Goal: Task Accomplishment & Management: Use online tool/utility

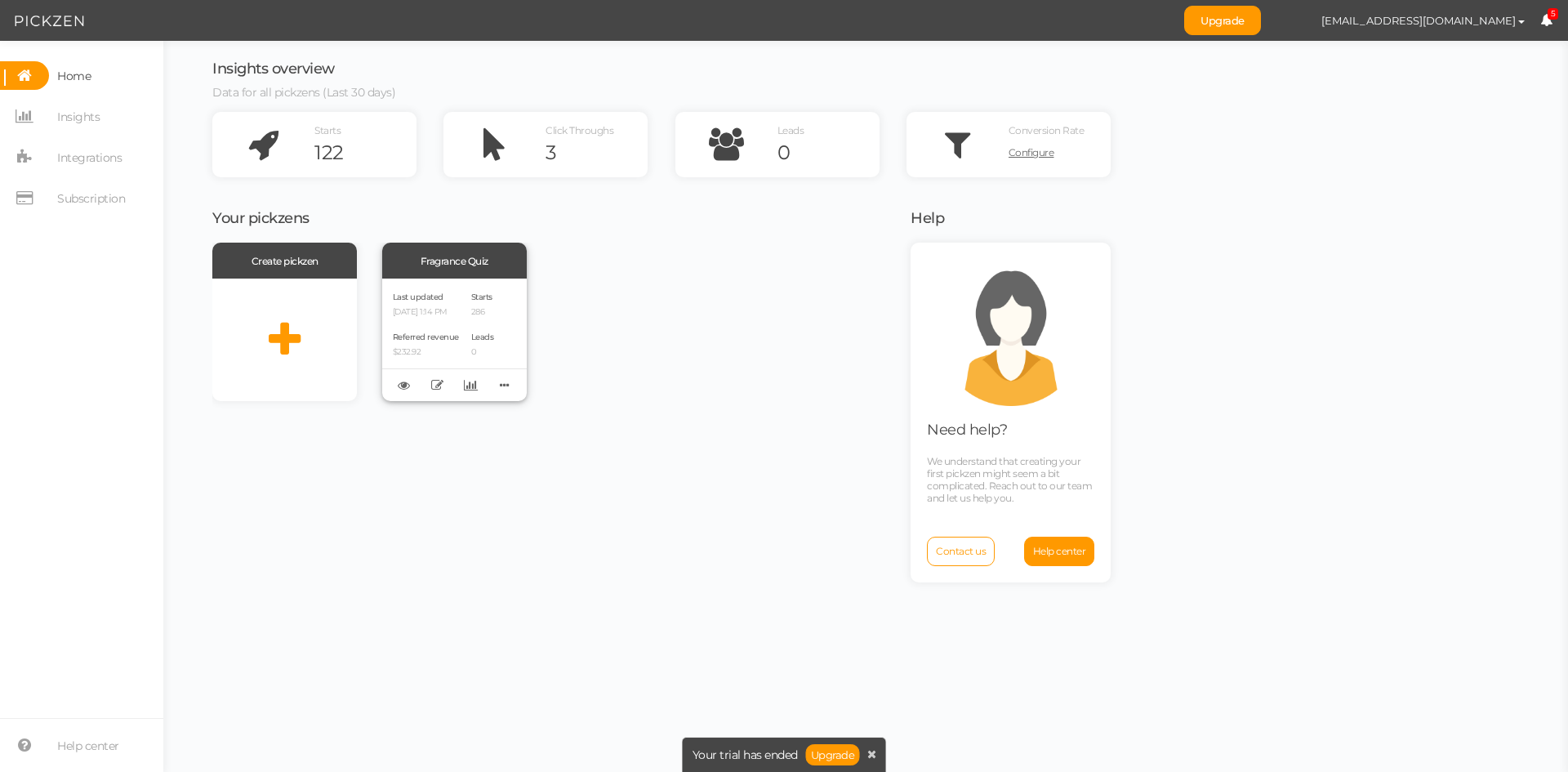
click at [451, 330] on div "Referred revenue $232.92" at bounding box center [426, 342] width 66 height 28
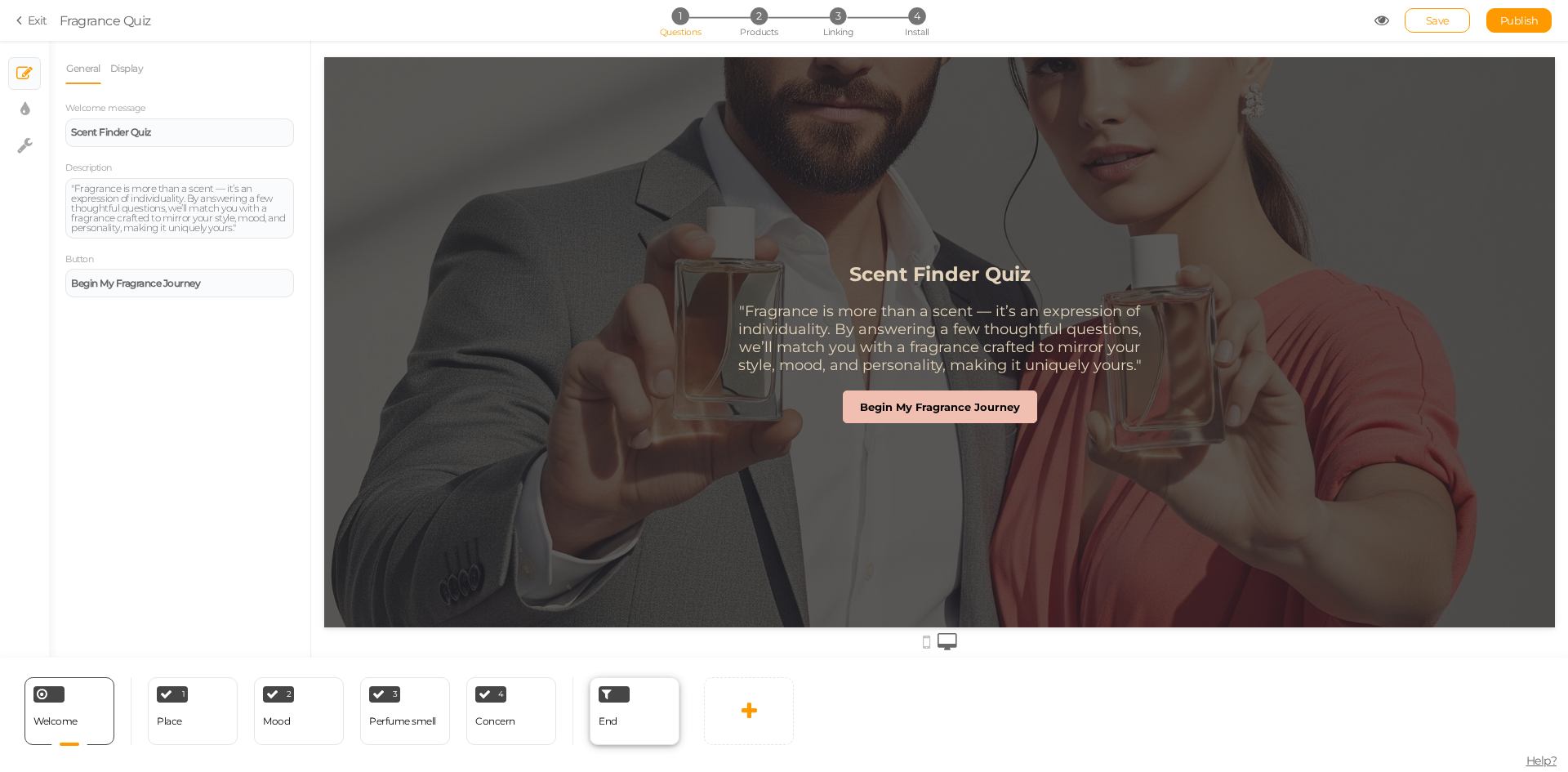
click at [610, 726] on span "End" at bounding box center [608, 721] width 19 height 12
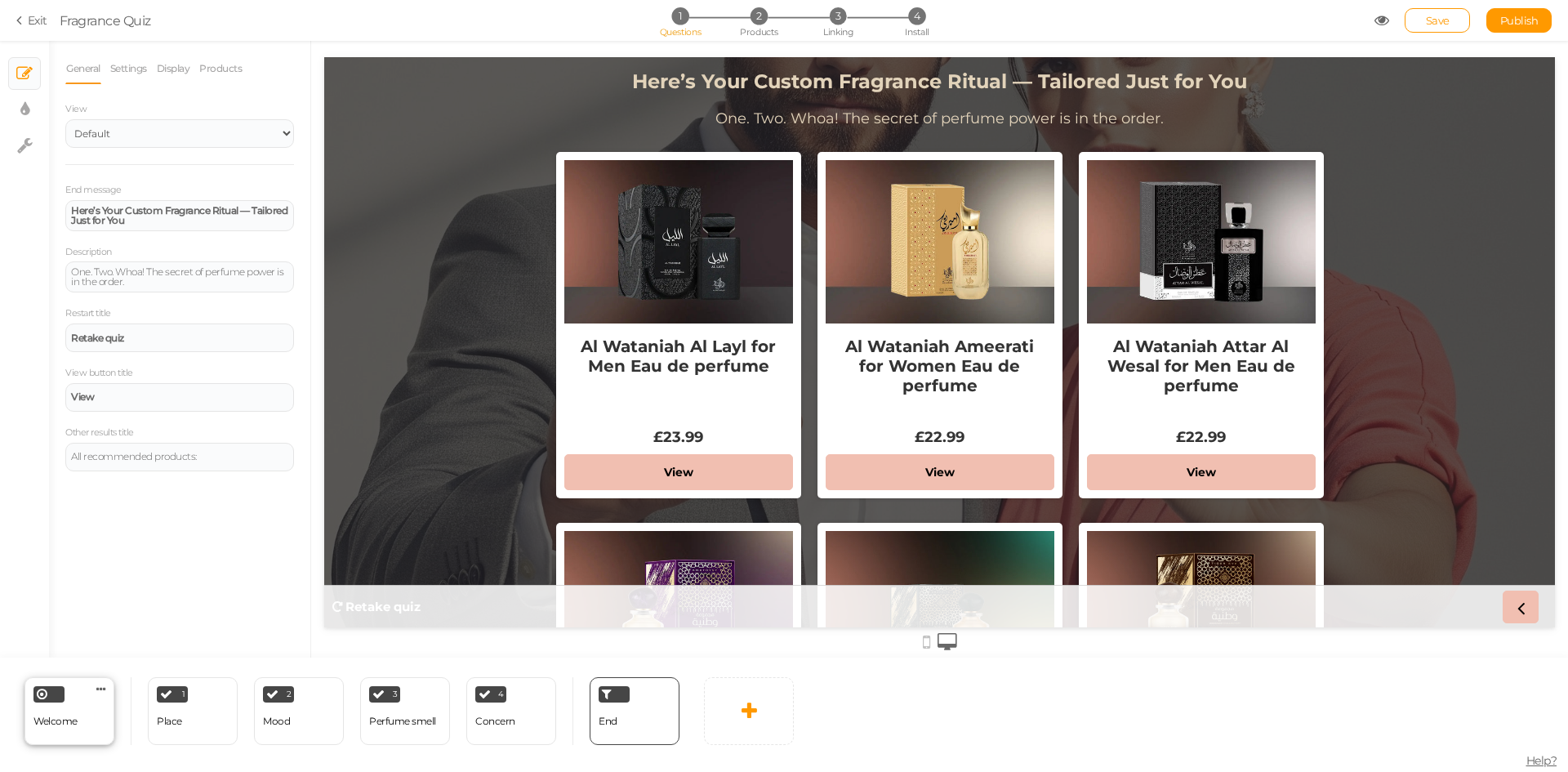
click at [102, 714] on div "Welcome Delete" at bounding box center [69, 711] width 90 height 68
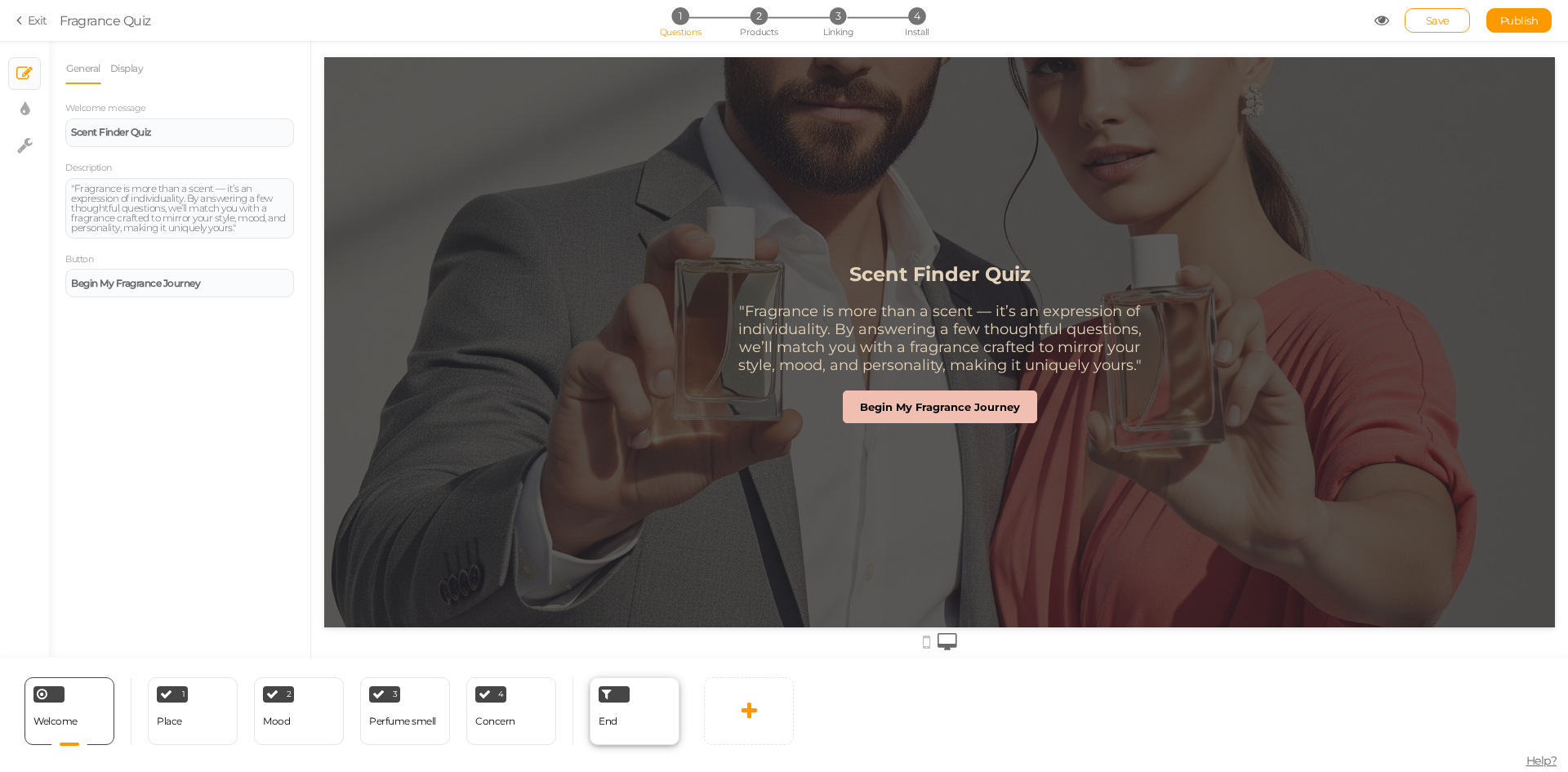
click at [617, 729] on div "End" at bounding box center [634, 711] width 90 height 68
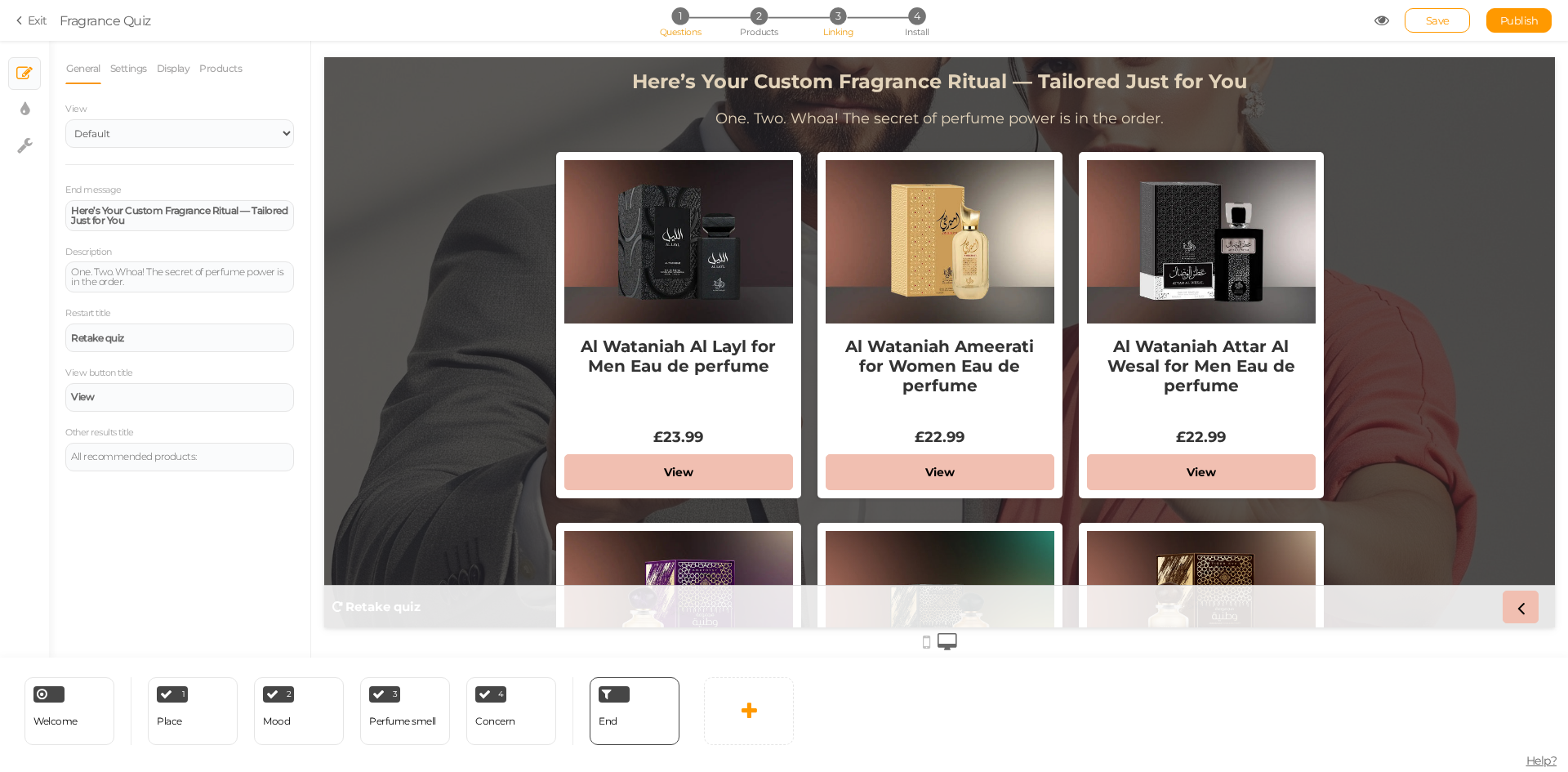
click at [827, 21] on li "3 Linking" at bounding box center [837, 15] width 76 height 17
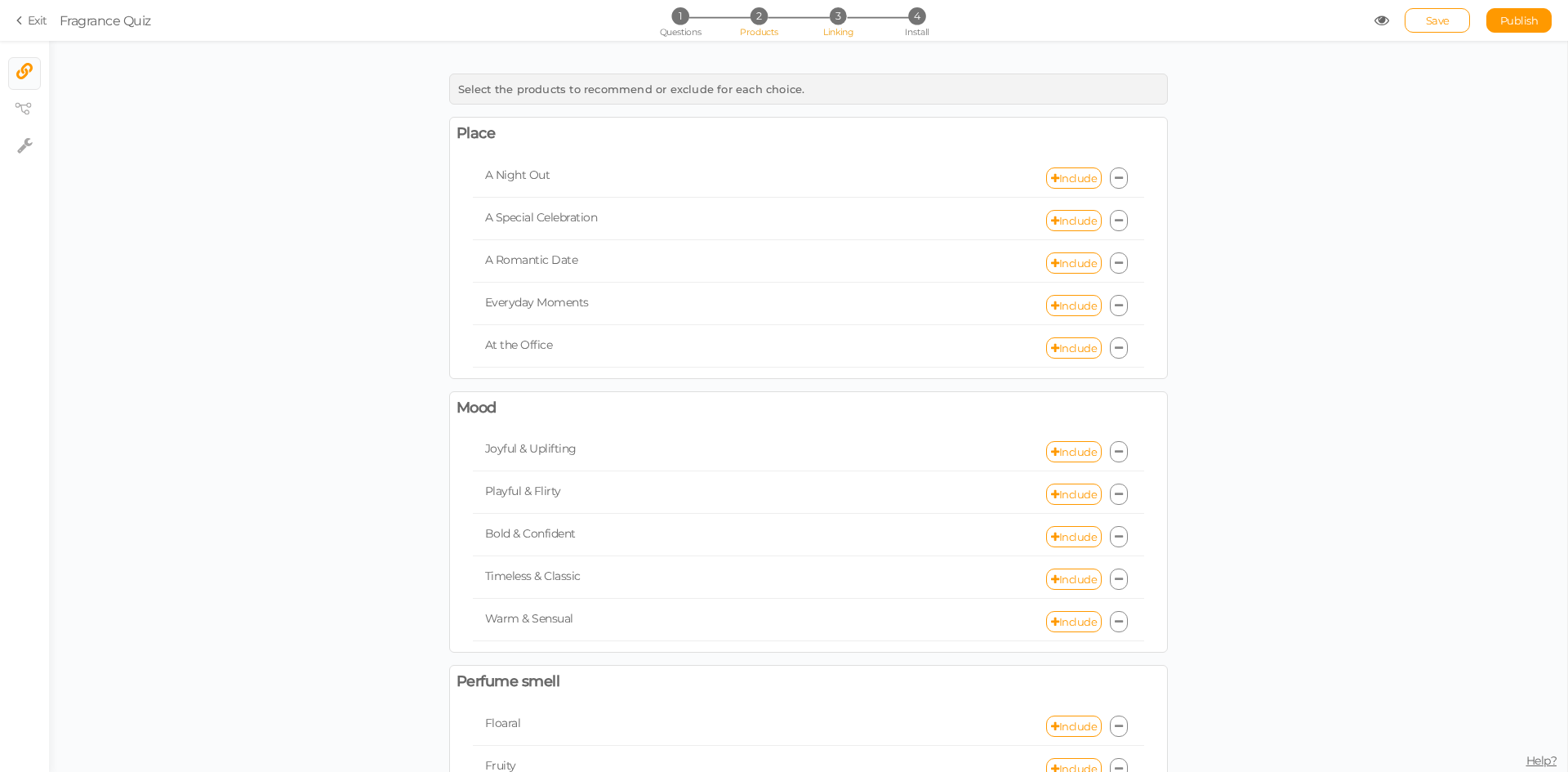
click at [747, 30] on span "Products" at bounding box center [758, 31] width 38 height 12
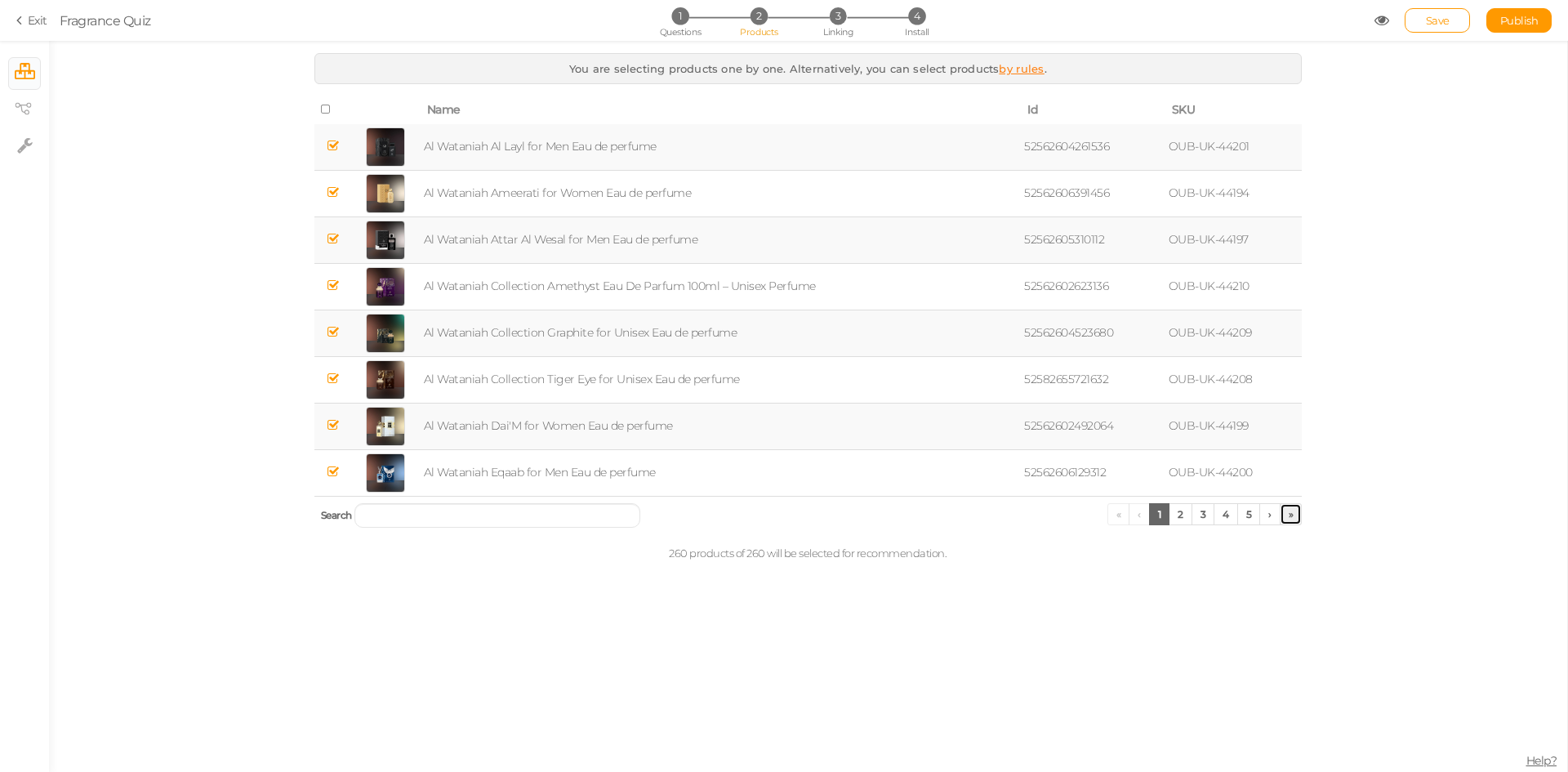
click at [1288, 519] on link "»" at bounding box center [1291, 514] width 23 height 22
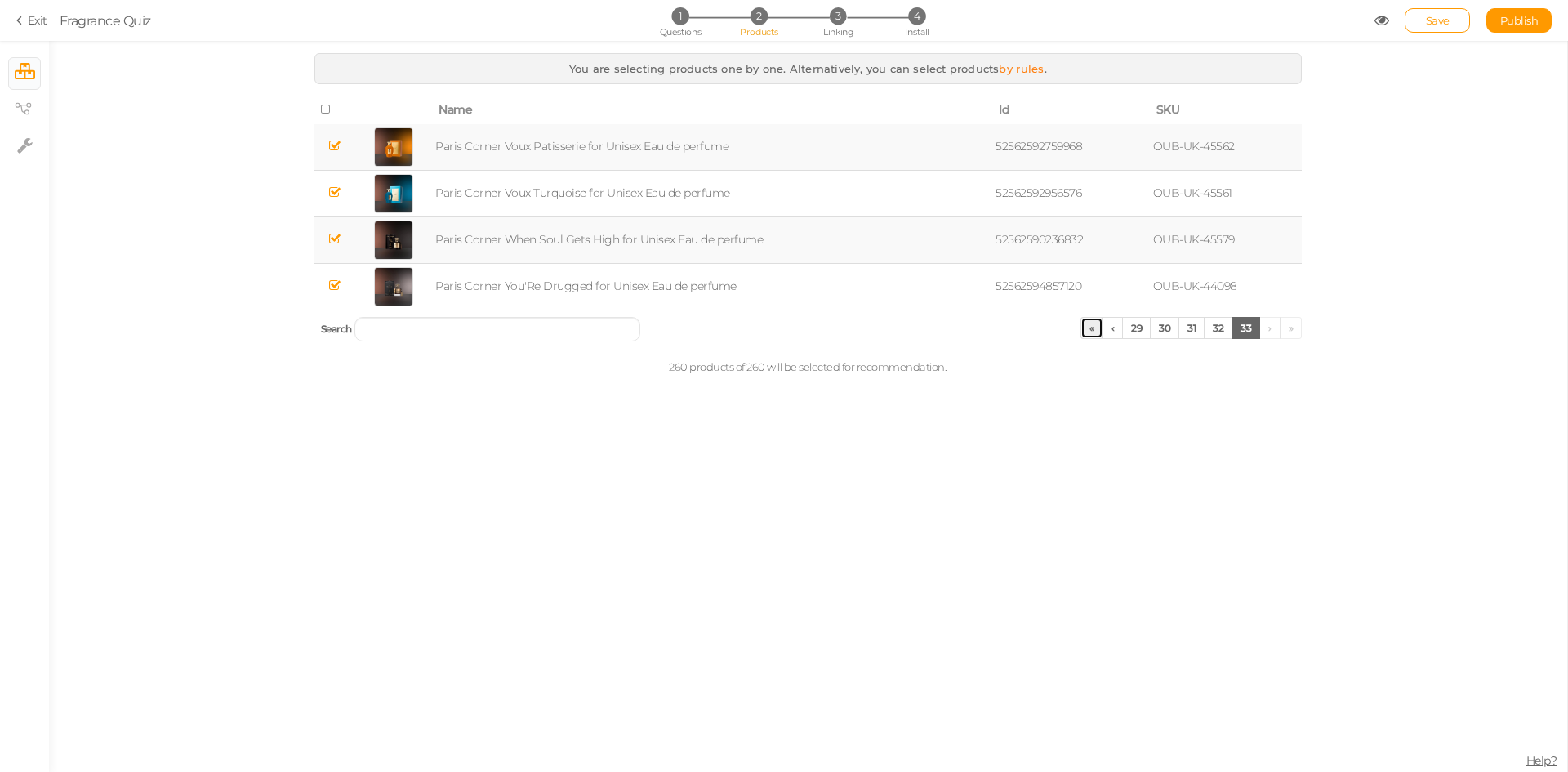
click at [1094, 328] on link "«" at bounding box center [1092, 328] width 23 height 22
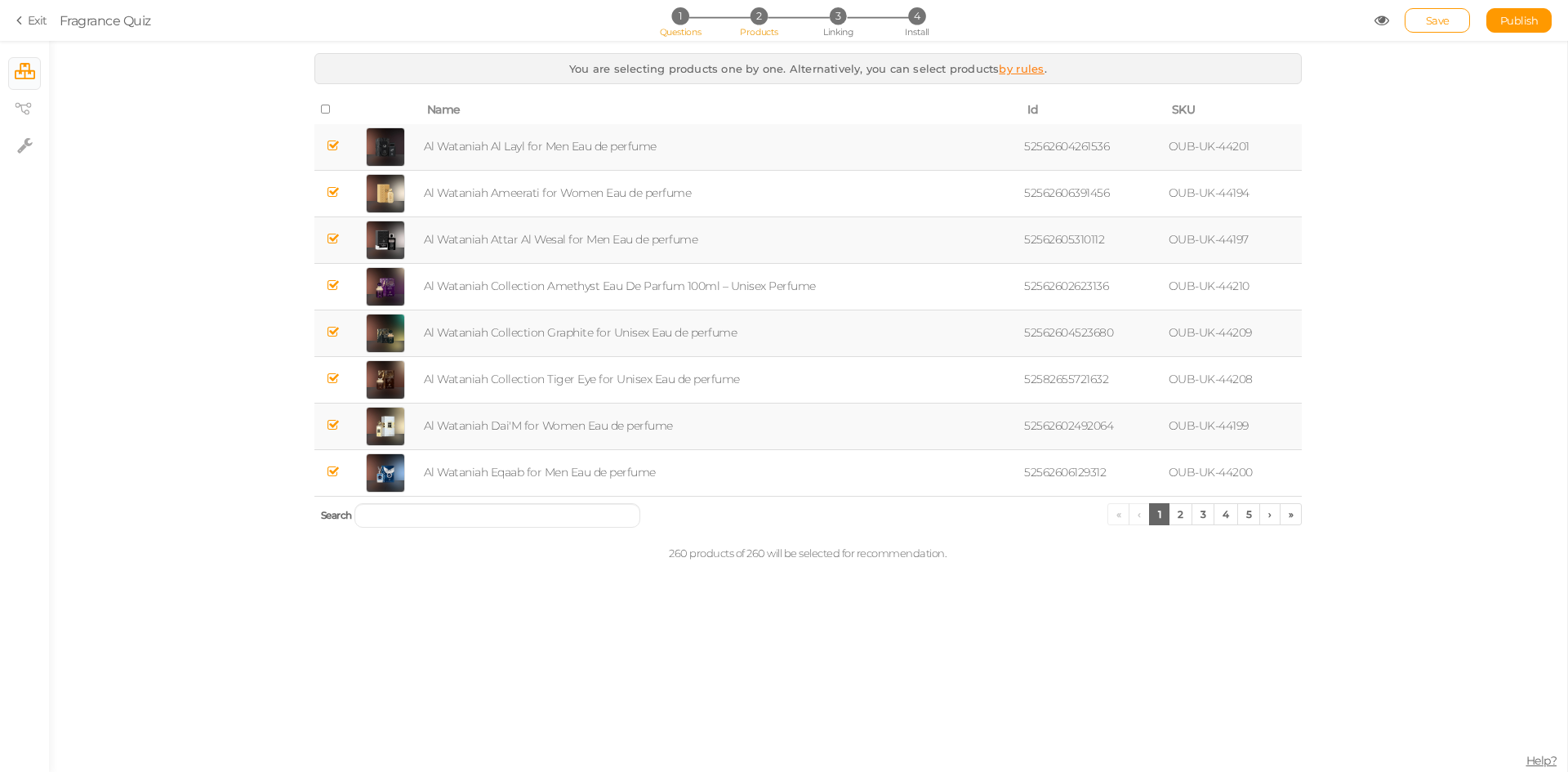
click at [679, 8] on span "1" at bounding box center [679, 15] width 17 height 17
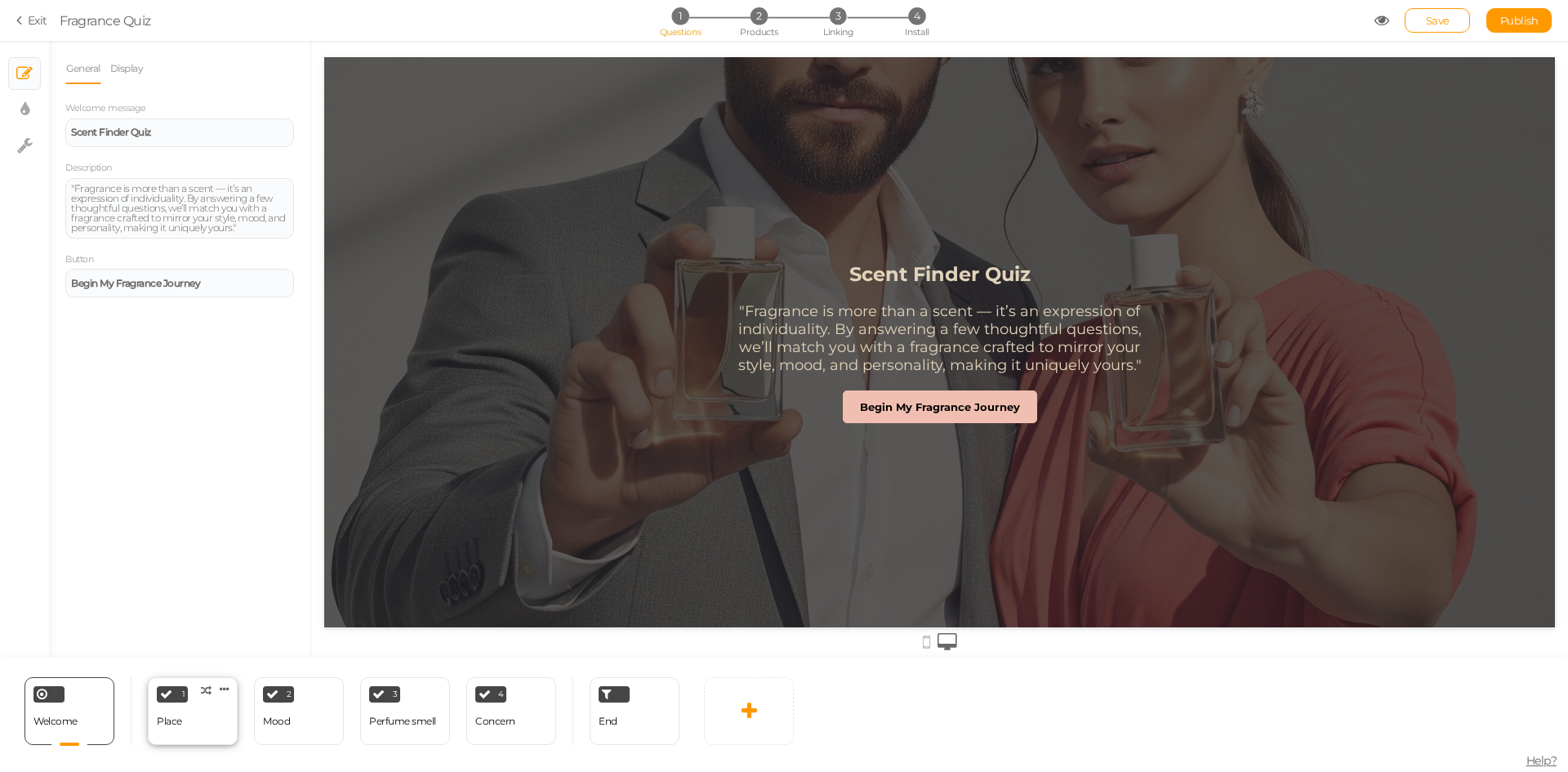
click at [199, 727] on div "1 Place × Define the conditions to show this slide. Clone Change type Delete" at bounding box center [192, 711] width 90 height 68
select select "2"
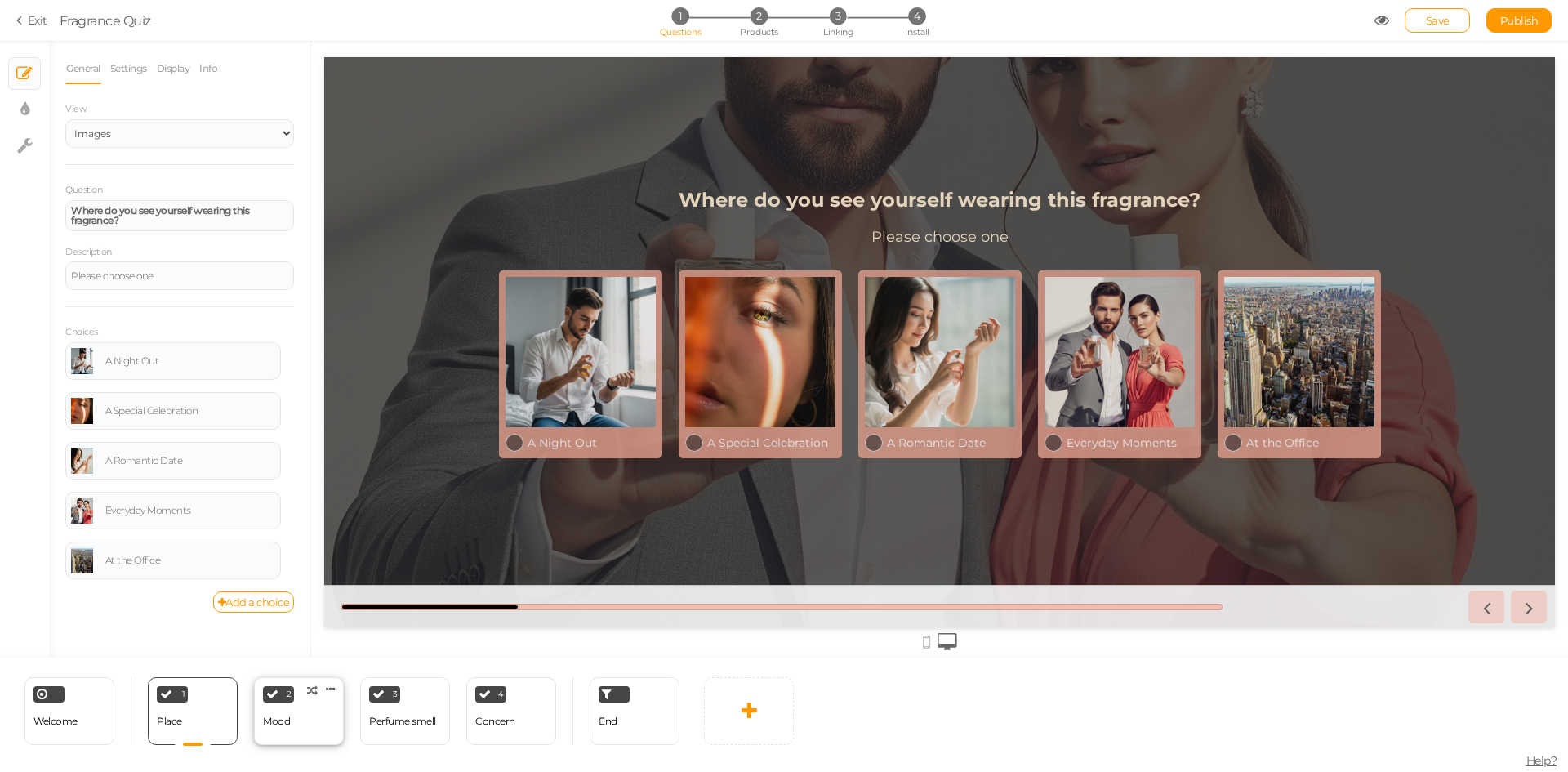
click at [316, 735] on div "2 Mood × Define the conditions to show this slide. Clone Change type Delete" at bounding box center [298, 711] width 90 height 68
select select "2"
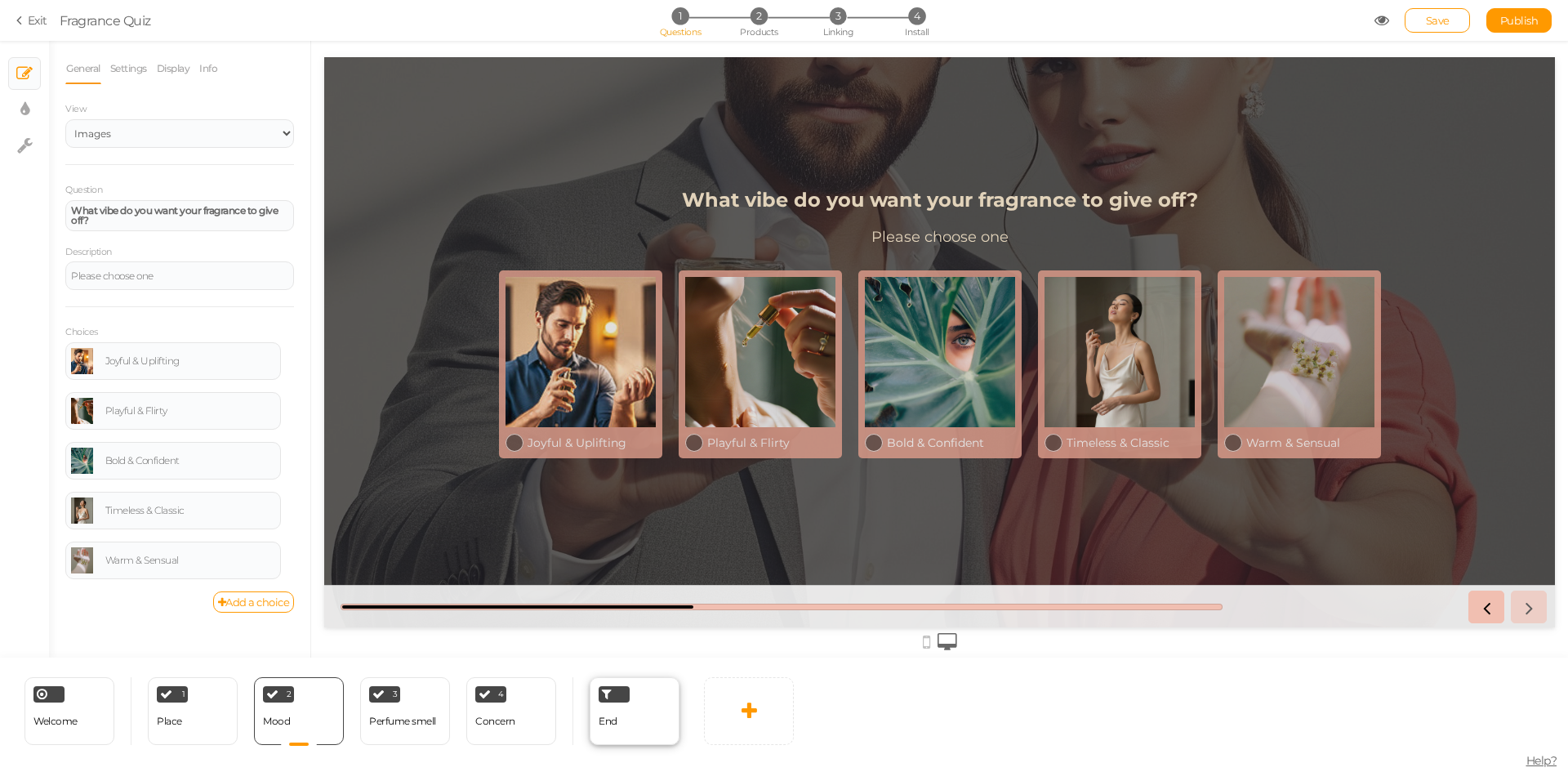
click at [625, 717] on div "End" at bounding box center [634, 711] width 90 height 68
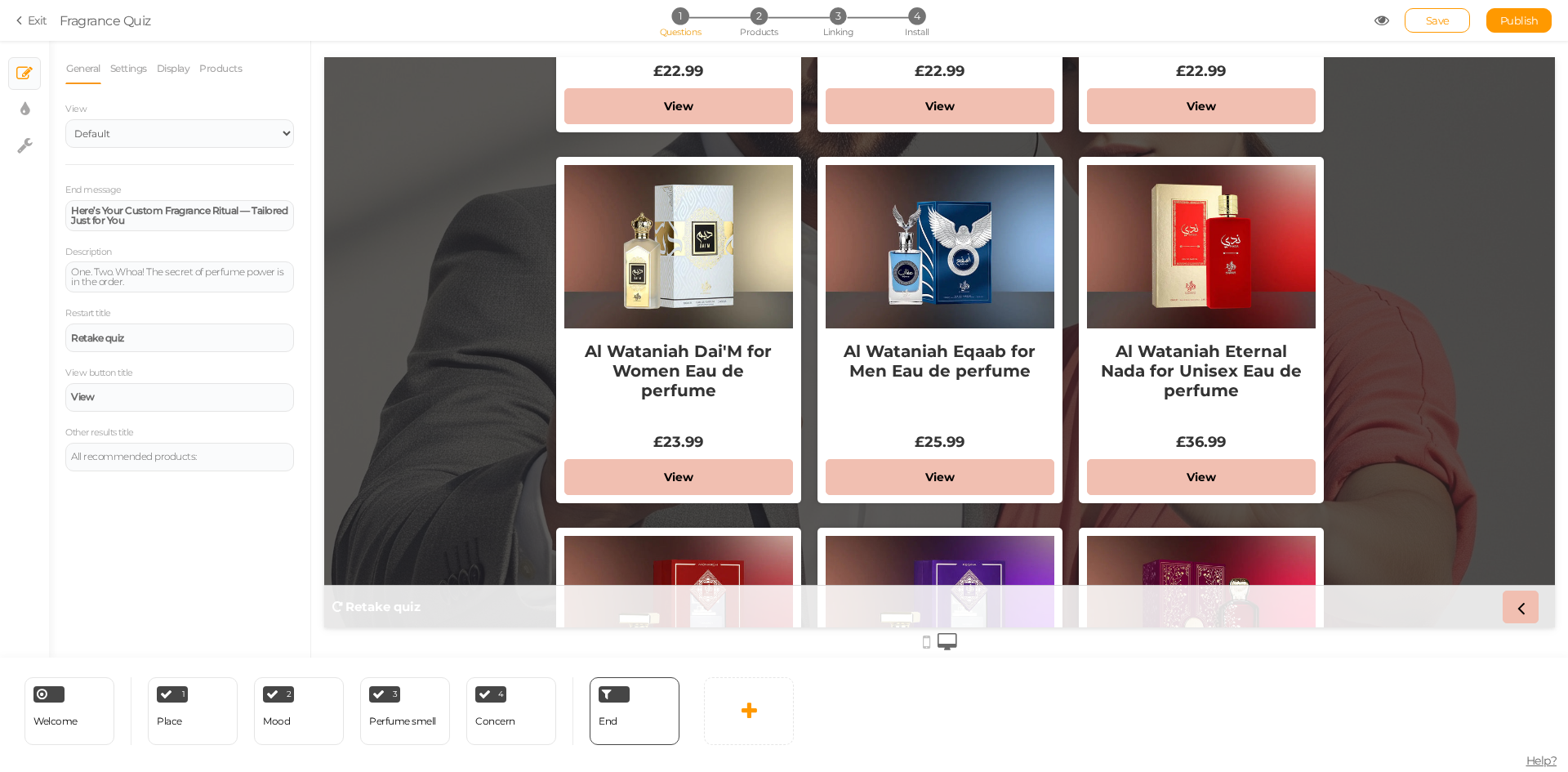
scroll to position [735, 0]
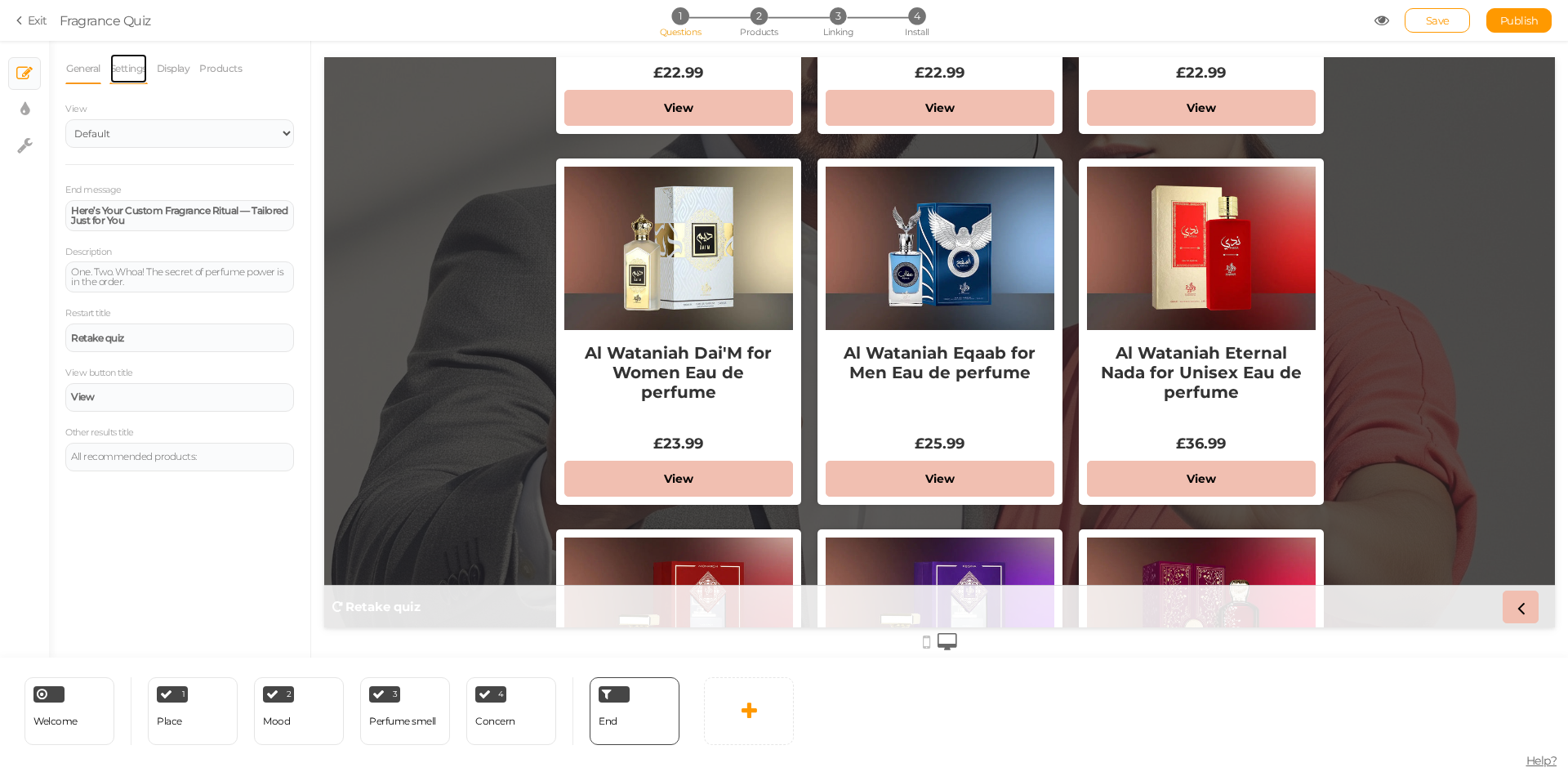
click at [125, 74] on link "Settings" at bounding box center [128, 69] width 38 height 31
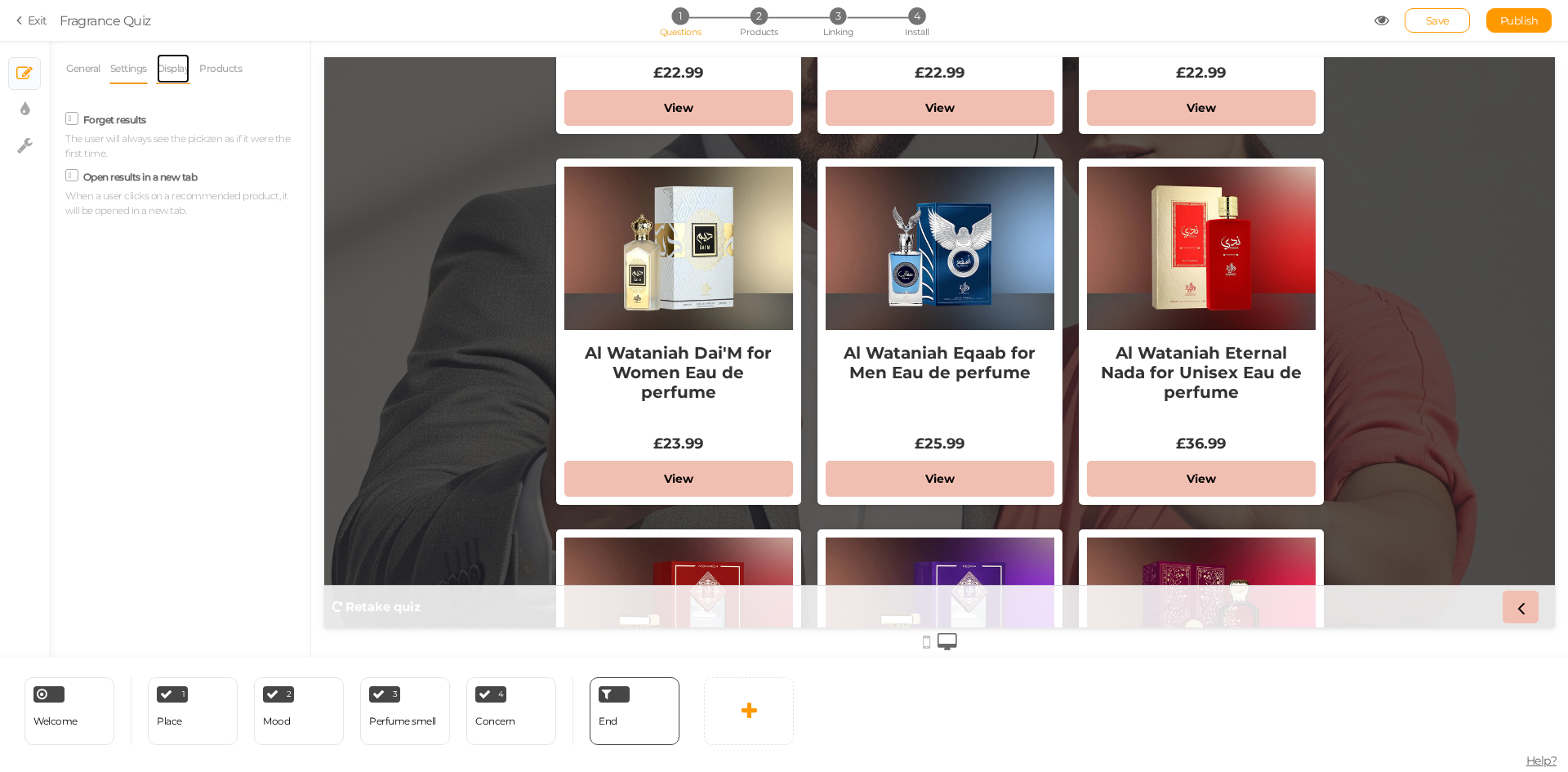
click at [170, 66] on link "Display" at bounding box center [173, 69] width 35 height 31
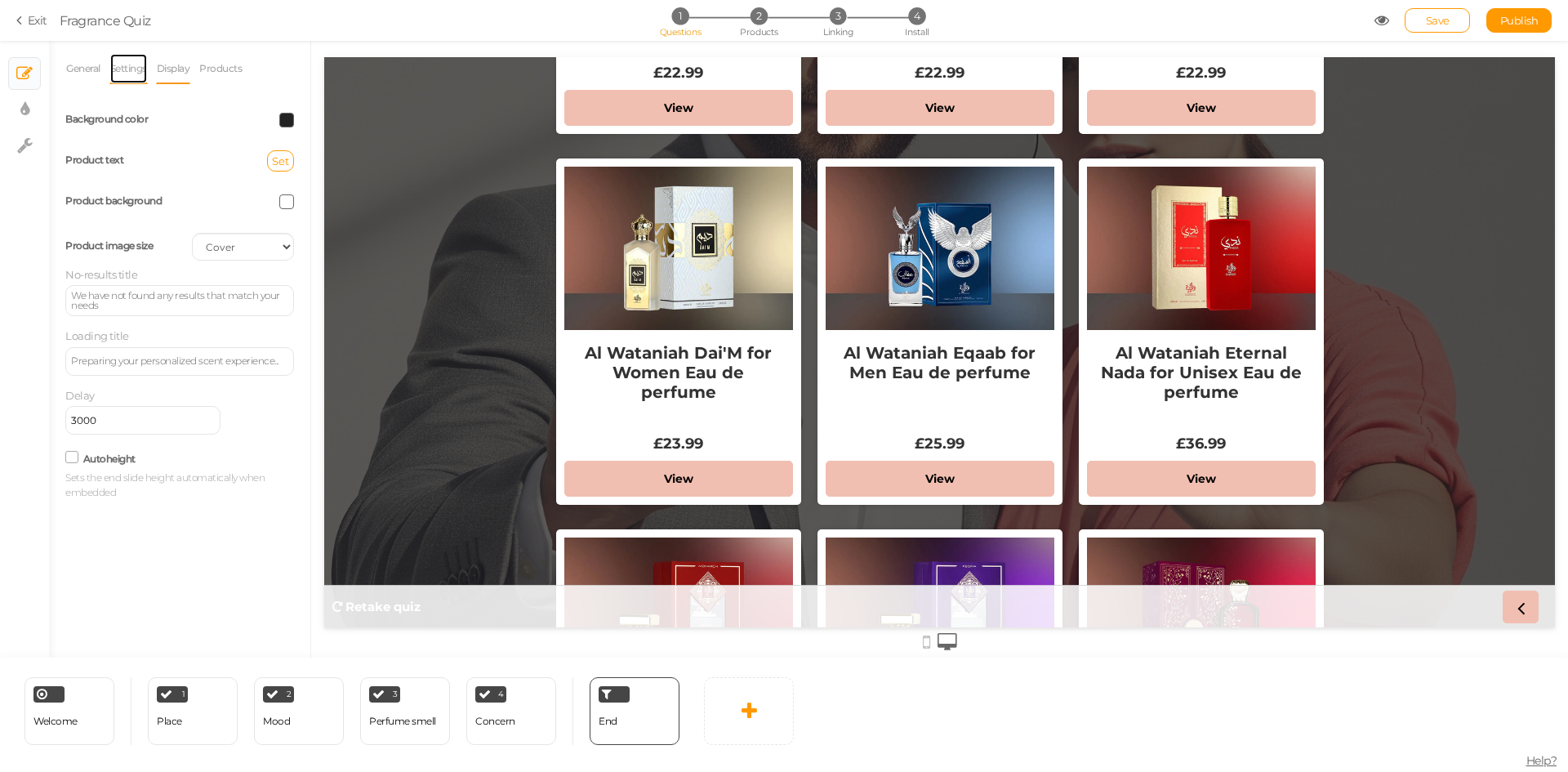
click at [123, 67] on link "Settings" at bounding box center [128, 69] width 38 height 31
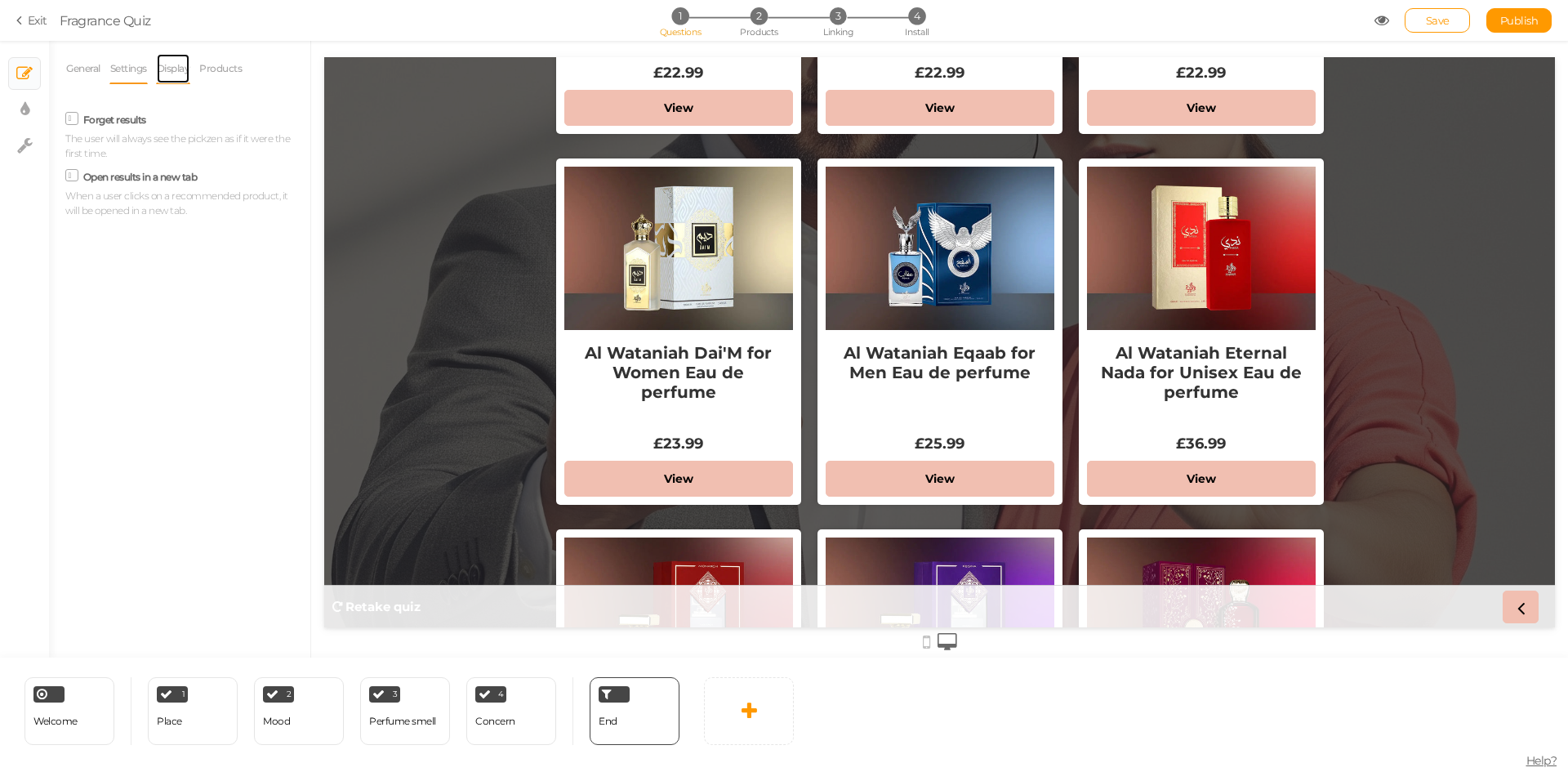
click at [184, 66] on link "Display" at bounding box center [173, 69] width 35 height 31
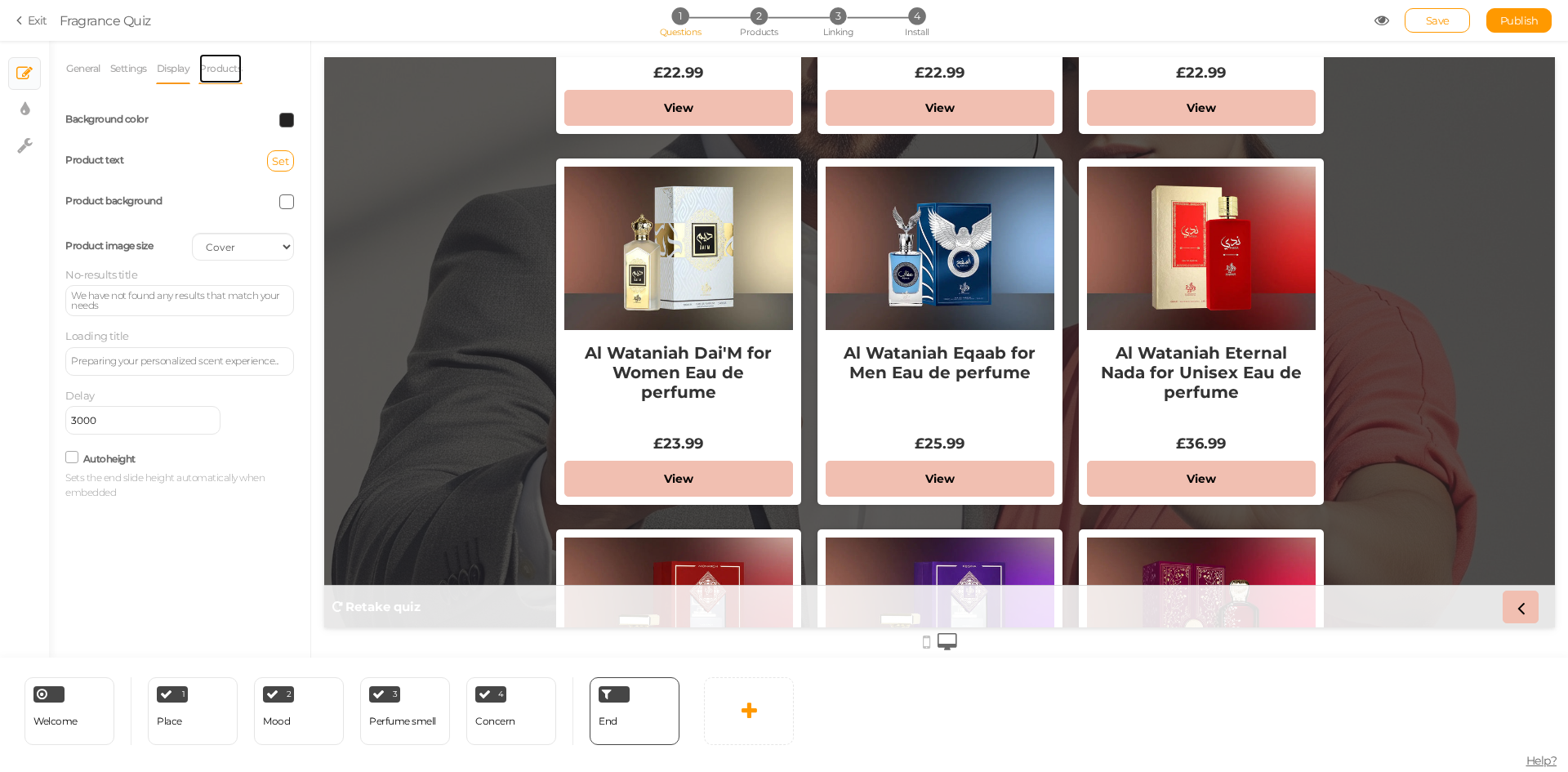
click at [229, 73] on link "Products" at bounding box center [220, 69] width 44 height 31
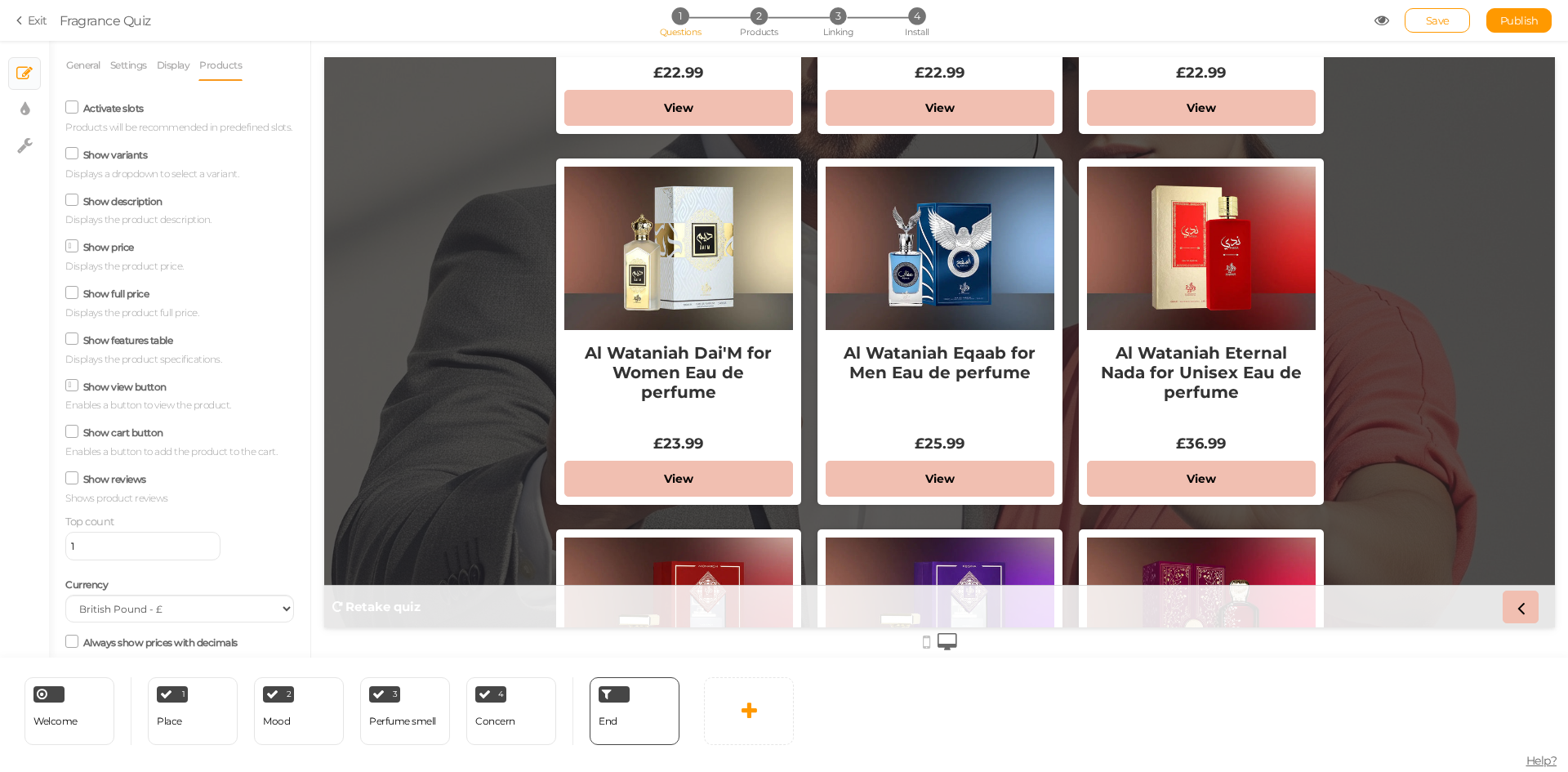
scroll to position [0, 0]
click at [170, 73] on link "Display" at bounding box center [173, 69] width 35 height 31
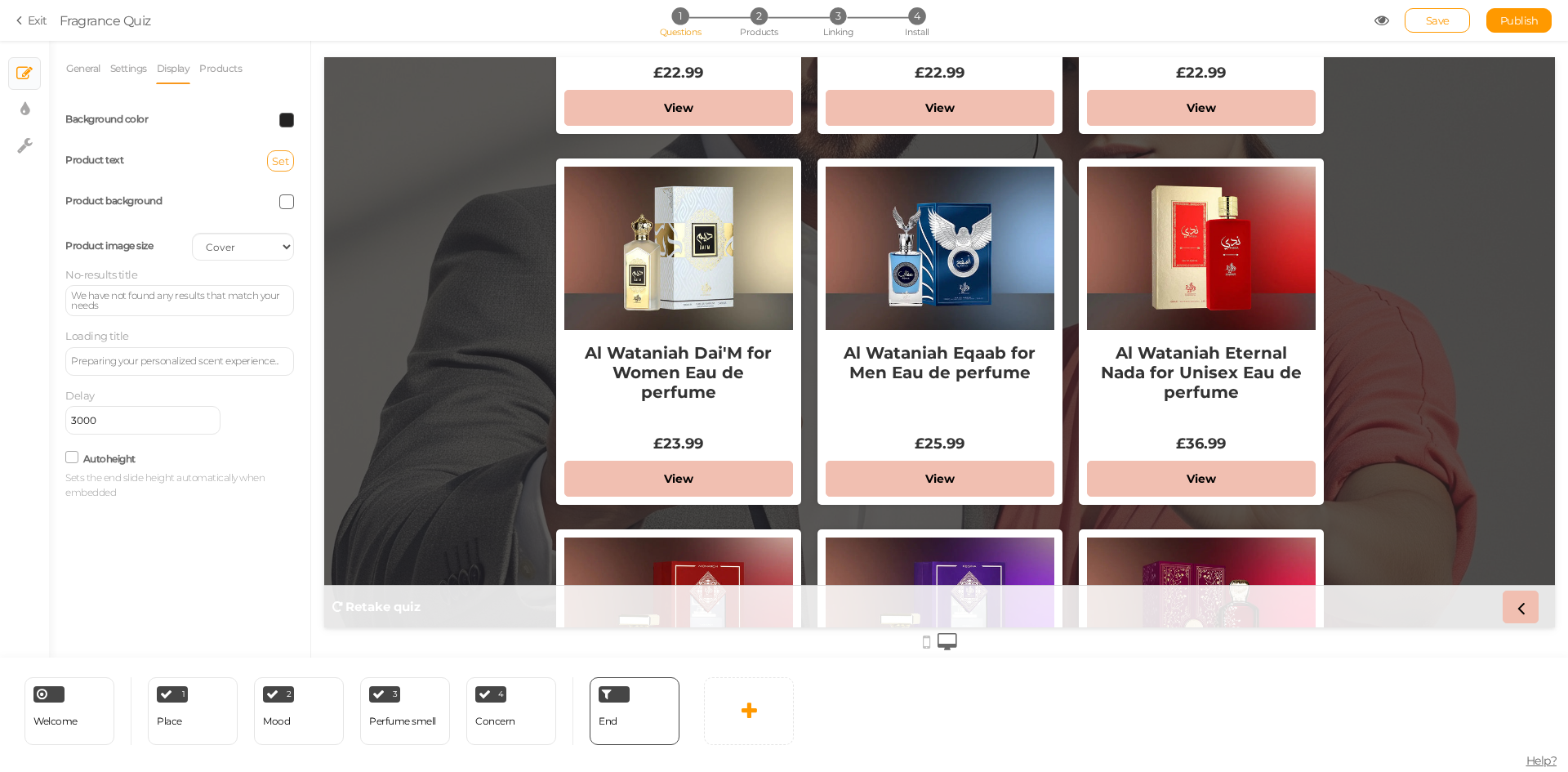
click at [274, 159] on span "Set" at bounding box center [280, 160] width 17 height 13
click at [232, 155] on div "Set" at bounding box center [243, 161] width 127 height 21
click at [279, 160] on span "Set" at bounding box center [280, 160] width 17 height 13
click at [219, 149] on div "Product text Set" at bounding box center [180, 161] width 253 height 41
click at [280, 160] on span "Set" at bounding box center [280, 160] width 17 height 13
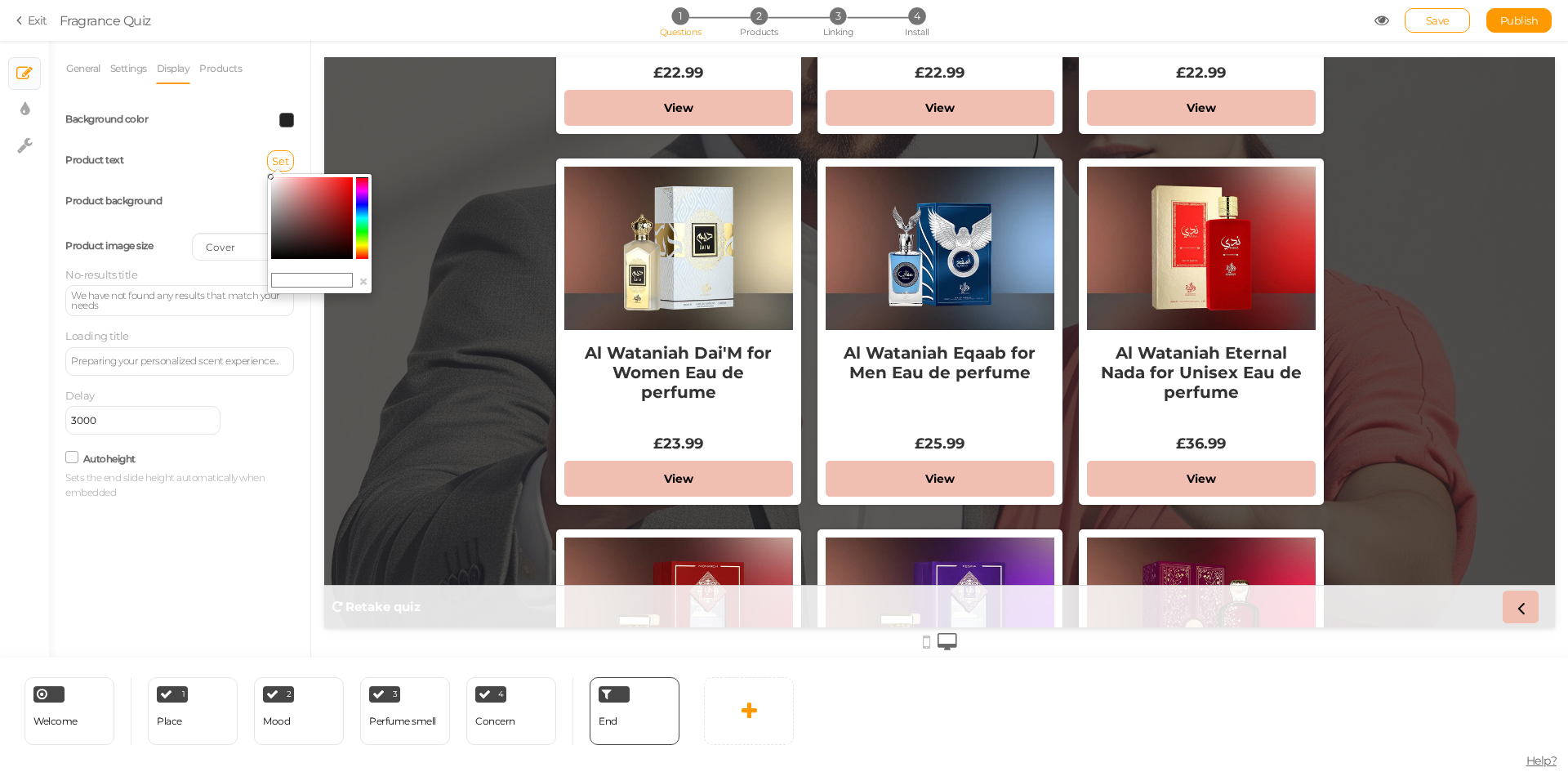
click at [304, 283] on input "text" at bounding box center [312, 280] width 82 height 14
type input "#"
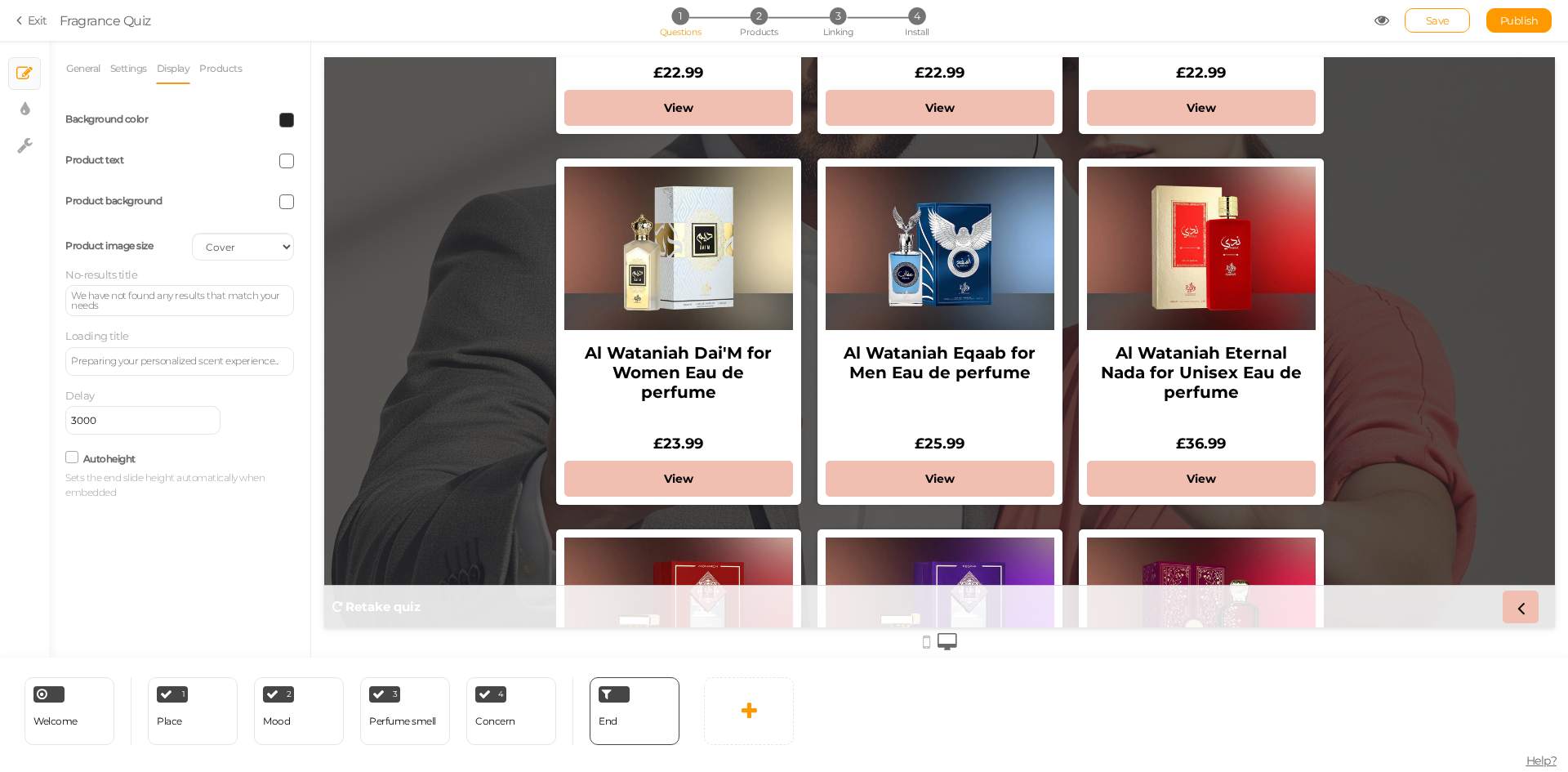
click at [282, 161] on span at bounding box center [286, 160] width 14 height 14
click at [316, 279] on input "#" at bounding box center [324, 276] width 82 height 14
paste input "ce806a"
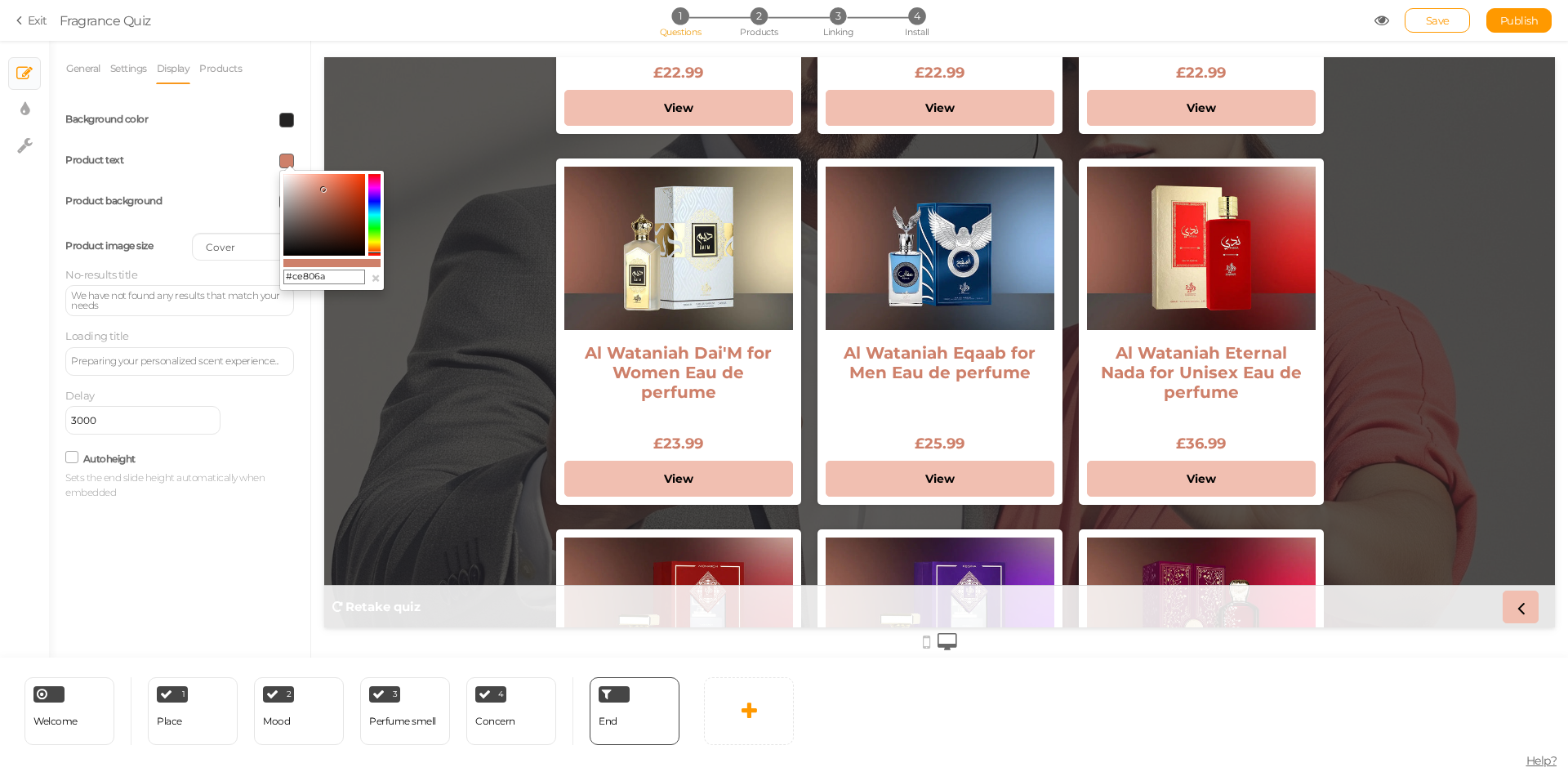
click at [243, 402] on div "Delay 3000" at bounding box center [179, 411] width 229 height 46
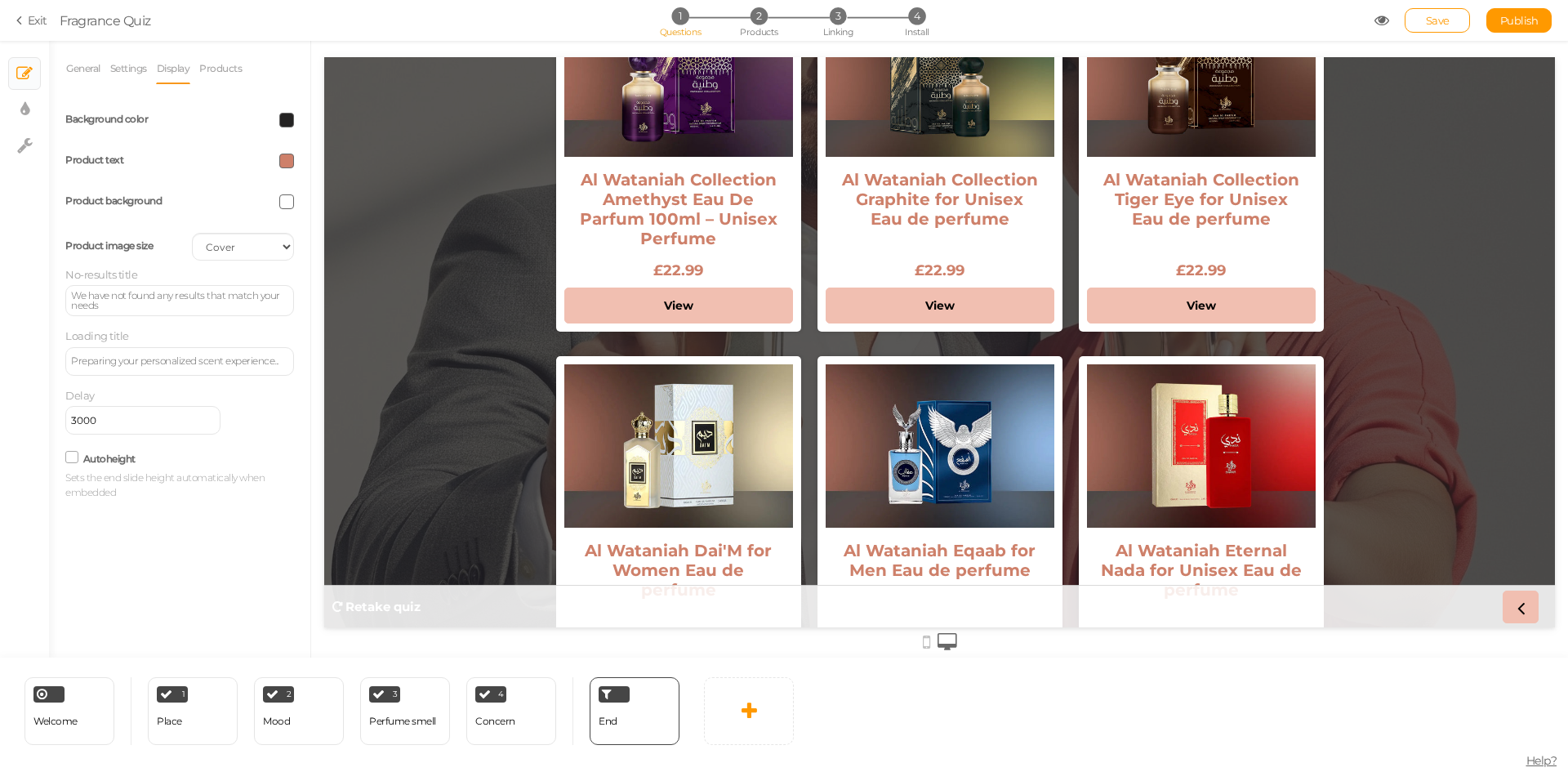
scroll to position [490, 0]
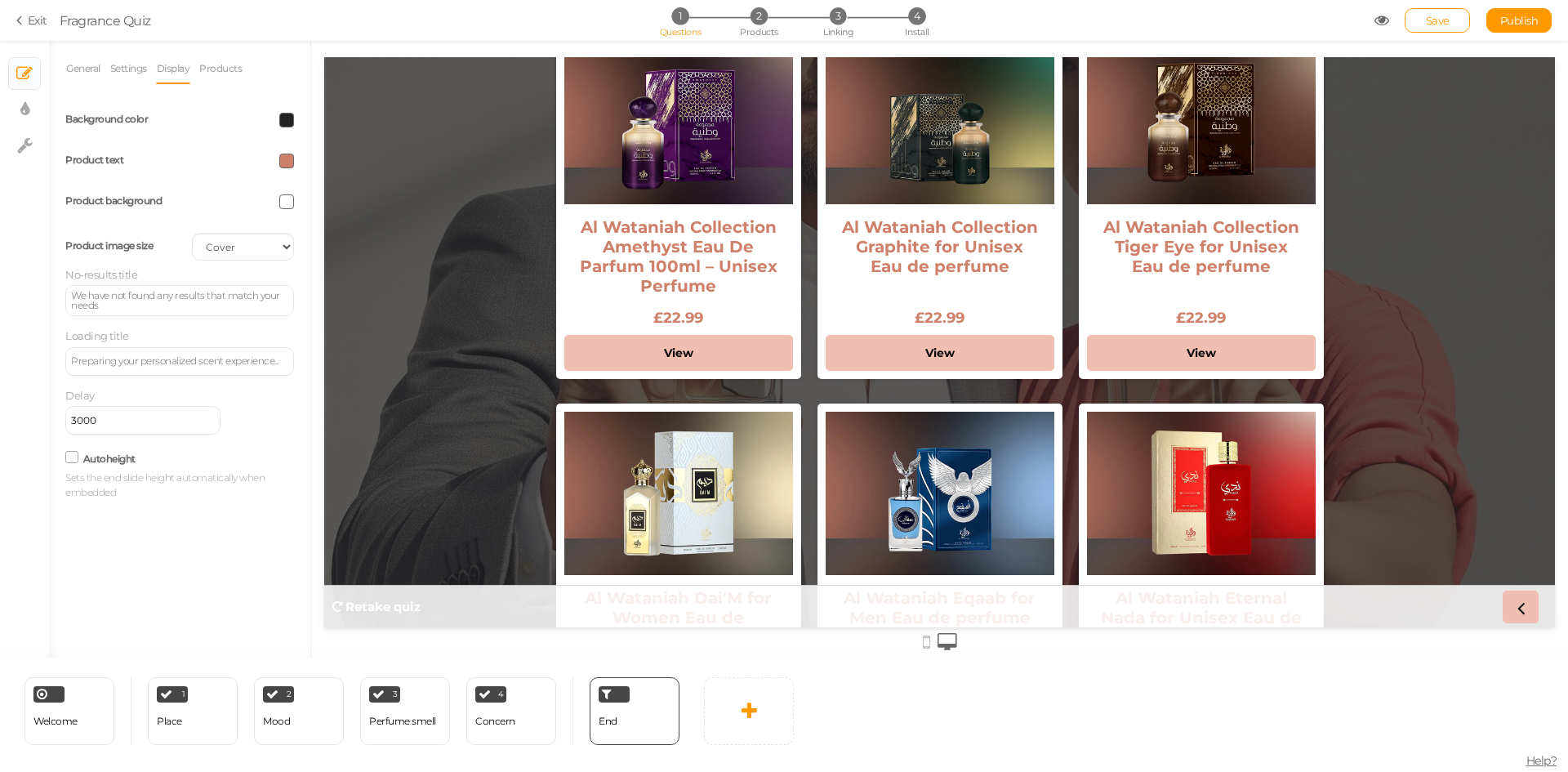
click at [286, 158] on span at bounding box center [286, 160] width 14 height 14
drag, startPoint x: 290, startPoint y: 275, endPoint x: 350, endPoint y: 275, distance: 60.0
click at [350, 275] on input "#ce806a" at bounding box center [324, 276] width 82 height 14
paste input "f1bfb1"
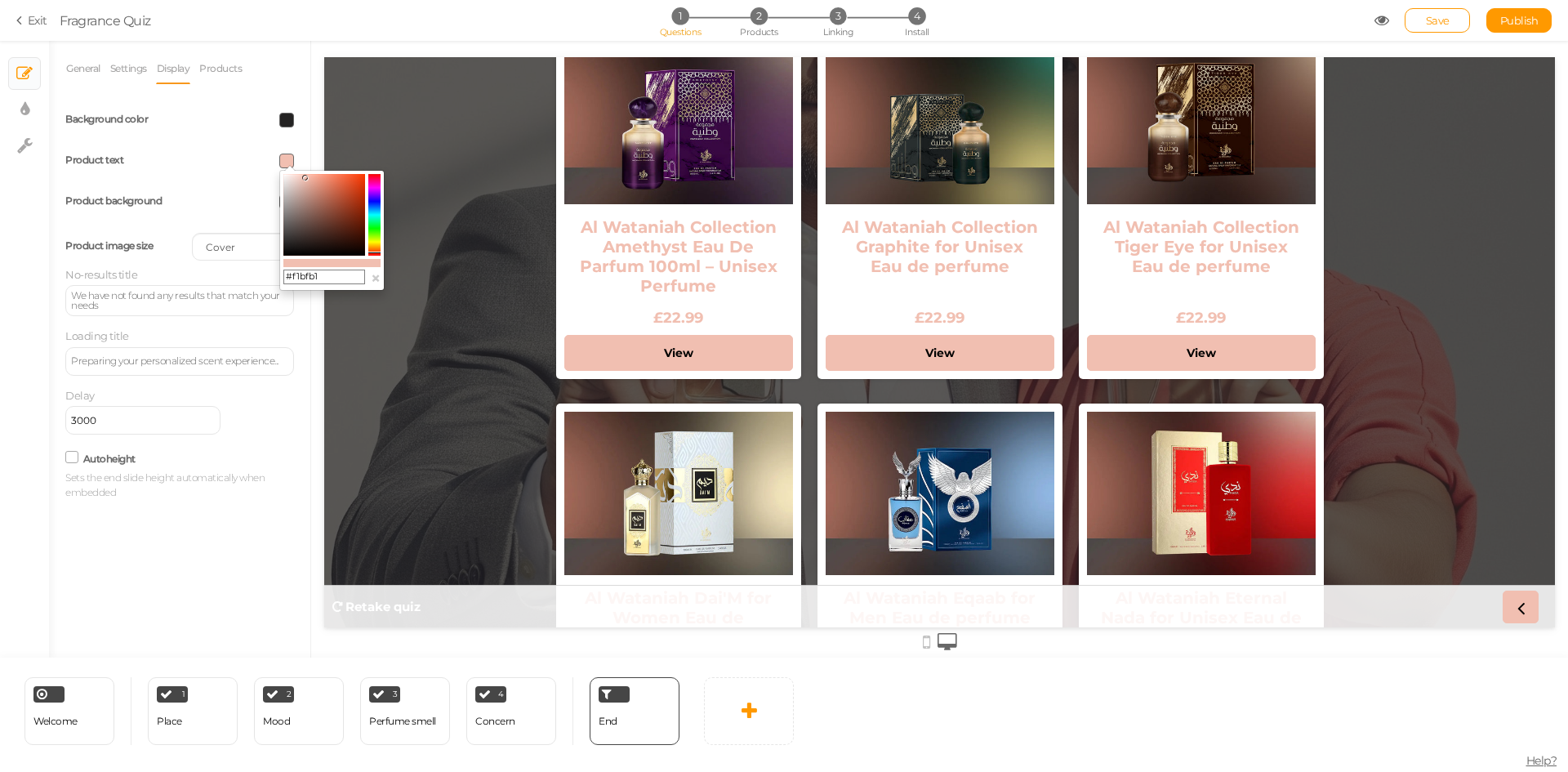
drag, startPoint x: 290, startPoint y: 277, endPoint x: 326, endPoint y: 279, distance: 36.1
click at [326, 279] on input "#f1bfb1" at bounding box center [324, 276] width 82 height 14
paste input "e9a997"
click at [237, 579] on div "General Settings Display Products View Default Top End message Here’s Your Cust…" at bounding box center [179, 356] width 261 height 604
click at [293, 160] on span at bounding box center [286, 160] width 14 height 14
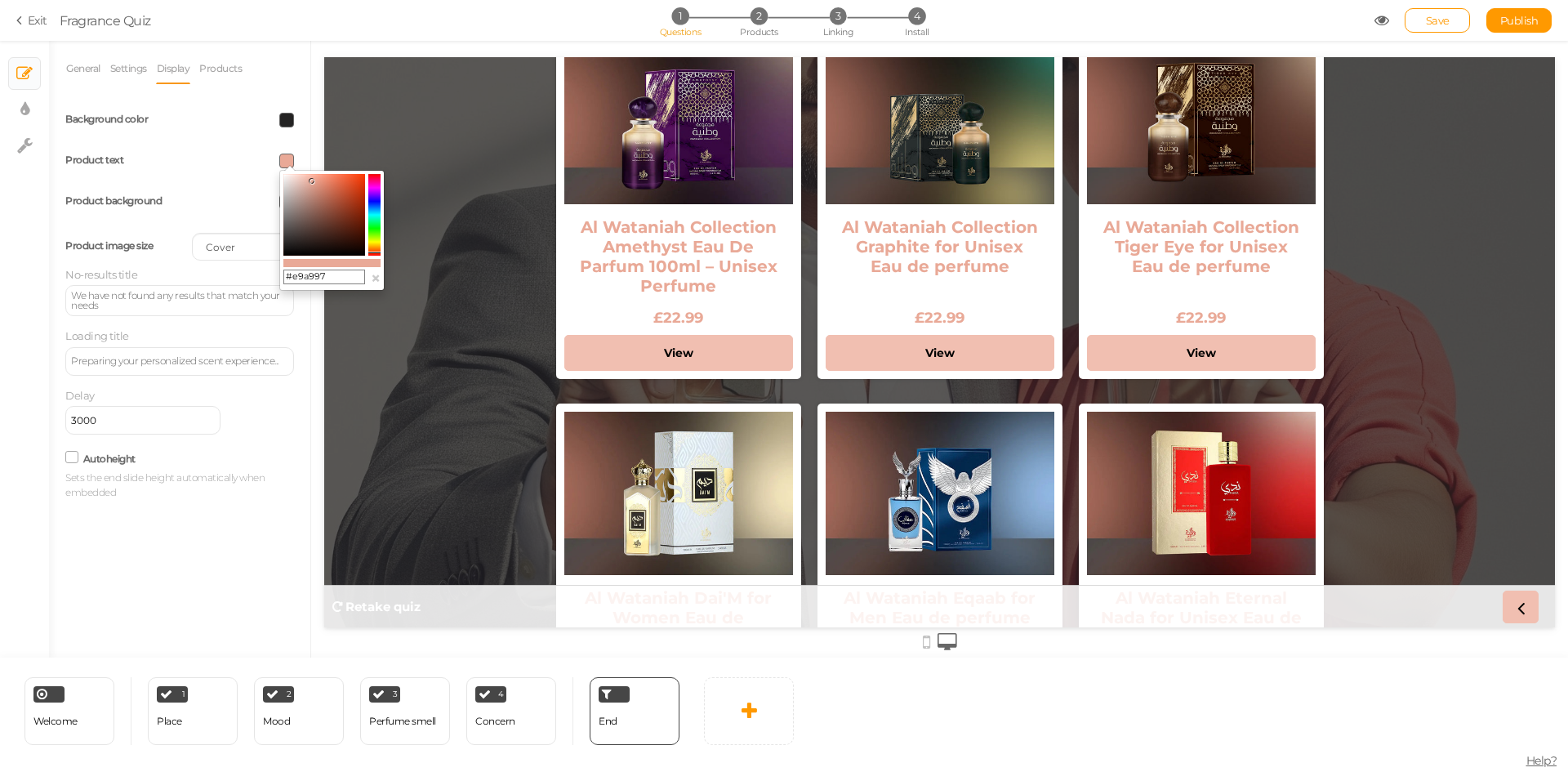
drag, startPoint x: 292, startPoint y: 275, endPoint x: 350, endPoint y: 275, distance: 58.0
click at [350, 275] on input "#e9a997" at bounding box center [324, 276] width 82 height 14
paste input "ce806a"
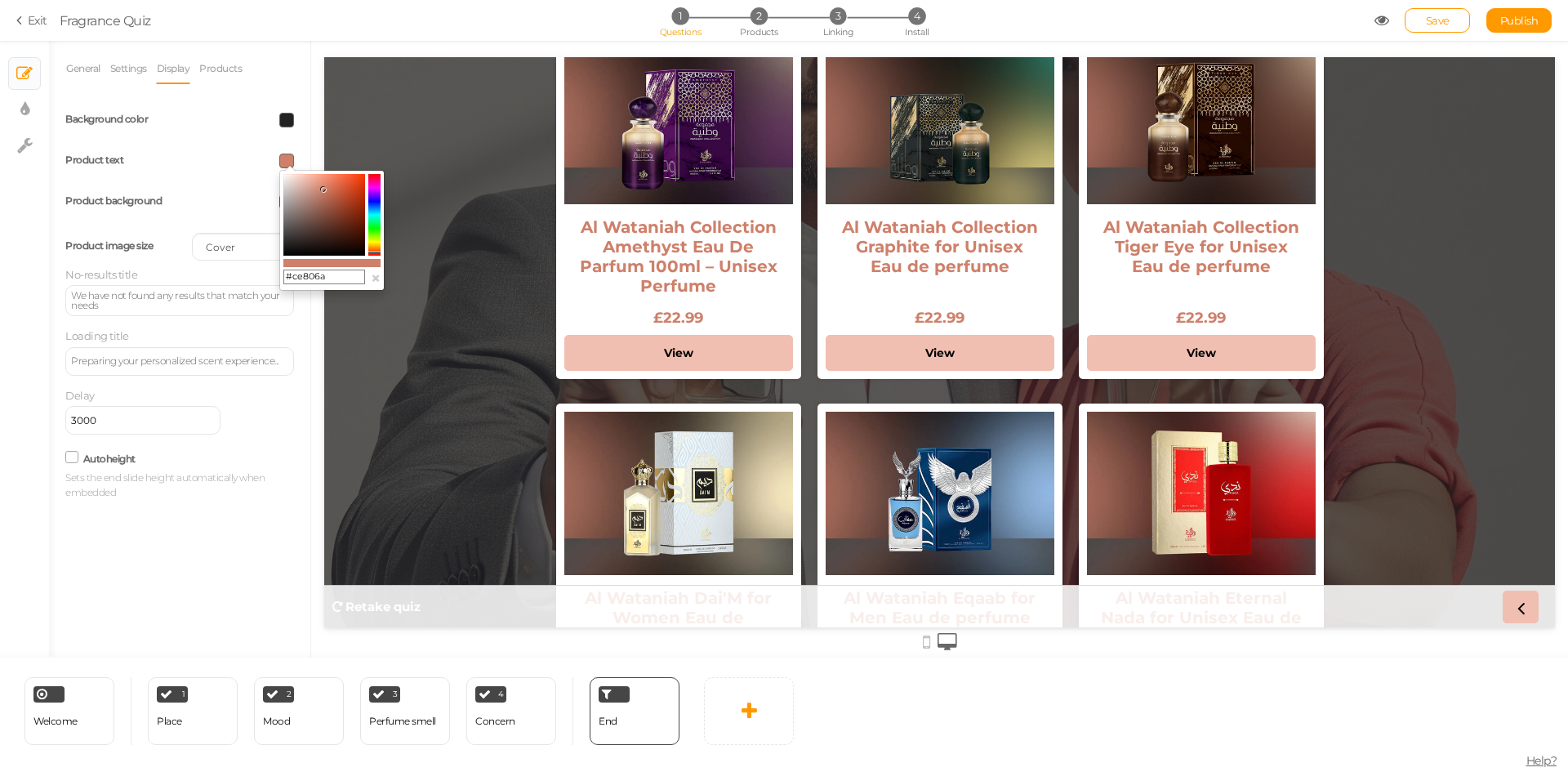
click at [257, 558] on div "General Settings Display Products View Default Top End message Here’s Your Cust…" at bounding box center [179, 356] width 261 height 604
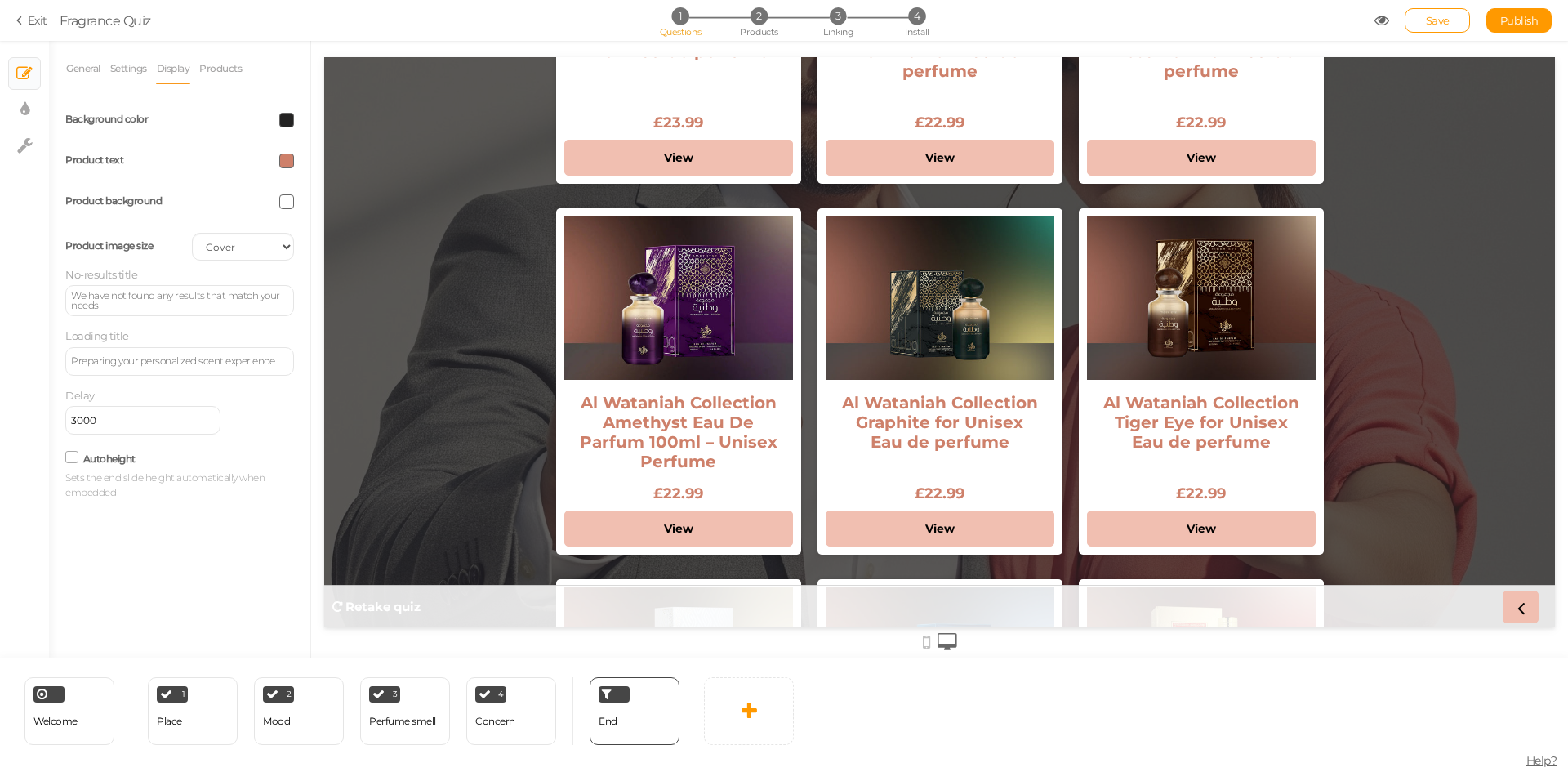
scroll to position [327, 0]
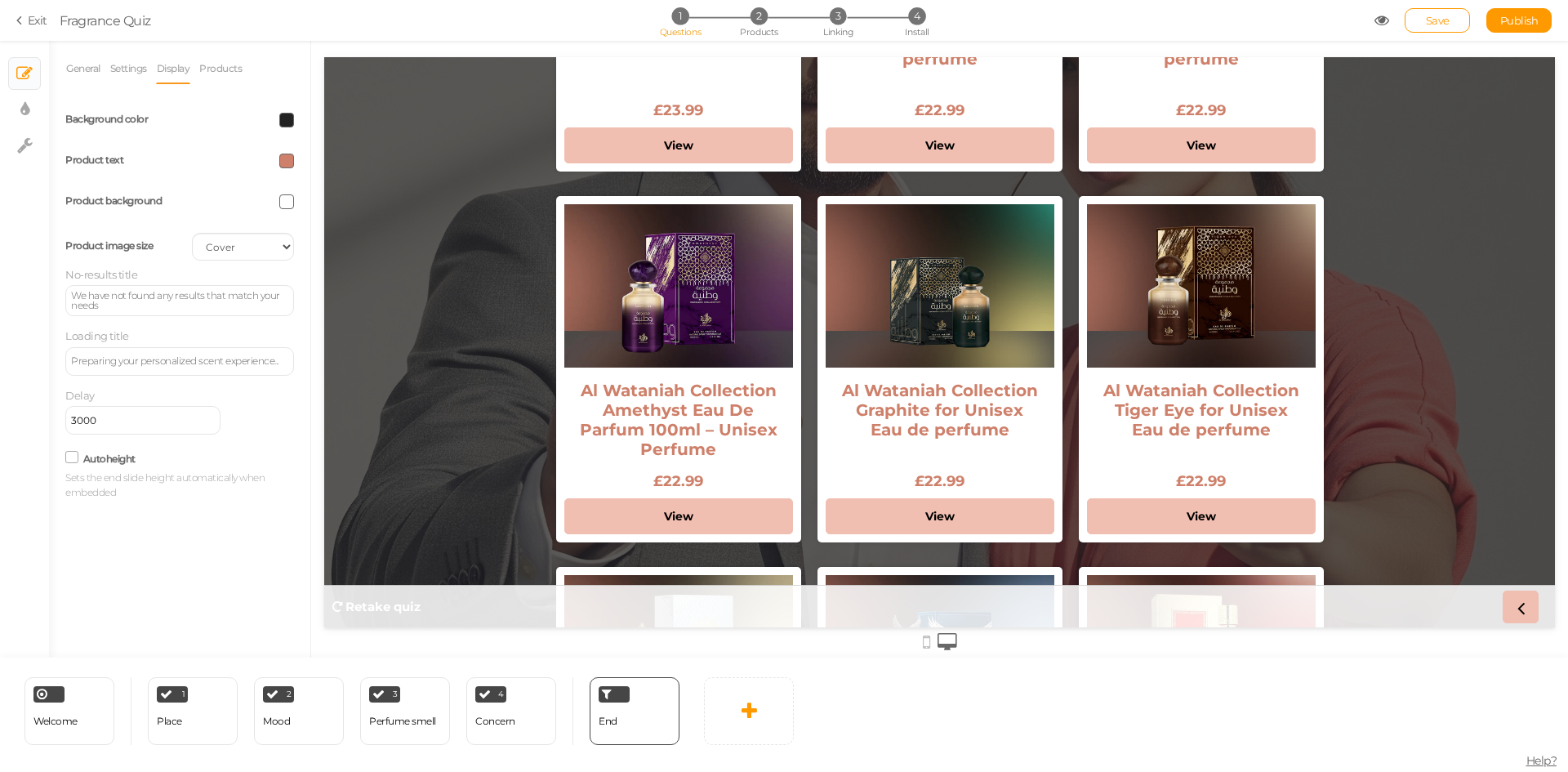
click at [287, 162] on span at bounding box center [286, 160] width 14 height 14
drag, startPoint x: 291, startPoint y: 278, endPoint x: 338, endPoint y: 278, distance: 47.0
click at [338, 278] on input "#ce806a" at bounding box center [324, 276] width 82 height 14
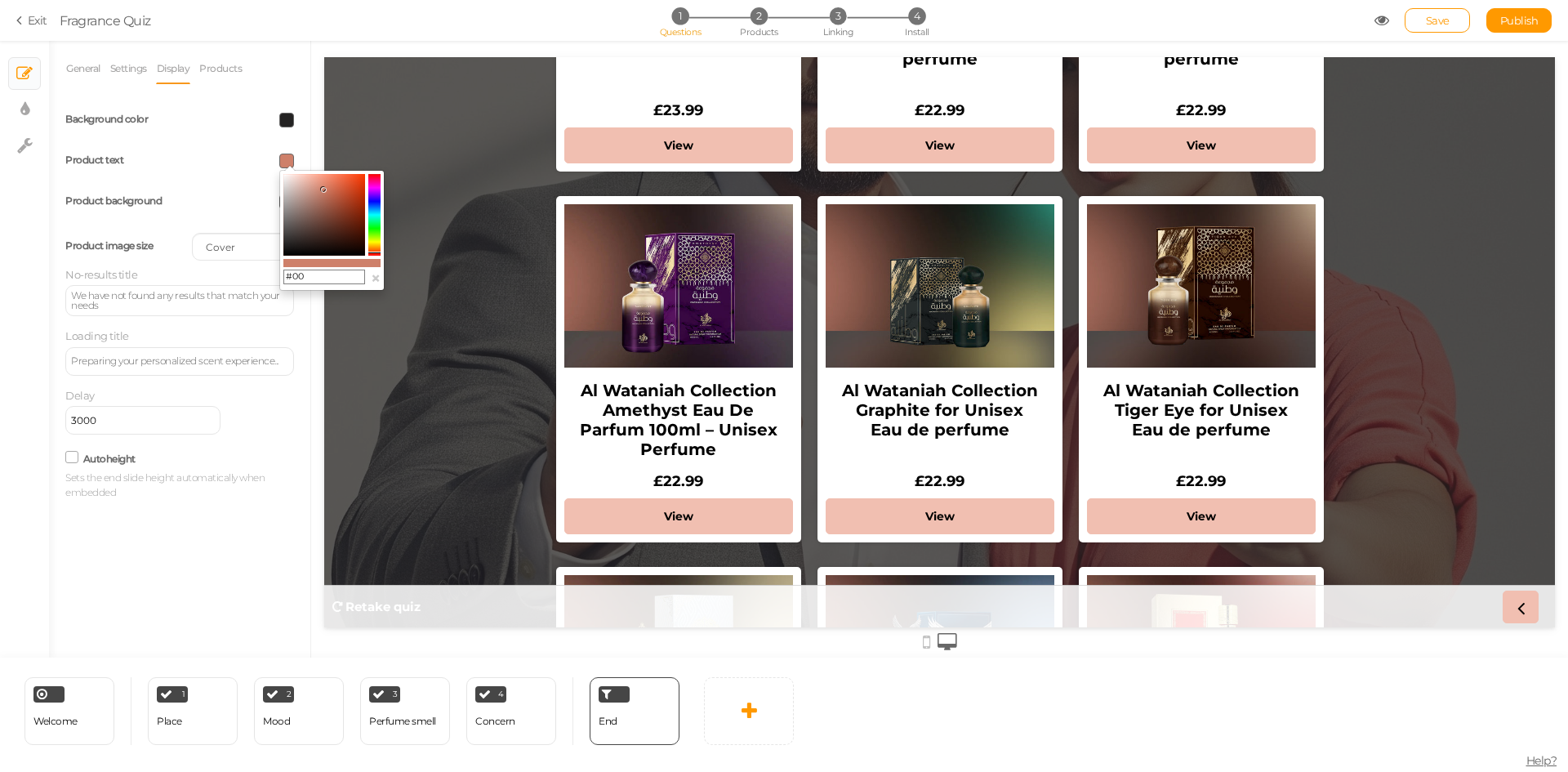
type input "#000"
click at [240, 533] on div "General Settings Display Products View Default Top End message Here’s Your Cust…" at bounding box center [179, 356] width 261 height 604
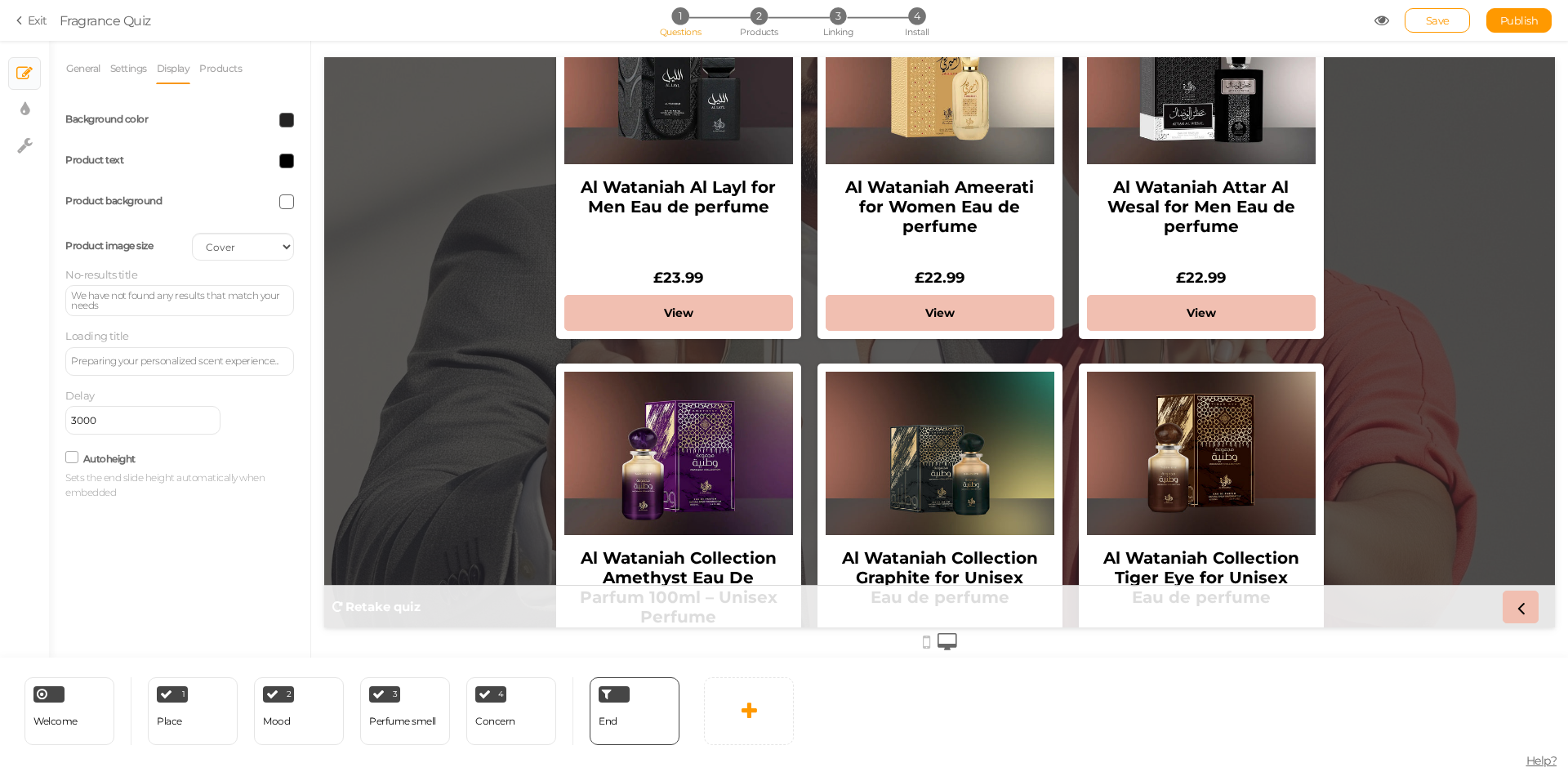
scroll to position [82, 0]
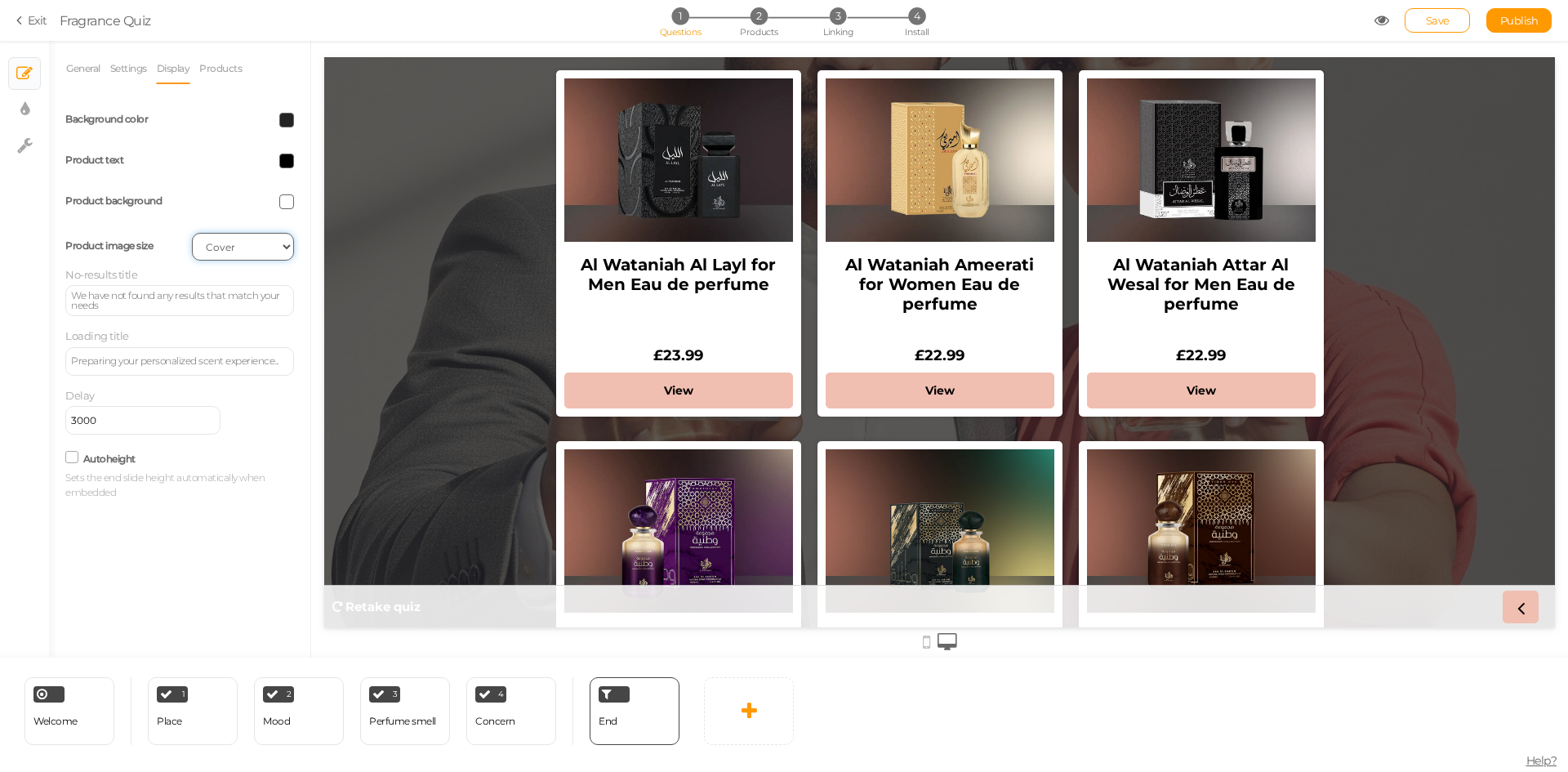
click at [223, 243] on select "Cover Contain Default" at bounding box center [242, 246] width 102 height 28
select select "contain"
click at [192, 233] on select "Cover Contain Default" at bounding box center [242, 246] width 102 height 28
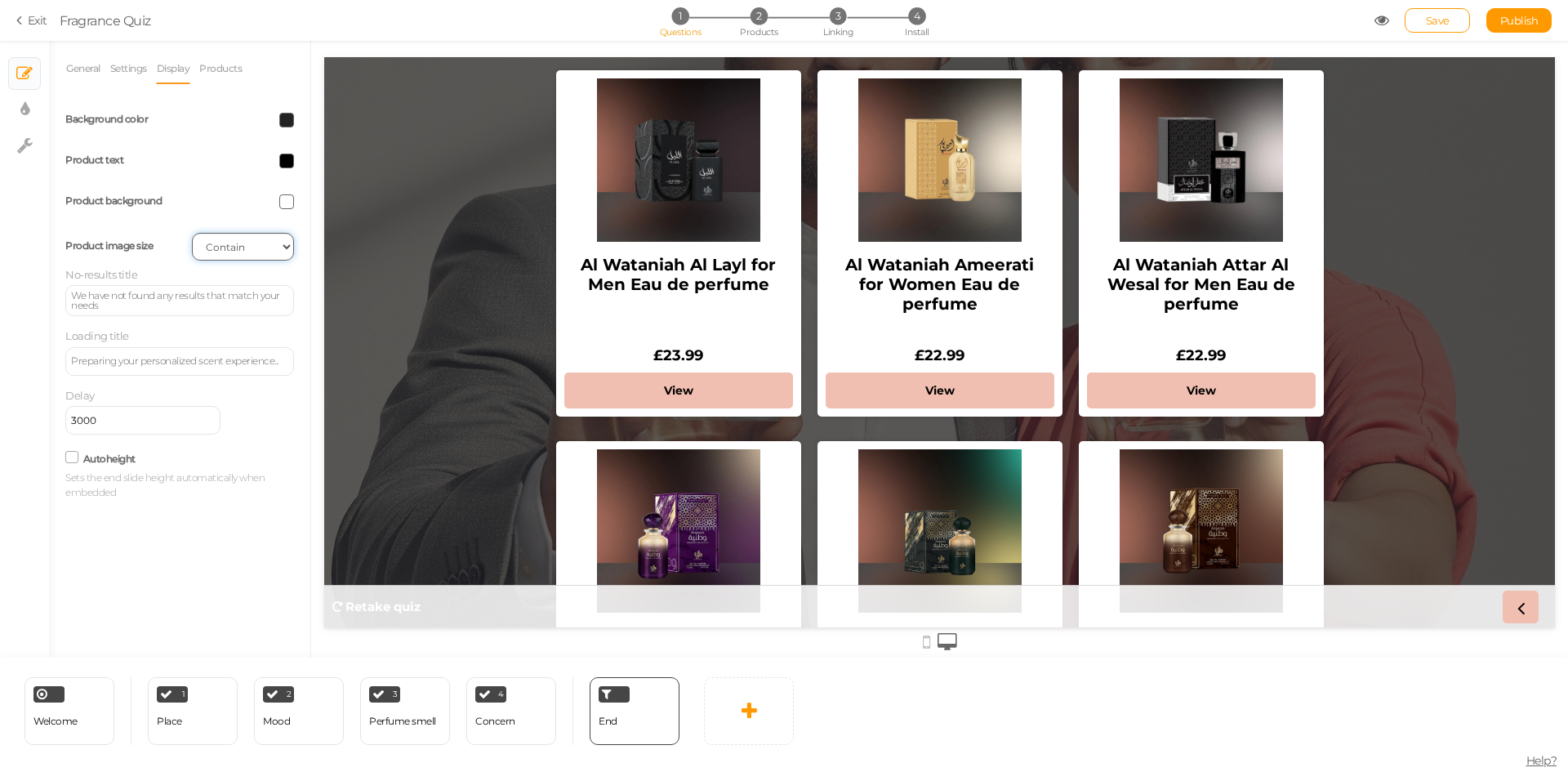
click at [240, 243] on select "Cover Contain Default" at bounding box center [242, 246] width 102 height 28
click at [192, 233] on select "Cover Contain Default" at bounding box center [242, 246] width 102 height 28
click at [238, 258] on select "Cover Contain Default" at bounding box center [242, 246] width 102 height 28
select select "cover"
click at [192, 233] on select "Cover Contain Default" at bounding box center [242, 246] width 102 height 28
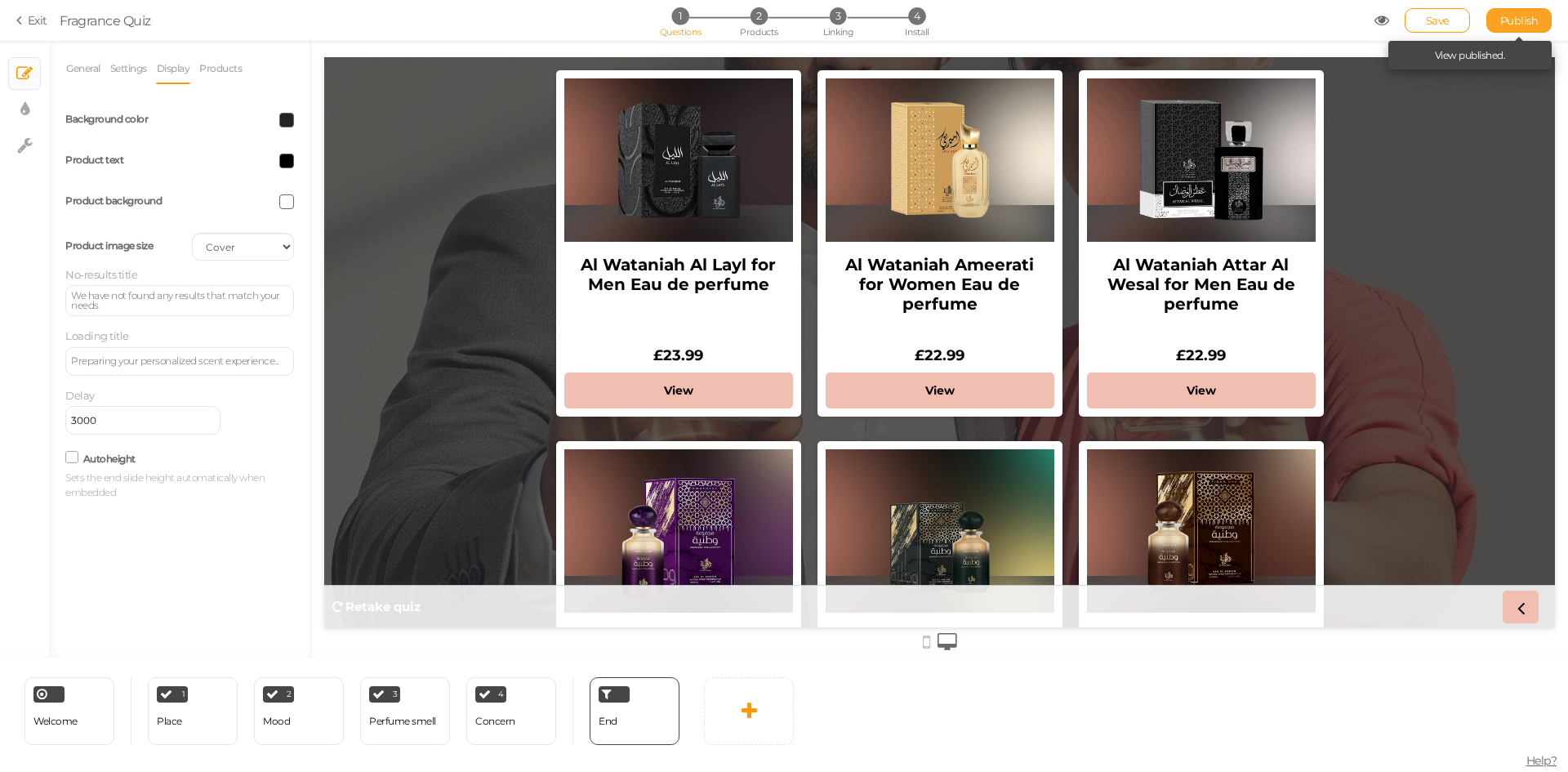
click at [1514, 21] on span "Publish" at bounding box center [1519, 21] width 38 height 13
click at [1430, 33] on section "Exit Fragrance Quiz 1 Questions 2 Products 3 Linking 4 Install Save Publish Vie…" at bounding box center [784, 21] width 1568 height 41
click at [1429, 28] on link "Save" at bounding box center [1436, 20] width 65 height 24
click at [1516, 20] on span "Publish" at bounding box center [1519, 21] width 38 height 13
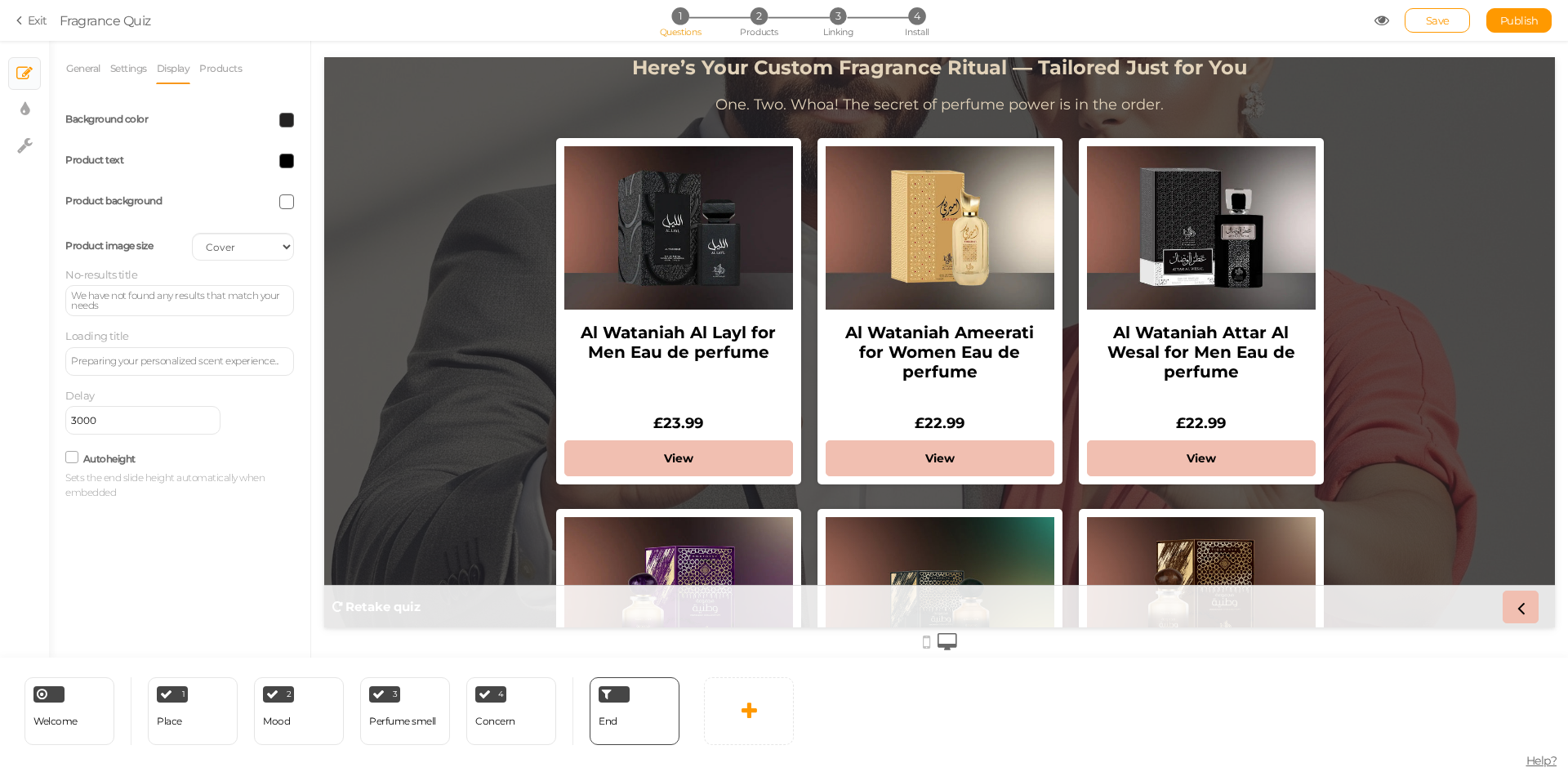
scroll to position [0, 0]
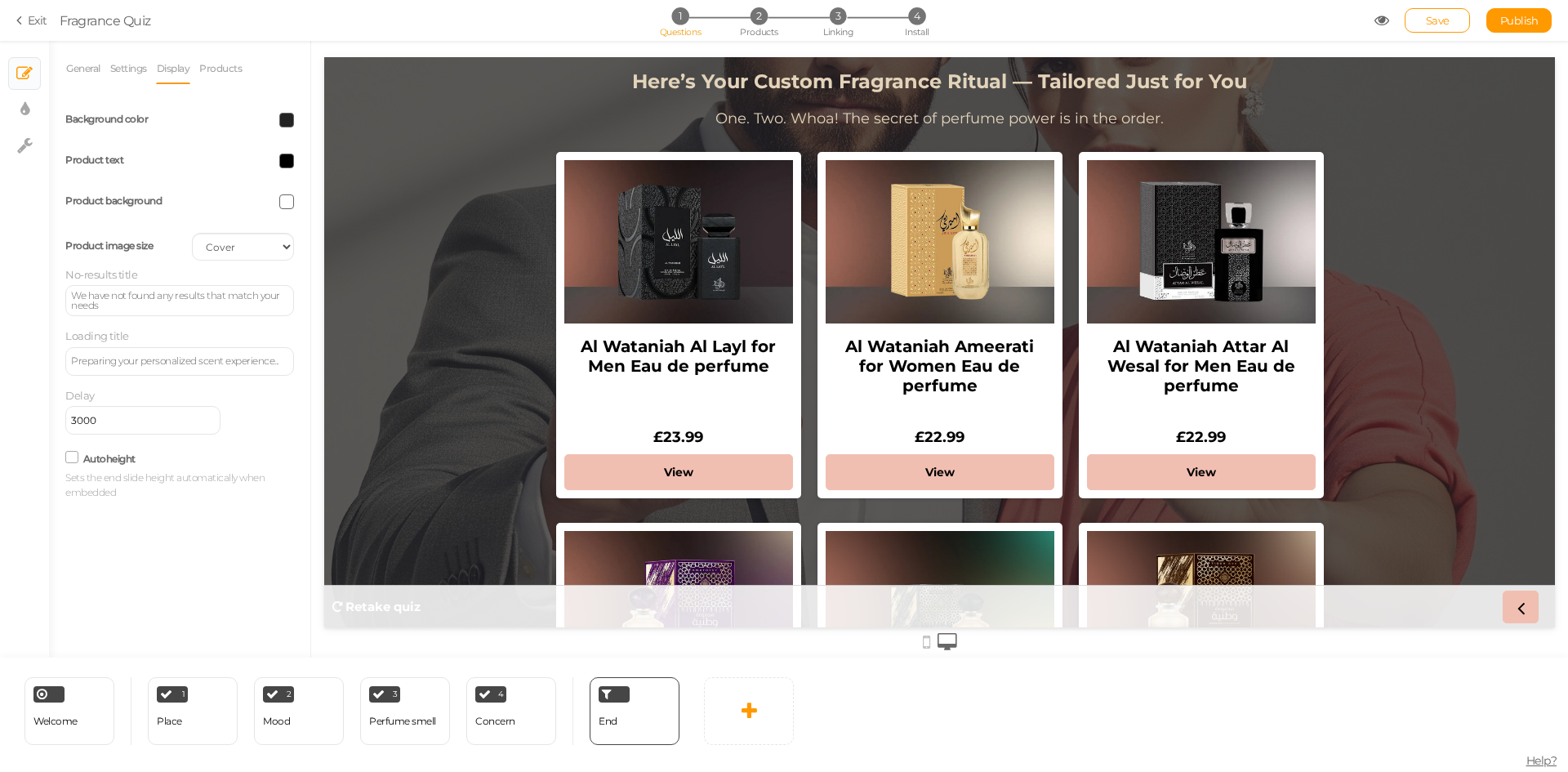
click at [289, 158] on span at bounding box center [286, 160] width 14 height 14
drag, startPoint x: 290, startPoint y: 279, endPoint x: 338, endPoint y: 279, distance: 48.0
click at [338, 279] on input "#000" at bounding box center [324, 276] width 82 height 14
paste input "#e5d8c3"
click at [237, 524] on div "General Settings Display Products View Default Top End message Here’s Your Cust…" at bounding box center [179, 356] width 261 height 604
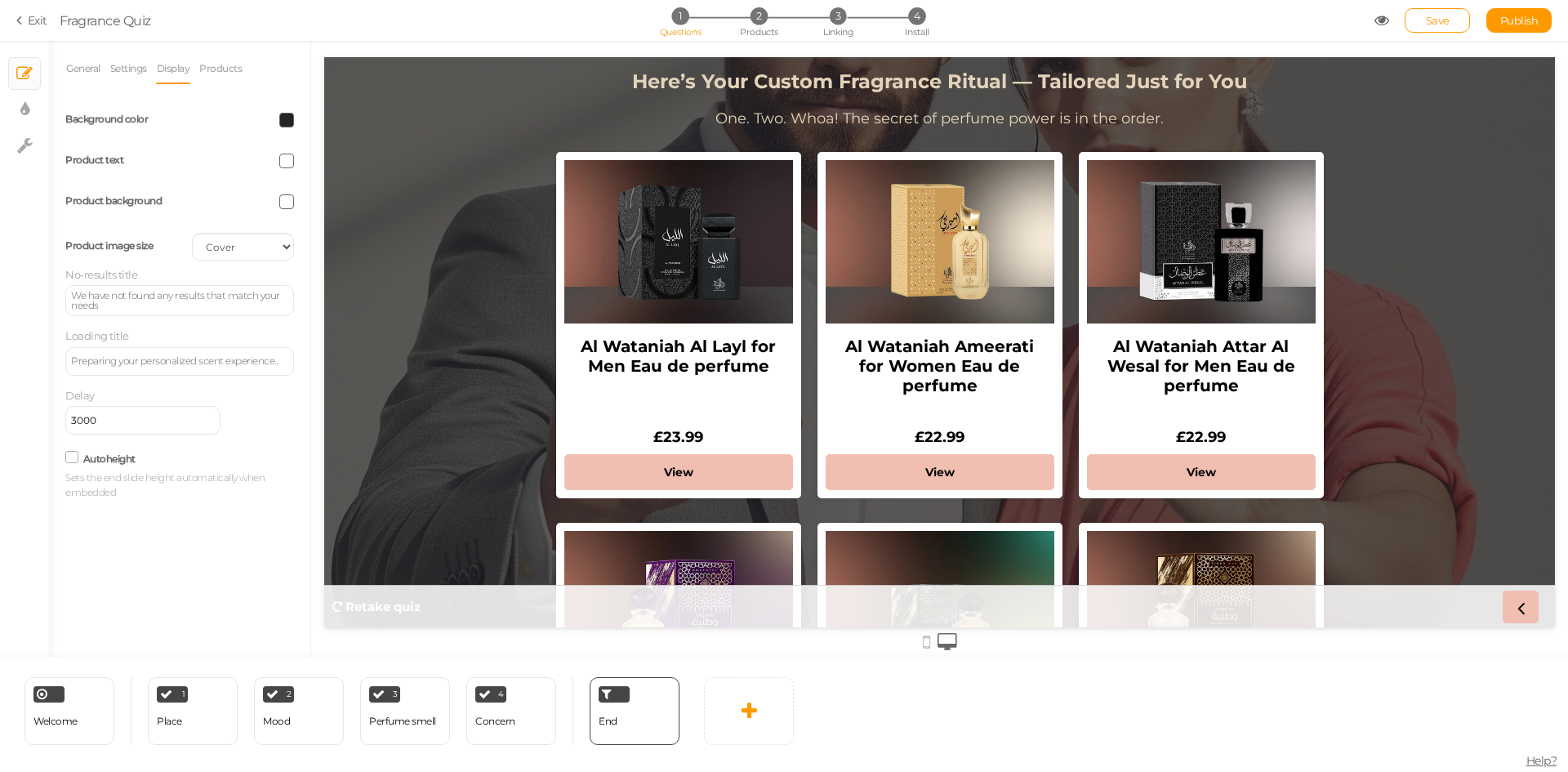
click at [283, 165] on span at bounding box center [286, 160] width 14 height 14
drag, startPoint x: 295, startPoint y: 277, endPoint x: 8, endPoint y: 235, distance: 290.1
click at [295, 277] on input "##e5d8c3" at bounding box center [324, 276] width 82 height 14
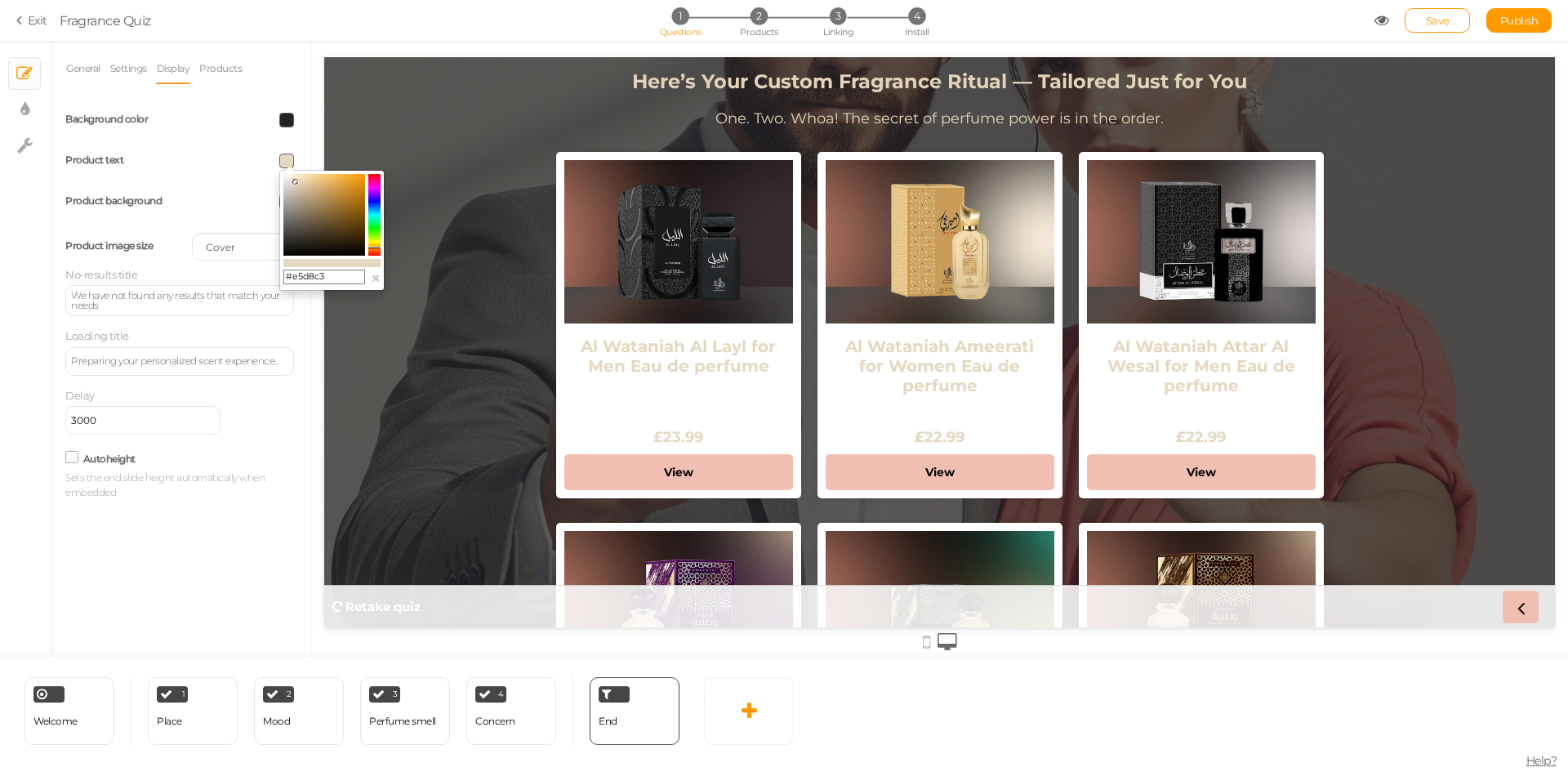
click at [242, 537] on div "General Settings Display Products View Default Top End message Here’s Your Cust…" at bounding box center [179, 356] width 261 height 604
click at [288, 161] on span at bounding box center [286, 160] width 14 height 14
drag, startPoint x: 289, startPoint y: 274, endPoint x: 345, endPoint y: 274, distance: 56.0
click at [345, 274] on input "#e5d8c3" at bounding box center [324, 276] width 82 height 14
click at [334, 279] on input "#e5d8c3" at bounding box center [324, 276] width 82 height 14
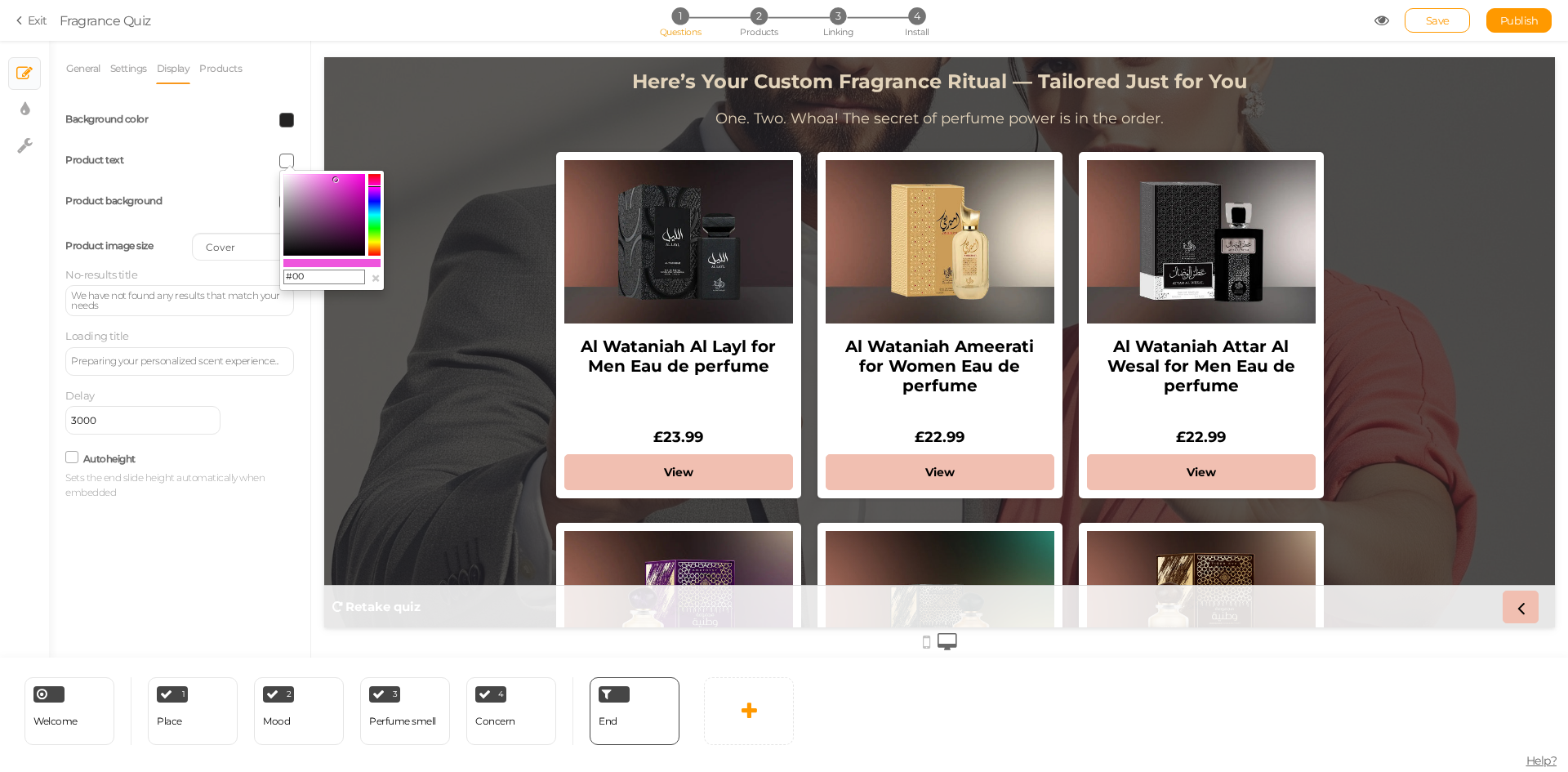
type input "#000"
click at [203, 571] on div "General Settings Display Products View Default Top End message Here’s Your Cust…" at bounding box center [179, 356] width 261 height 604
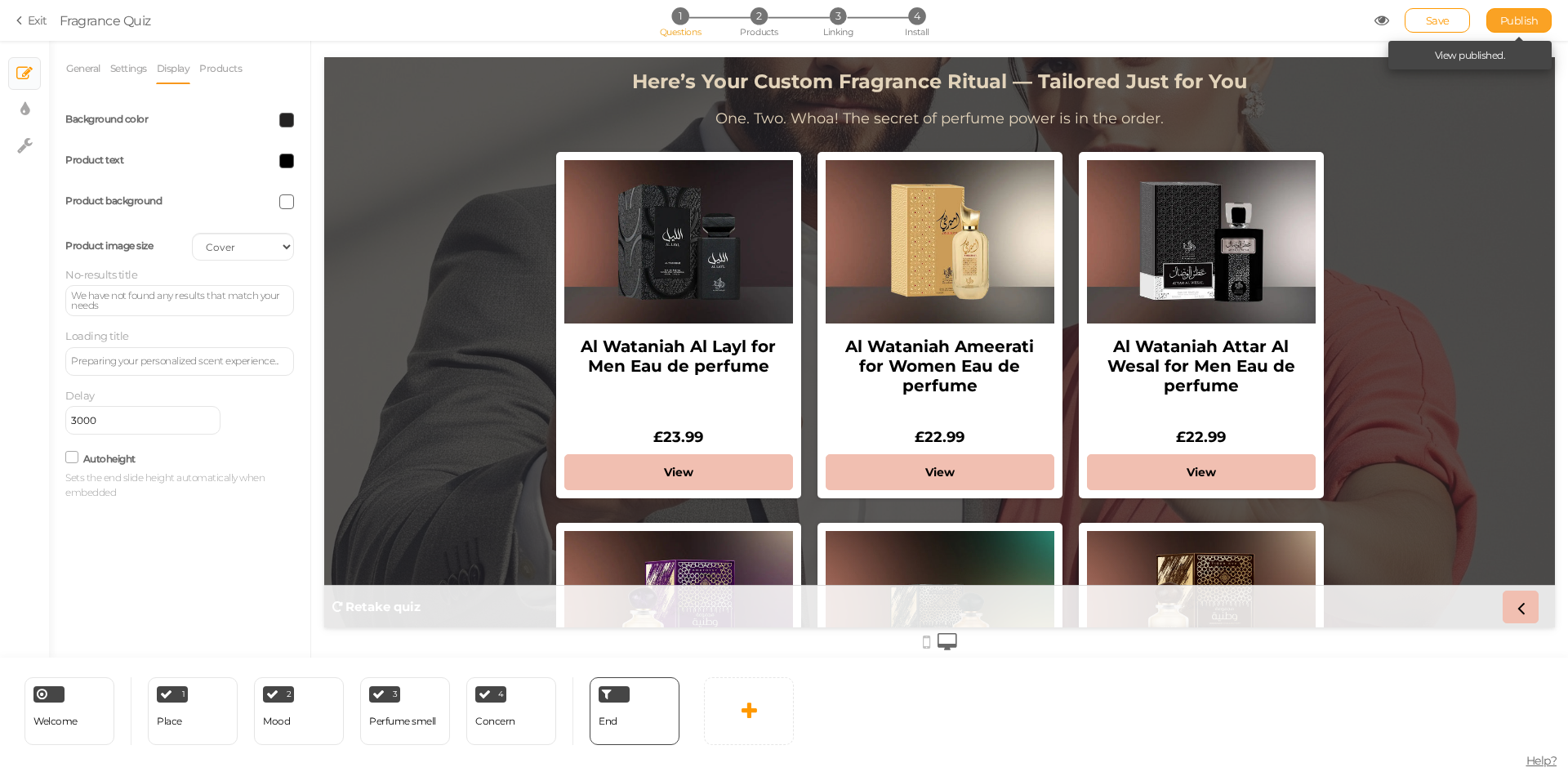
click at [1508, 21] on span "Publish" at bounding box center [1519, 21] width 38 height 13
click at [70, 708] on div "Welcome" at bounding box center [55, 722] width 44 height 29
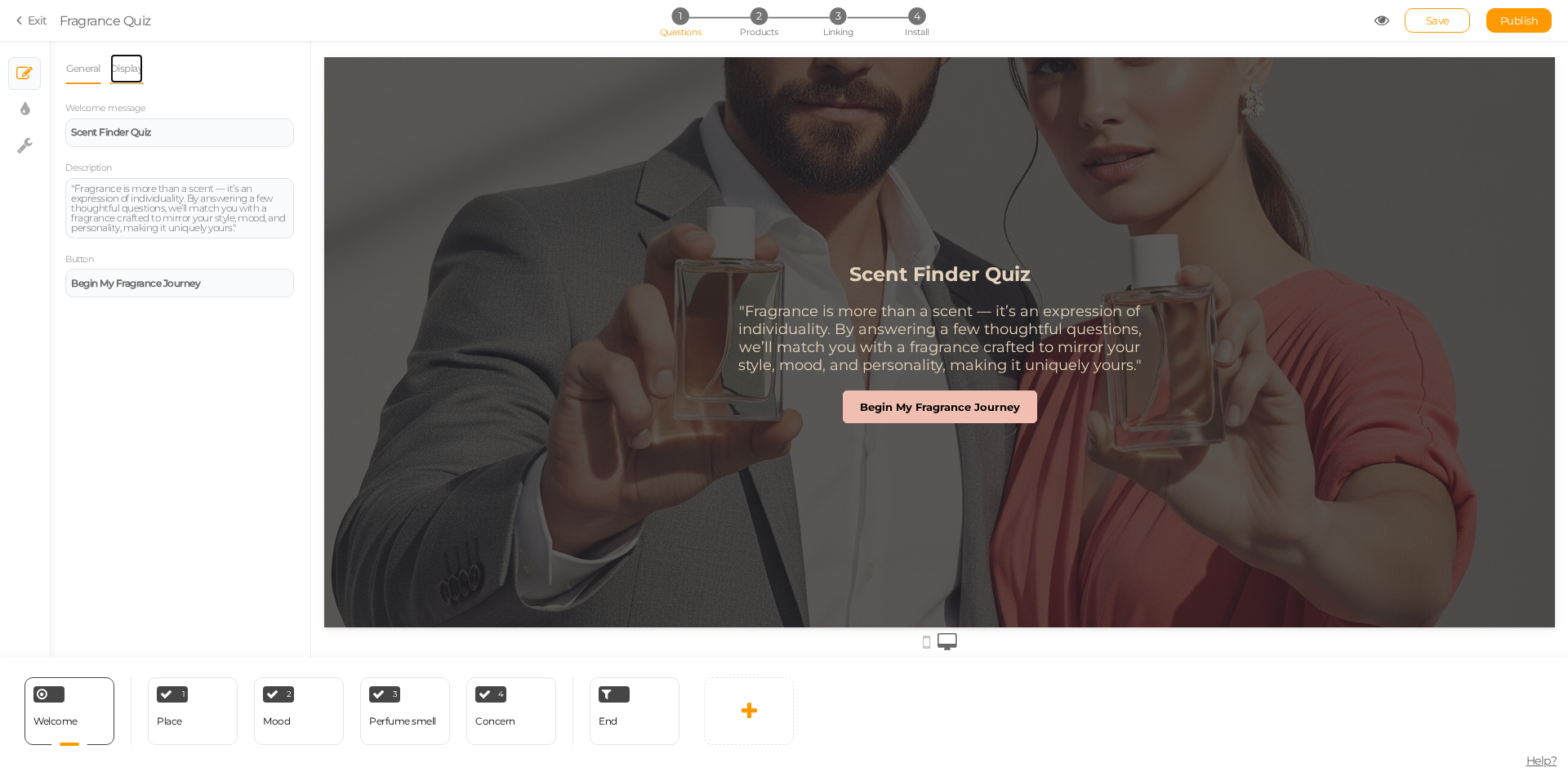
click at [139, 69] on link "Display" at bounding box center [127, 69] width 35 height 31
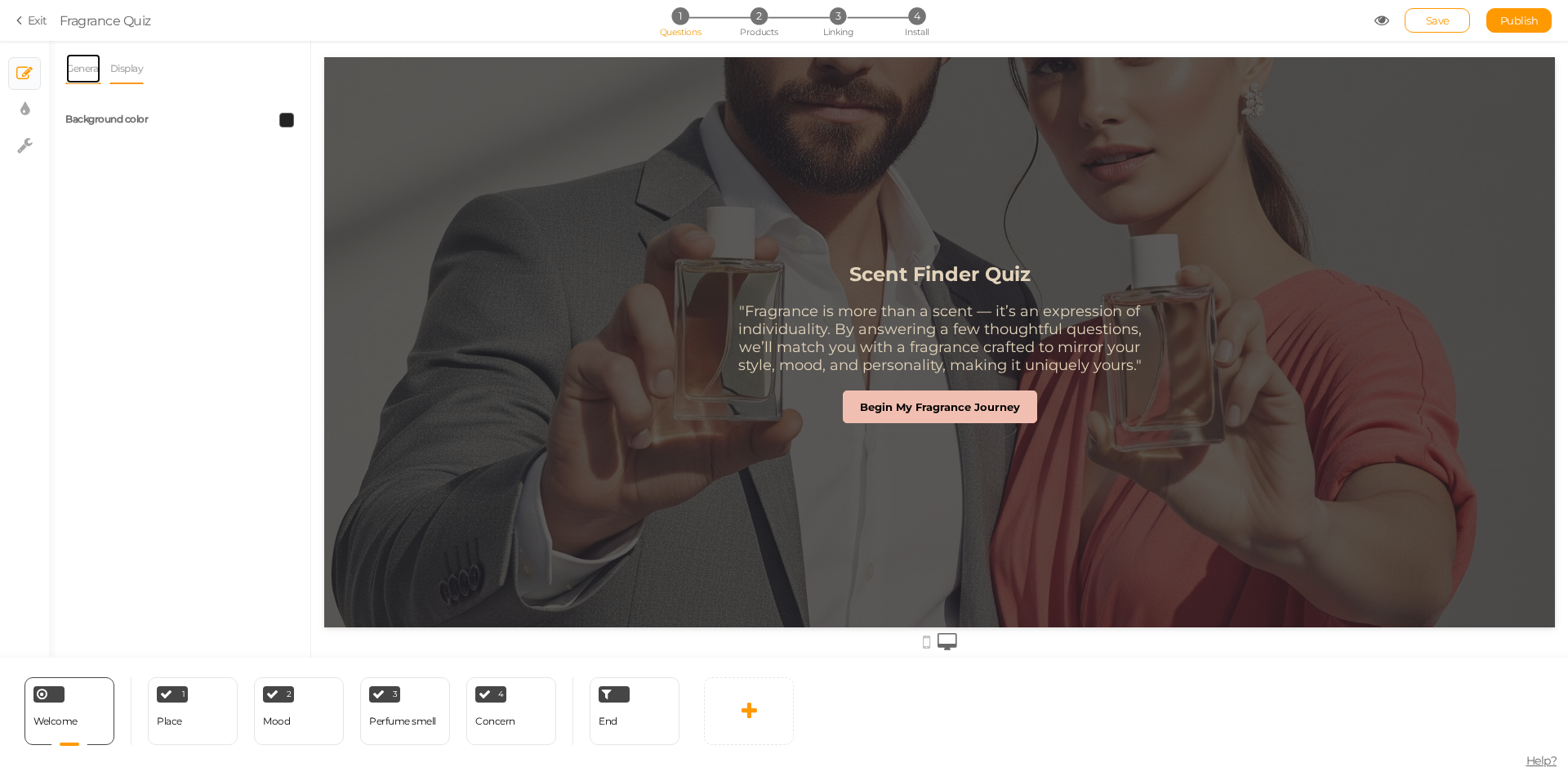
click at [79, 70] on link "General" at bounding box center [83, 69] width 36 height 31
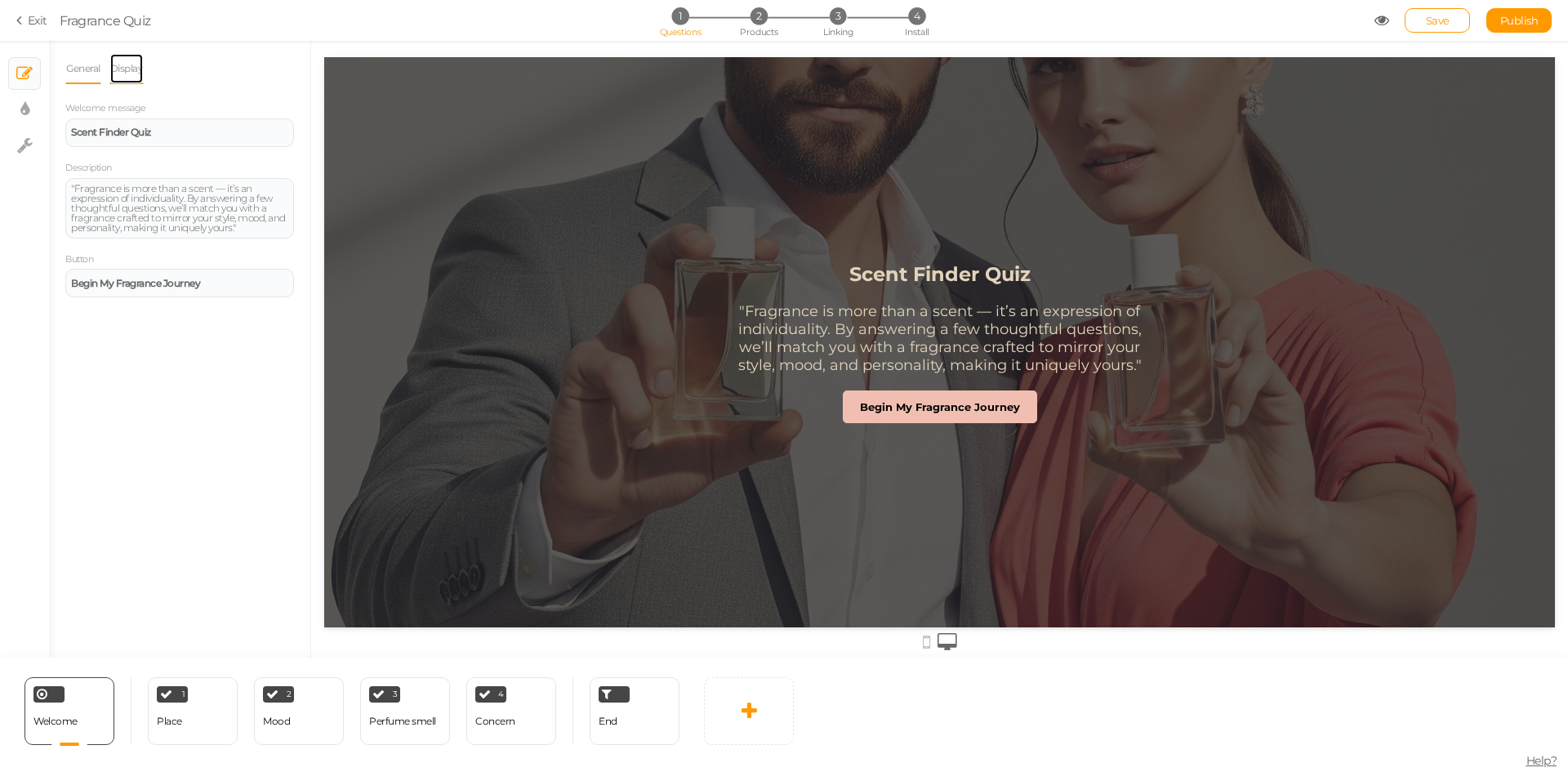
click at [118, 71] on link "Display" at bounding box center [127, 69] width 35 height 31
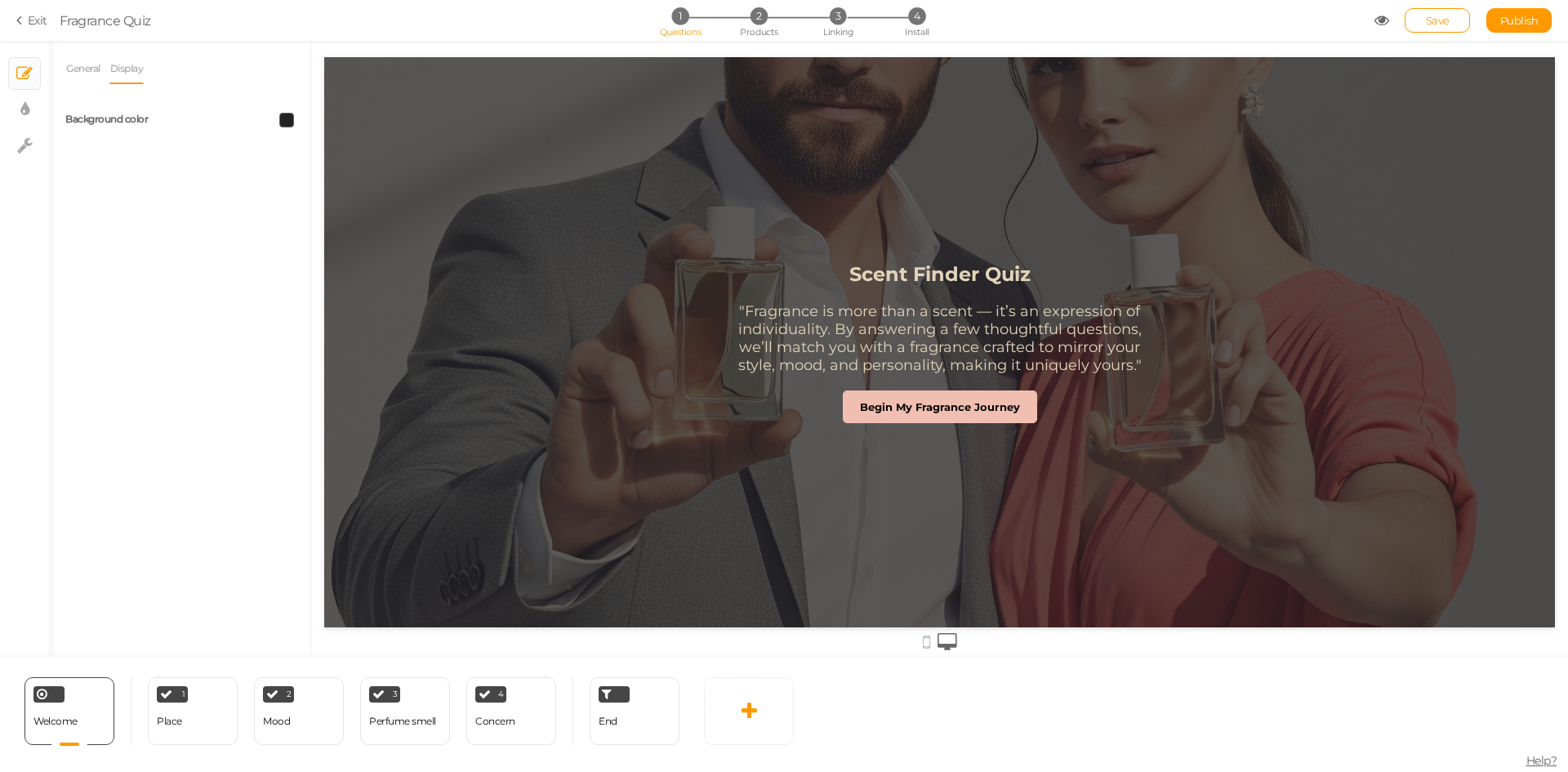
click at [290, 120] on span at bounding box center [286, 119] width 14 height 14
click at [328, 236] on input "#242323" at bounding box center [324, 236] width 82 height 14
click at [372, 239] on button "×" at bounding box center [375, 237] width 10 height 17
click at [203, 330] on div "General Display Welcome message Scent Finder Quiz Description "Fragrance is mor…" at bounding box center [179, 356] width 261 height 604
click at [283, 122] on span at bounding box center [286, 119] width 14 height 14
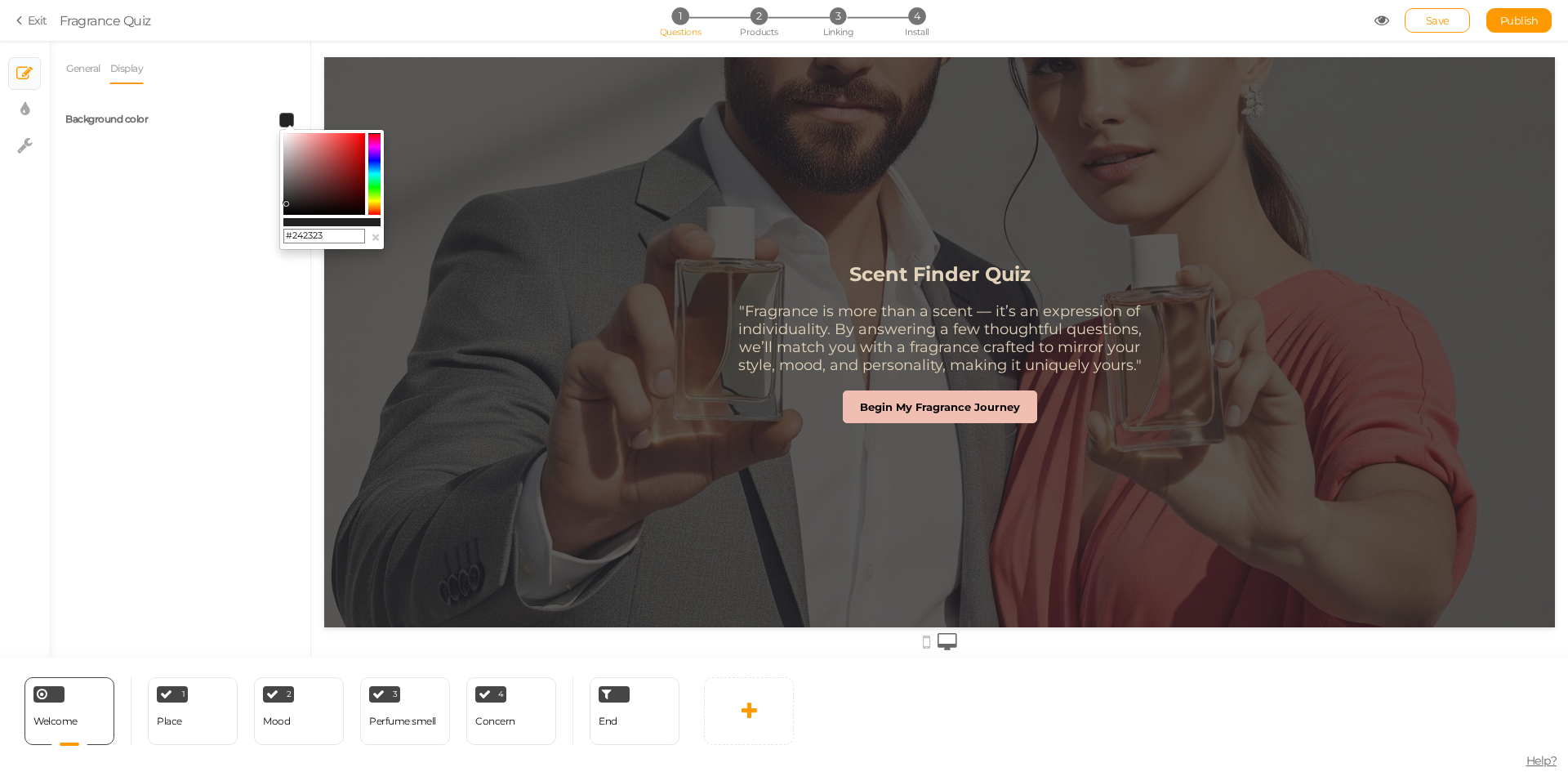
click at [328, 236] on input "#242323" at bounding box center [324, 236] width 82 height 14
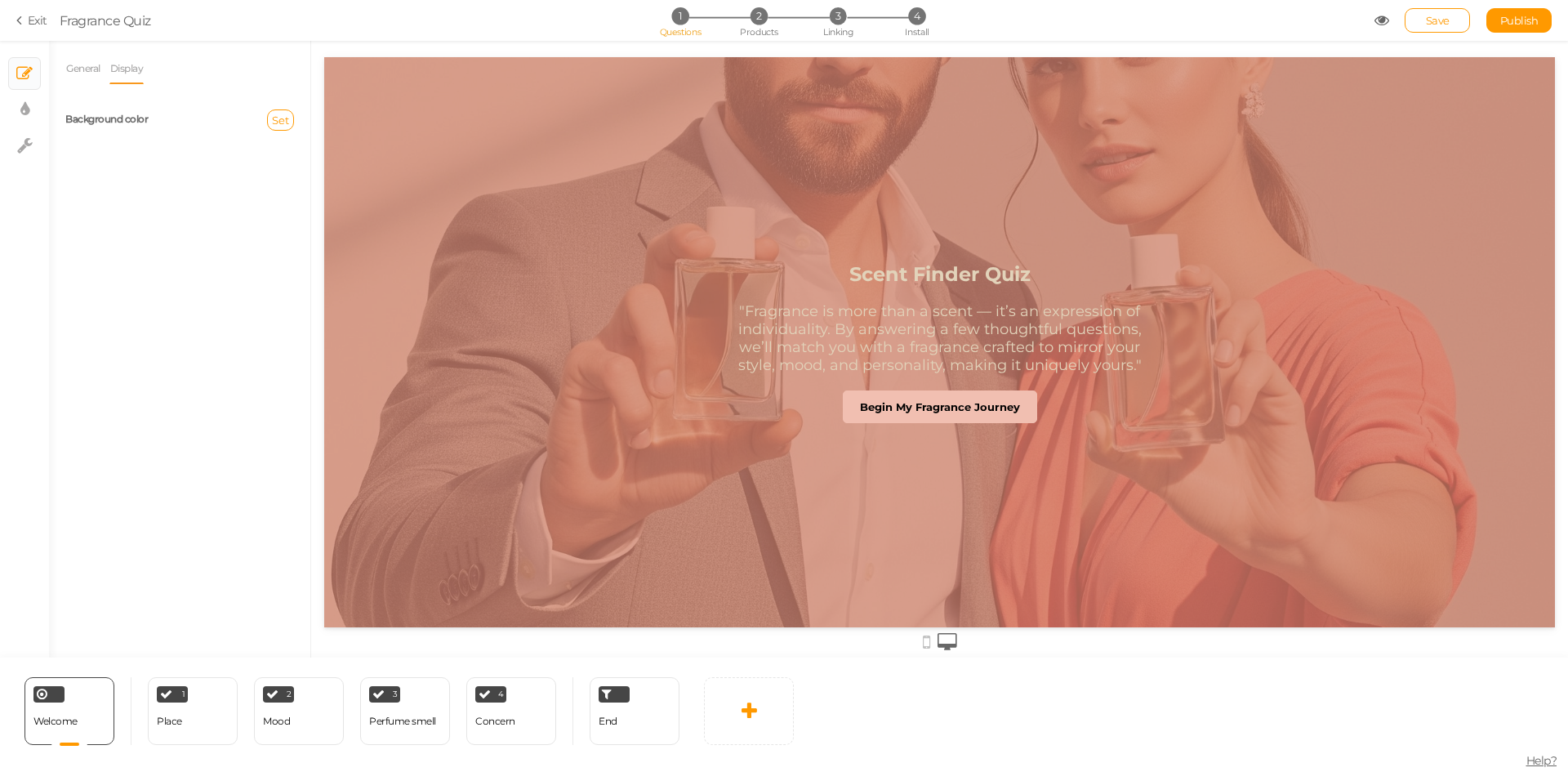
click at [133, 397] on div "General Display Welcome message Scent Finder Quiz Description "Fragrance is mor…" at bounding box center [179, 356] width 261 height 604
click at [282, 113] on span "Set" at bounding box center [280, 119] width 17 height 13
click at [290, 243] on input "text" at bounding box center [312, 239] width 82 height 14
paste input "#242323"
type input "#242323"
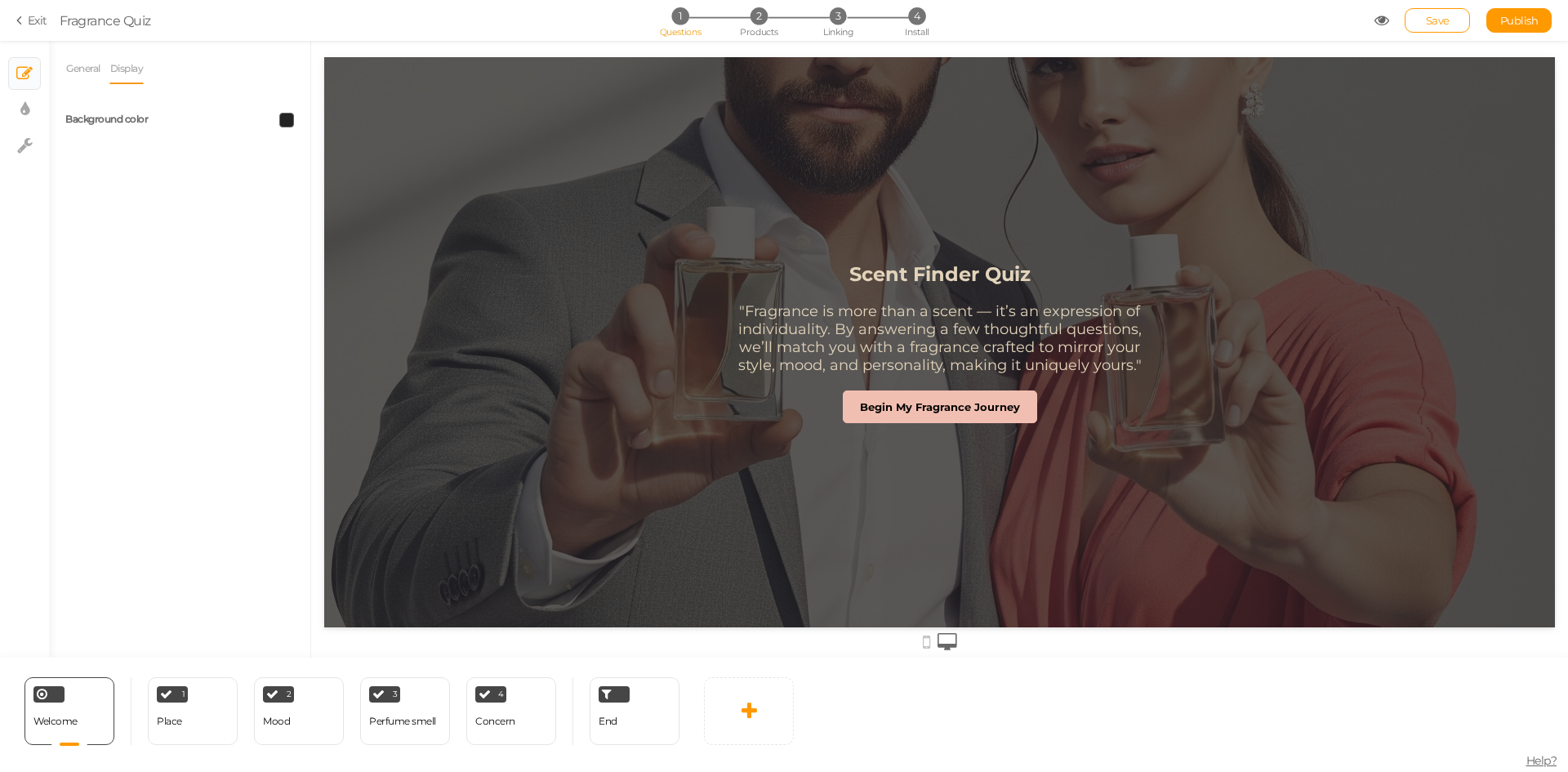
click at [265, 300] on div "General Display Welcome message Scent Finder Quiz Description "Fragrance is mor…" at bounding box center [179, 356] width 261 height 604
click at [1520, 18] on span "Publish" at bounding box center [1519, 21] width 38 height 13
click at [168, 731] on div "Place" at bounding box center [169, 722] width 25 height 29
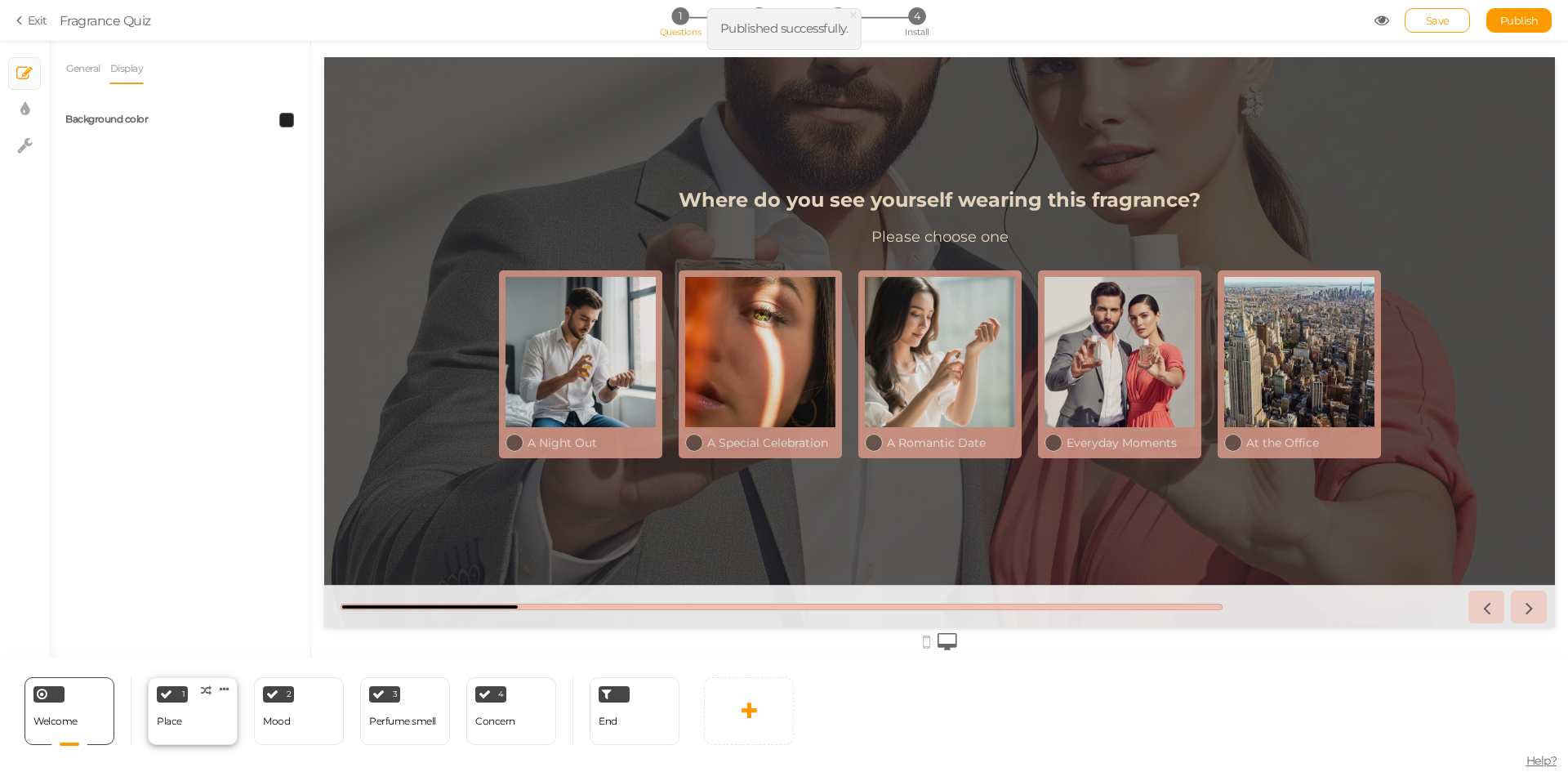
select select "2"
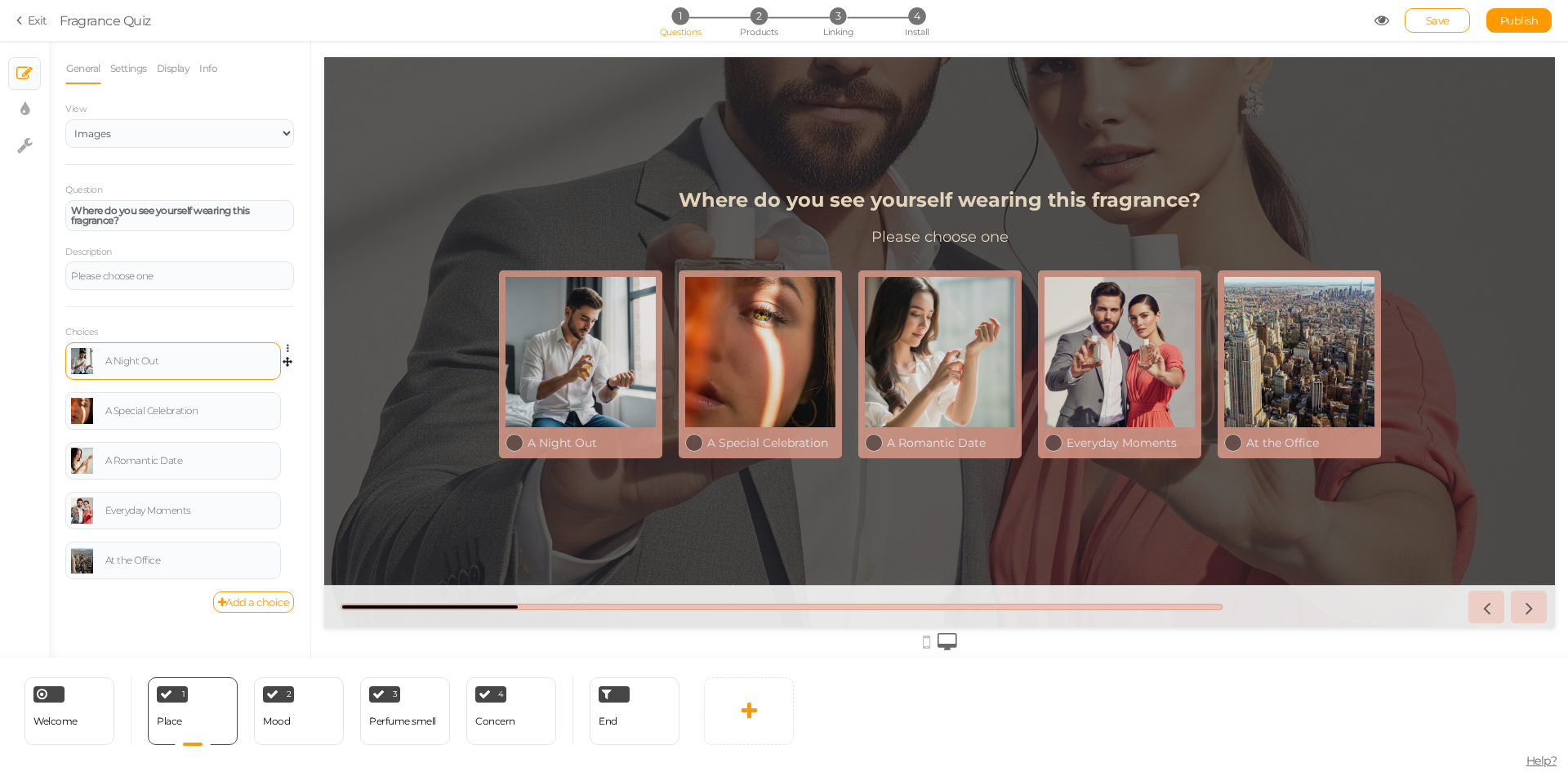
click at [83, 366] on link at bounding box center [82, 360] width 22 height 26
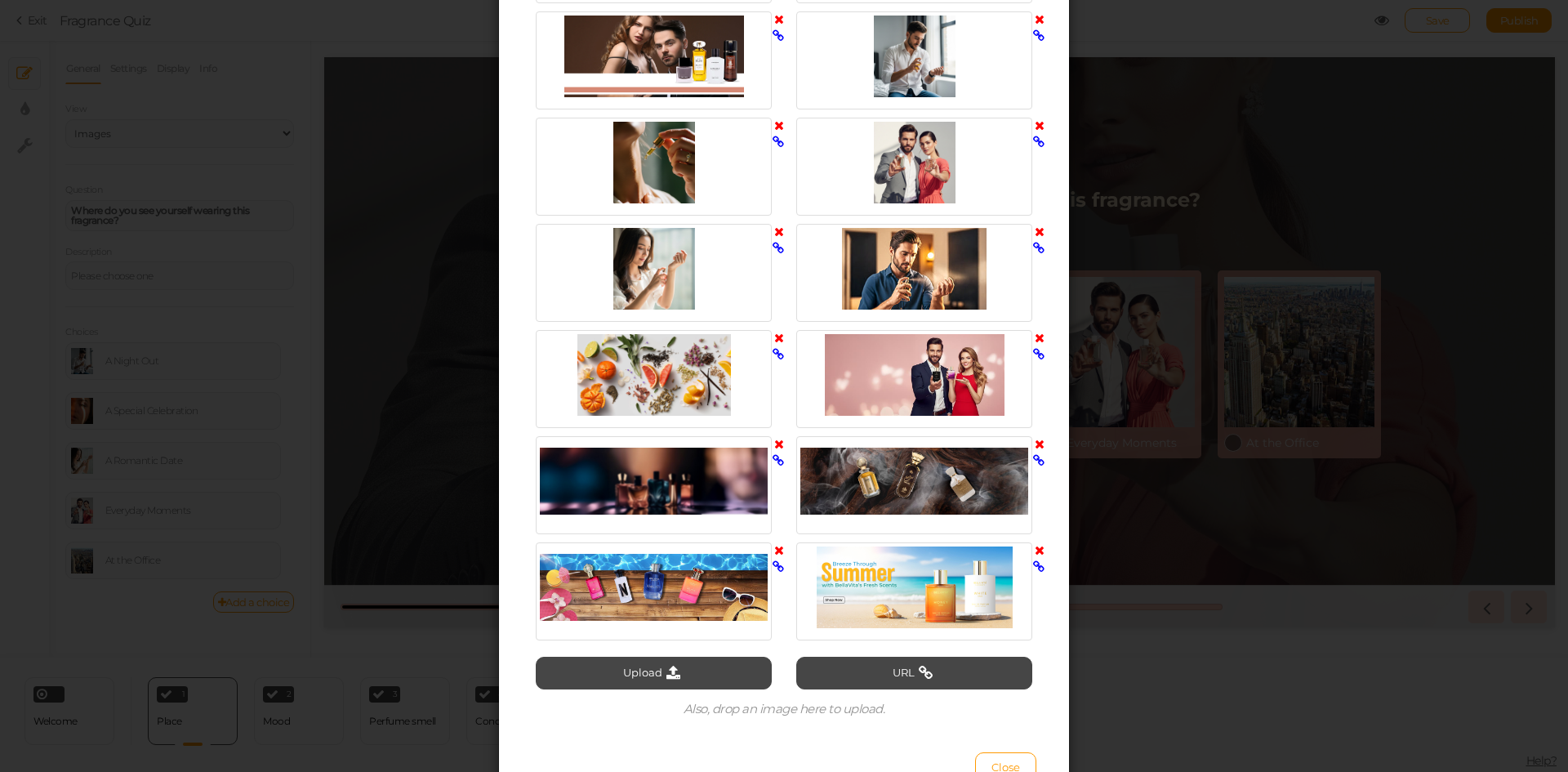
scroll to position [1808, 0]
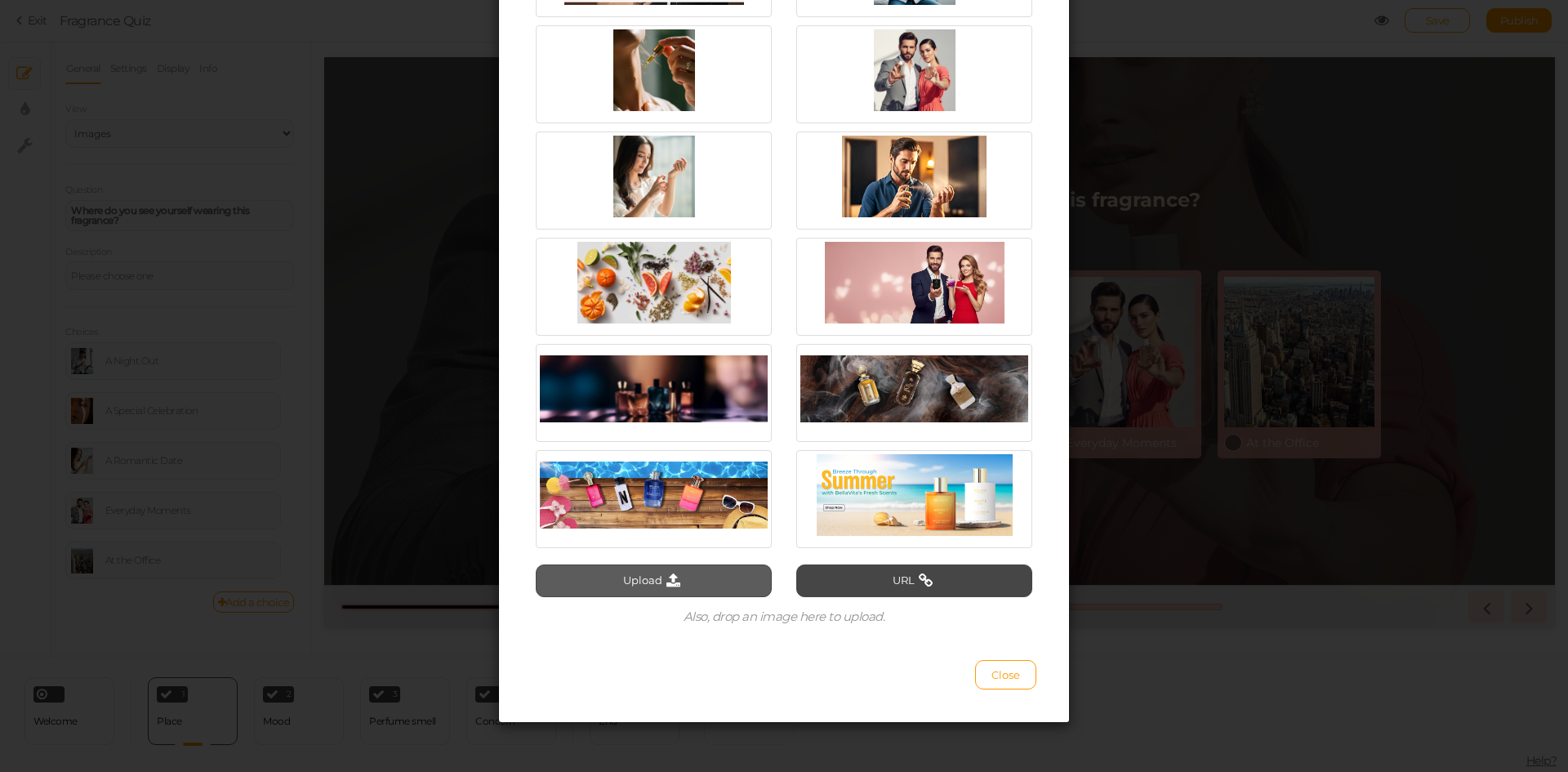
click at [709, 579] on button "Upload" at bounding box center [653, 580] width 236 height 33
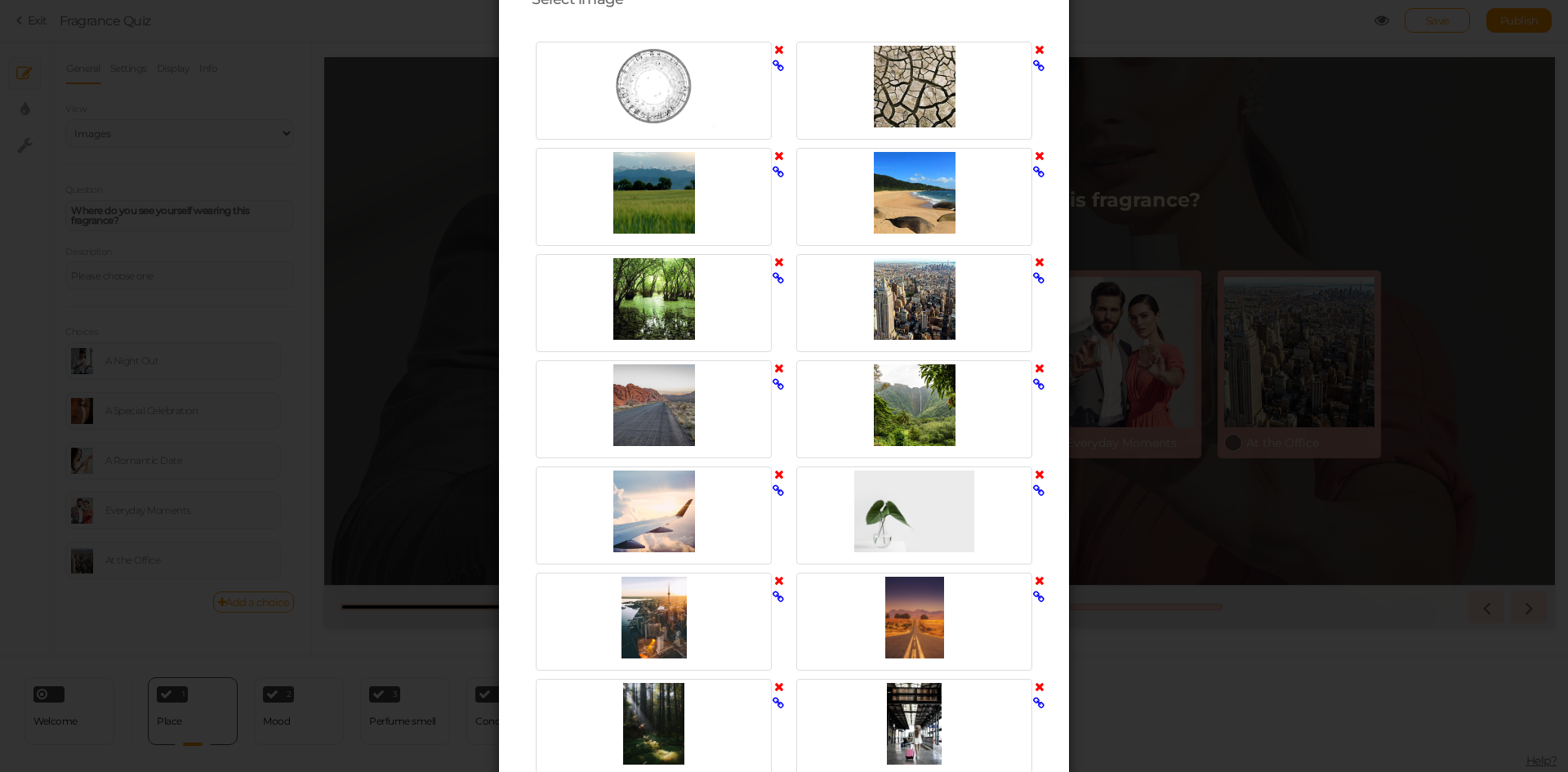
scroll to position [0, 0]
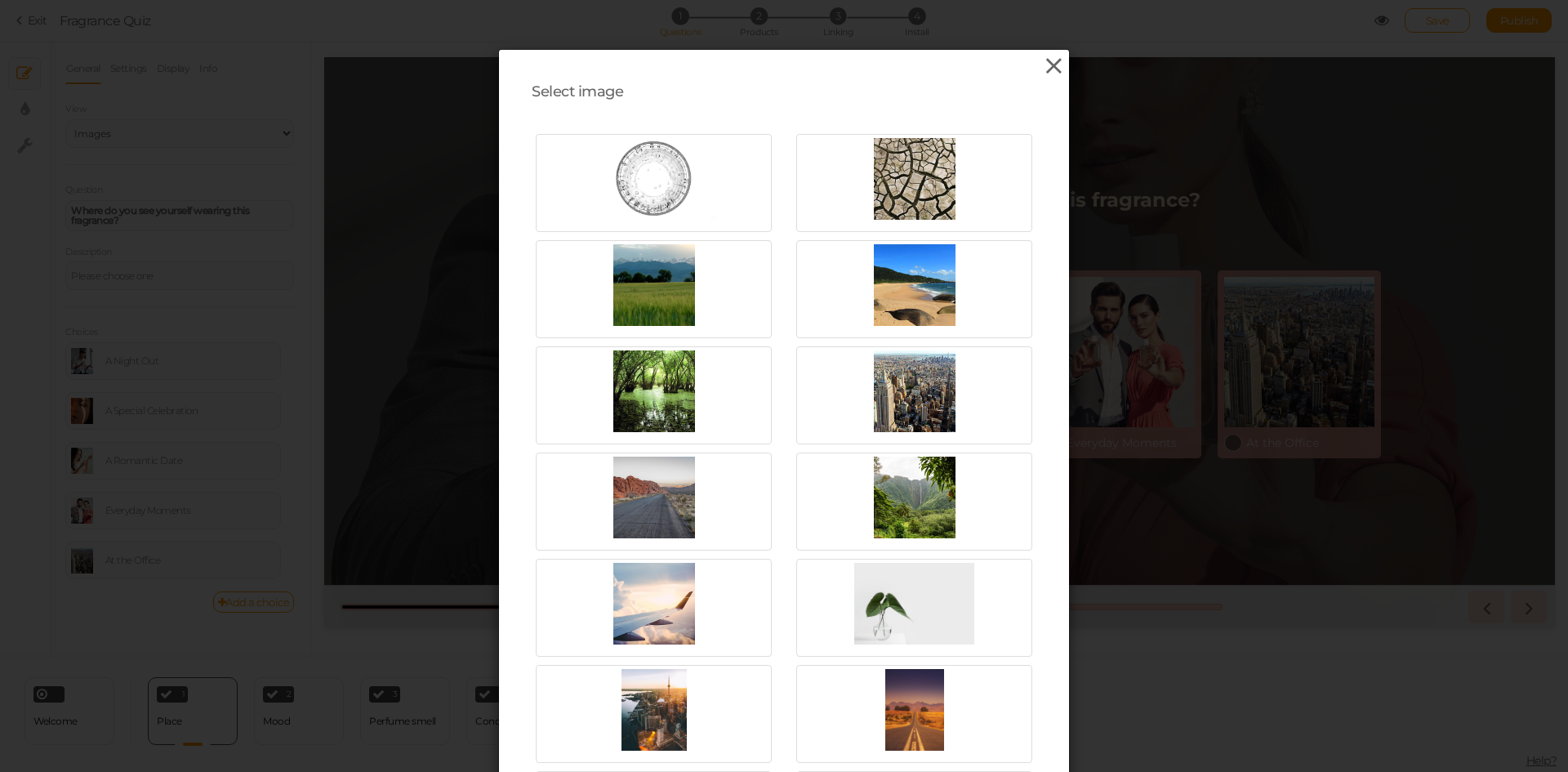
click at [1048, 63] on icon at bounding box center [1054, 65] width 24 height 24
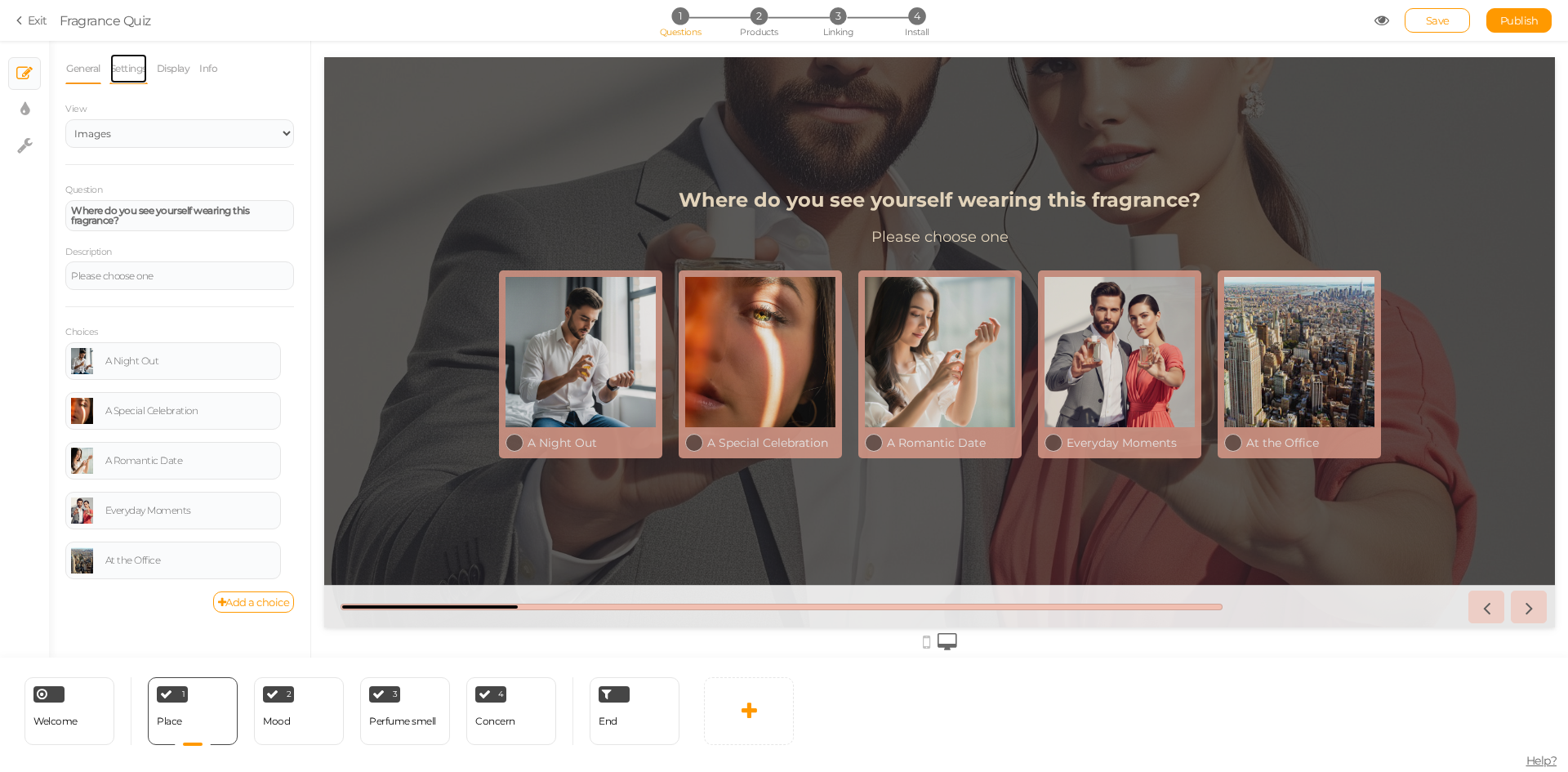
click at [139, 71] on link "Settings" at bounding box center [128, 69] width 38 height 31
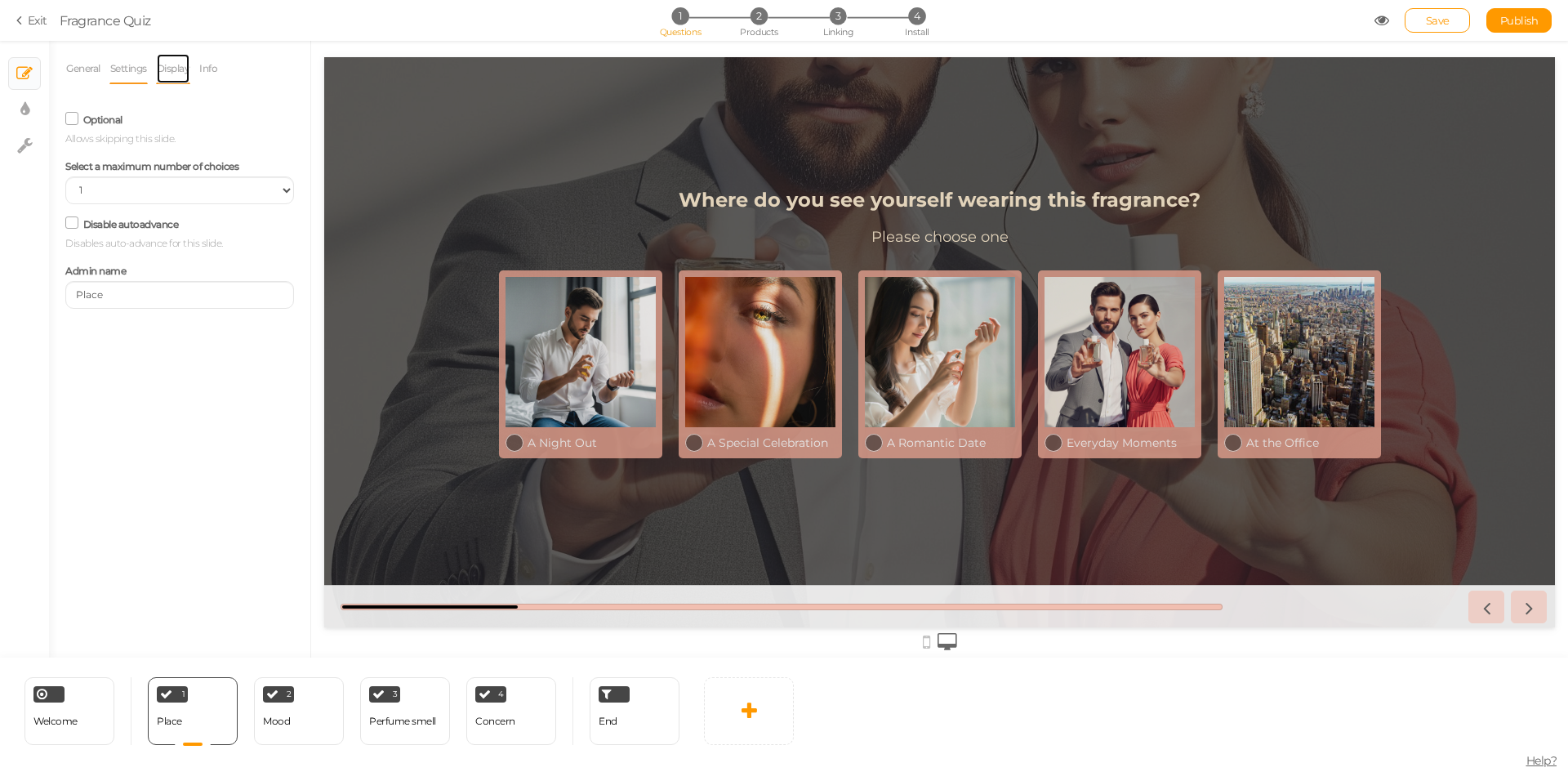
click at [170, 72] on link "Display" at bounding box center [173, 69] width 35 height 31
click at [205, 67] on link "Info" at bounding box center [208, 69] width 20 height 31
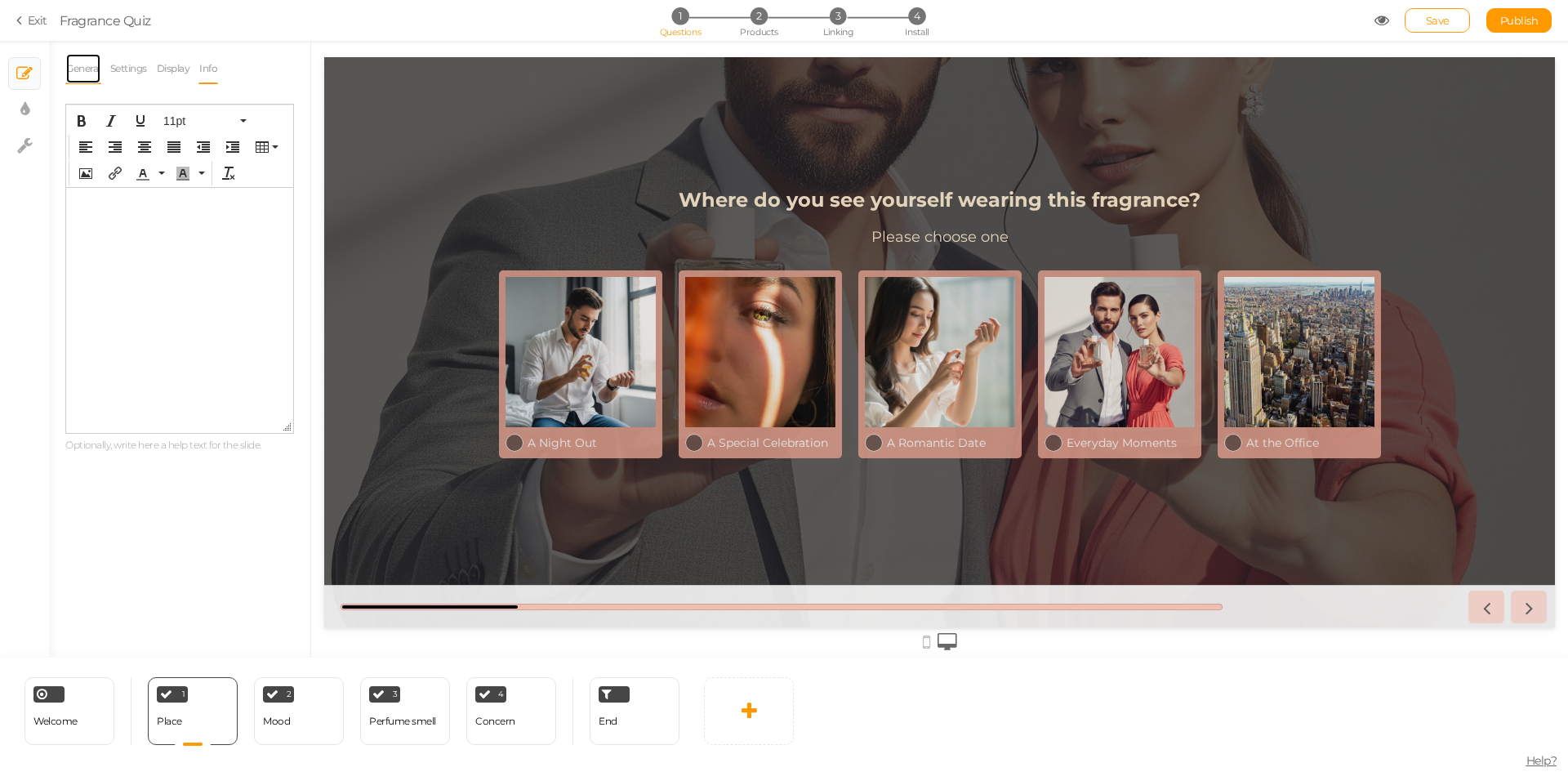
click at [92, 71] on link "General" at bounding box center [83, 69] width 36 height 31
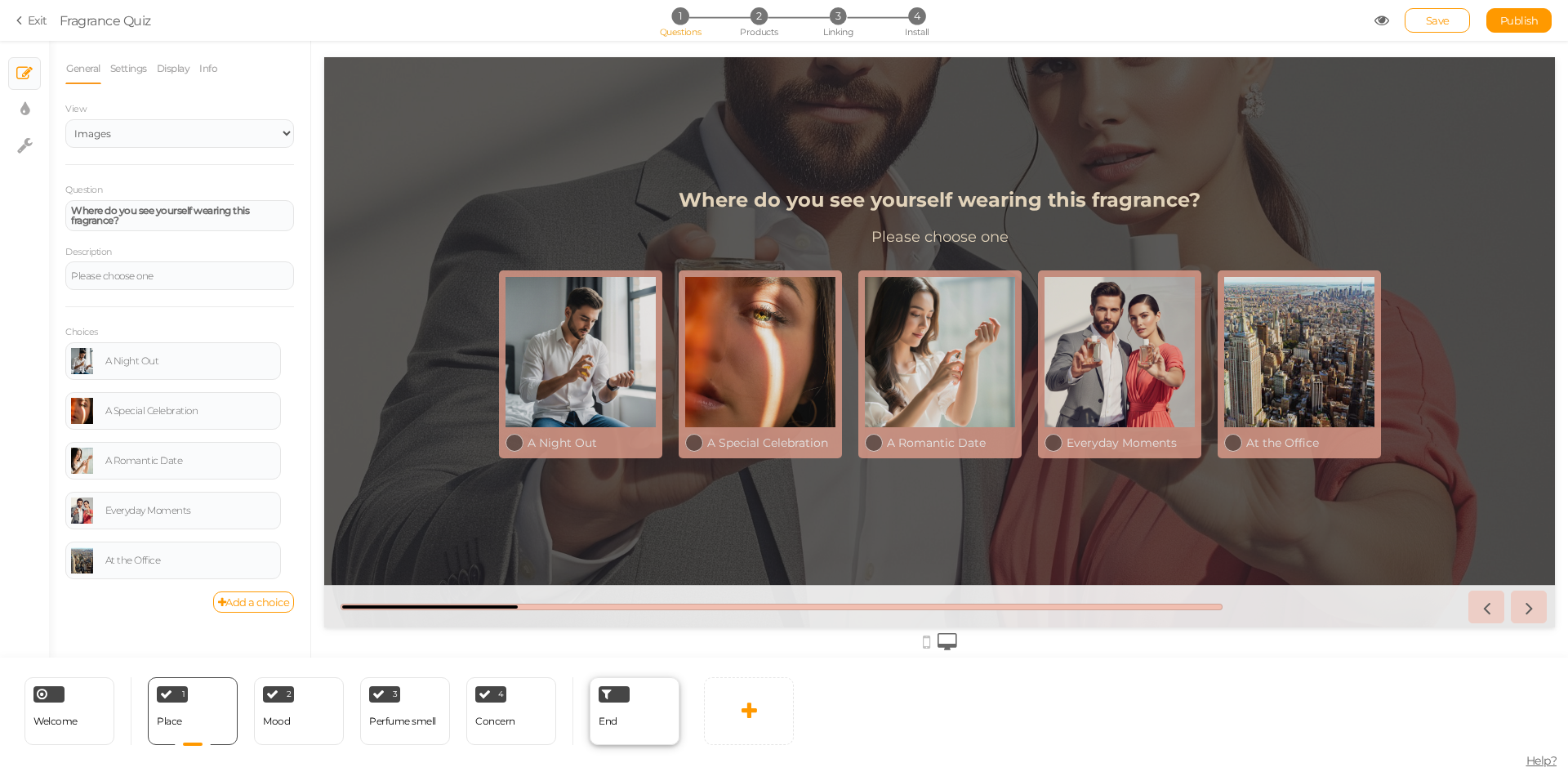
click at [649, 711] on div "End" at bounding box center [634, 711] width 90 height 68
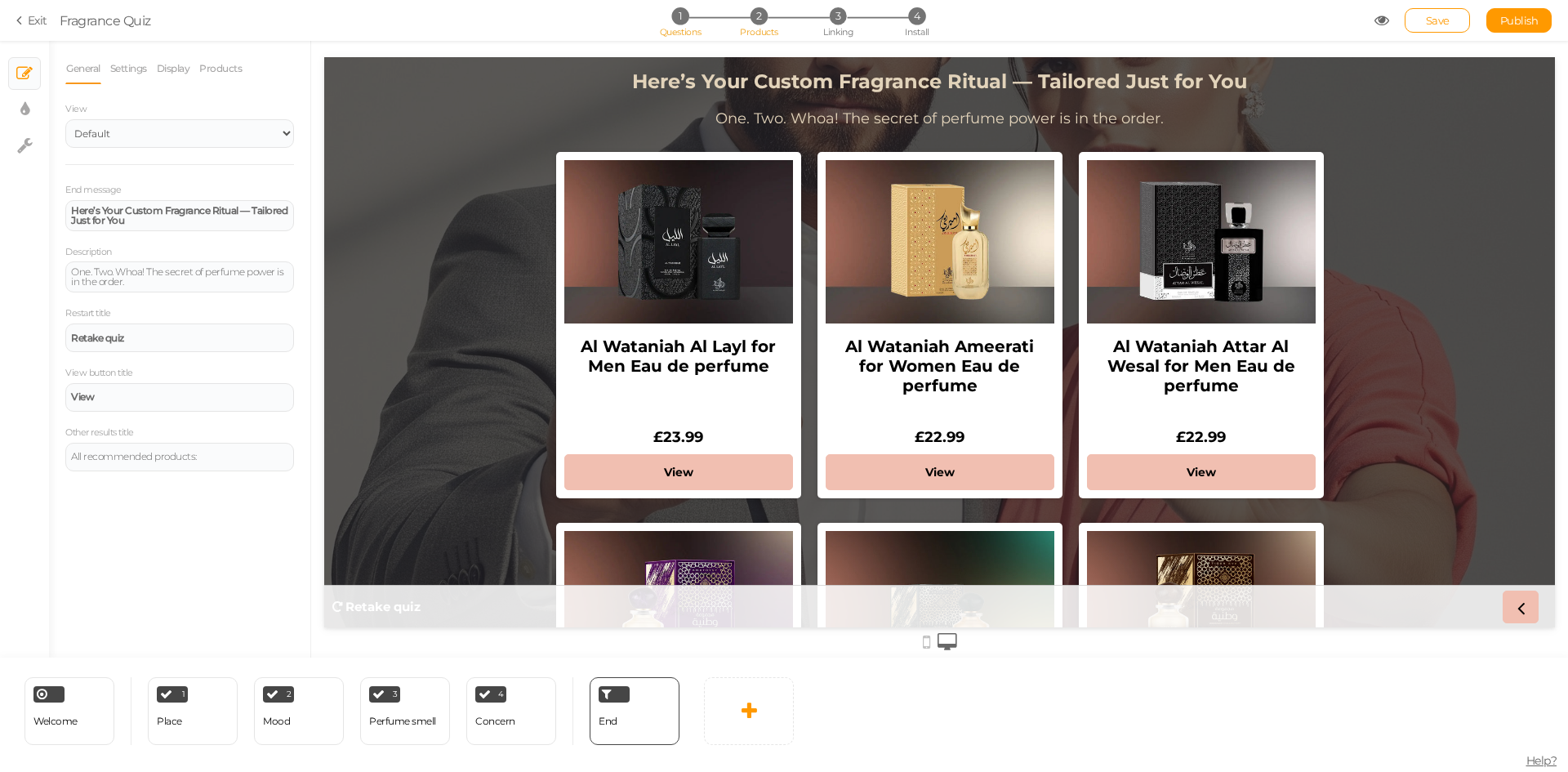
click at [761, 23] on span "2" at bounding box center [758, 15] width 17 height 17
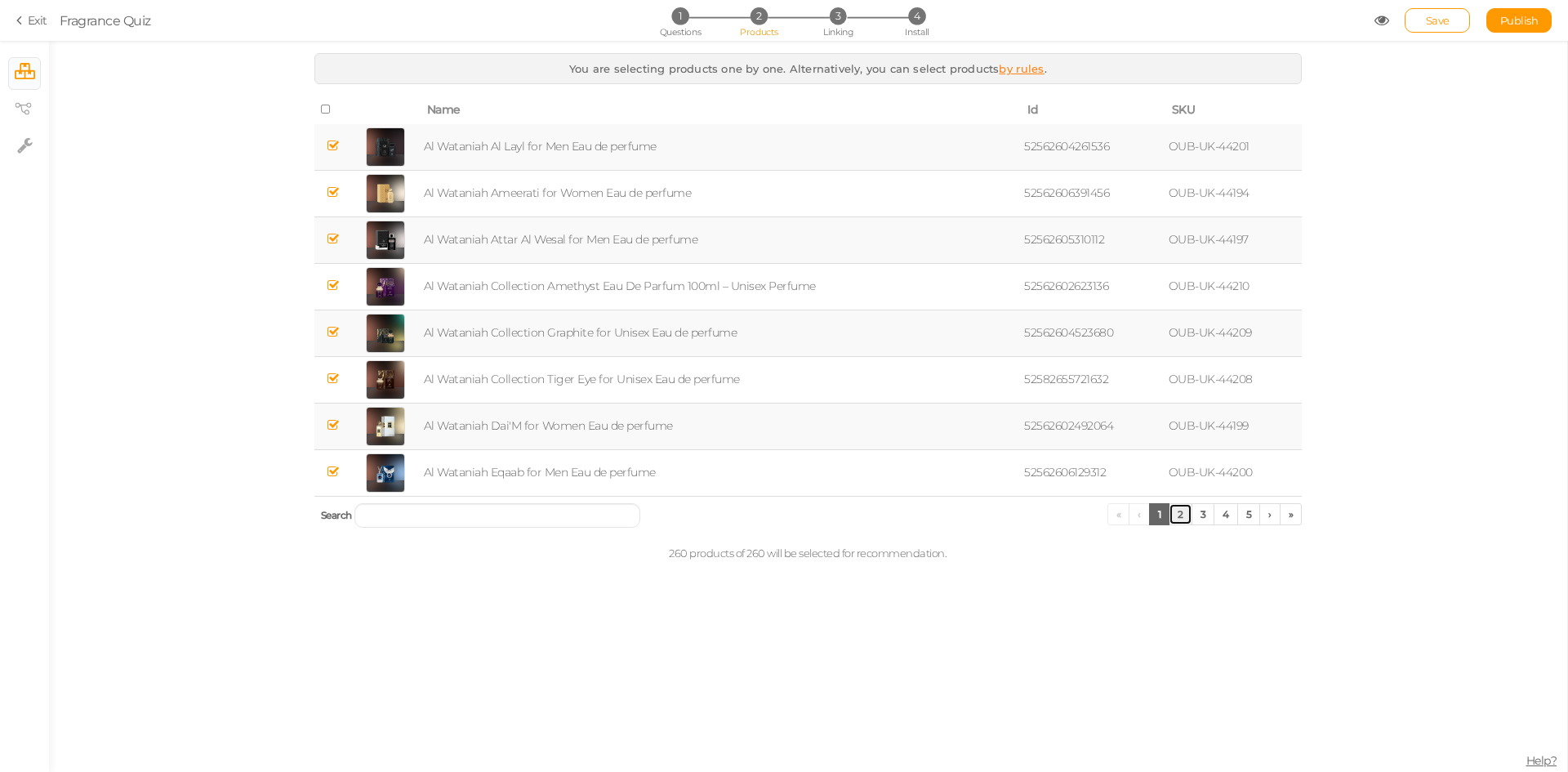
click at [1182, 516] on link "2" at bounding box center [1180, 514] width 24 height 22
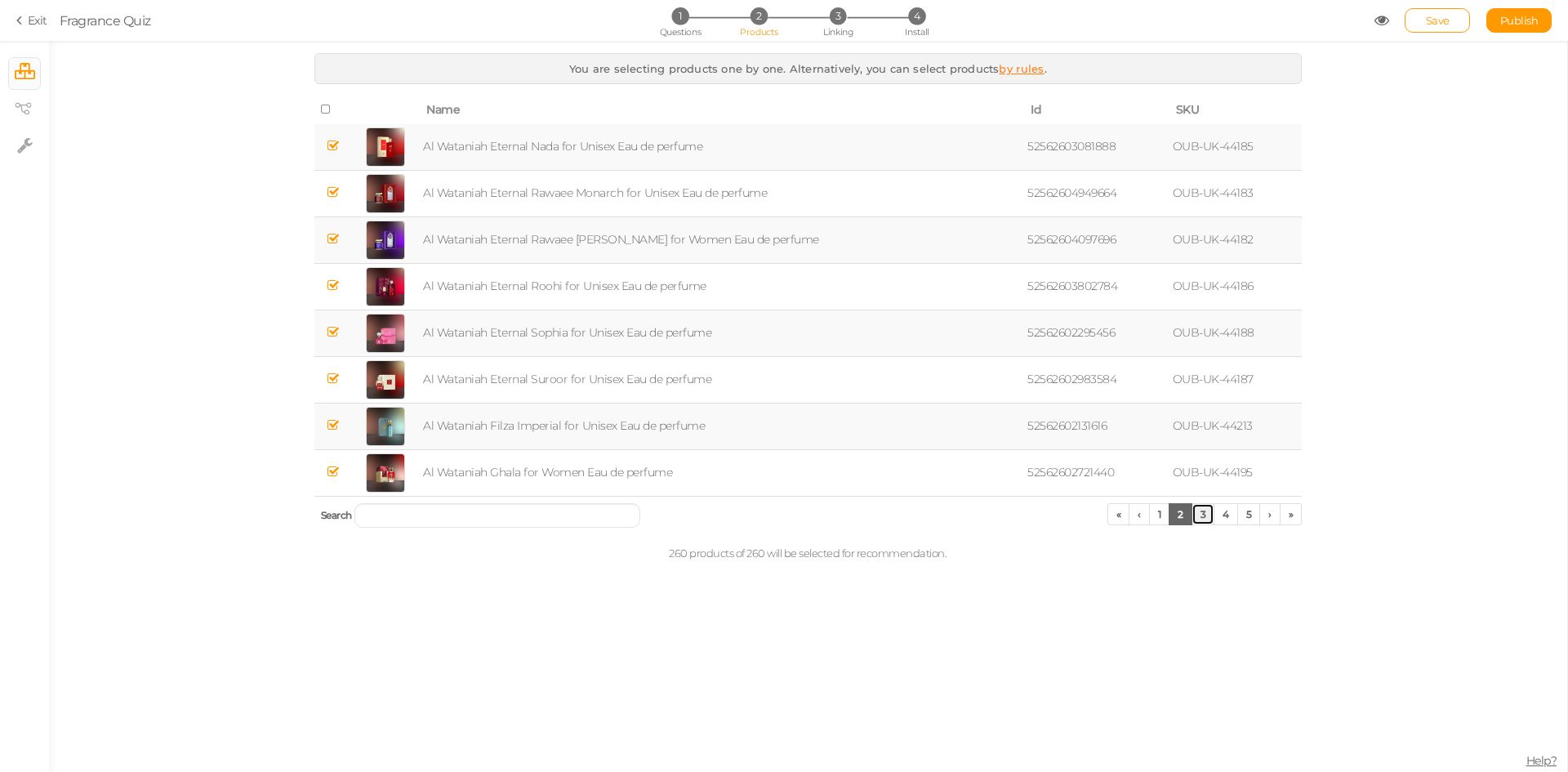
click at [1204, 516] on link "3" at bounding box center [1203, 514] width 24 height 22
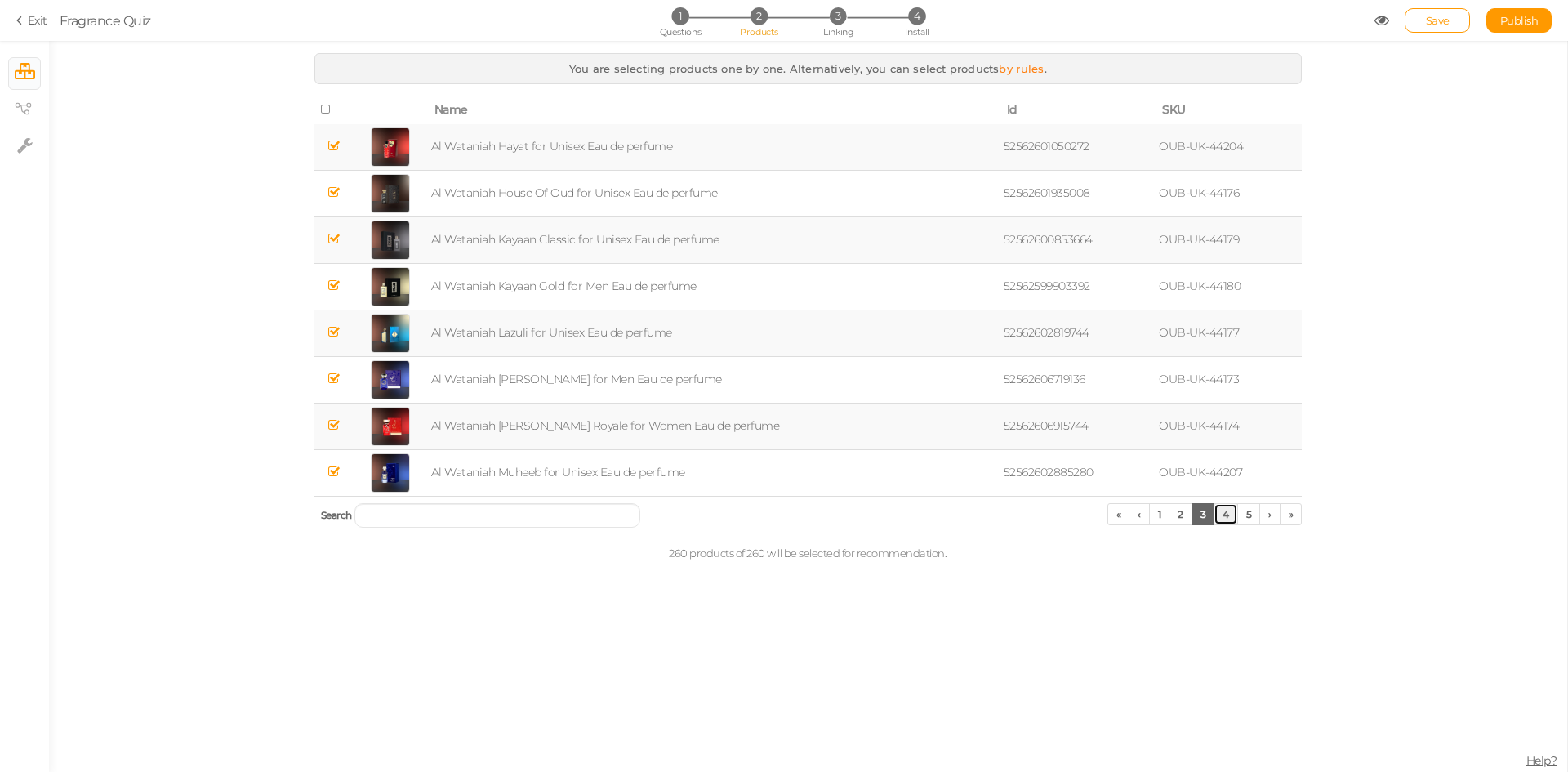
click at [1230, 516] on link "4" at bounding box center [1225, 514] width 24 height 22
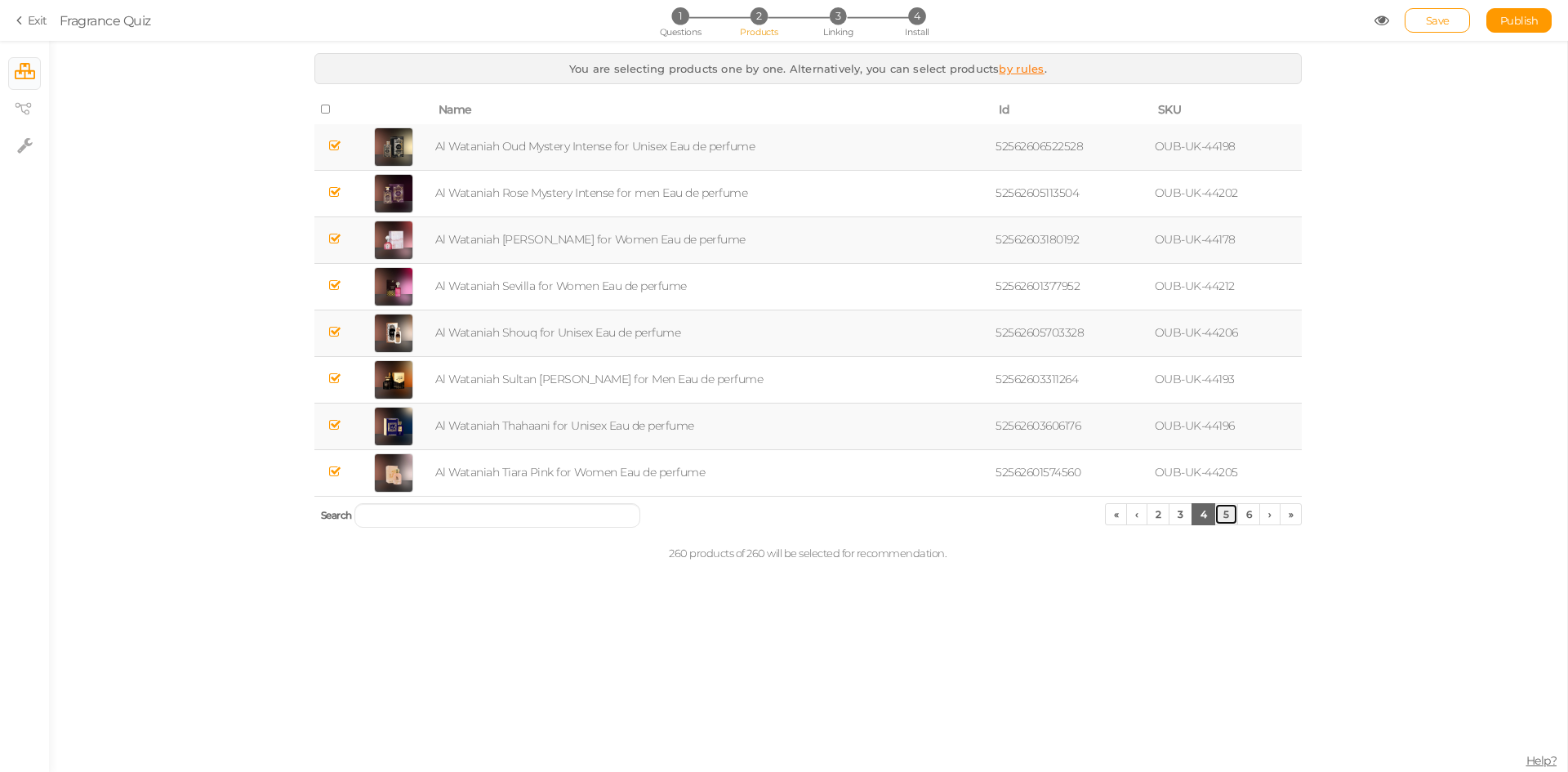
click at [1226, 516] on link "5" at bounding box center [1226, 514] width 24 height 22
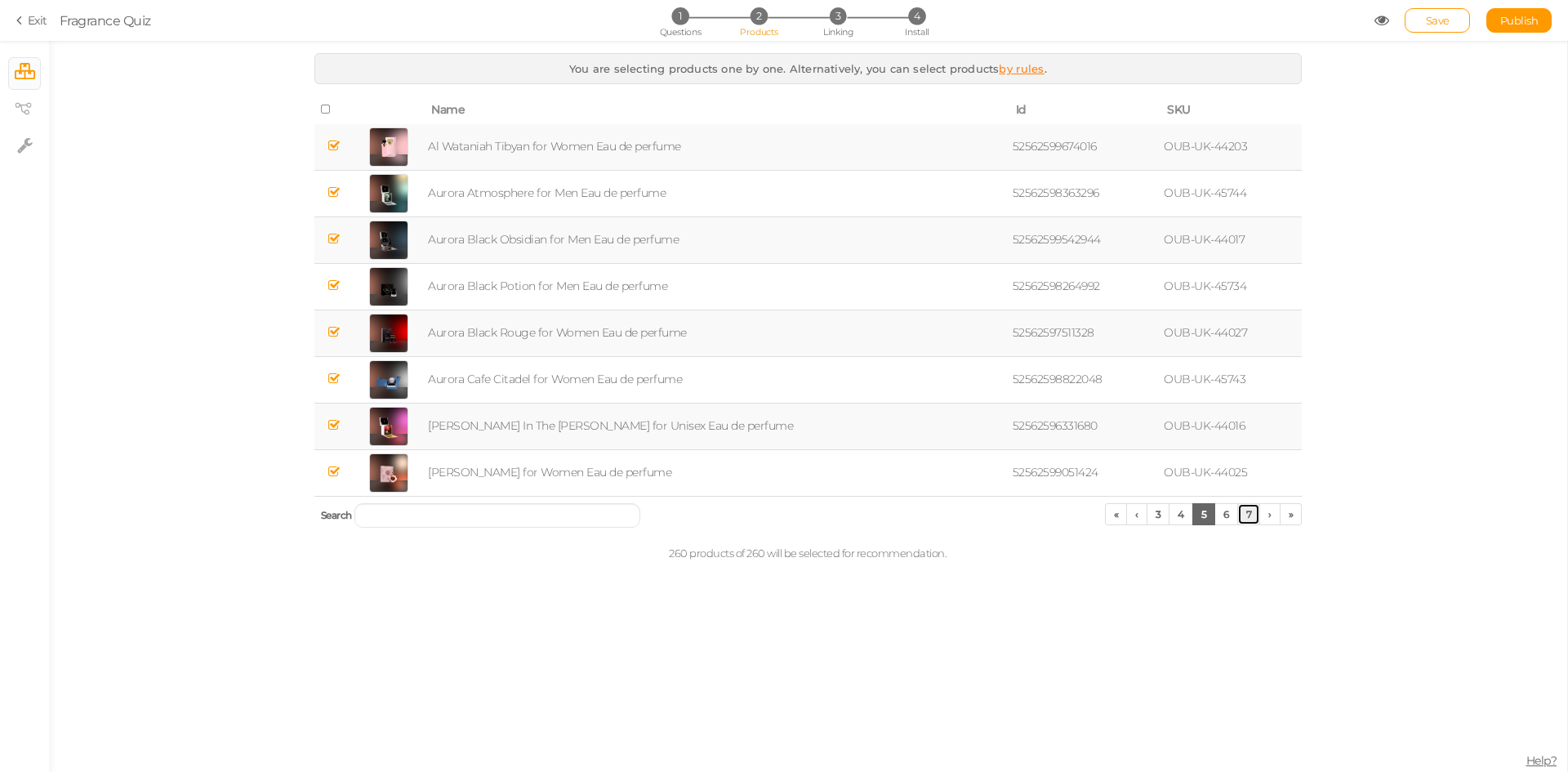
click at [1246, 519] on link "7" at bounding box center [1249, 514] width 24 height 22
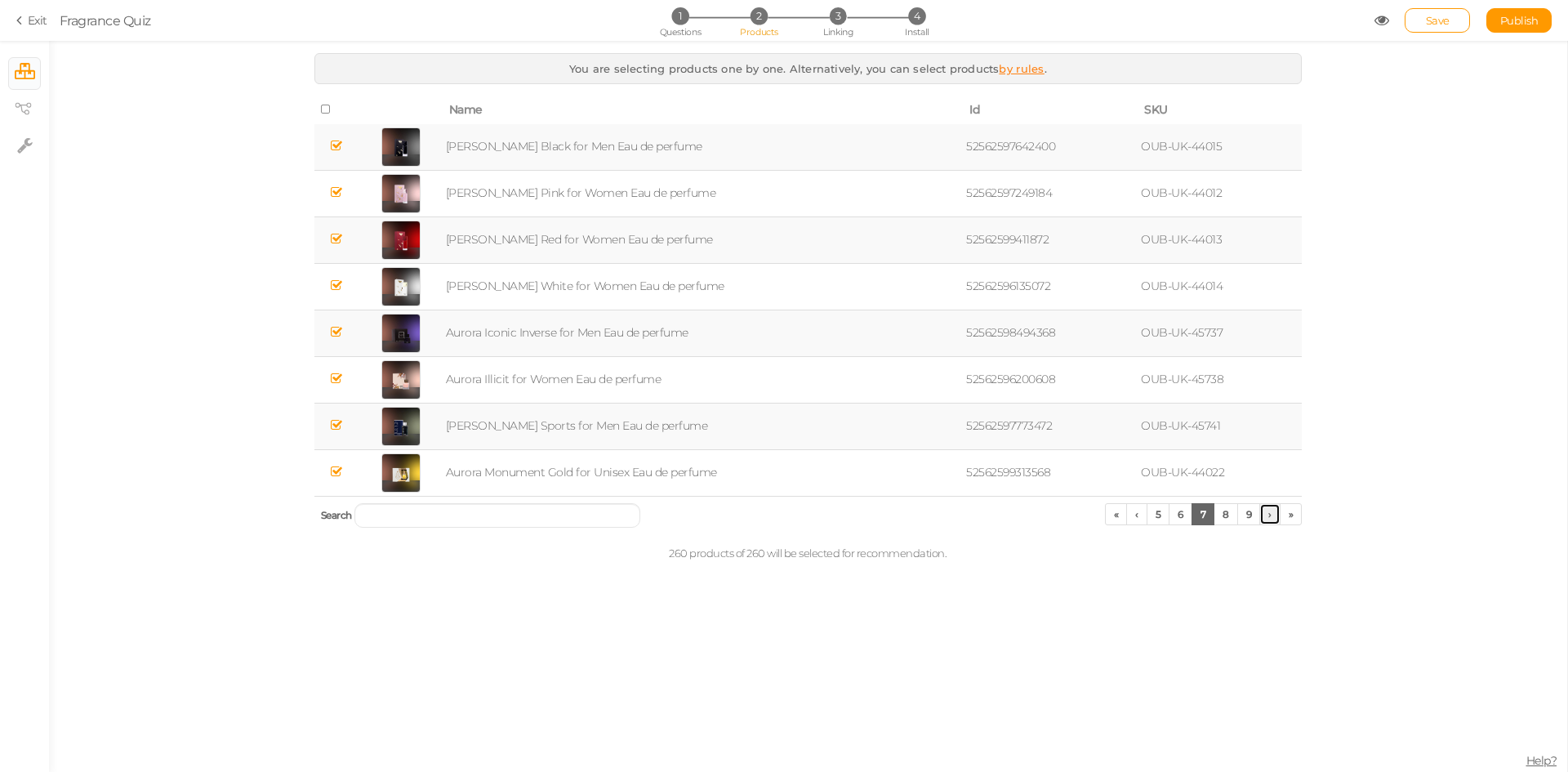
click at [1272, 520] on link "›" at bounding box center [1270, 514] width 21 height 22
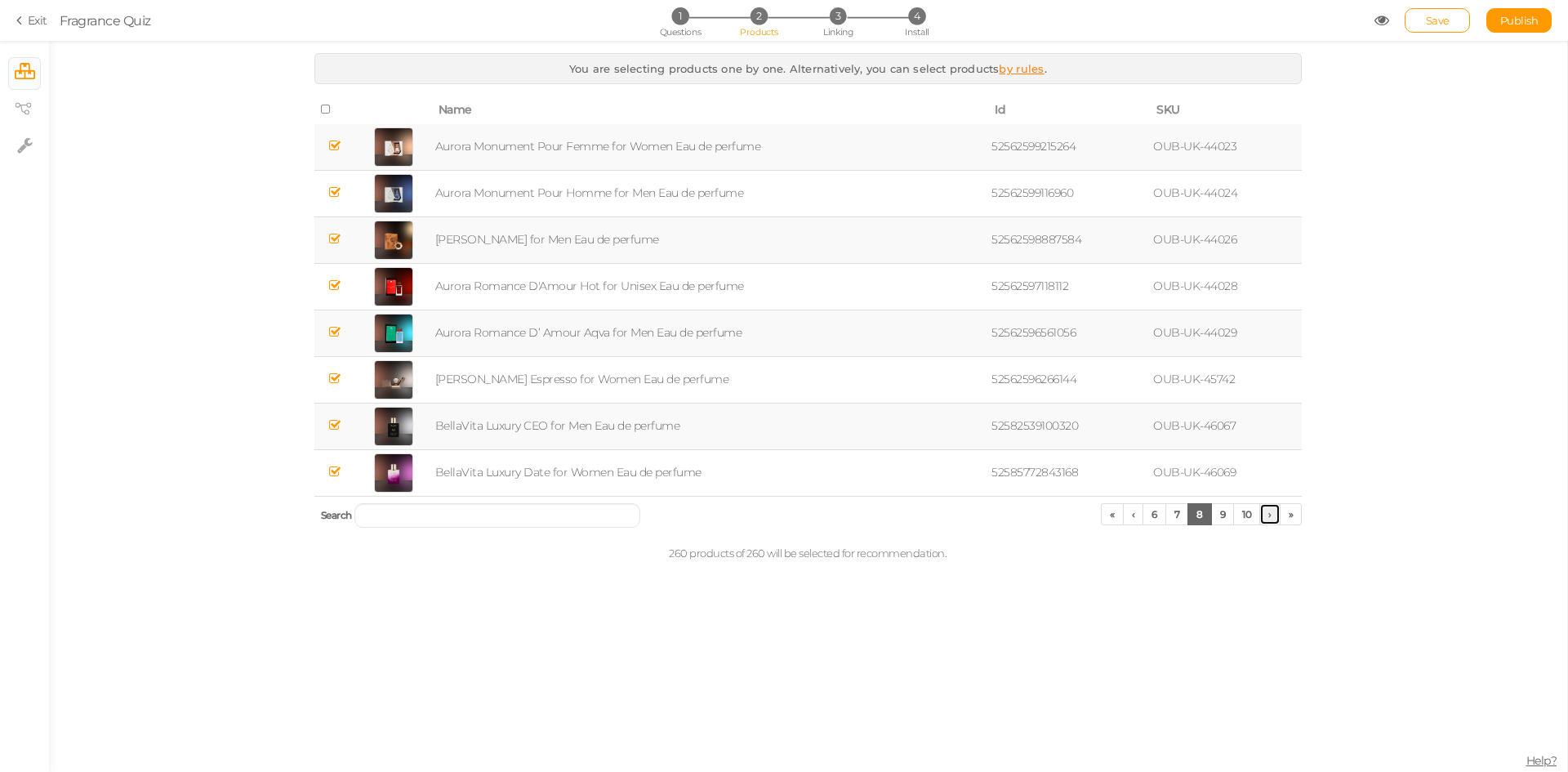
click at [1272, 520] on link "›" at bounding box center [1270, 514] width 21 height 22
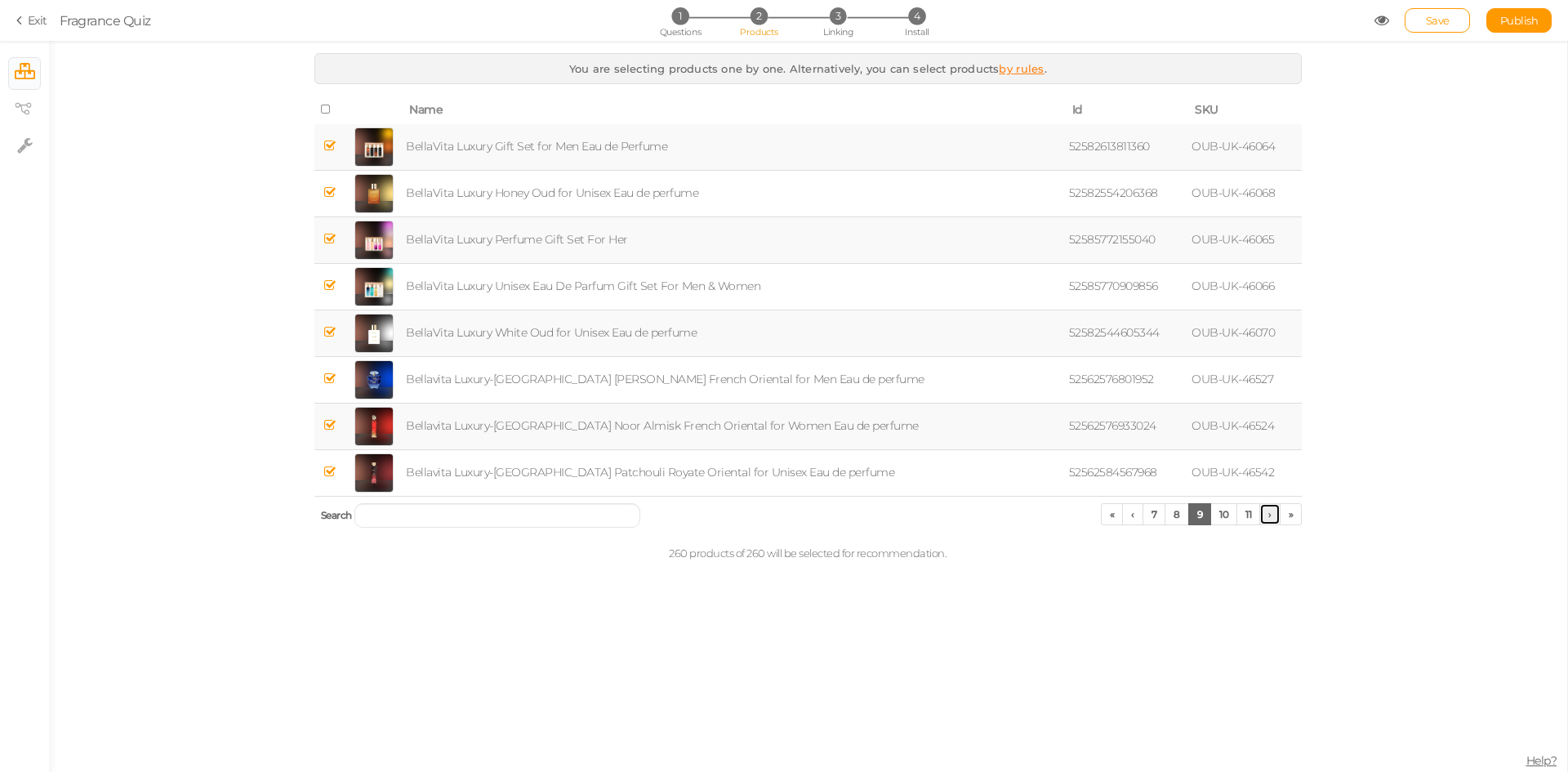
click at [1272, 520] on link "›" at bounding box center [1270, 514] width 21 height 22
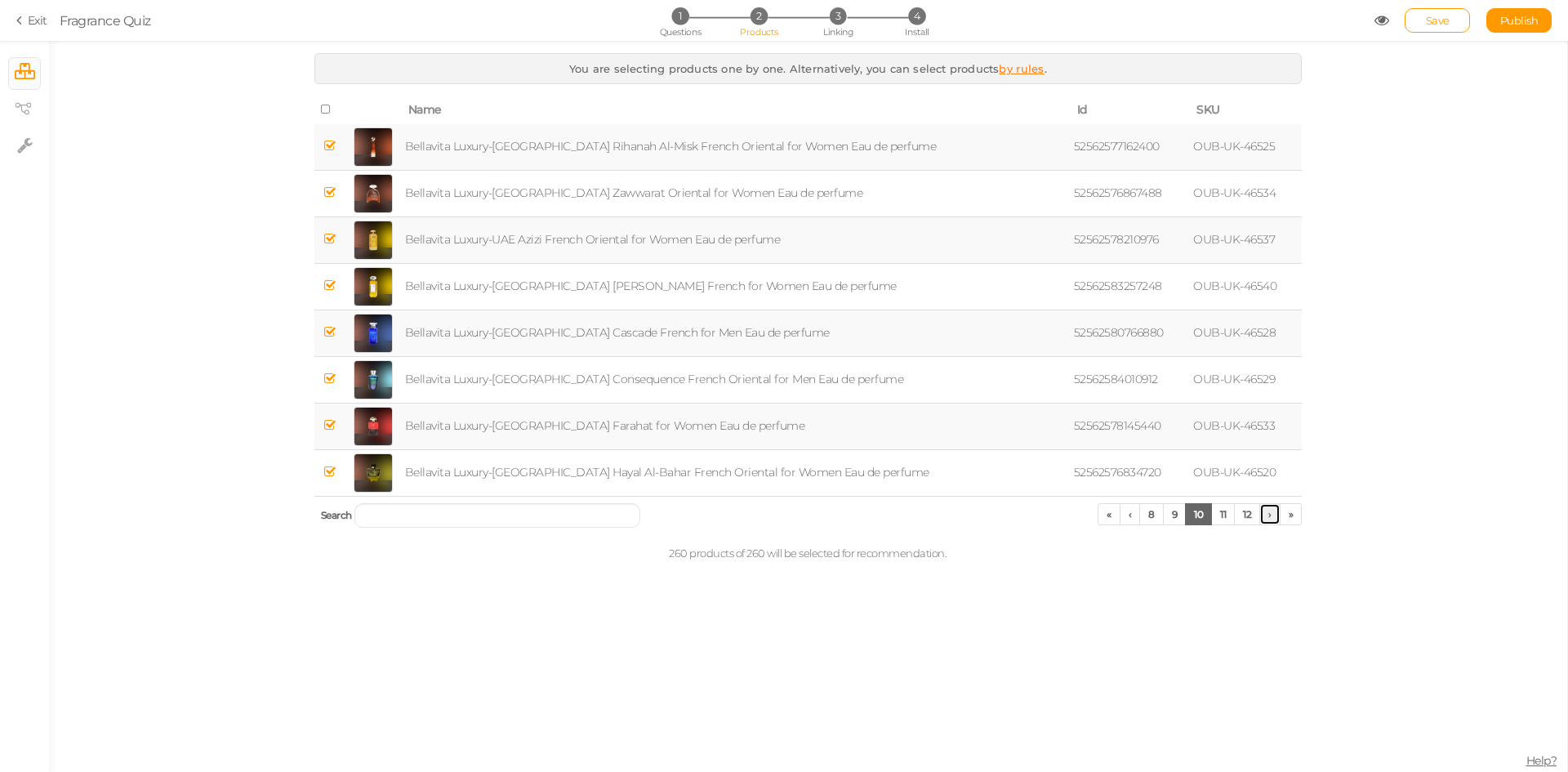
click at [1272, 520] on link "›" at bounding box center [1270, 514] width 21 height 22
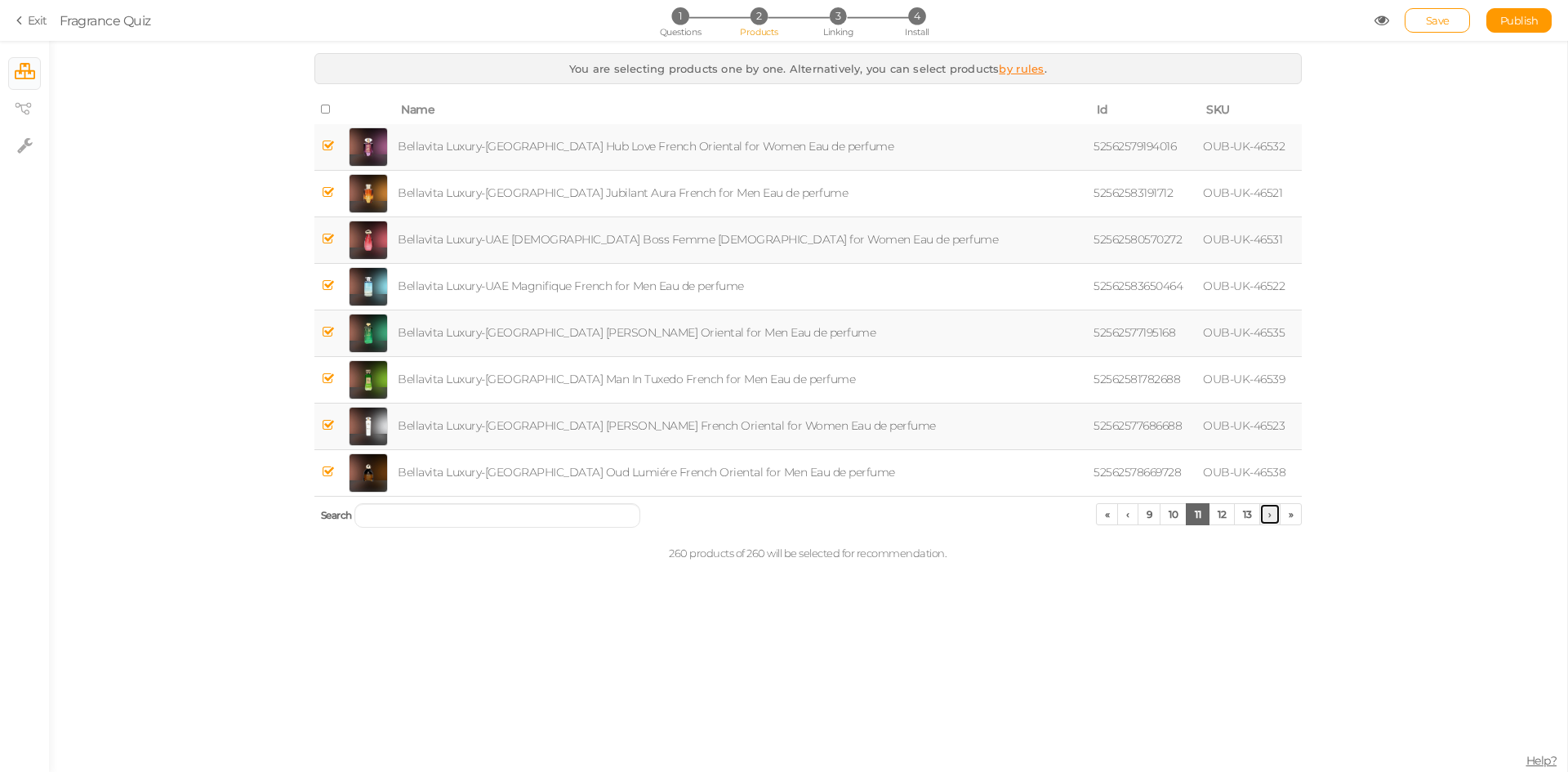
click at [1272, 520] on link "›" at bounding box center [1270, 514] width 21 height 22
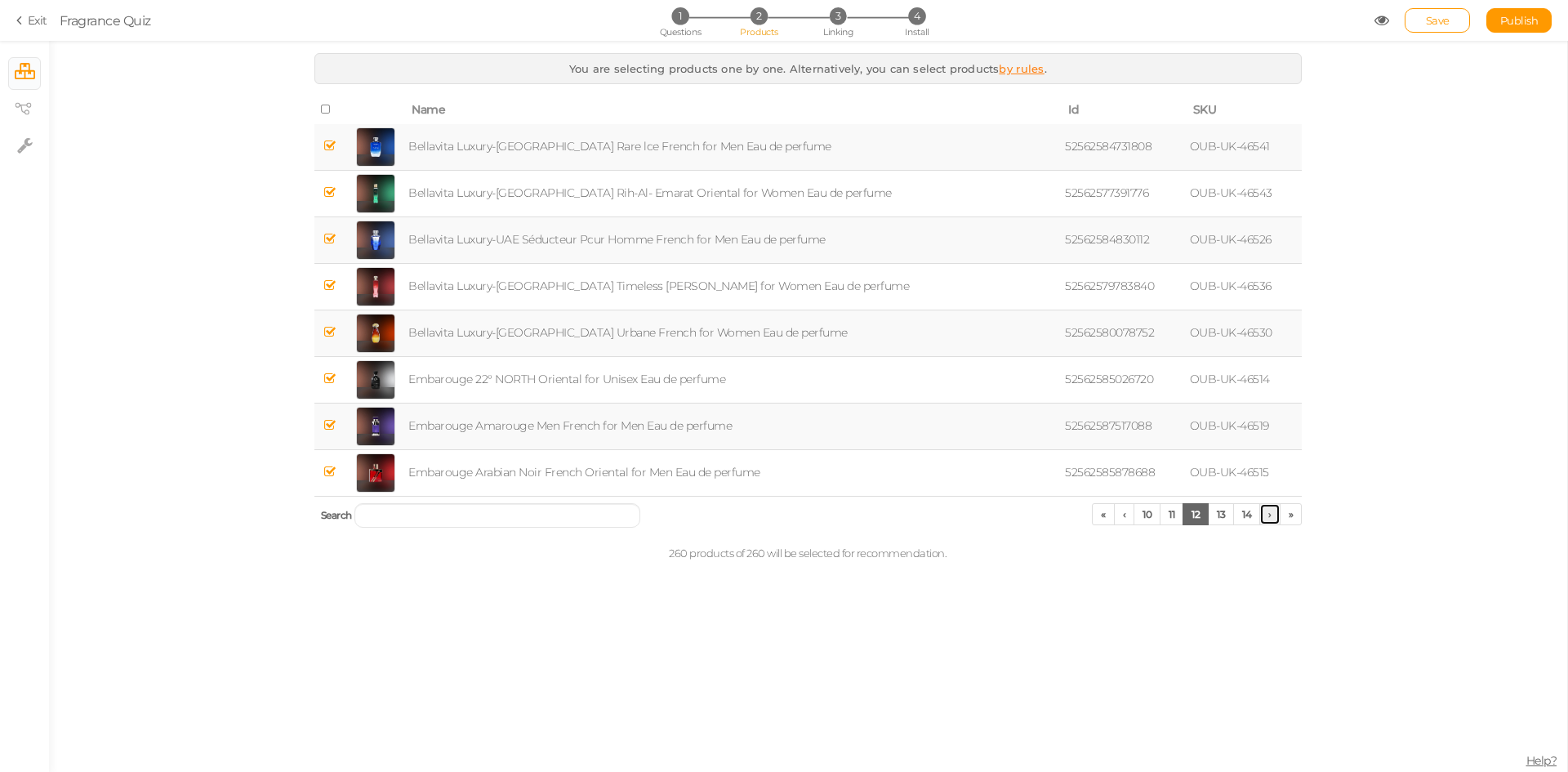
click at [1272, 520] on link "›" at bounding box center [1270, 514] width 21 height 22
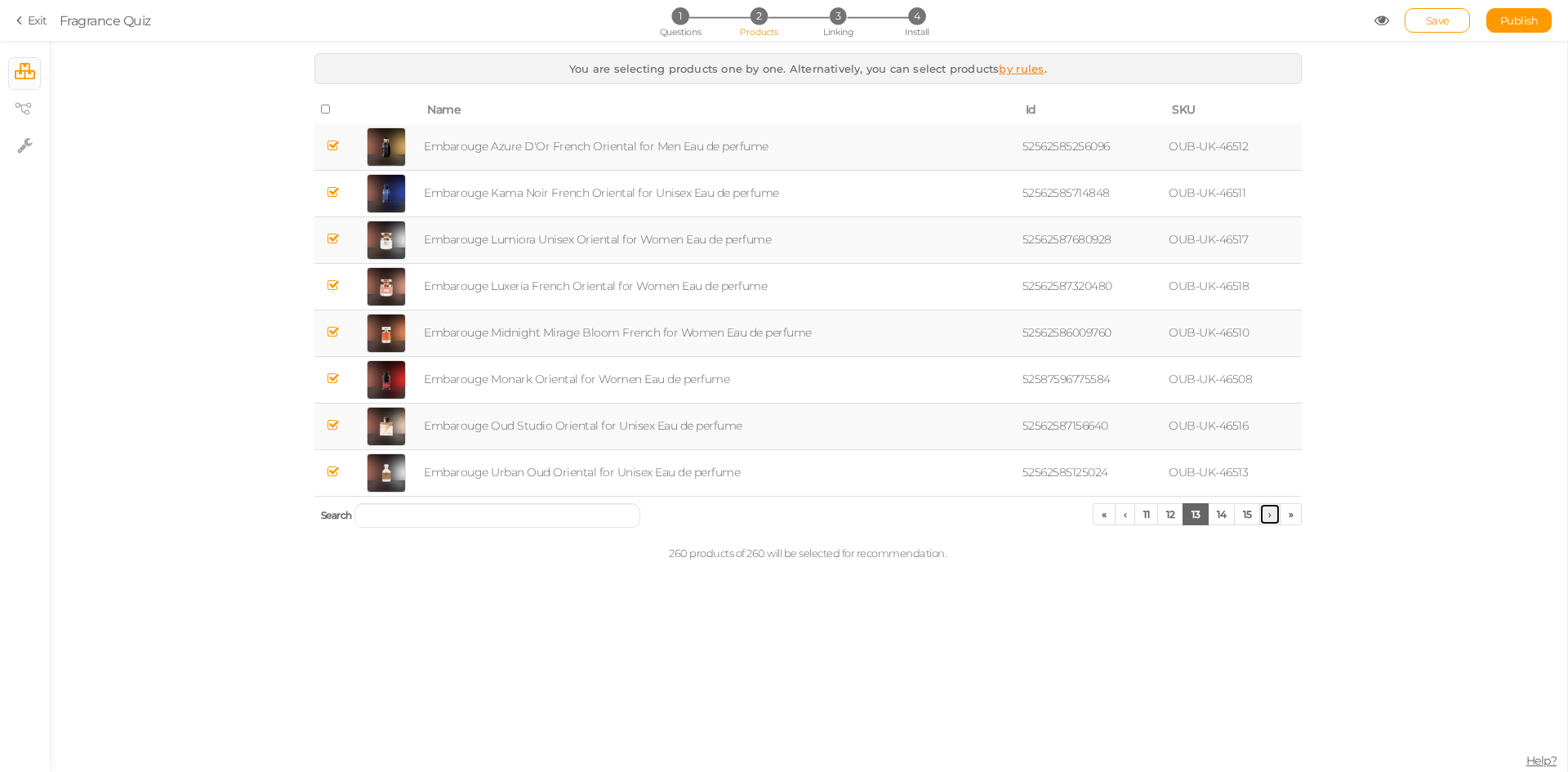
click at [1272, 520] on link "›" at bounding box center [1270, 514] width 21 height 22
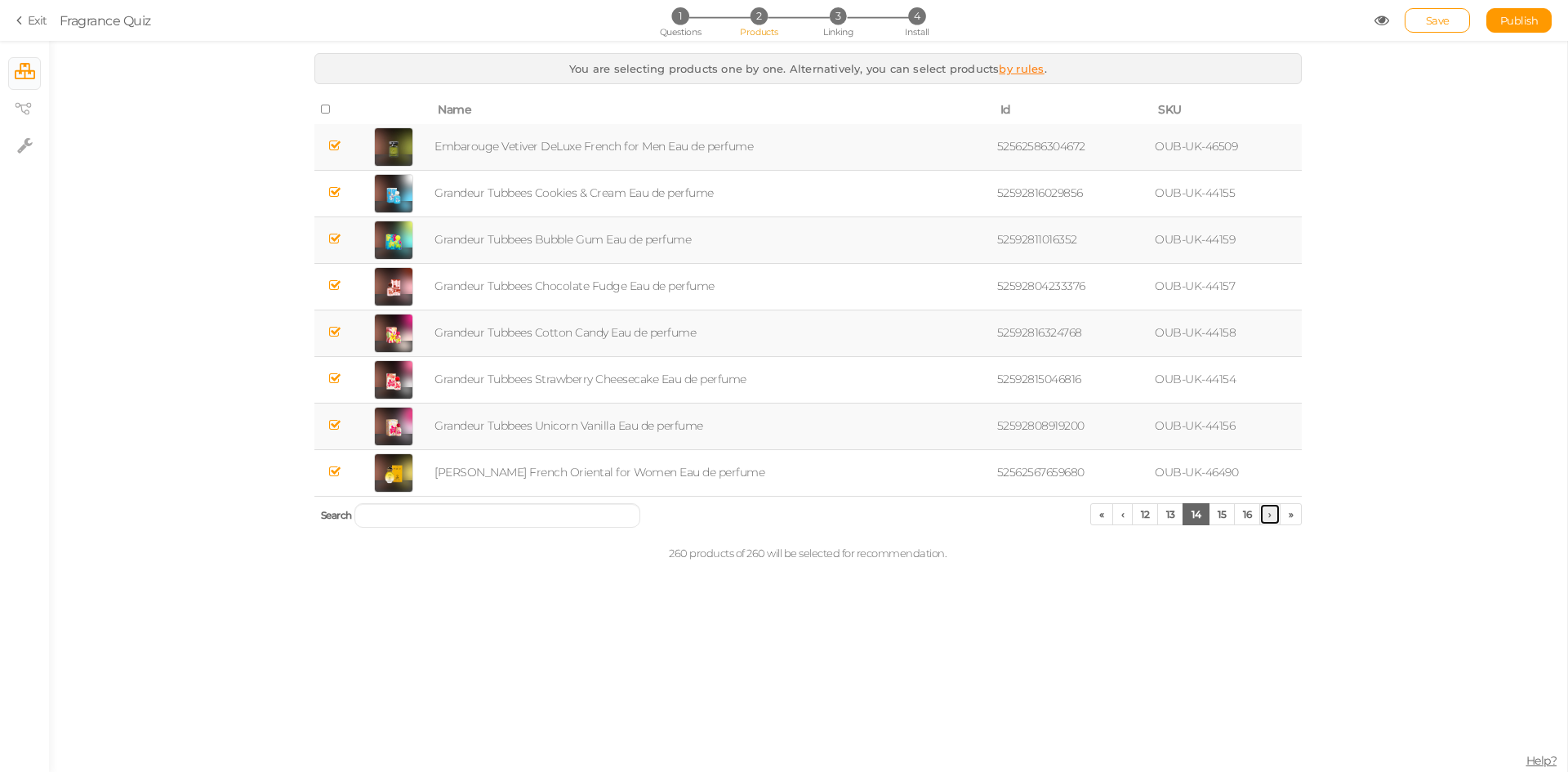
click at [1272, 520] on link "›" at bounding box center [1270, 514] width 21 height 22
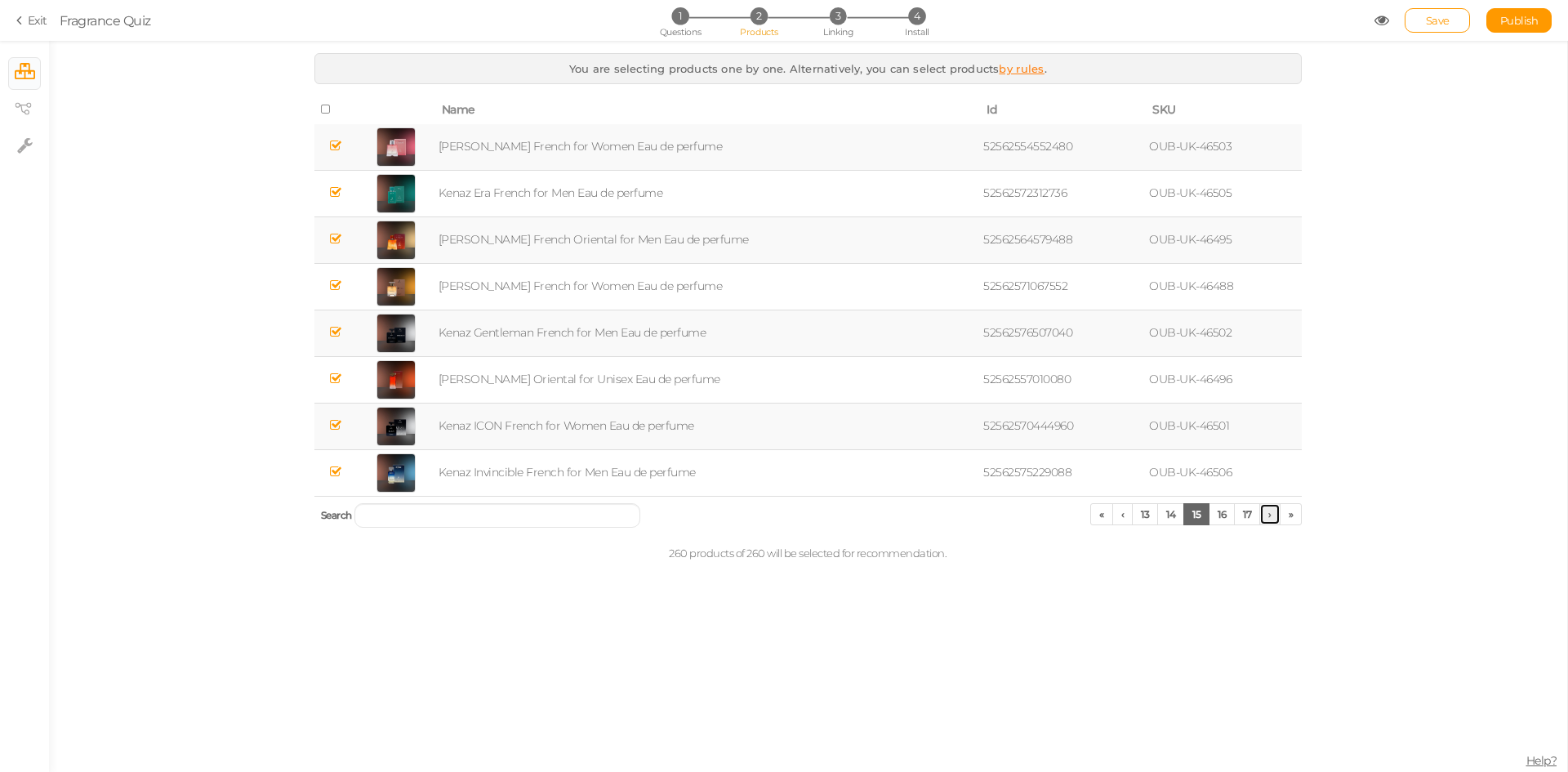
click at [1272, 520] on link "›" at bounding box center [1270, 514] width 21 height 22
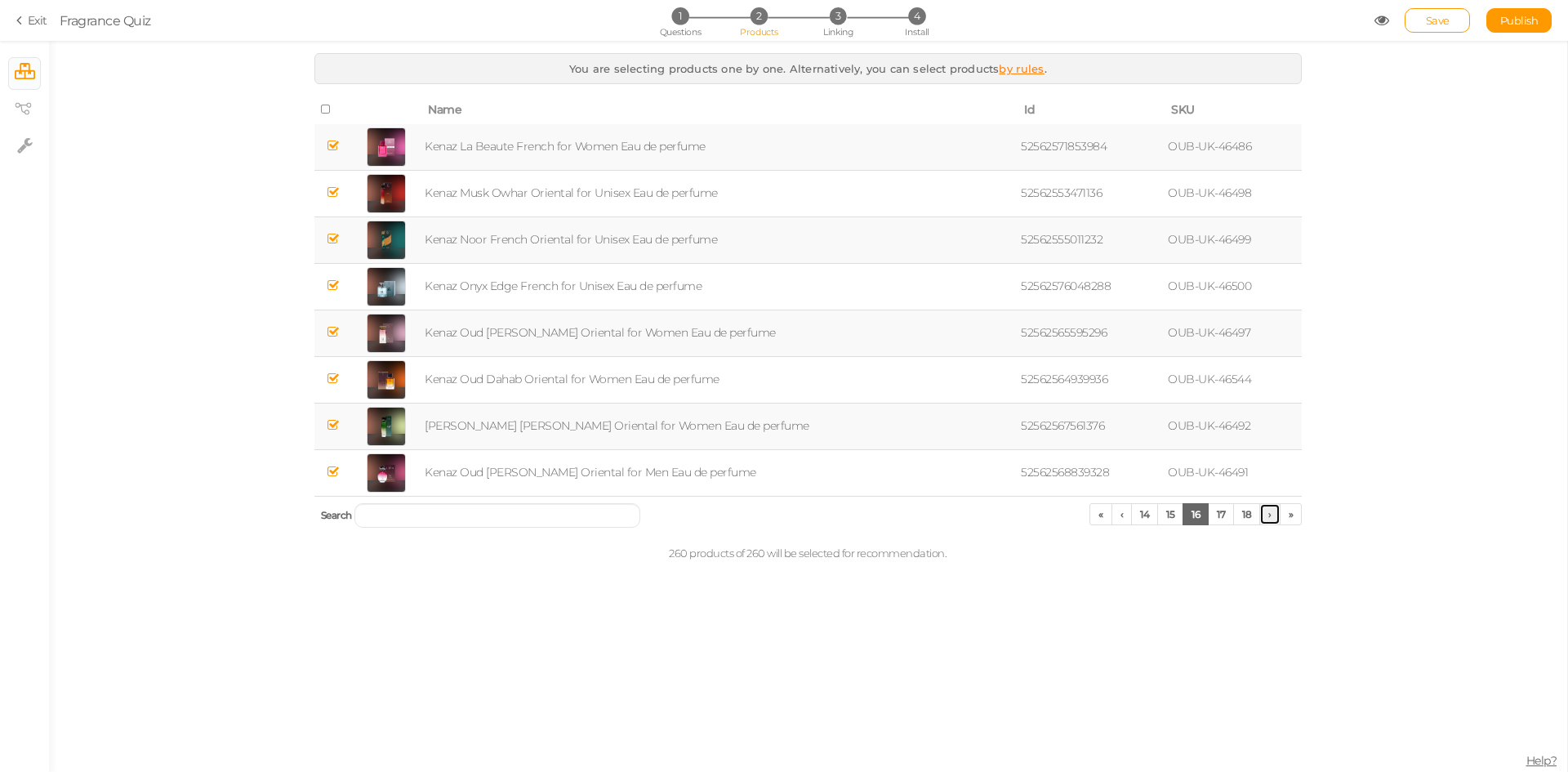
click at [1272, 520] on link "›" at bounding box center [1270, 514] width 21 height 22
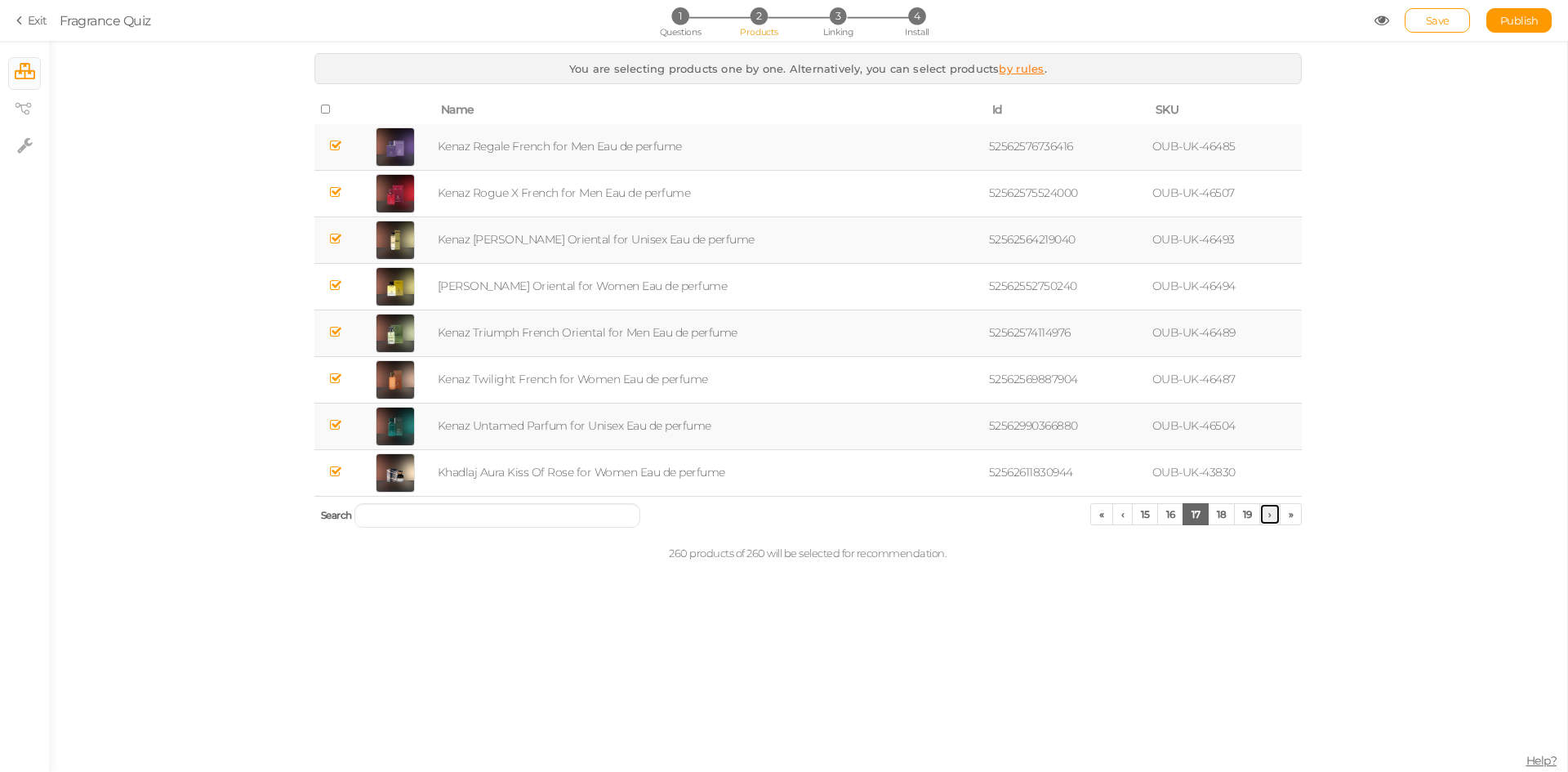
click at [1272, 520] on link "›" at bounding box center [1270, 514] width 21 height 22
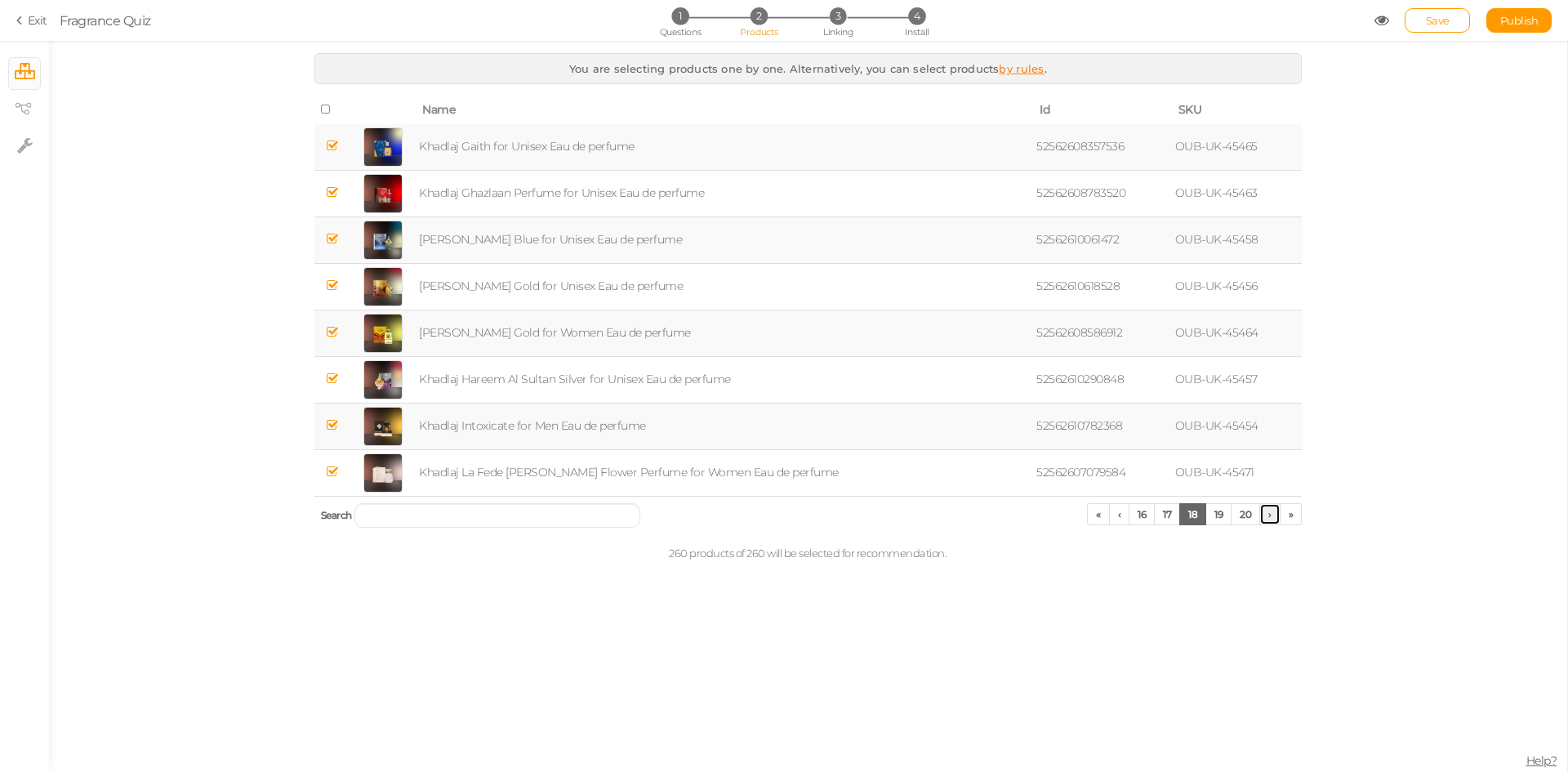
click at [1272, 520] on link "›" at bounding box center [1270, 514] width 21 height 22
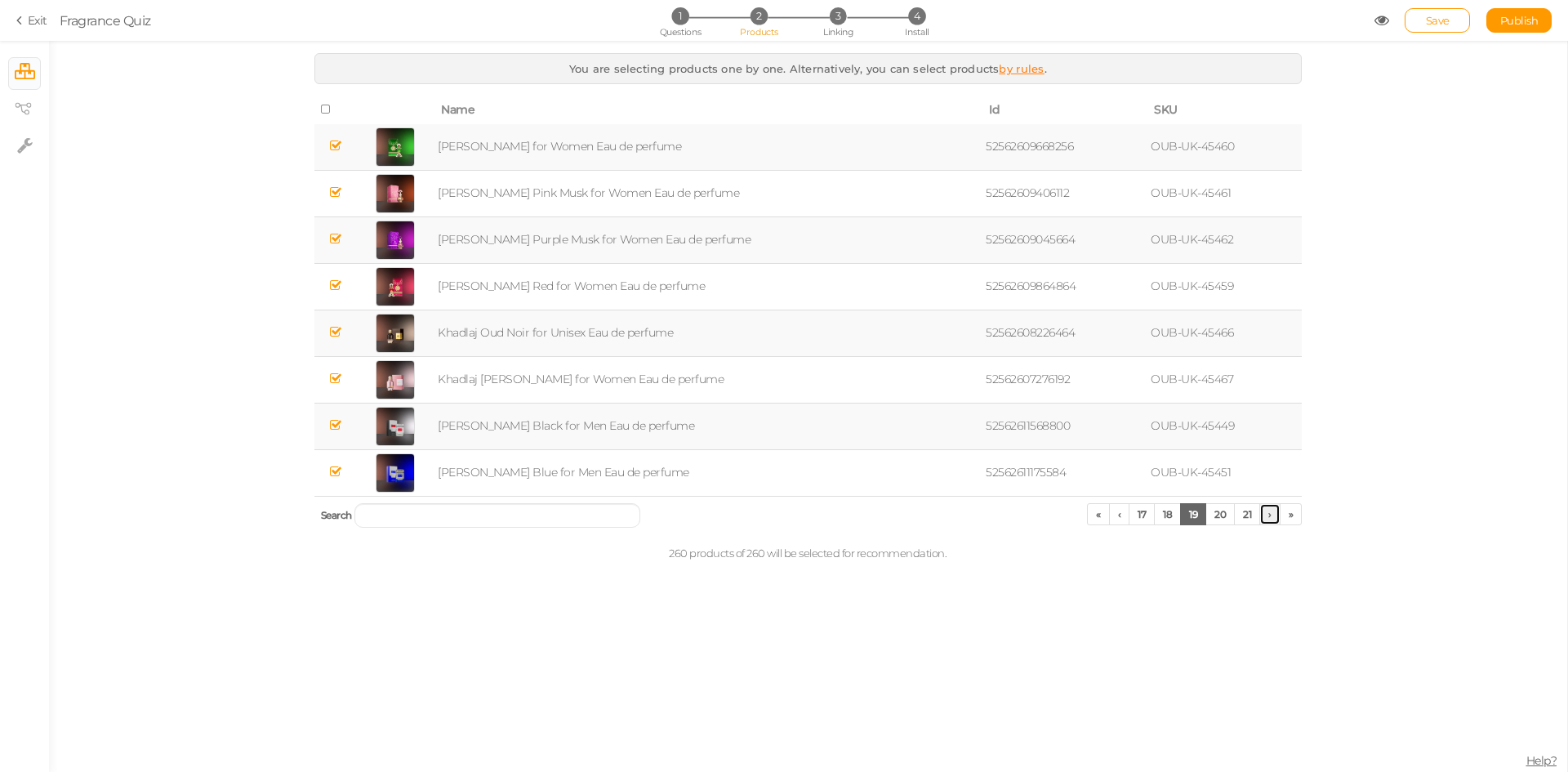
click at [1272, 520] on link "›" at bounding box center [1270, 514] width 21 height 22
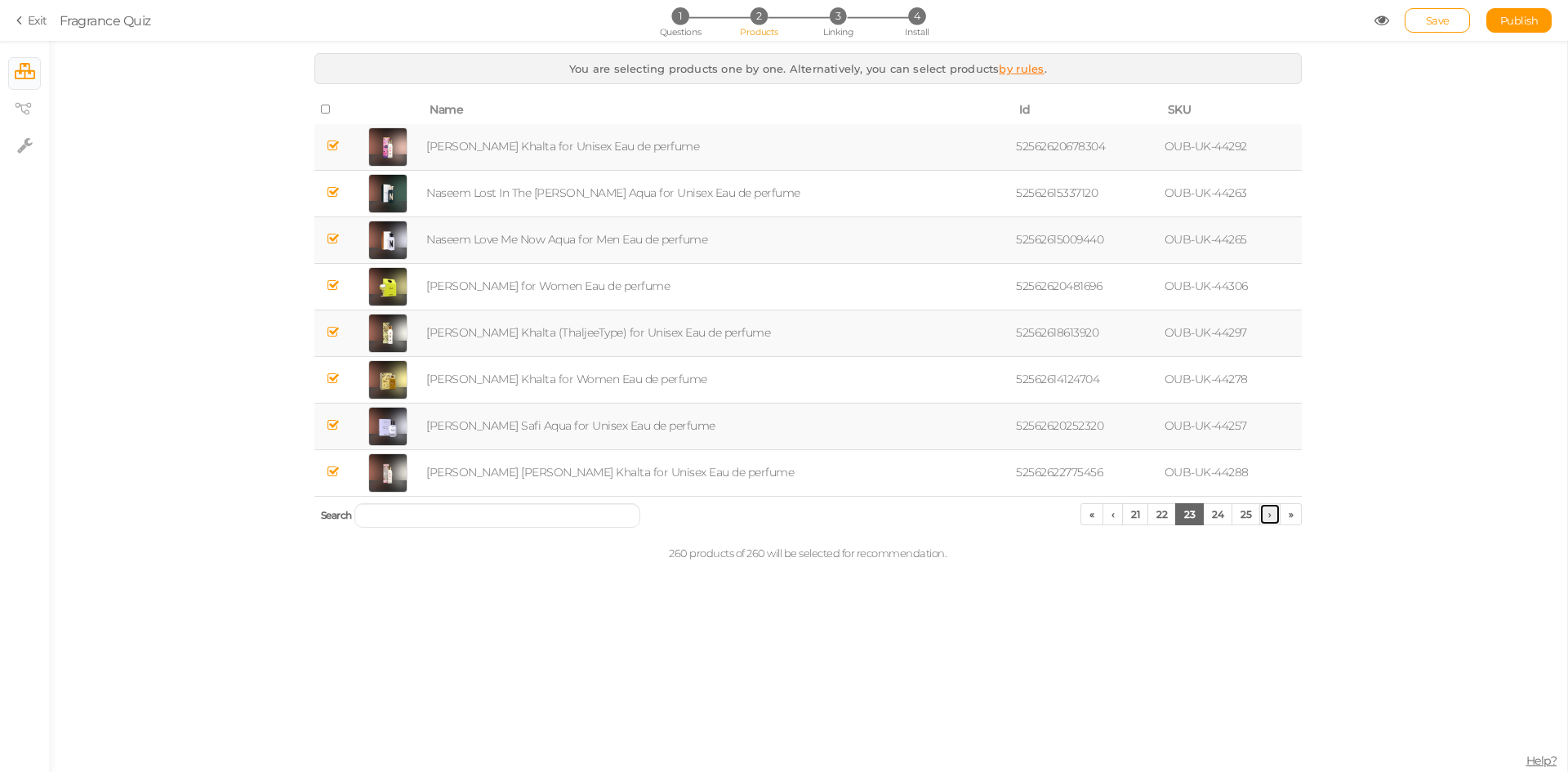
click at [1272, 520] on link "›" at bounding box center [1270, 514] width 21 height 22
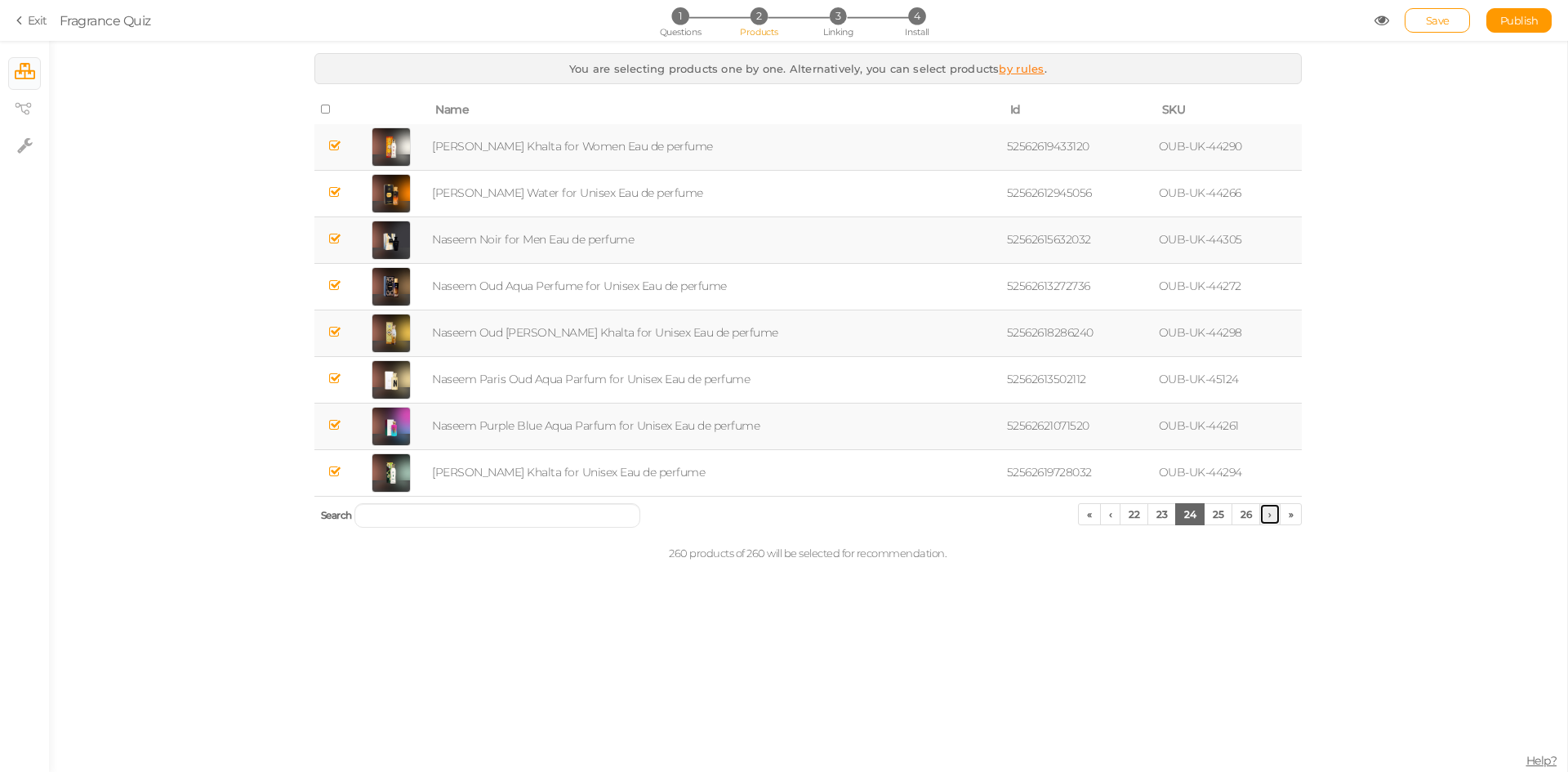
click at [1272, 520] on link "›" at bounding box center [1270, 514] width 21 height 22
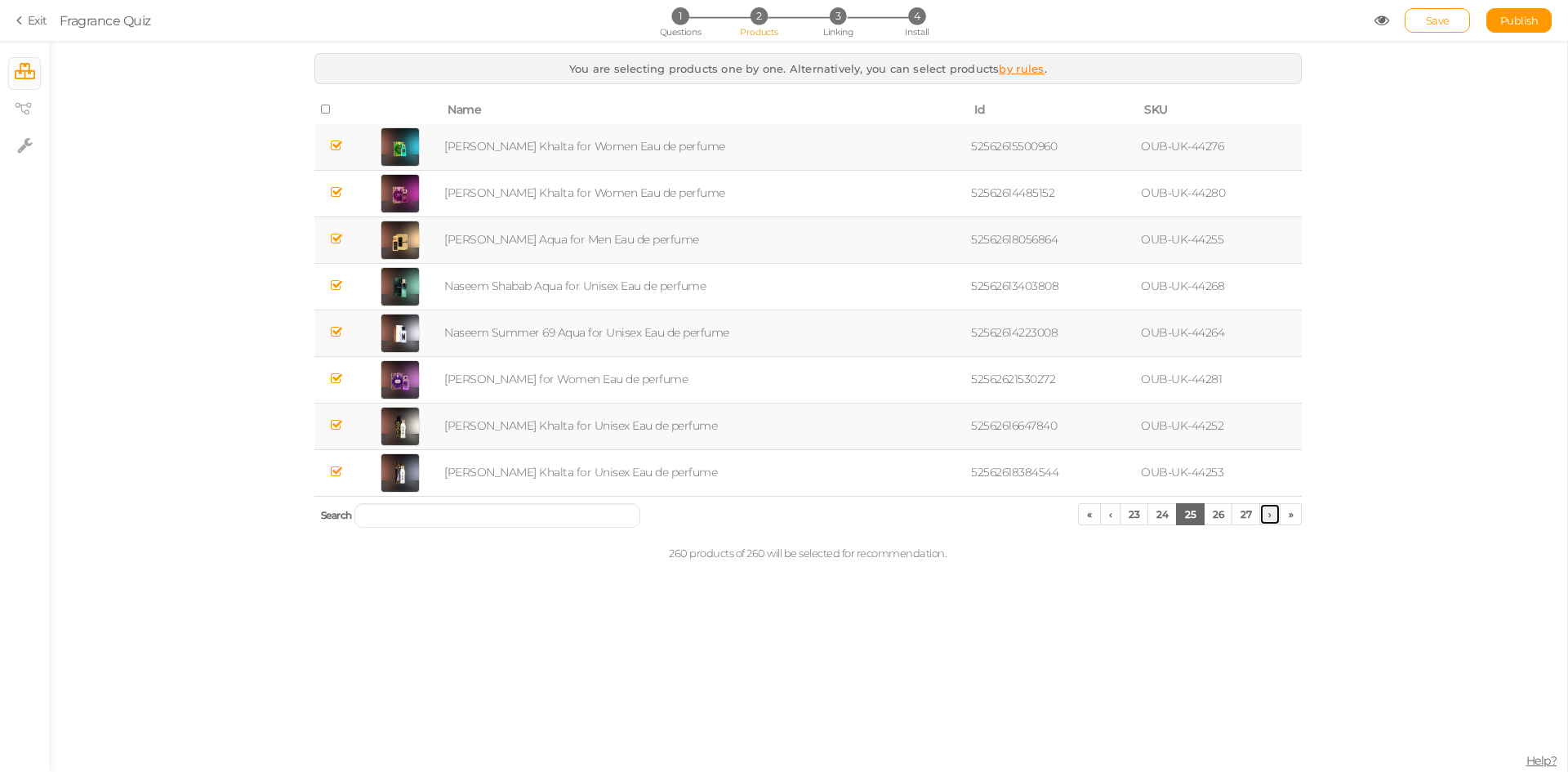
click at [1272, 520] on link "›" at bounding box center [1270, 514] width 21 height 22
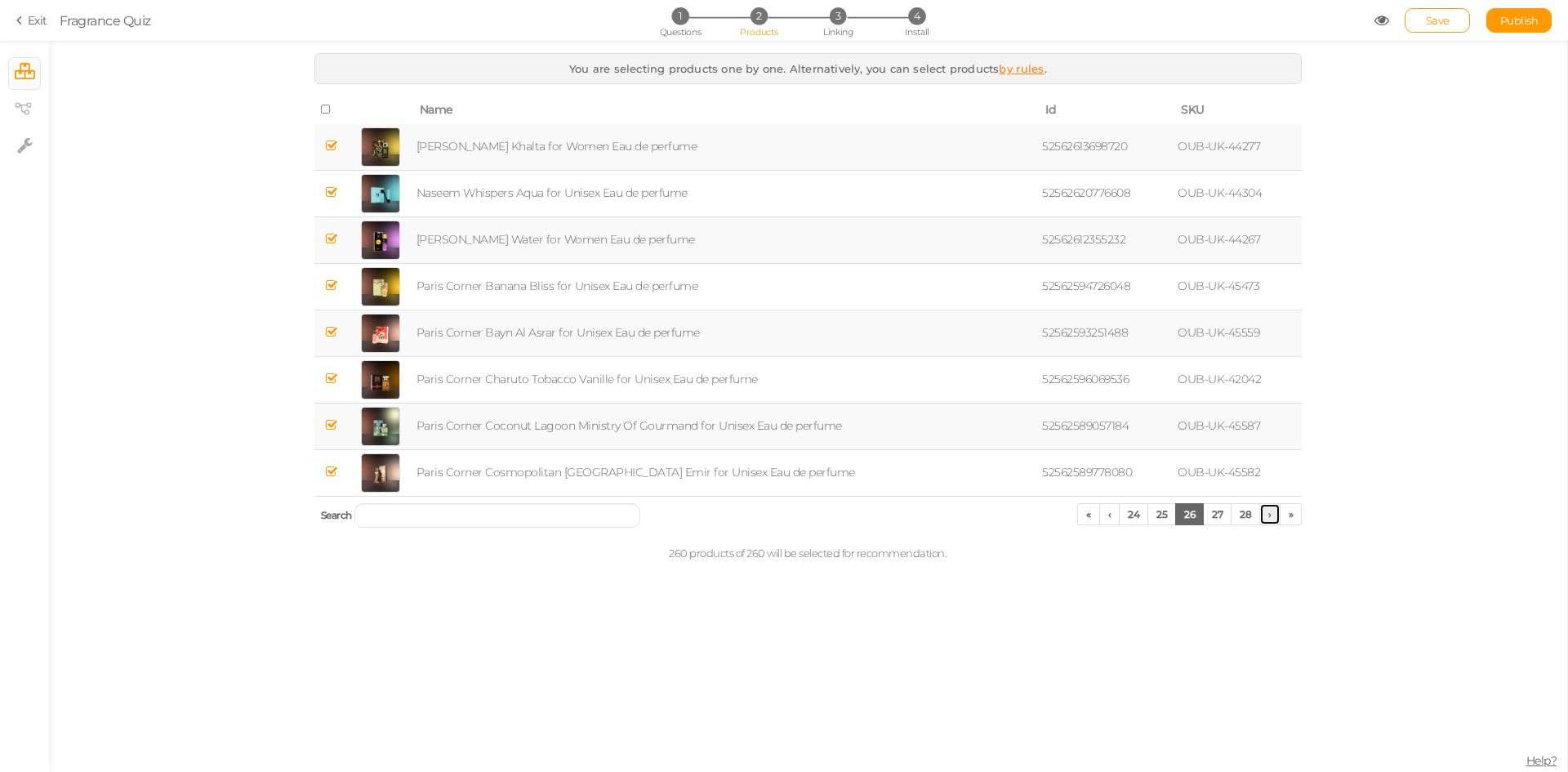
click at [1272, 520] on link "›" at bounding box center [1270, 514] width 21 height 22
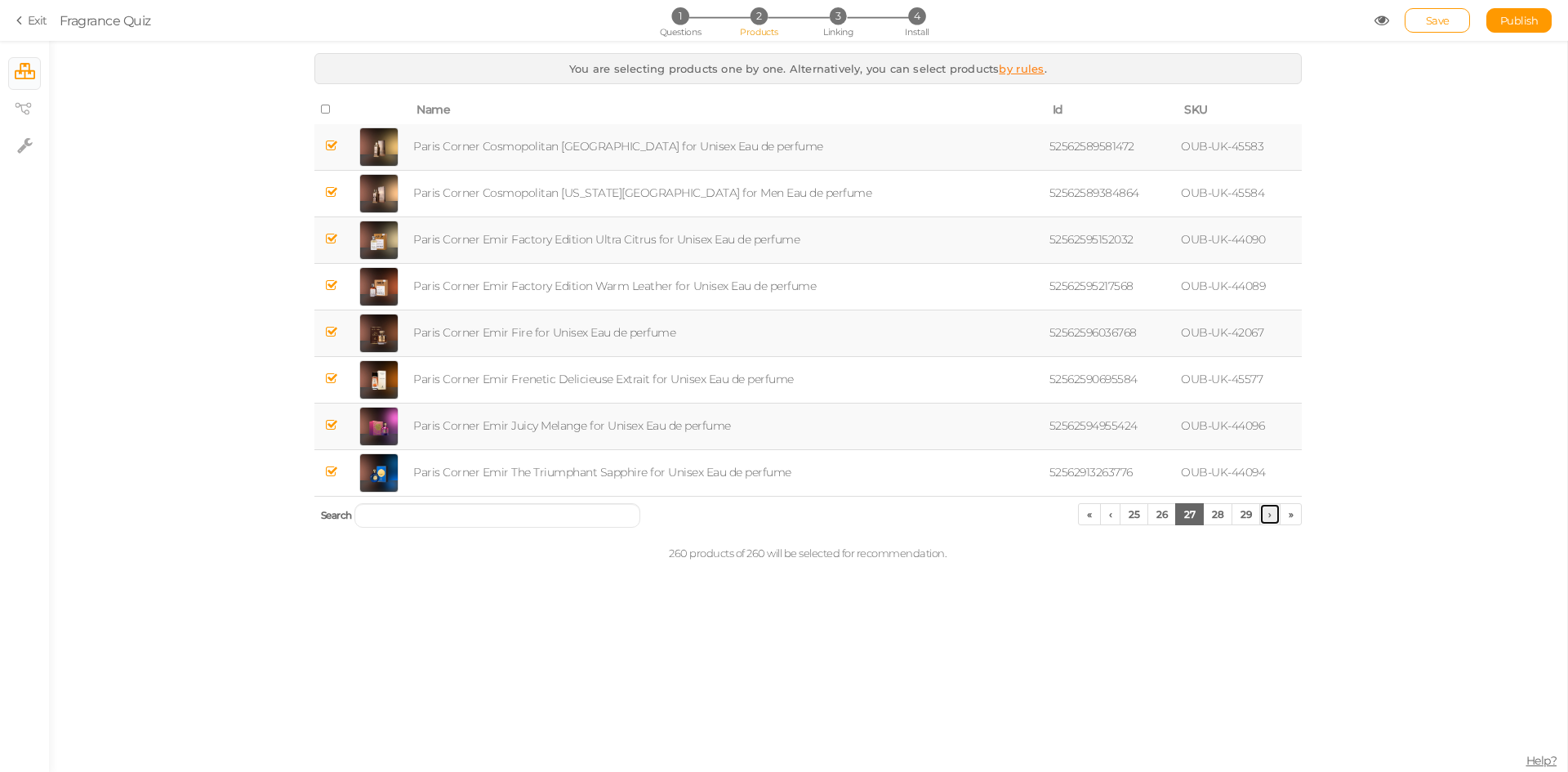
click at [1272, 520] on link "›" at bounding box center [1270, 514] width 21 height 22
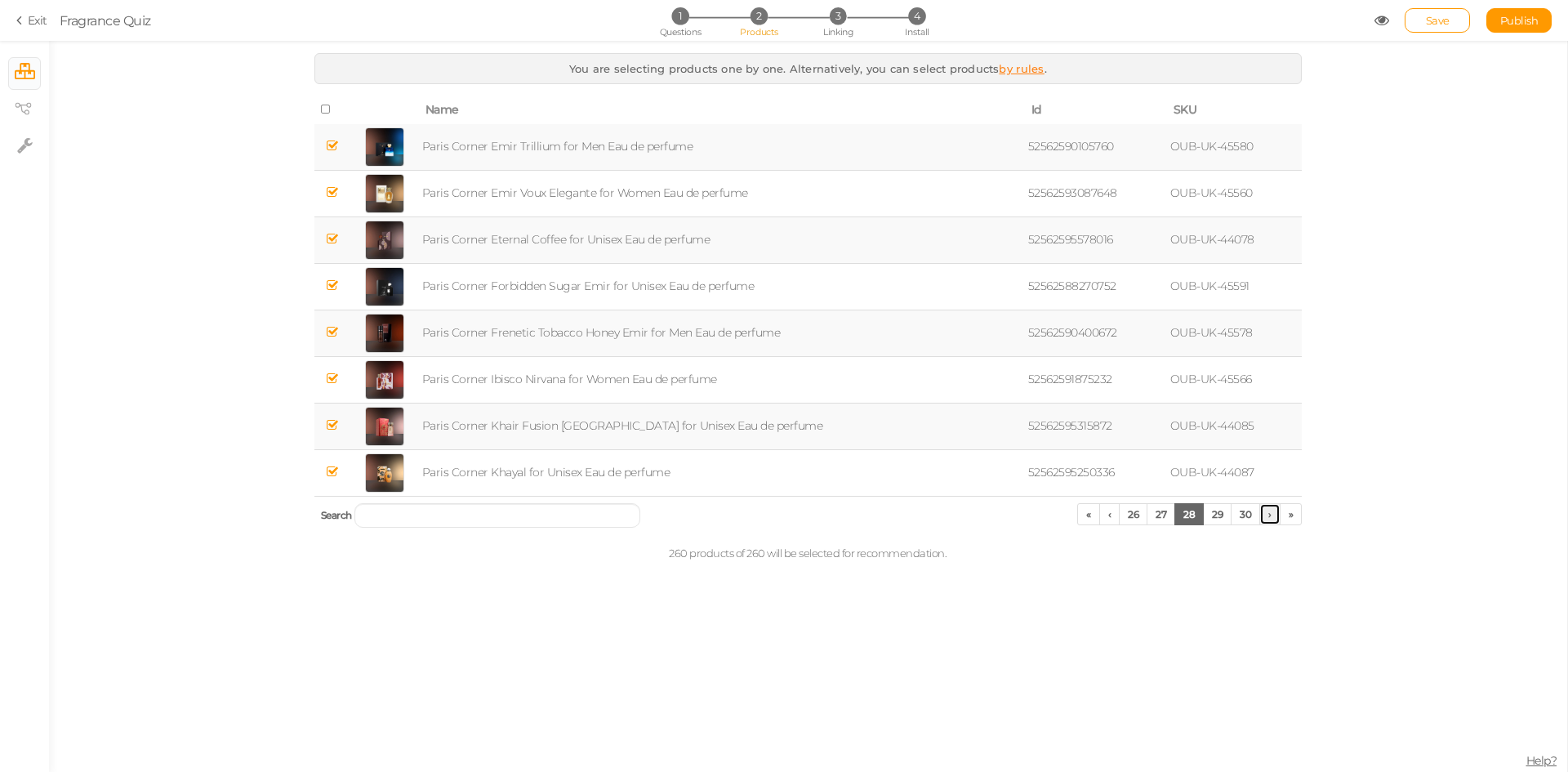
click at [1272, 520] on link "›" at bounding box center [1270, 514] width 21 height 22
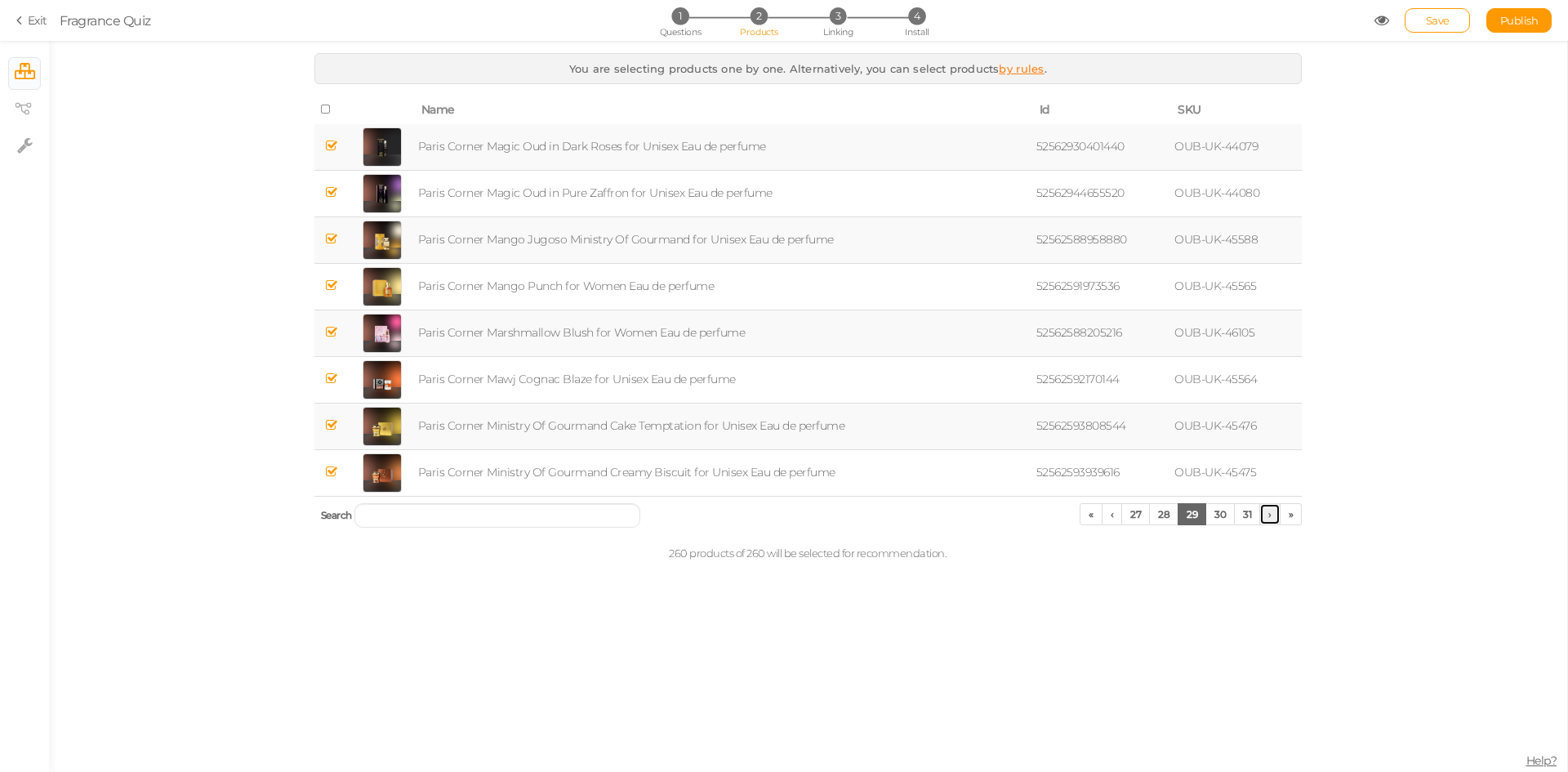
click at [1272, 520] on link "›" at bounding box center [1270, 514] width 21 height 22
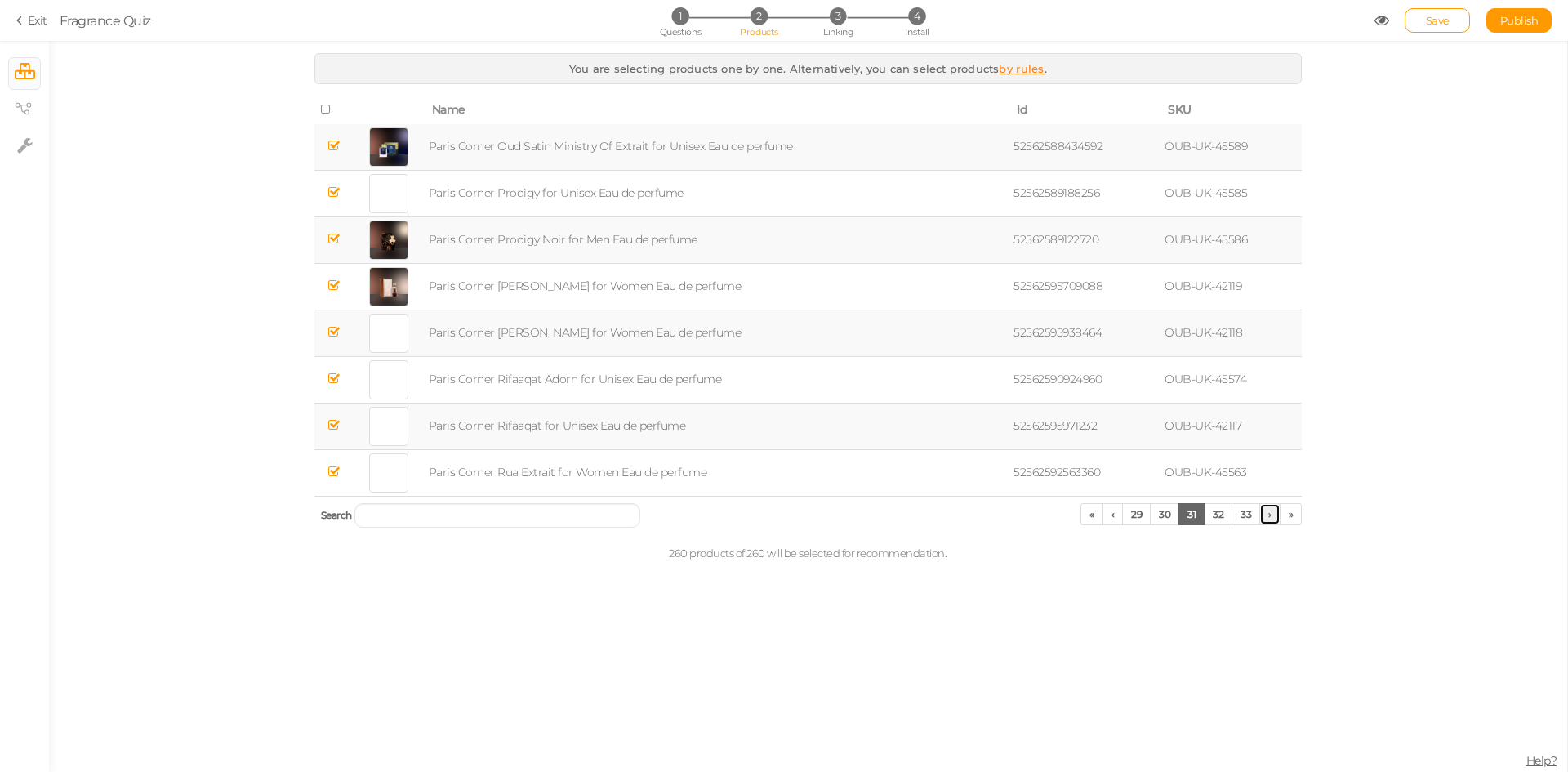
click at [1272, 520] on link "›" at bounding box center [1270, 514] width 21 height 22
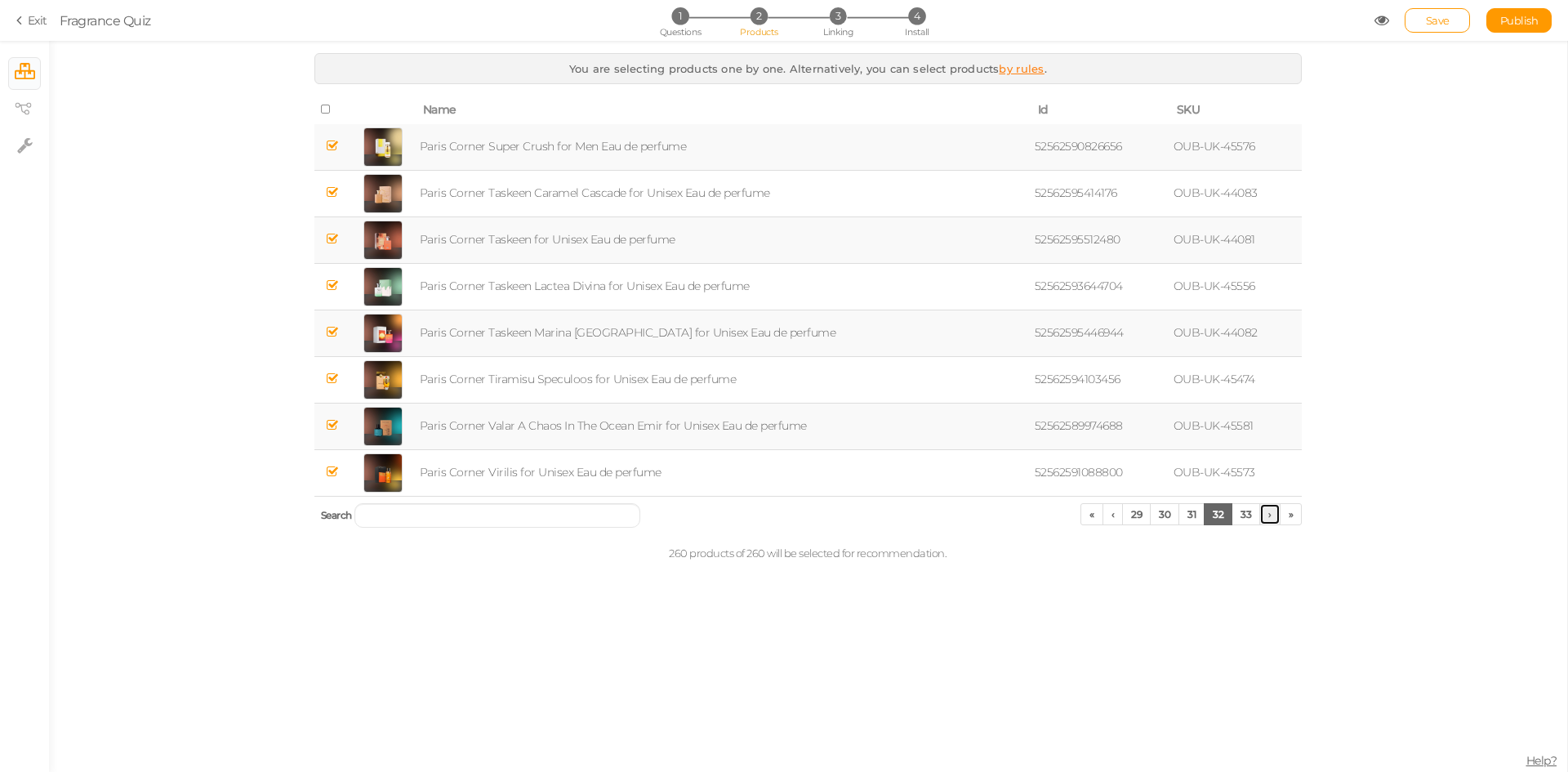
click at [1272, 520] on link "›" at bounding box center [1270, 514] width 21 height 22
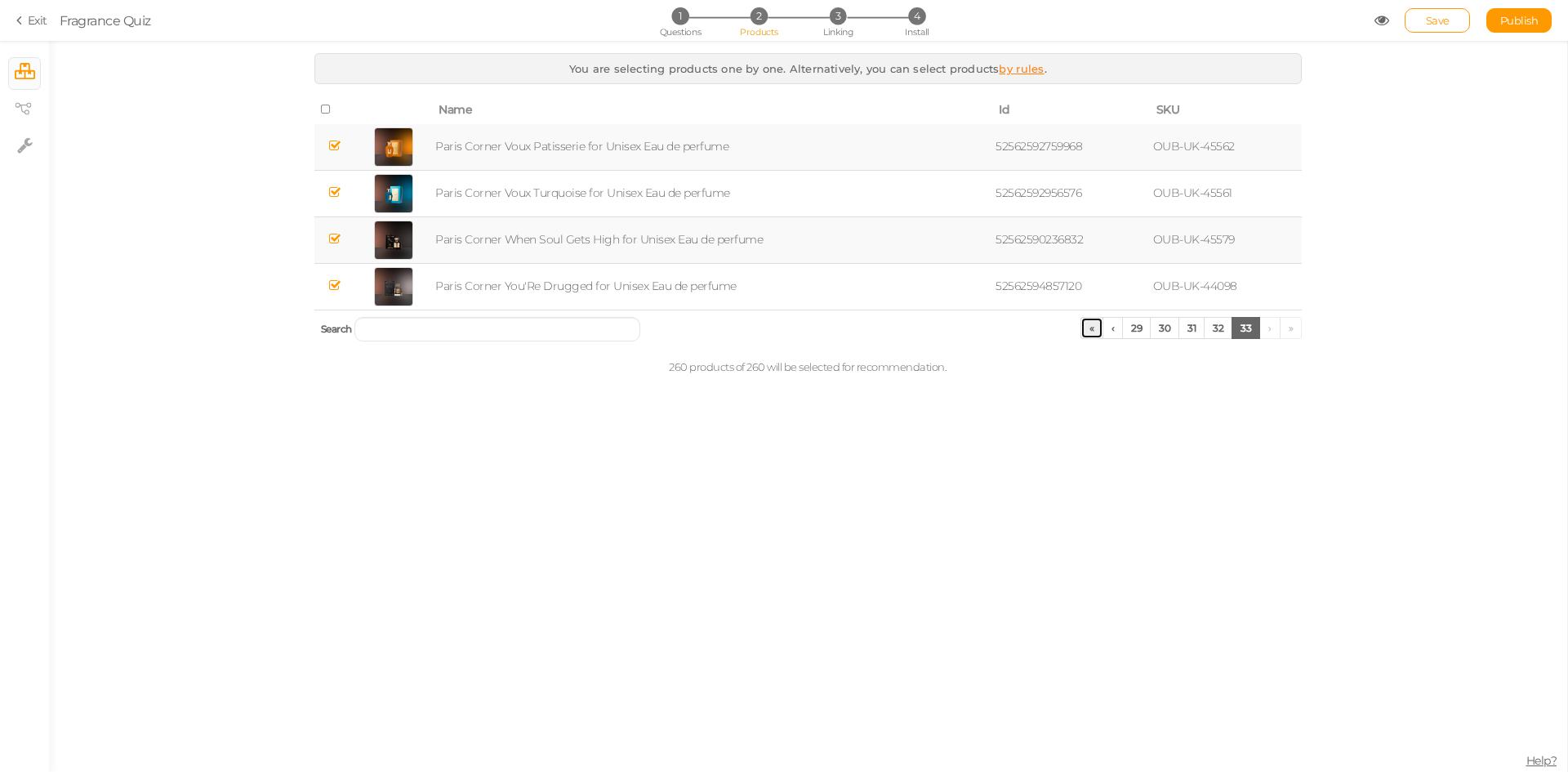
click at [1090, 326] on link "«" at bounding box center [1092, 328] width 23 height 22
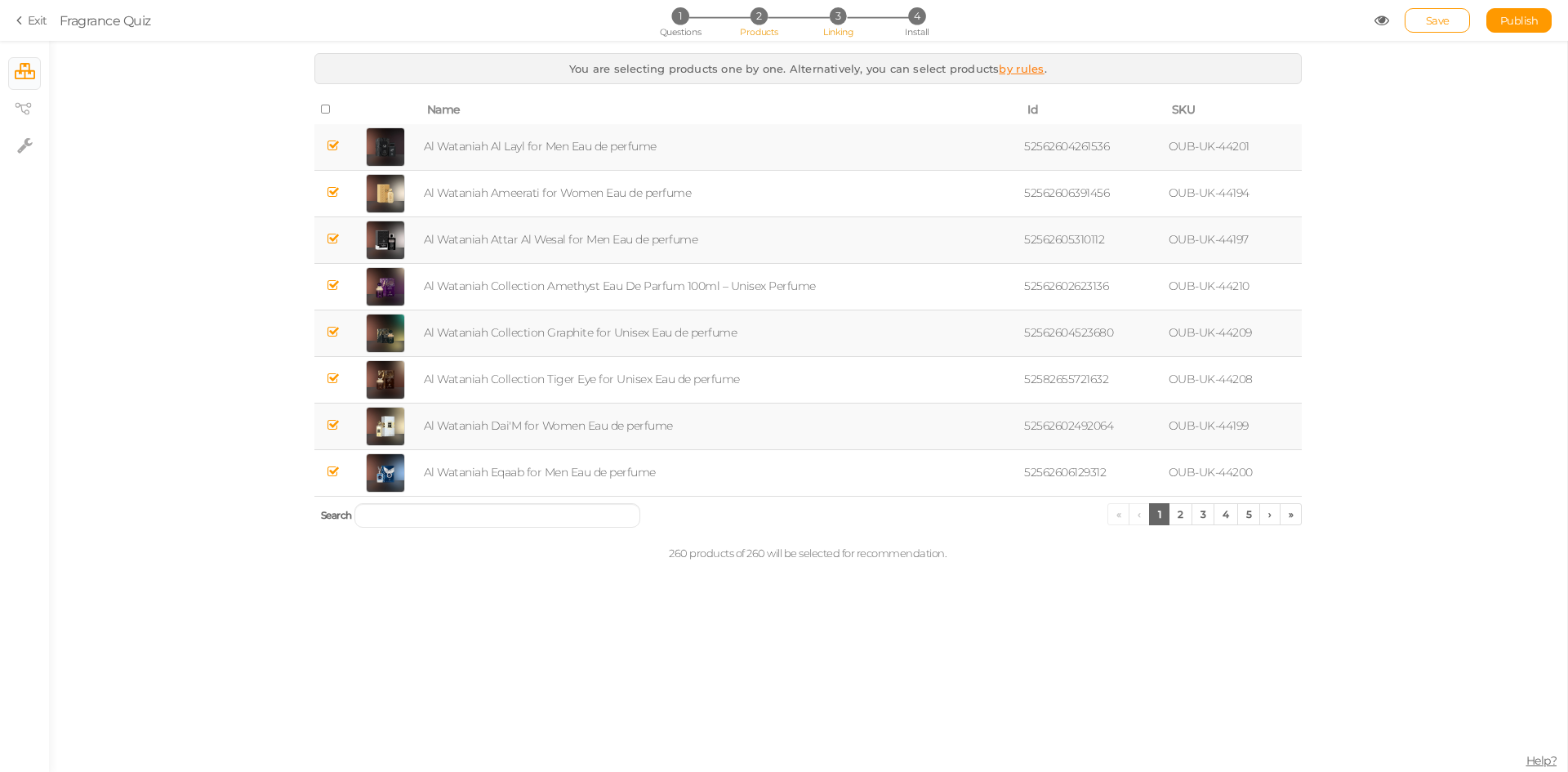
click at [845, 31] on span "Linking" at bounding box center [837, 31] width 29 height 12
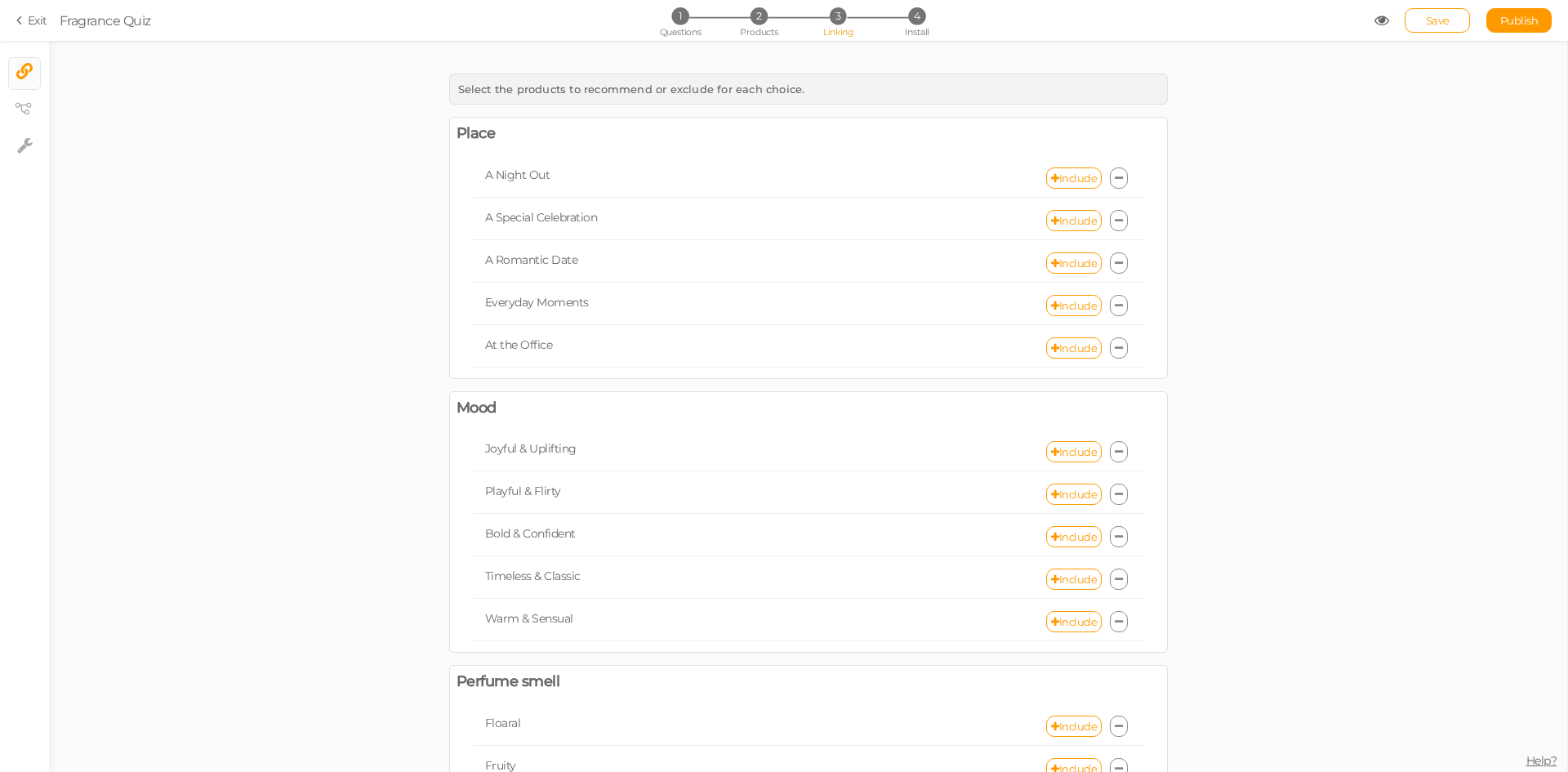
scroll to position [82, 0]
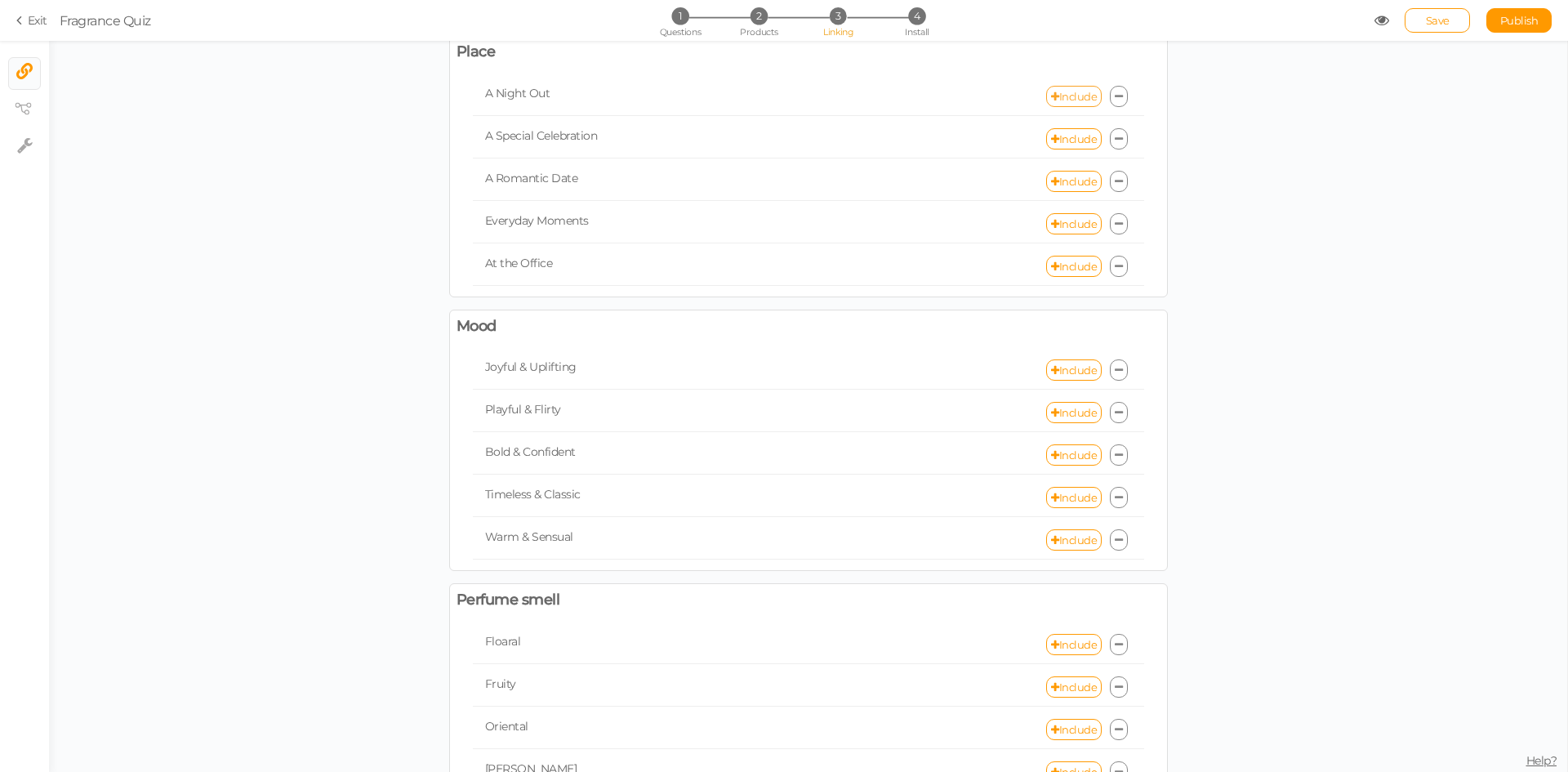
click at [1056, 100] on link "Include" at bounding box center [1074, 96] width 55 height 21
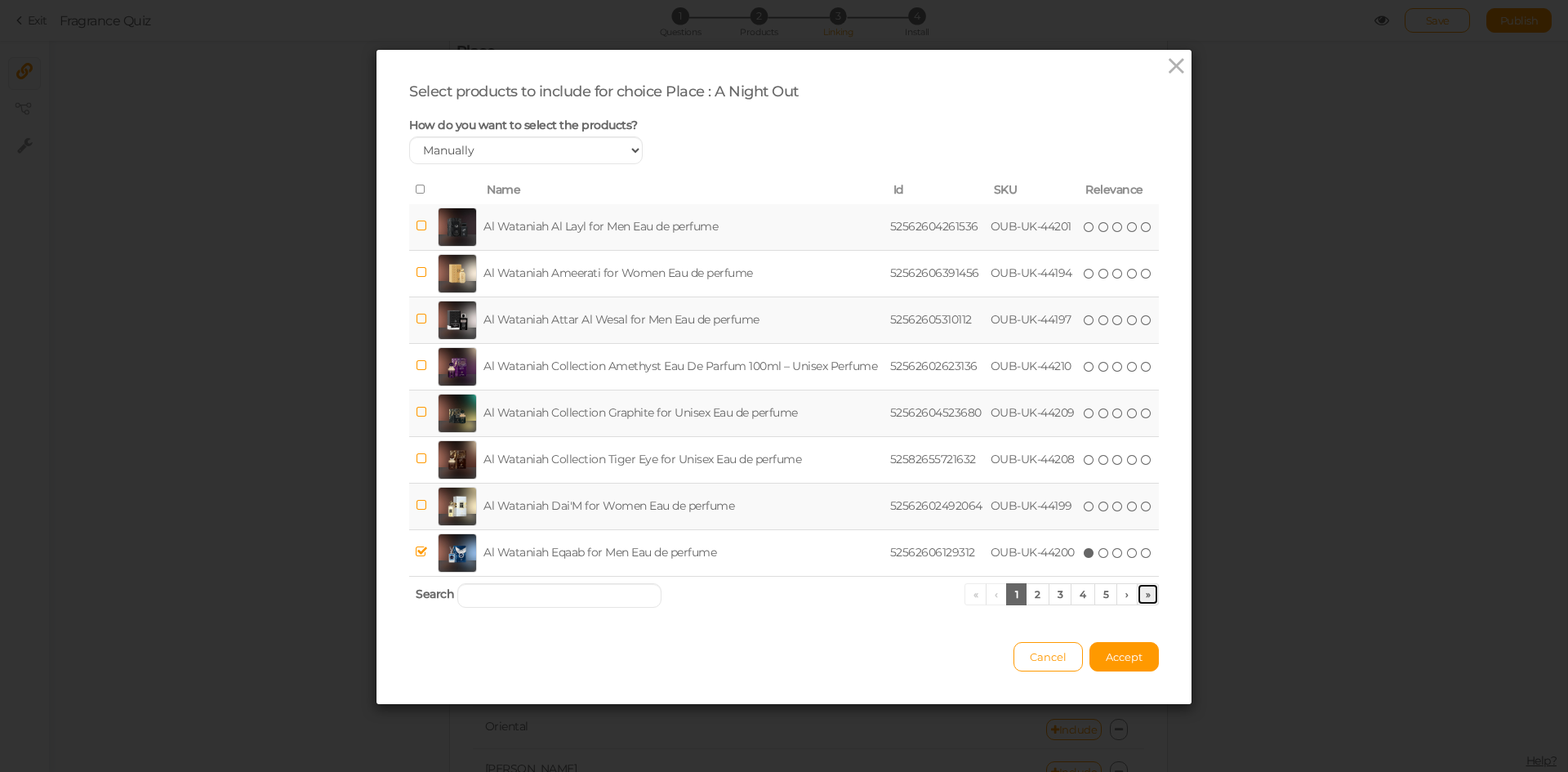
click at [1141, 595] on link "»" at bounding box center [1148, 594] width 23 height 22
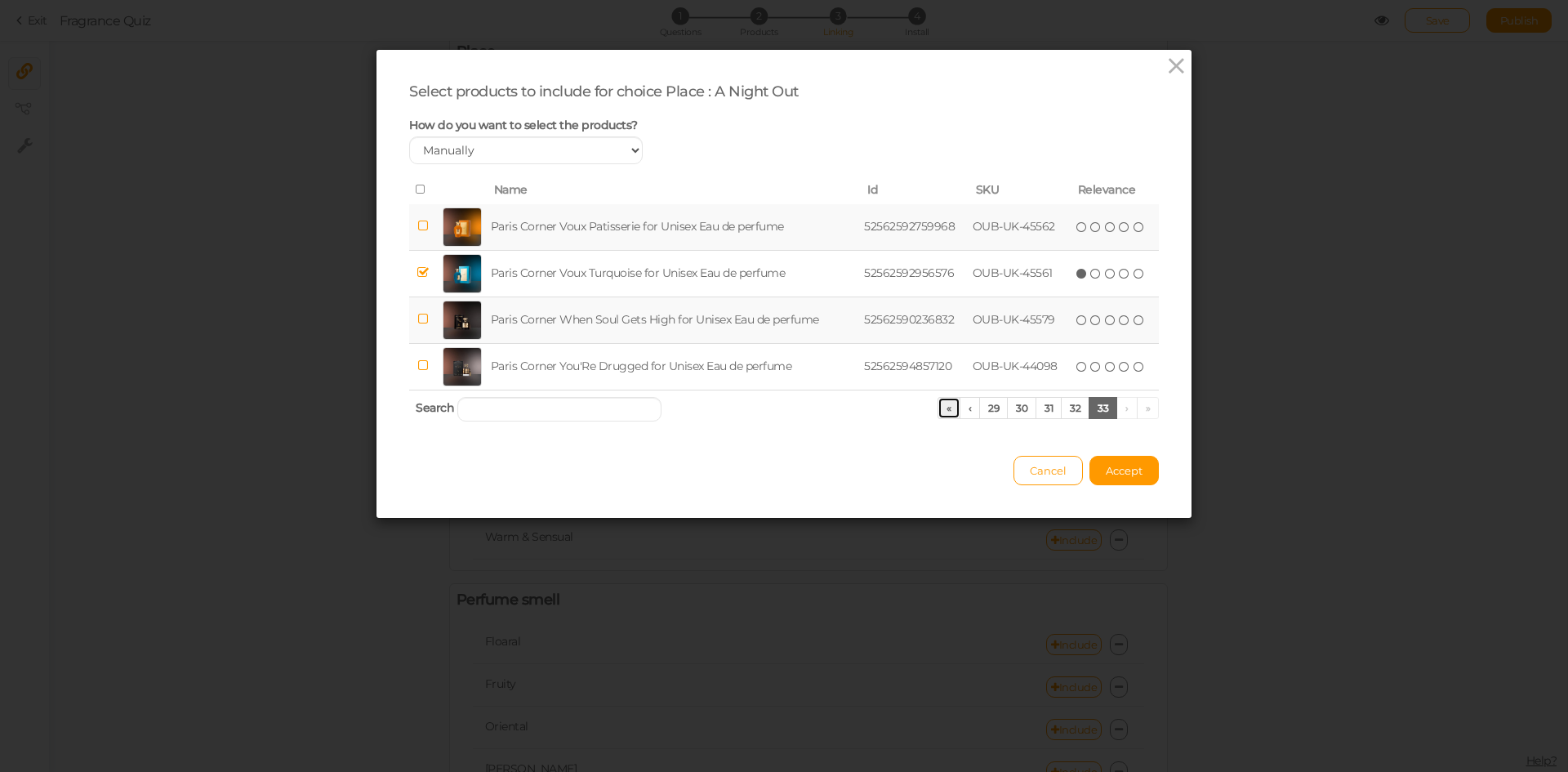
click at [943, 415] on link "«" at bounding box center [949, 407] width 23 height 22
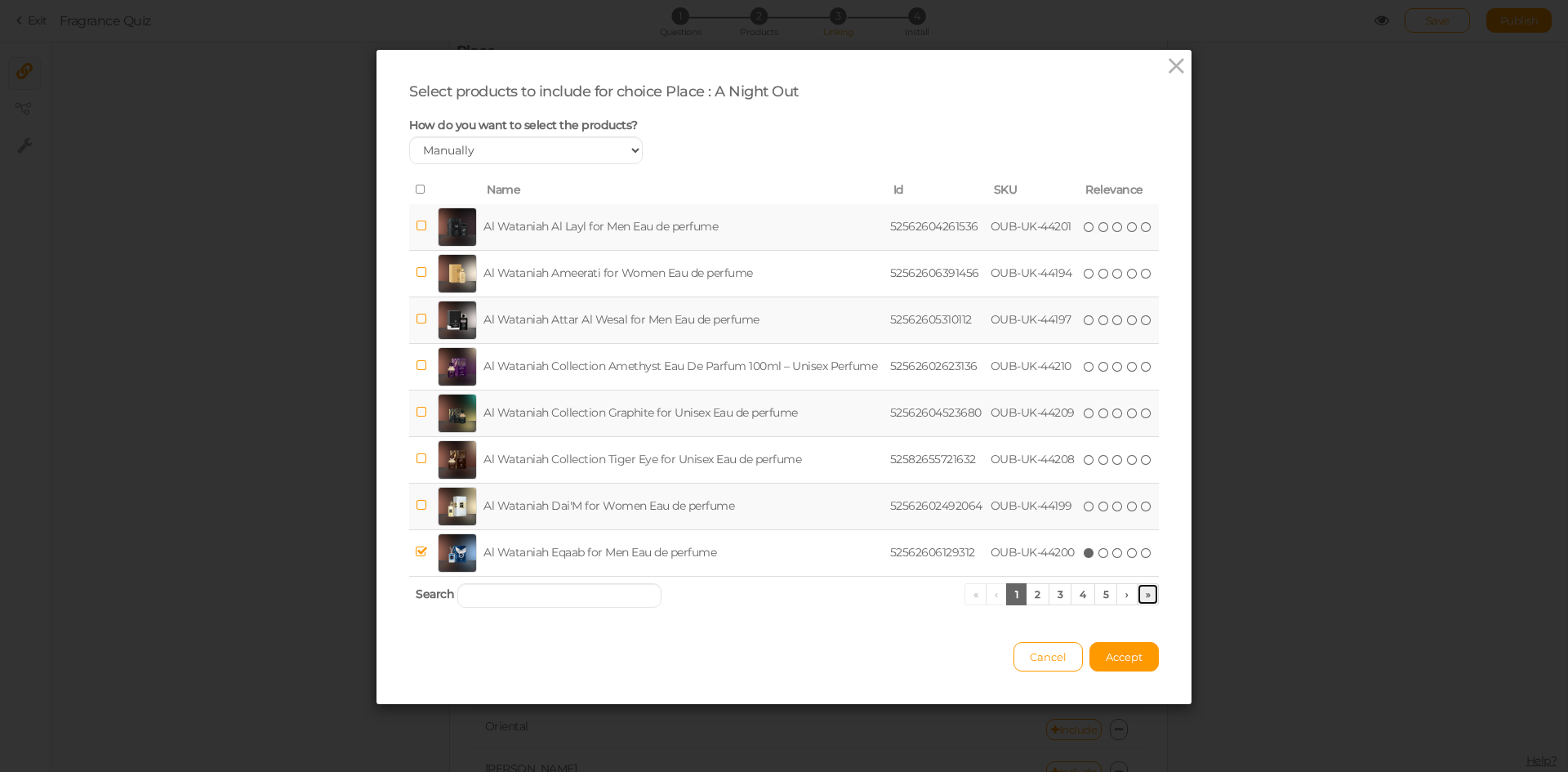
click at [1150, 589] on link "»" at bounding box center [1148, 594] width 23 height 22
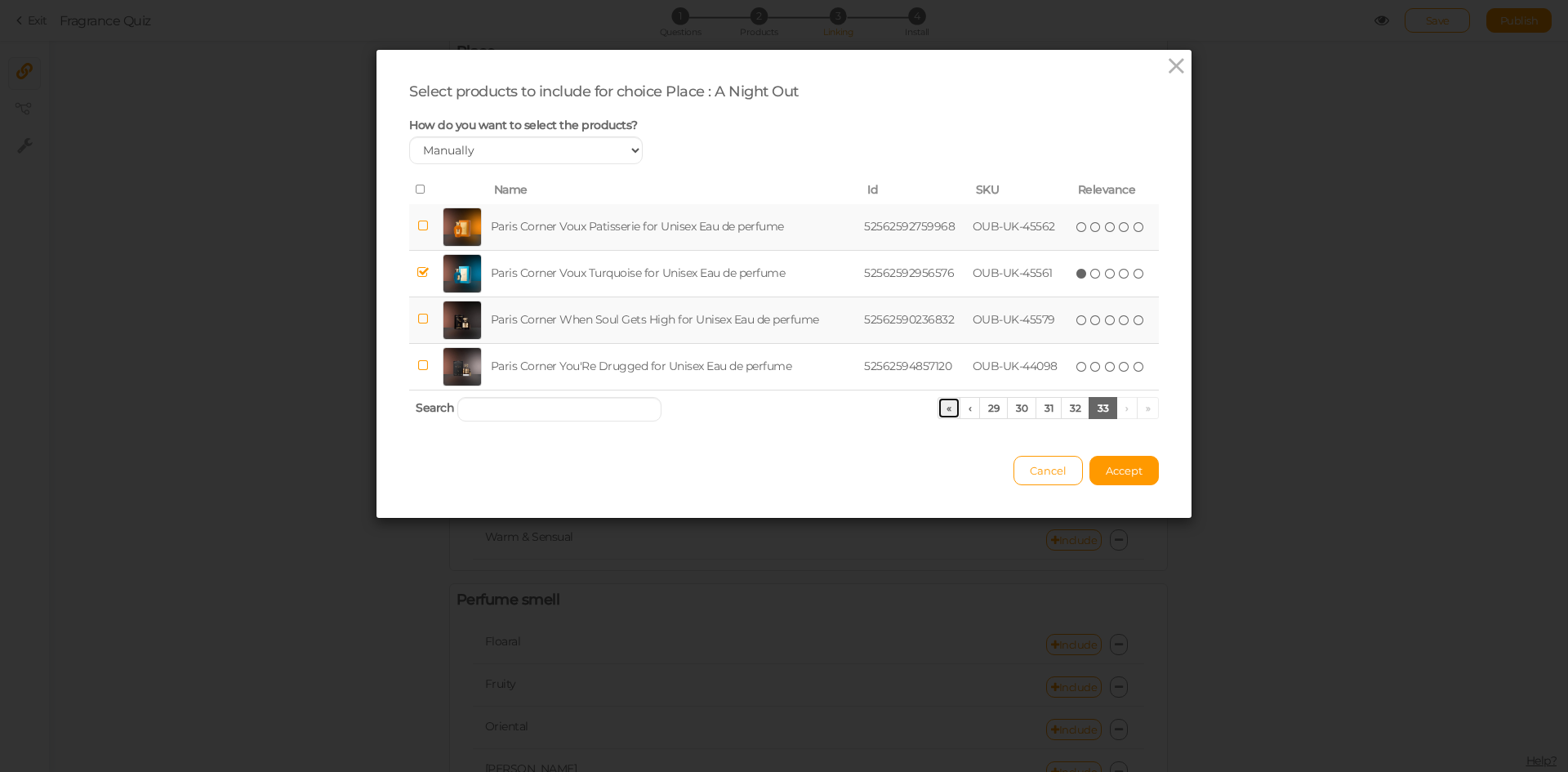
click at [938, 407] on link "«" at bounding box center [949, 407] width 23 height 22
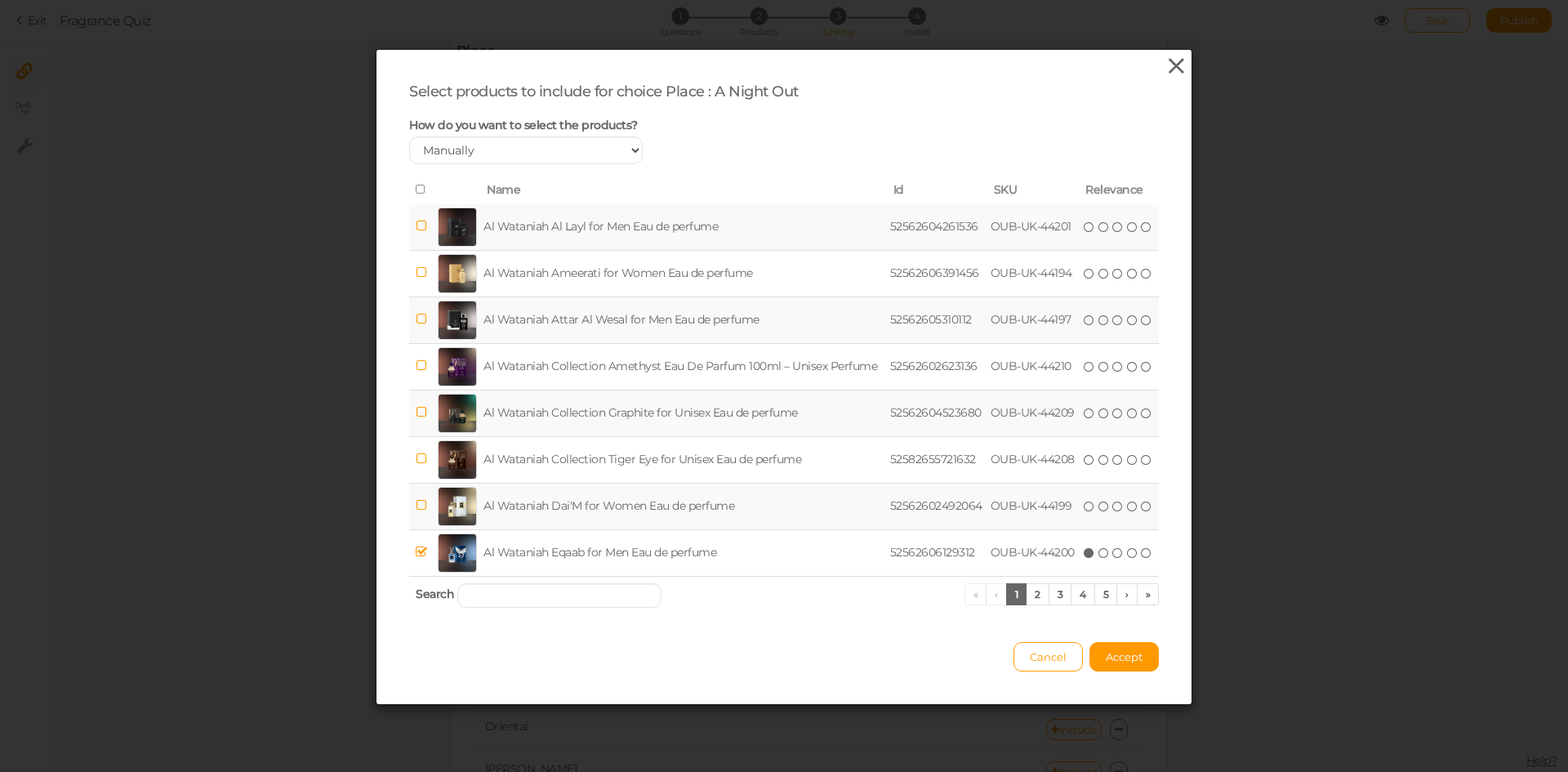
click at [1171, 69] on icon at bounding box center [1176, 65] width 24 height 24
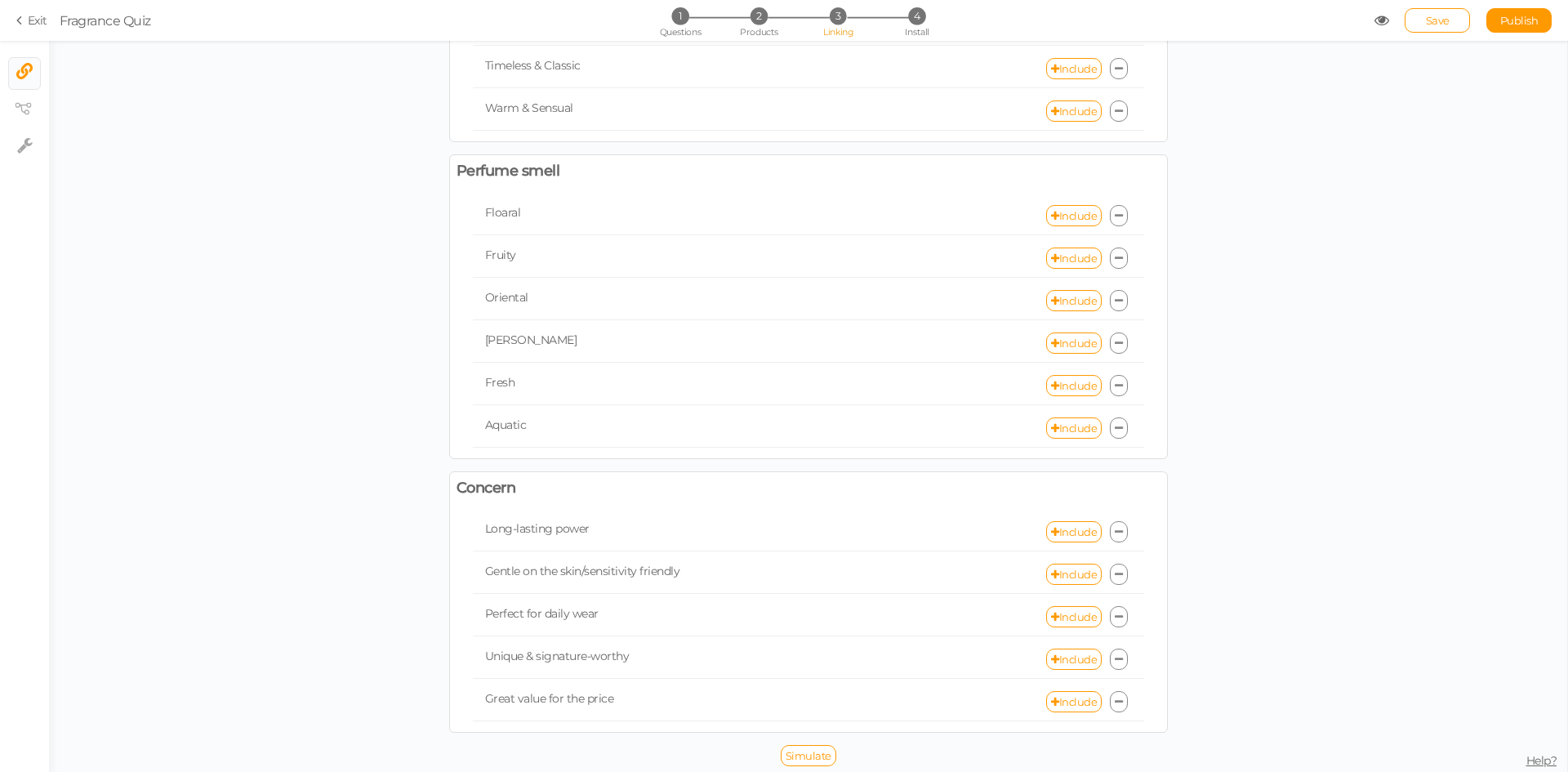
scroll to position [513, 0]
click at [1056, 217] on link "Include" at bounding box center [1074, 213] width 55 height 21
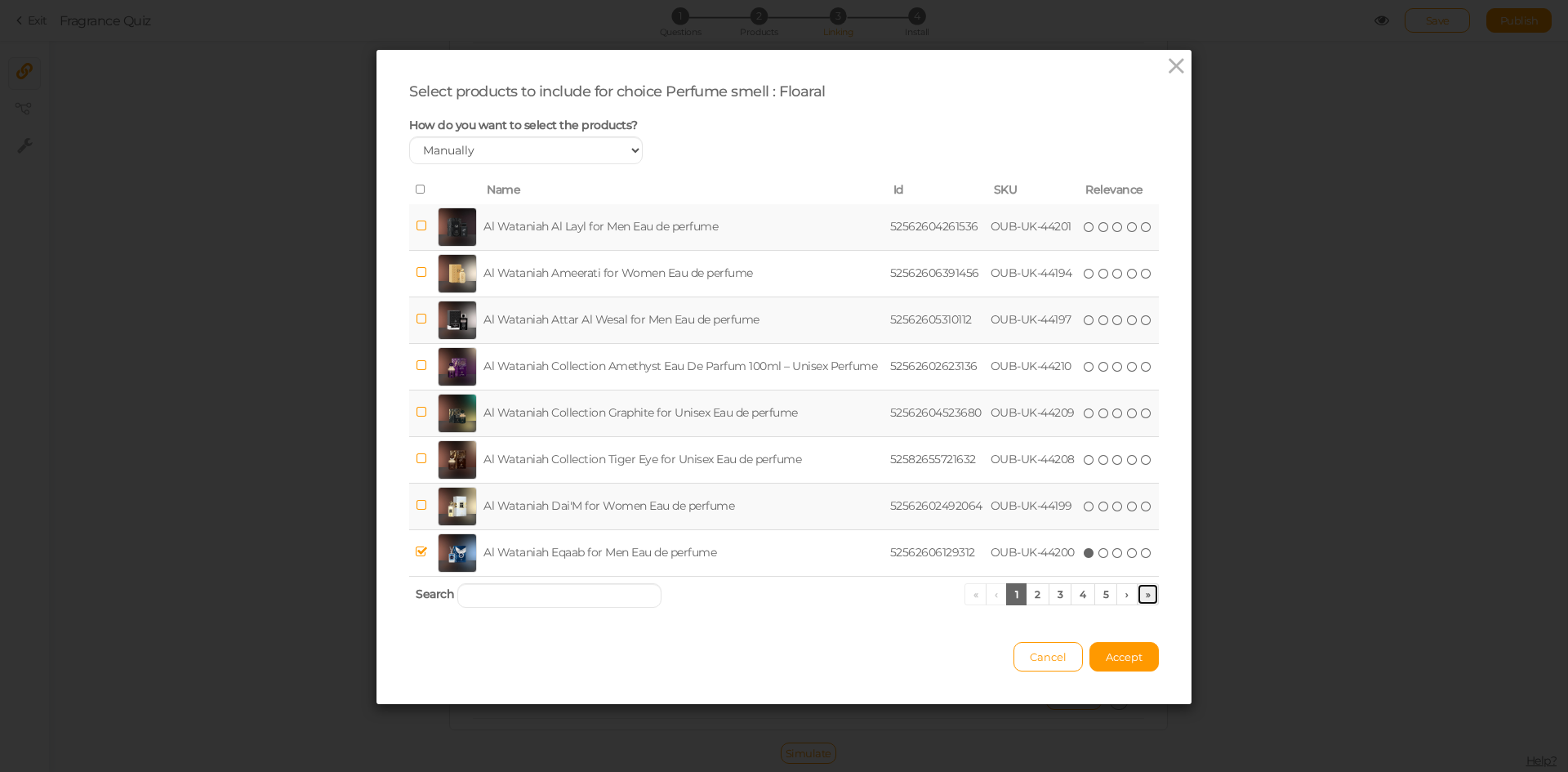
click at [1140, 600] on link "»" at bounding box center [1148, 594] width 23 height 22
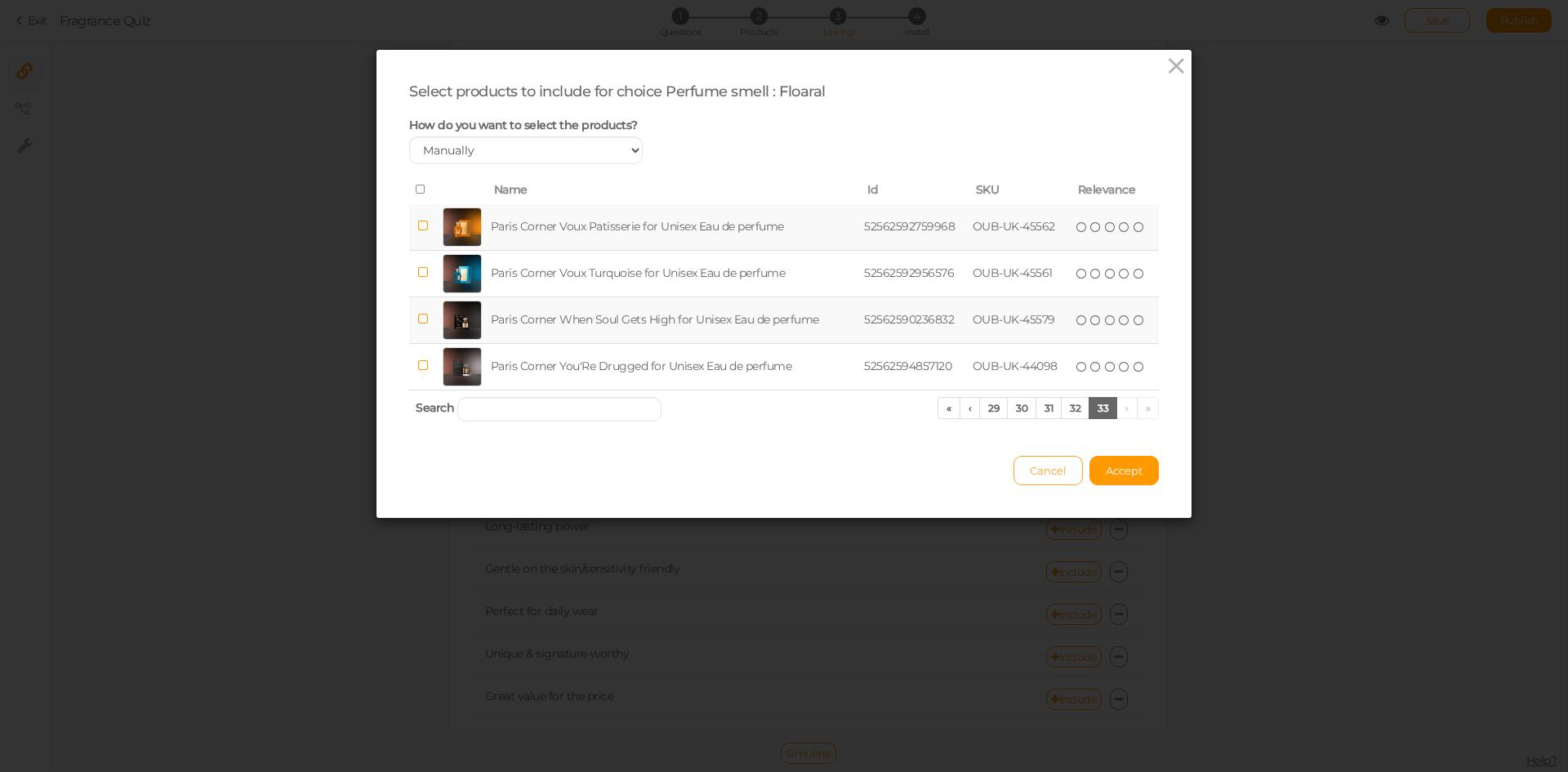
click at [1042, 474] on span "Cancel" at bounding box center [1048, 471] width 37 height 13
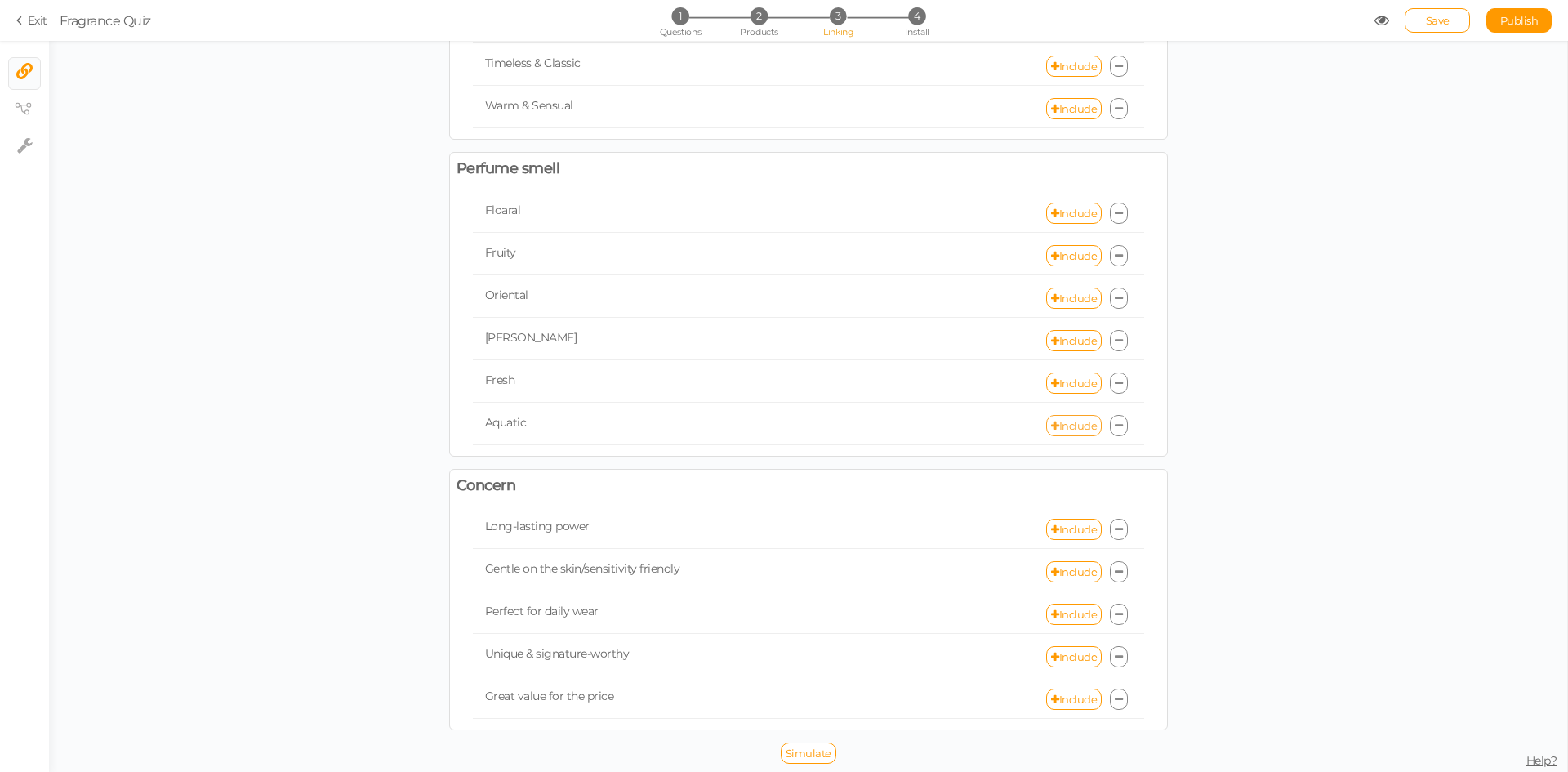
click at [1062, 431] on link "Include" at bounding box center [1074, 426] width 55 height 21
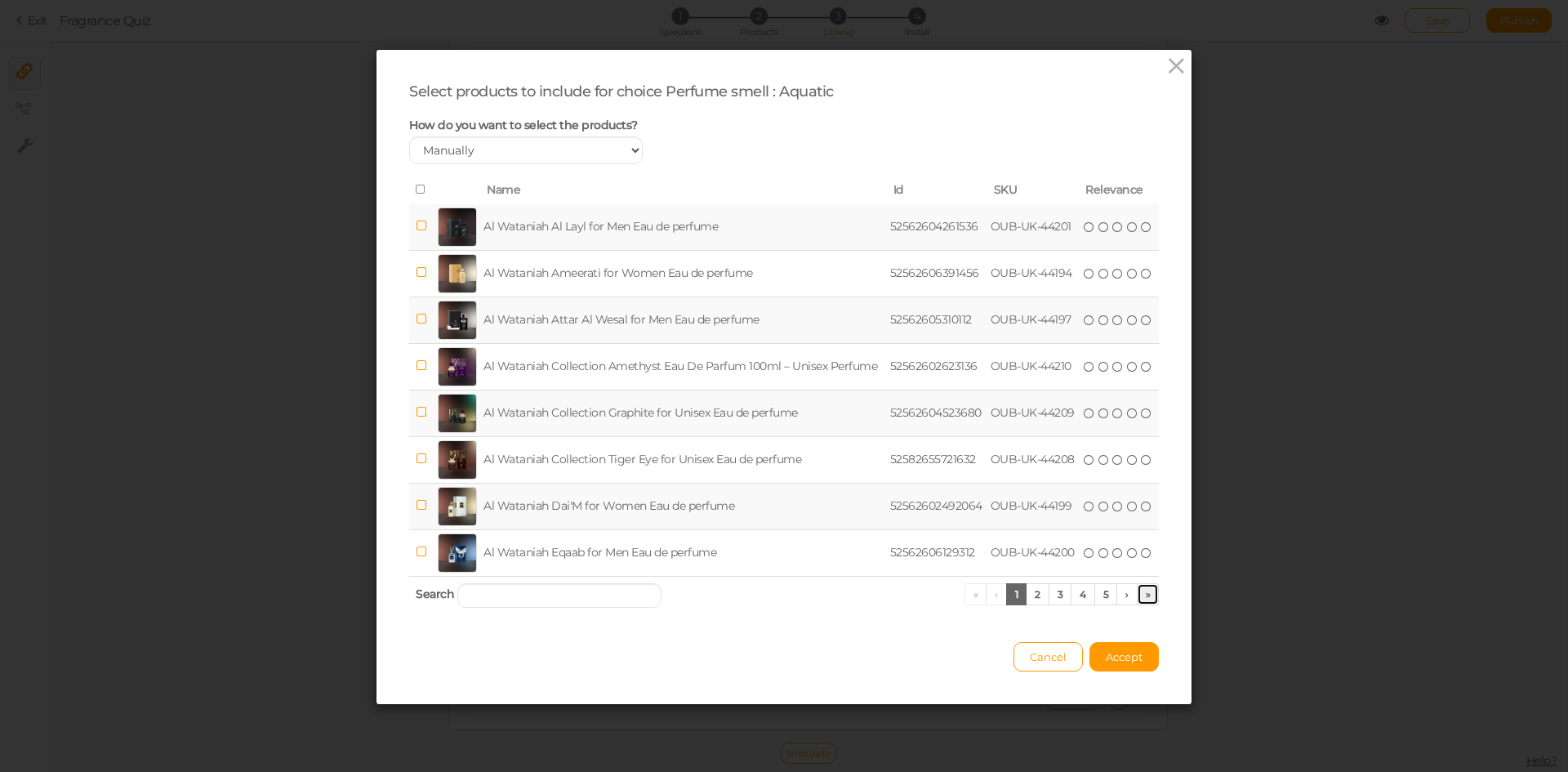
click at [1144, 595] on link "»" at bounding box center [1148, 594] width 23 height 22
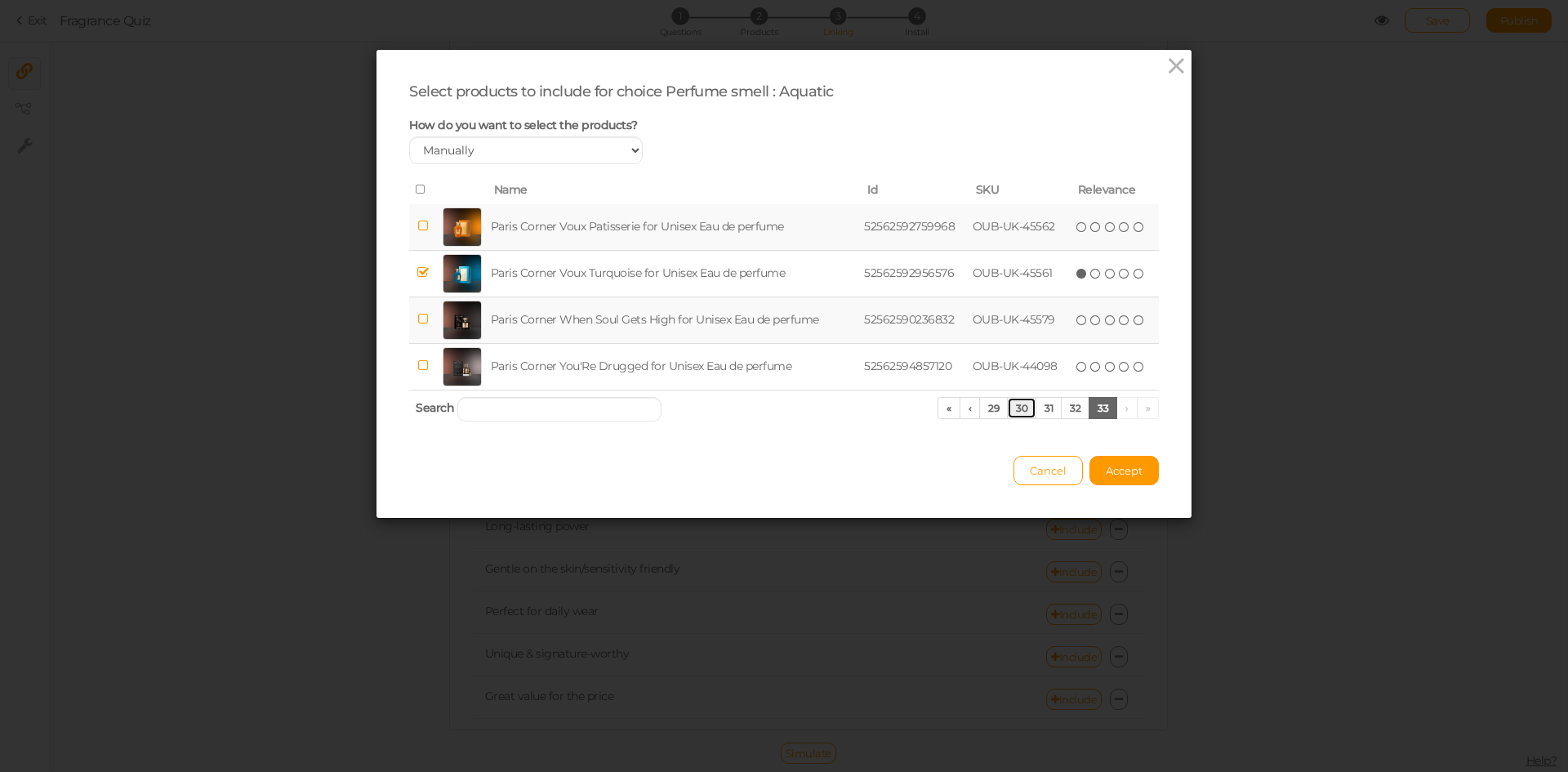
click at [1022, 416] on link "30" at bounding box center [1021, 407] width 29 height 22
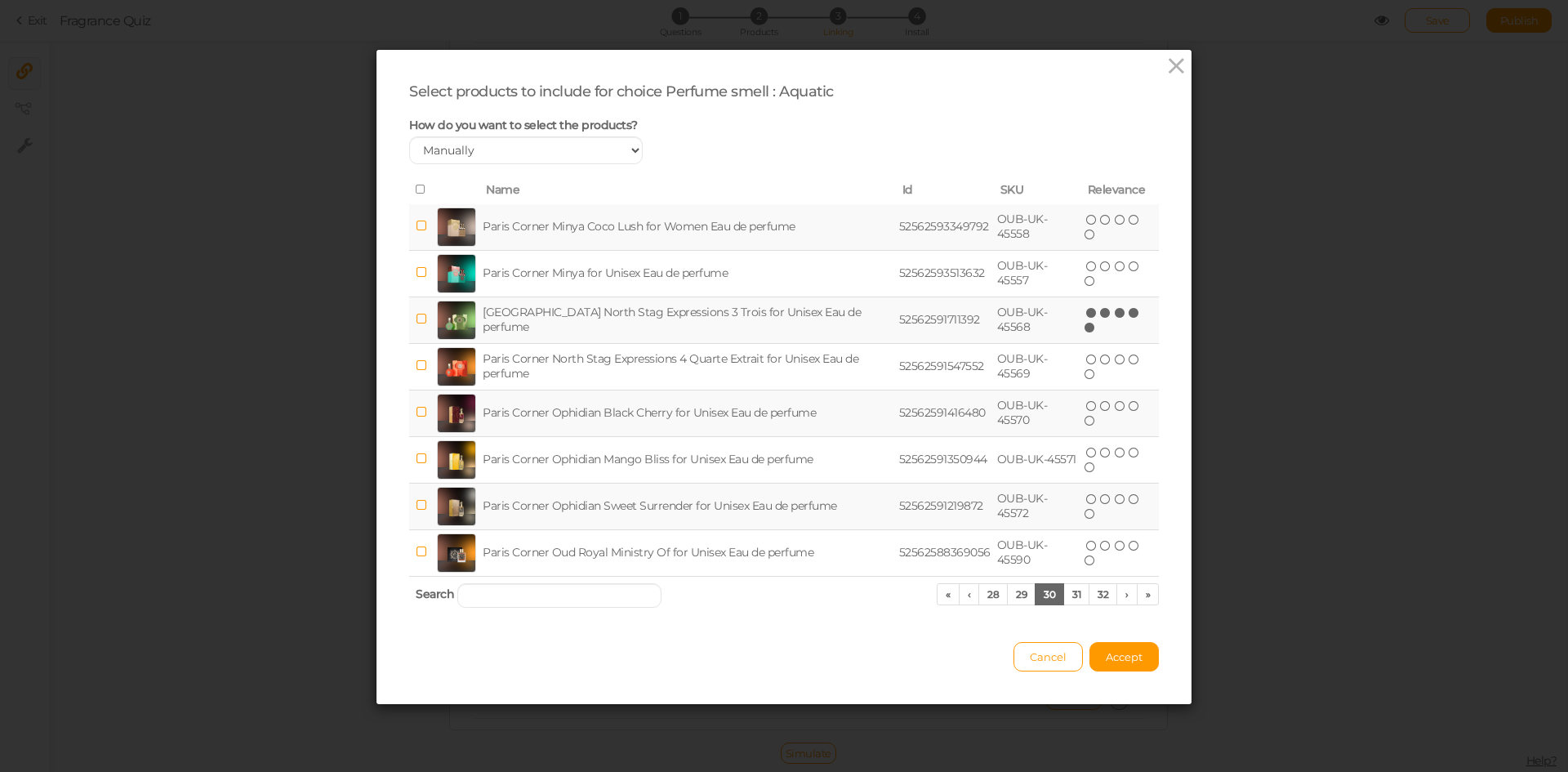
click at [1084, 326] on icon at bounding box center [1090, 327] width 12 height 12
click at [1084, 330] on icon at bounding box center [1090, 327] width 12 height 12
click at [1086, 314] on icon at bounding box center [1091, 313] width 12 height 12
click at [1086, 308] on icon at bounding box center [1091, 313] width 12 height 12
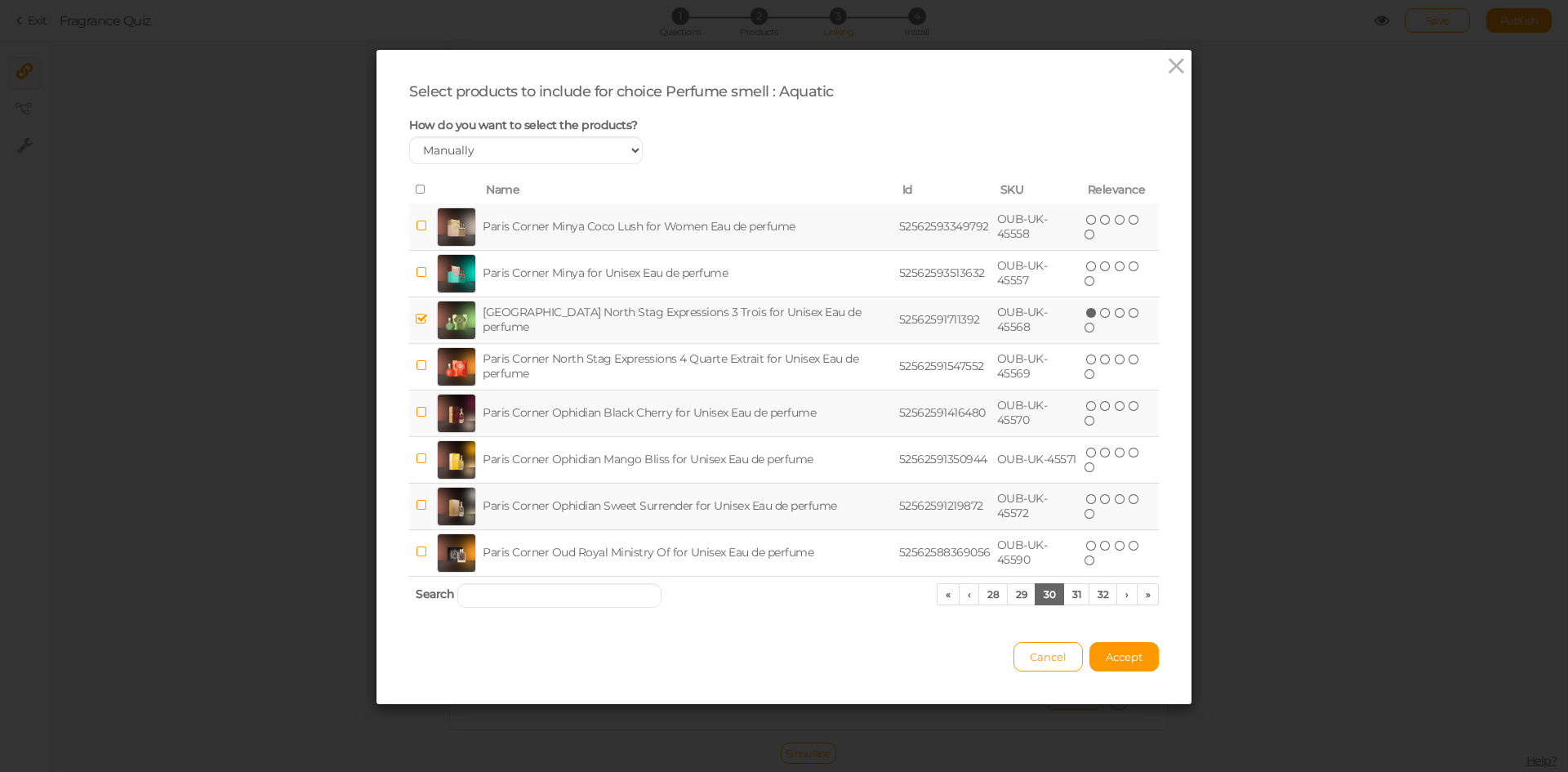
click at [1089, 311] on icon at bounding box center [1091, 313] width 12 height 12
click at [1041, 661] on span "Cancel" at bounding box center [1048, 657] width 37 height 13
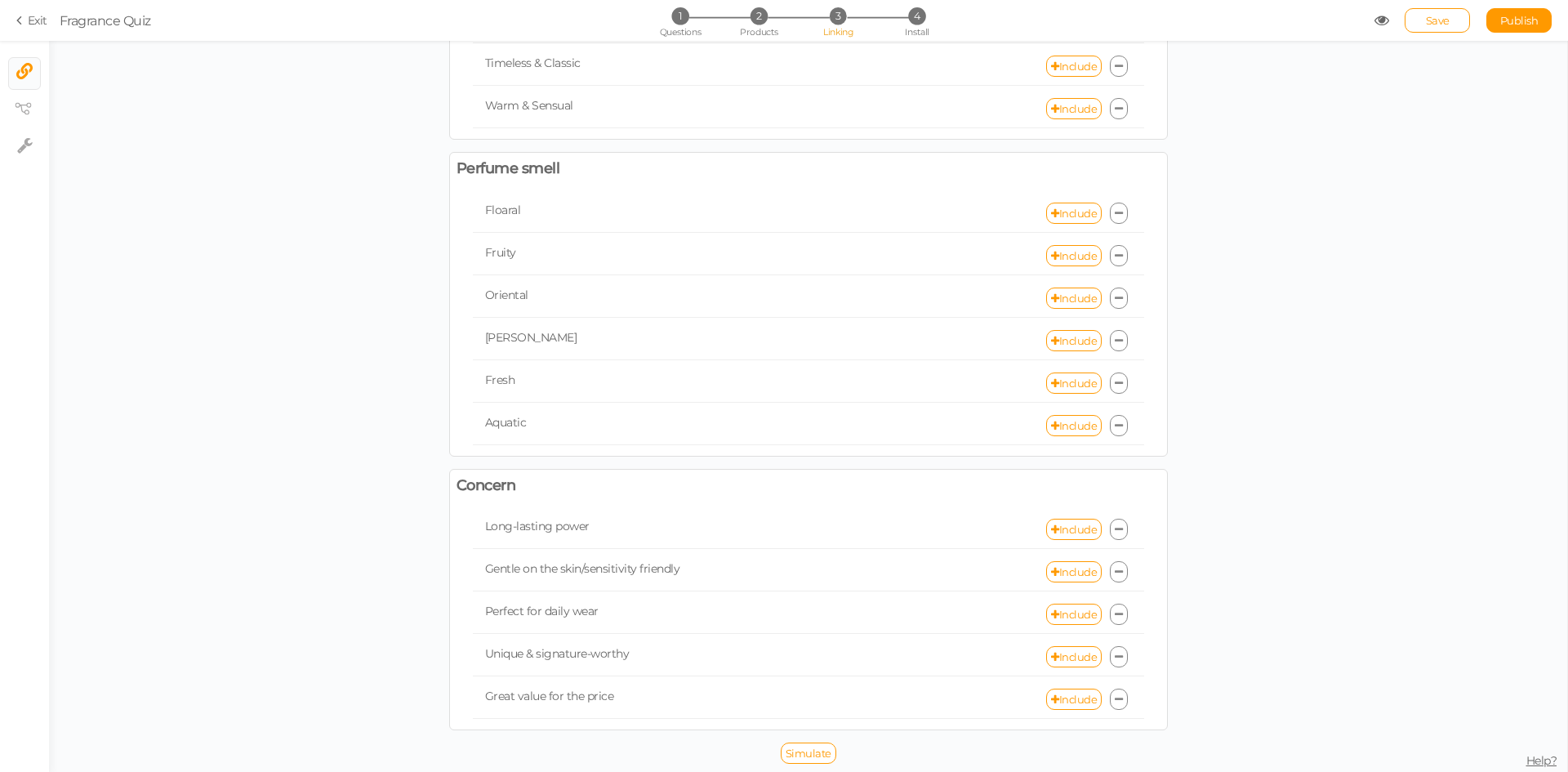
click at [24, 20] on icon at bounding box center [21, 21] width 12 height 14
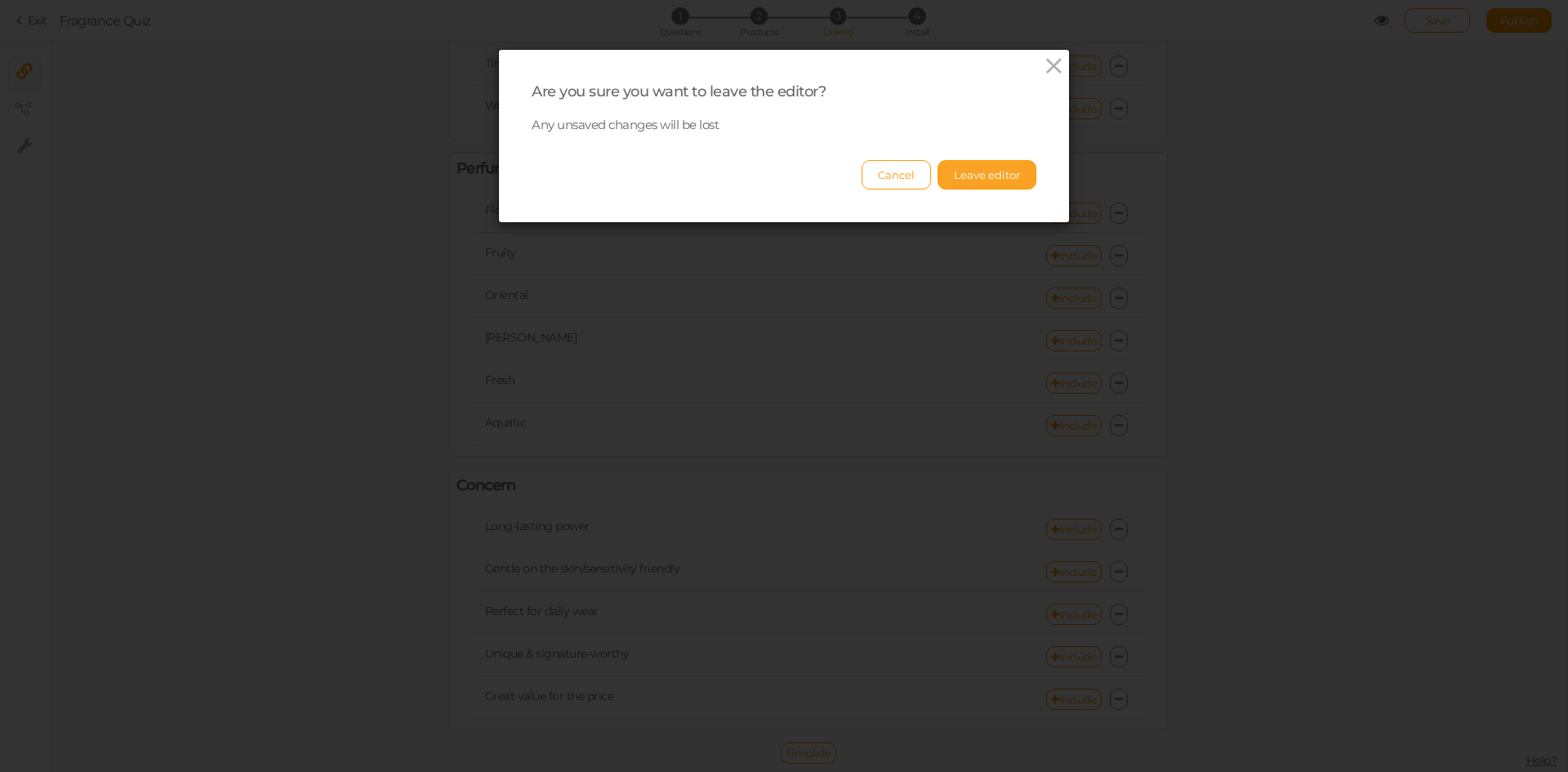
click at [953, 176] on button "Leave editor" at bounding box center [986, 175] width 99 height 29
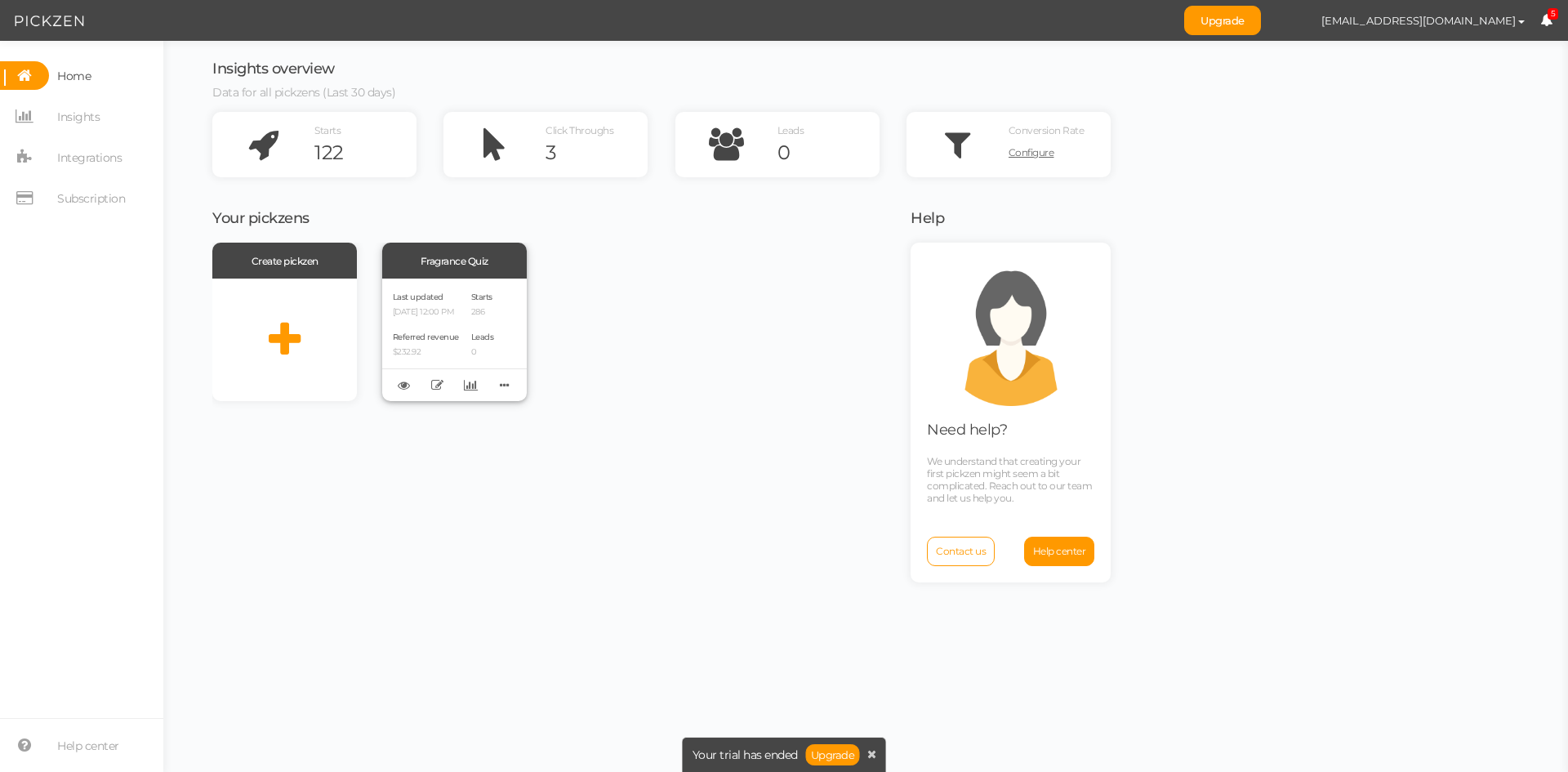
click at [483, 319] on div "Starts 286 Leads 0" at bounding box center [483, 340] width 23 height 102
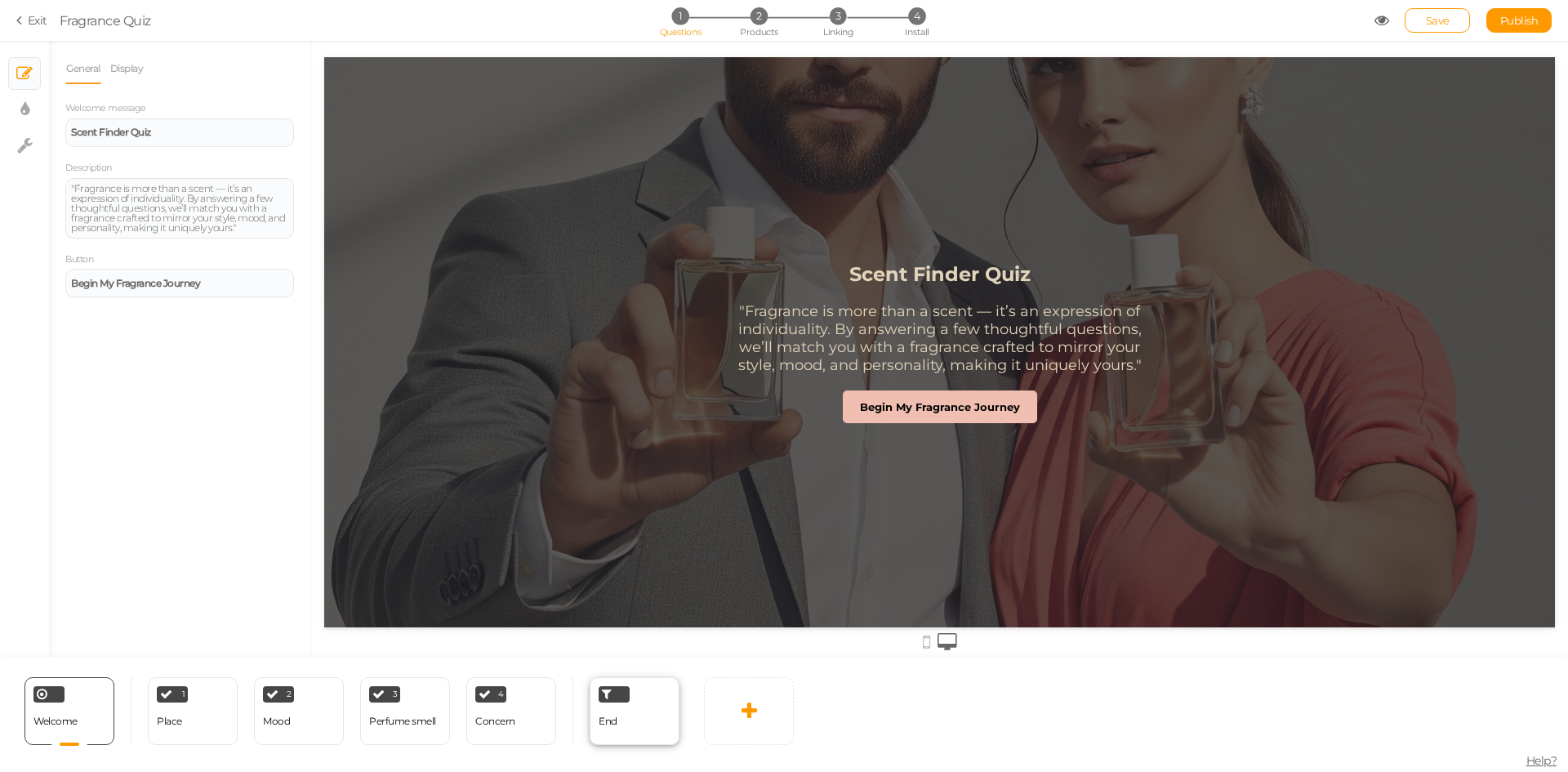
click at [619, 706] on div "End" at bounding box center [634, 711] width 90 height 68
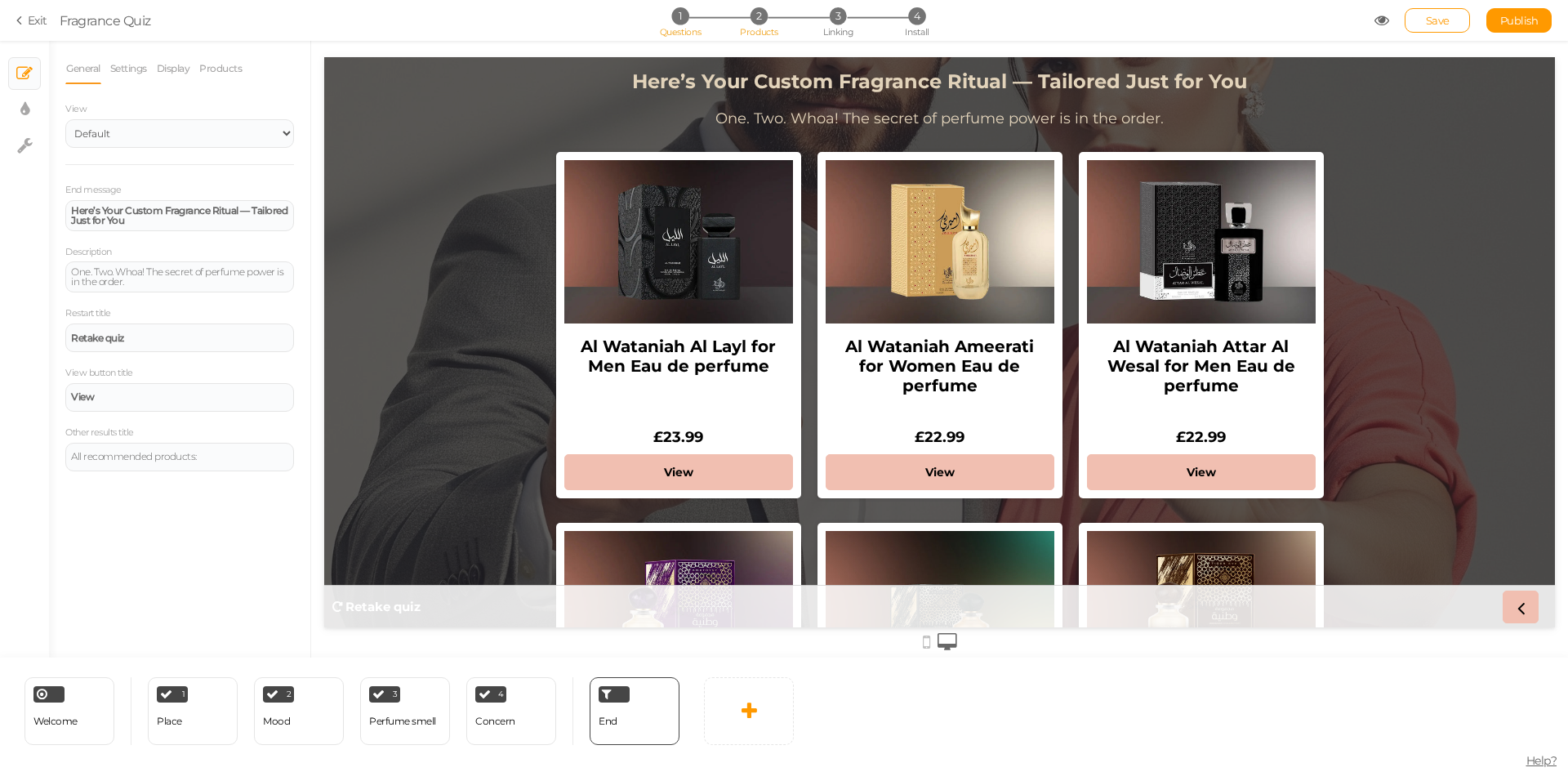
click at [748, 29] on span "Products" at bounding box center [758, 31] width 38 height 12
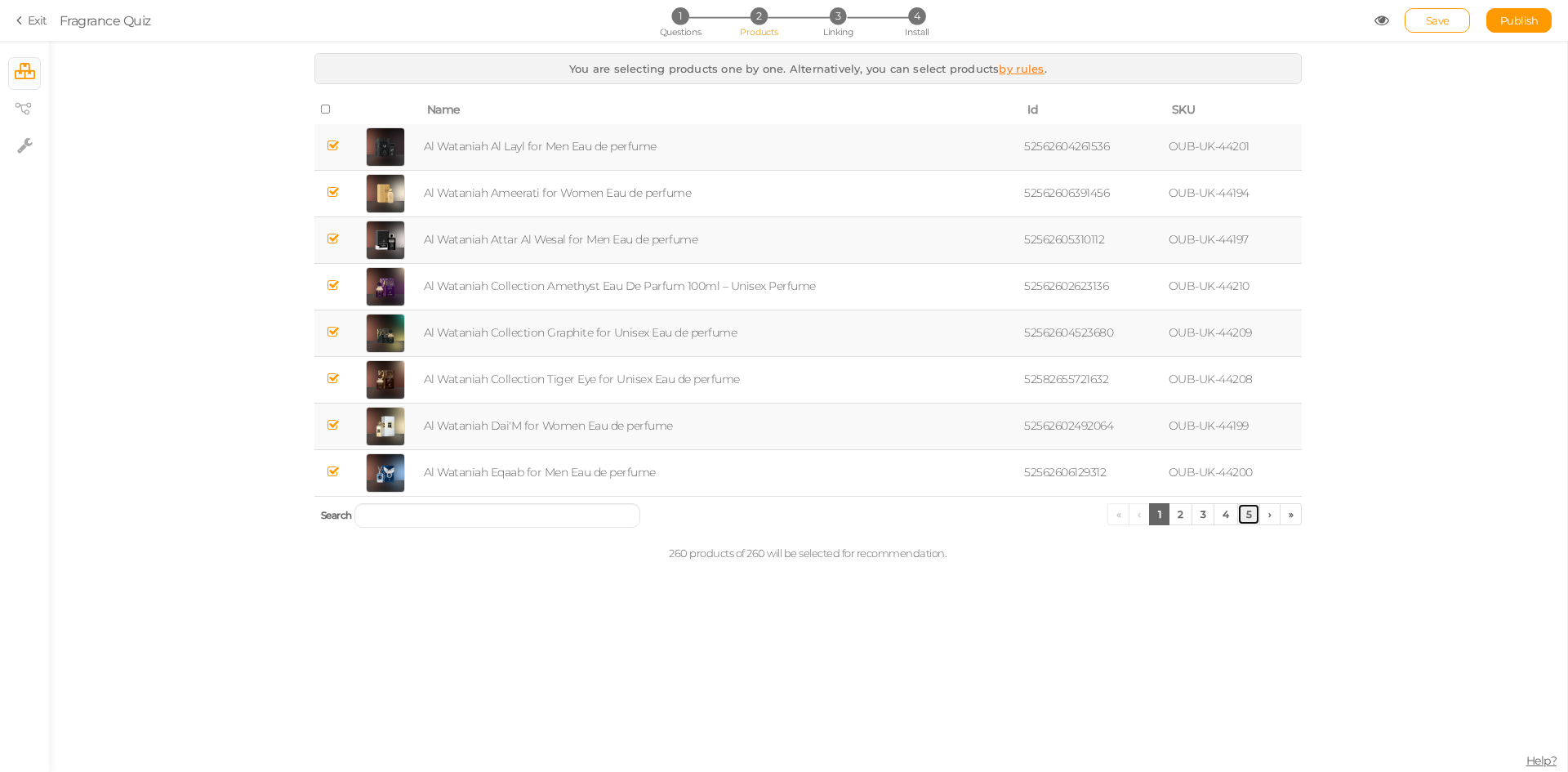
click at [1254, 509] on link "5" at bounding box center [1249, 514] width 24 height 22
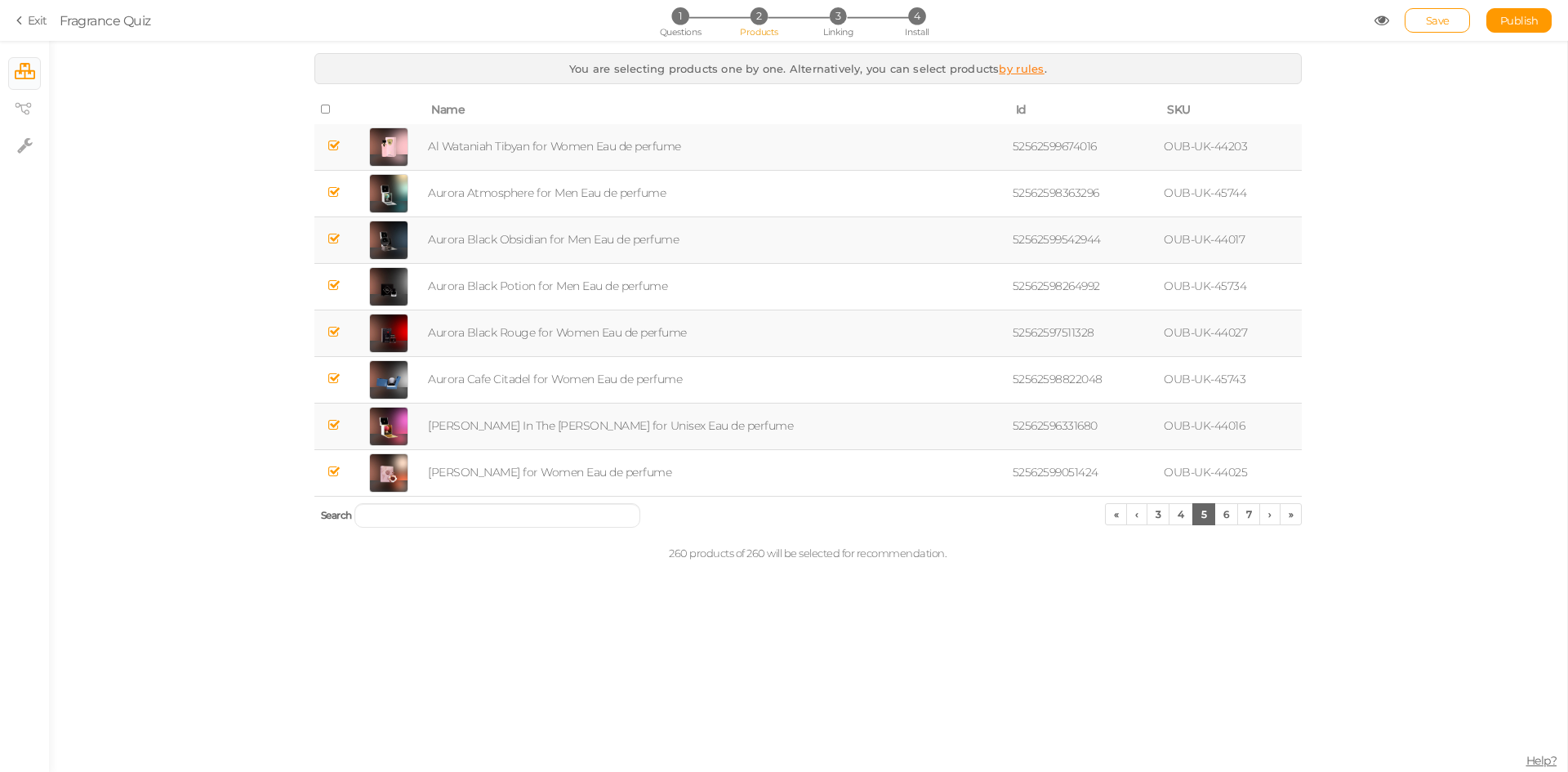
click at [40, 20] on link "Exit" at bounding box center [31, 21] width 31 height 16
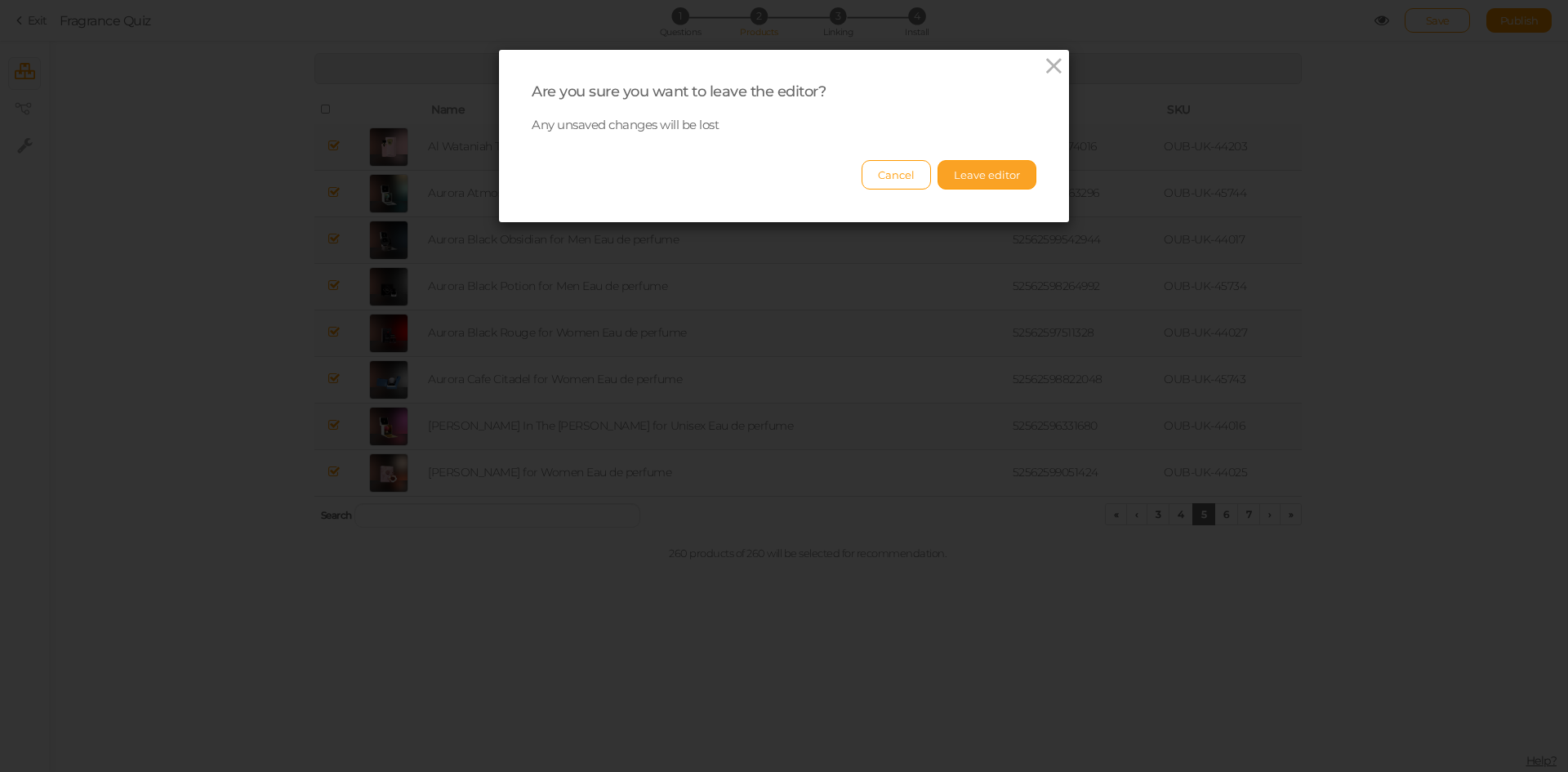
click at [1003, 176] on button "Leave editor" at bounding box center [986, 175] width 99 height 29
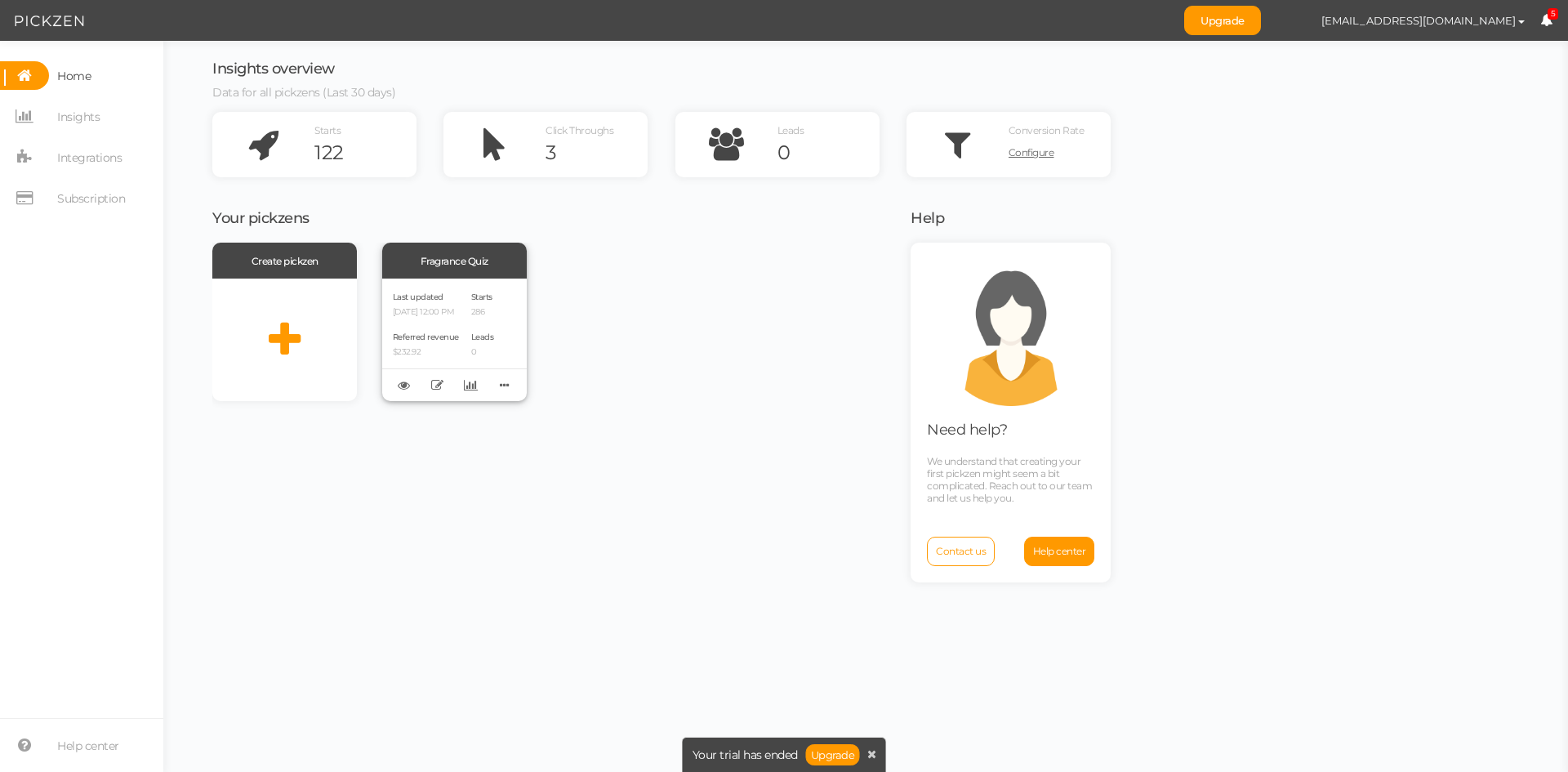
click at [458, 308] on p "[DATE] 12:00 PM" at bounding box center [426, 313] width 66 height 11
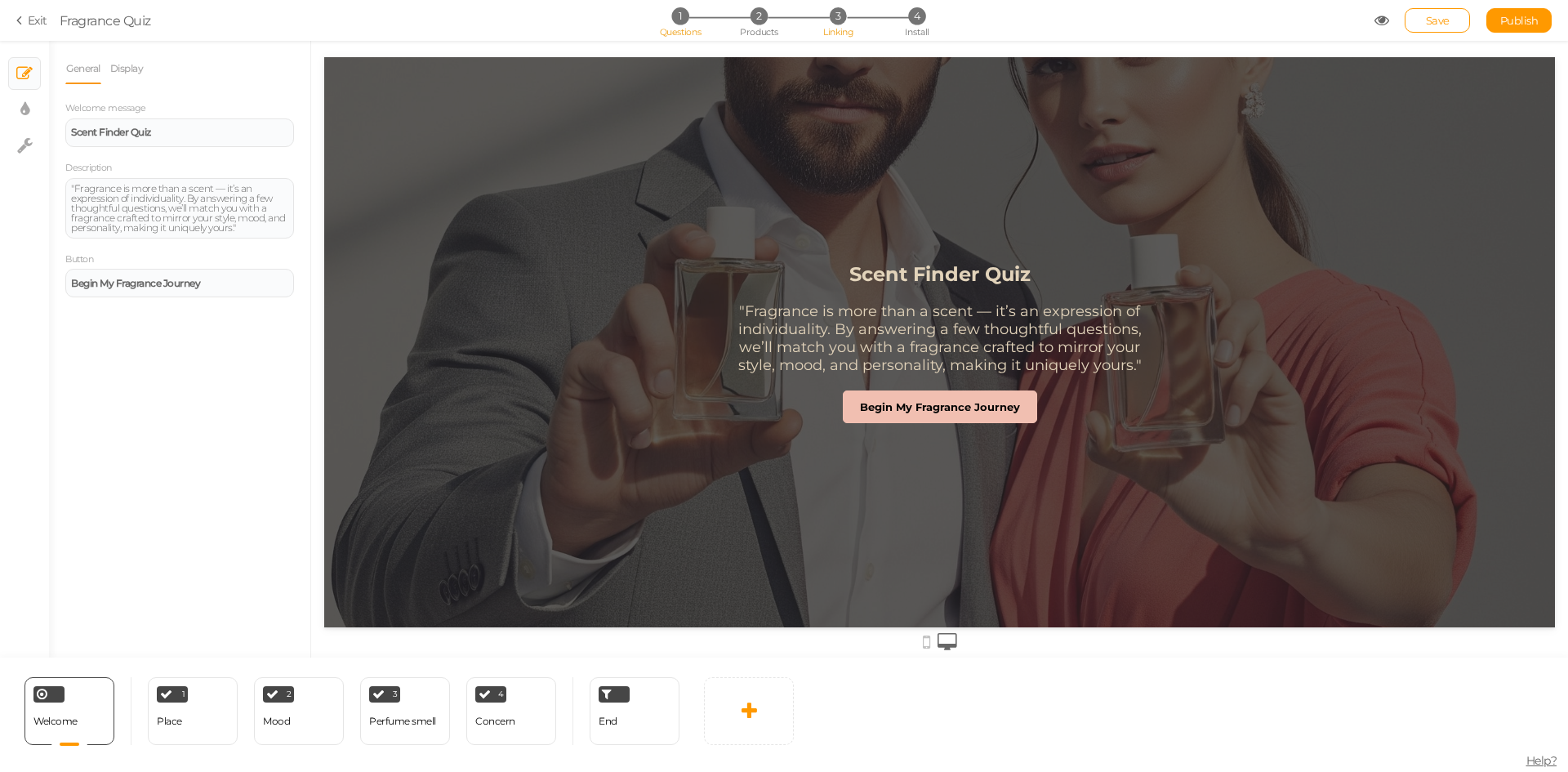
click at [837, 27] on span "Linking" at bounding box center [837, 31] width 29 height 12
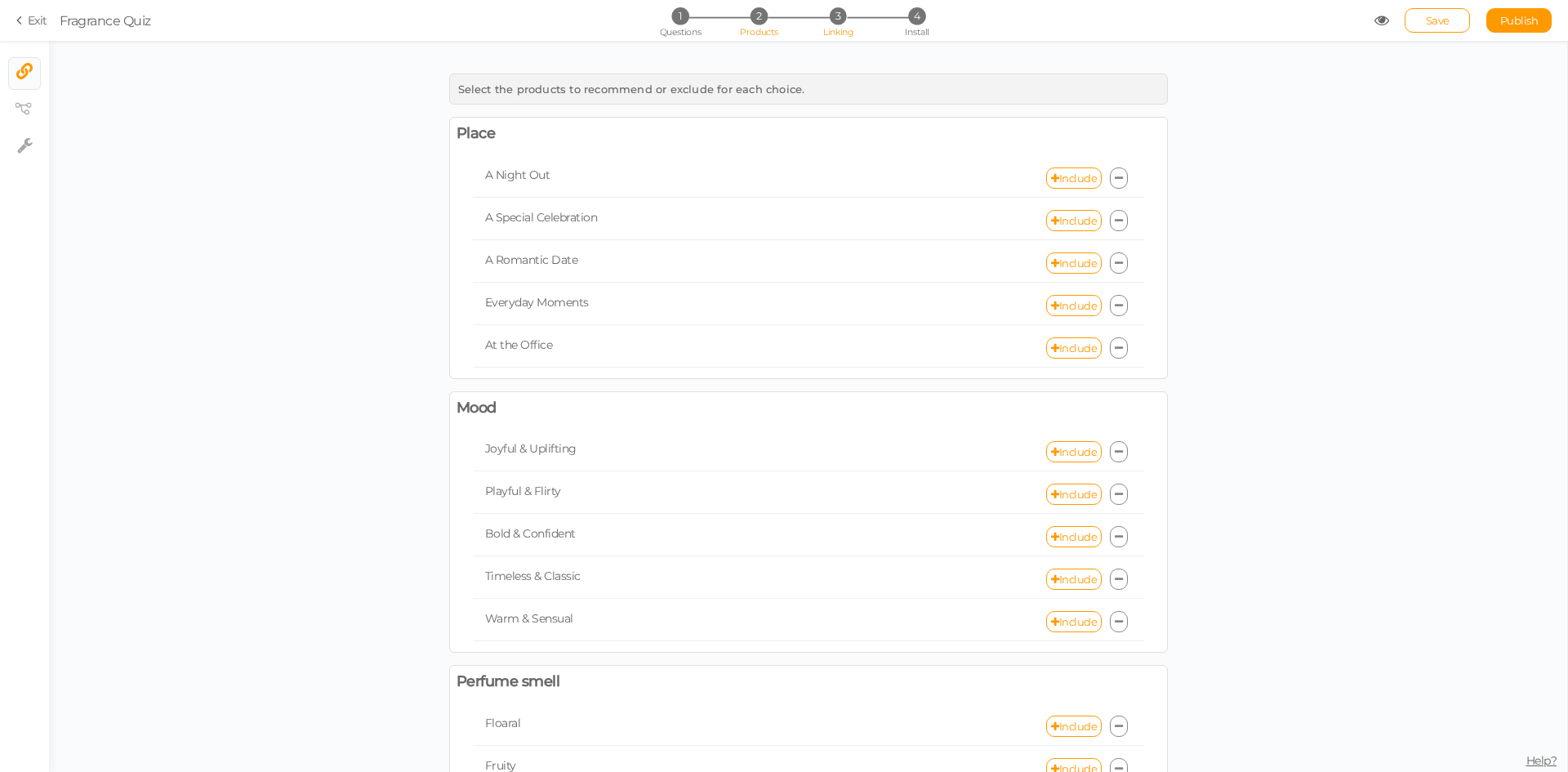
click at [748, 16] on li "2 Products" at bounding box center [758, 15] width 76 height 17
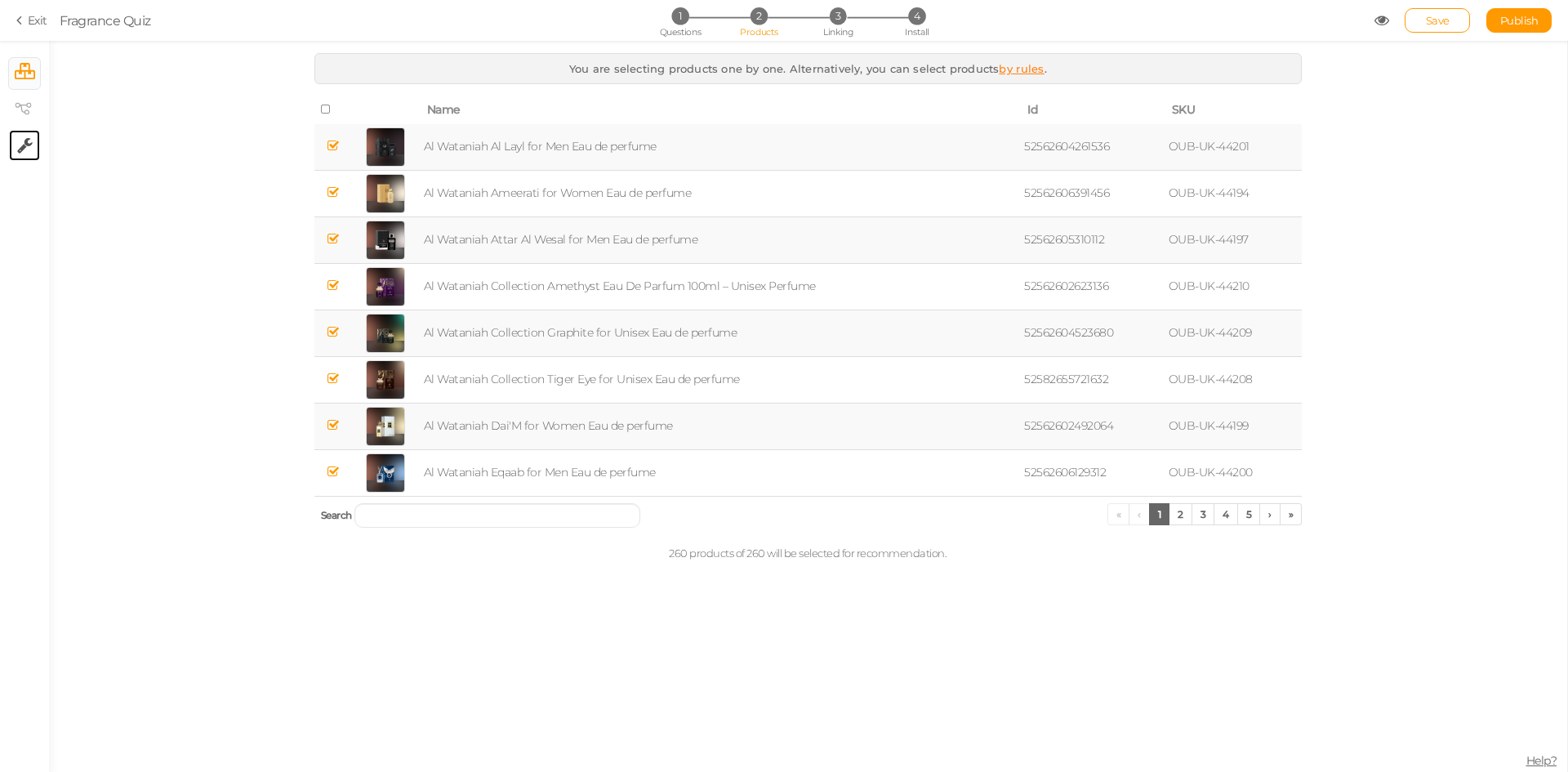
click at [14, 151] on link "× Settings" at bounding box center [24, 145] width 31 height 31
select select "en"
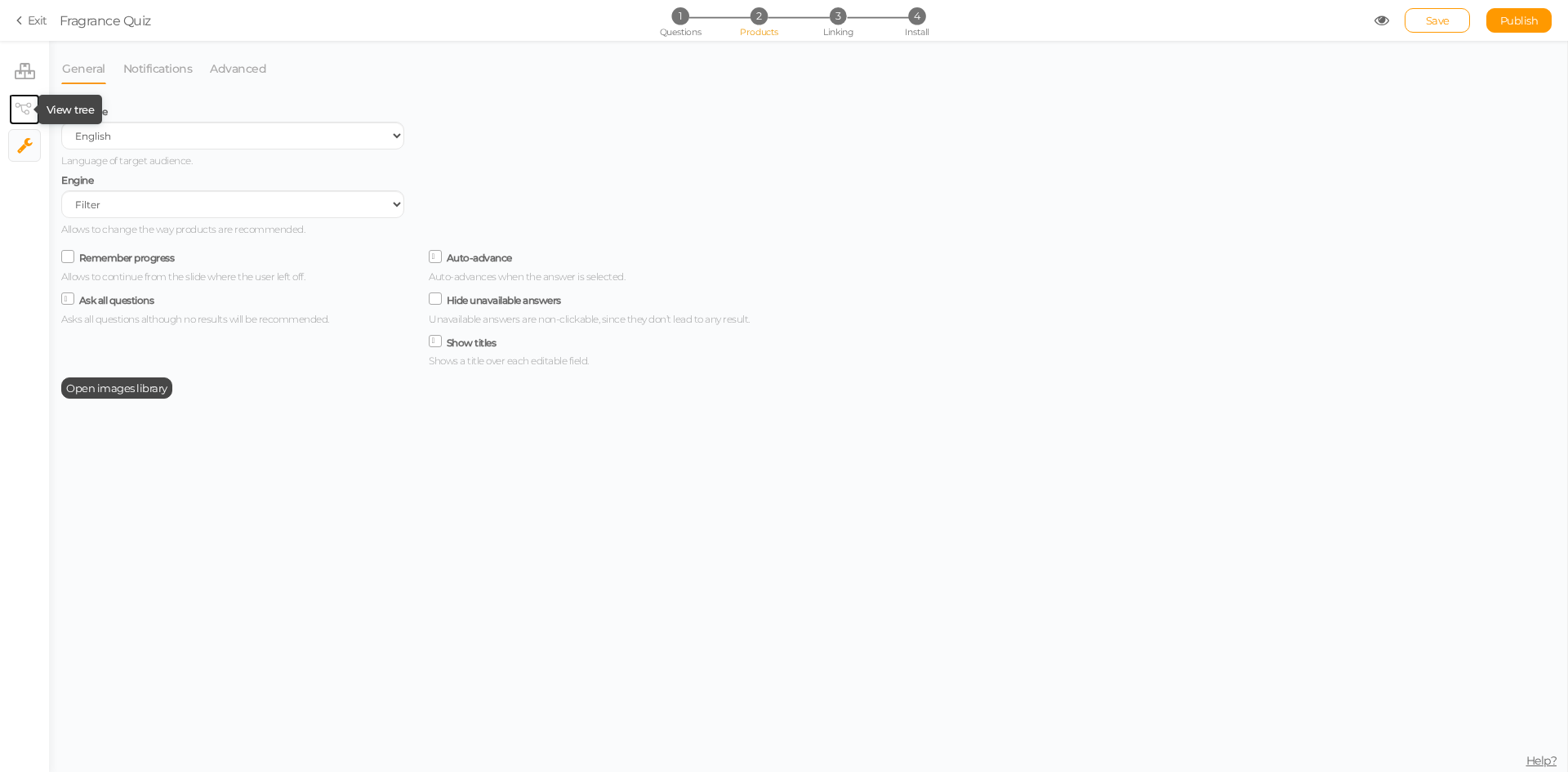
click at [20, 103] on icon at bounding box center [22, 109] width 16 height 12
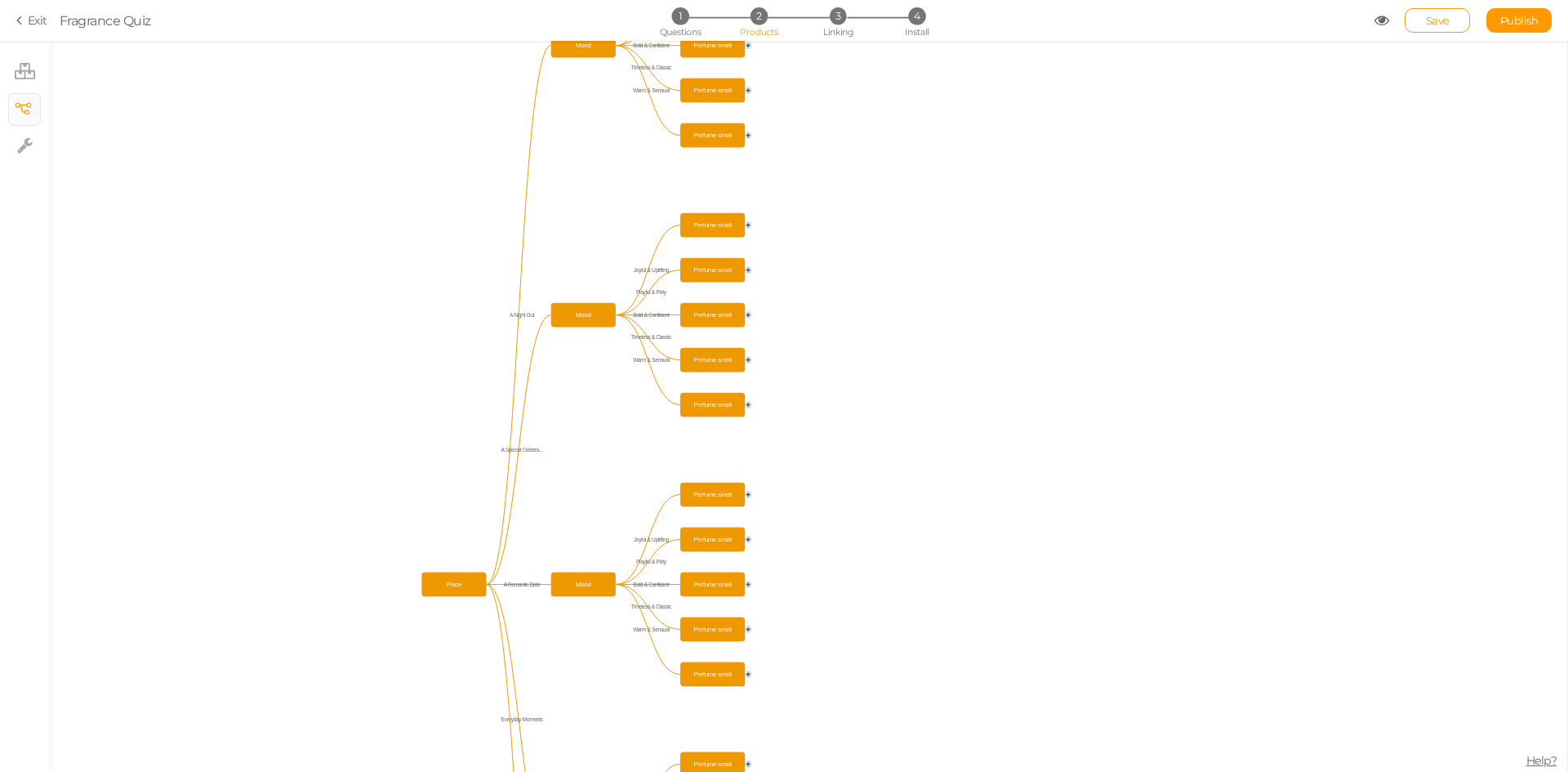
drag, startPoint x: 317, startPoint y: 184, endPoint x: 680, endPoint y: 411, distance: 428.1
click at [679, 456] on icon "Perfume smell Perfume smell Perfume smell Perfume smell Perfume smell Mood Perf…" at bounding box center [808, 407] width 1518 height 731
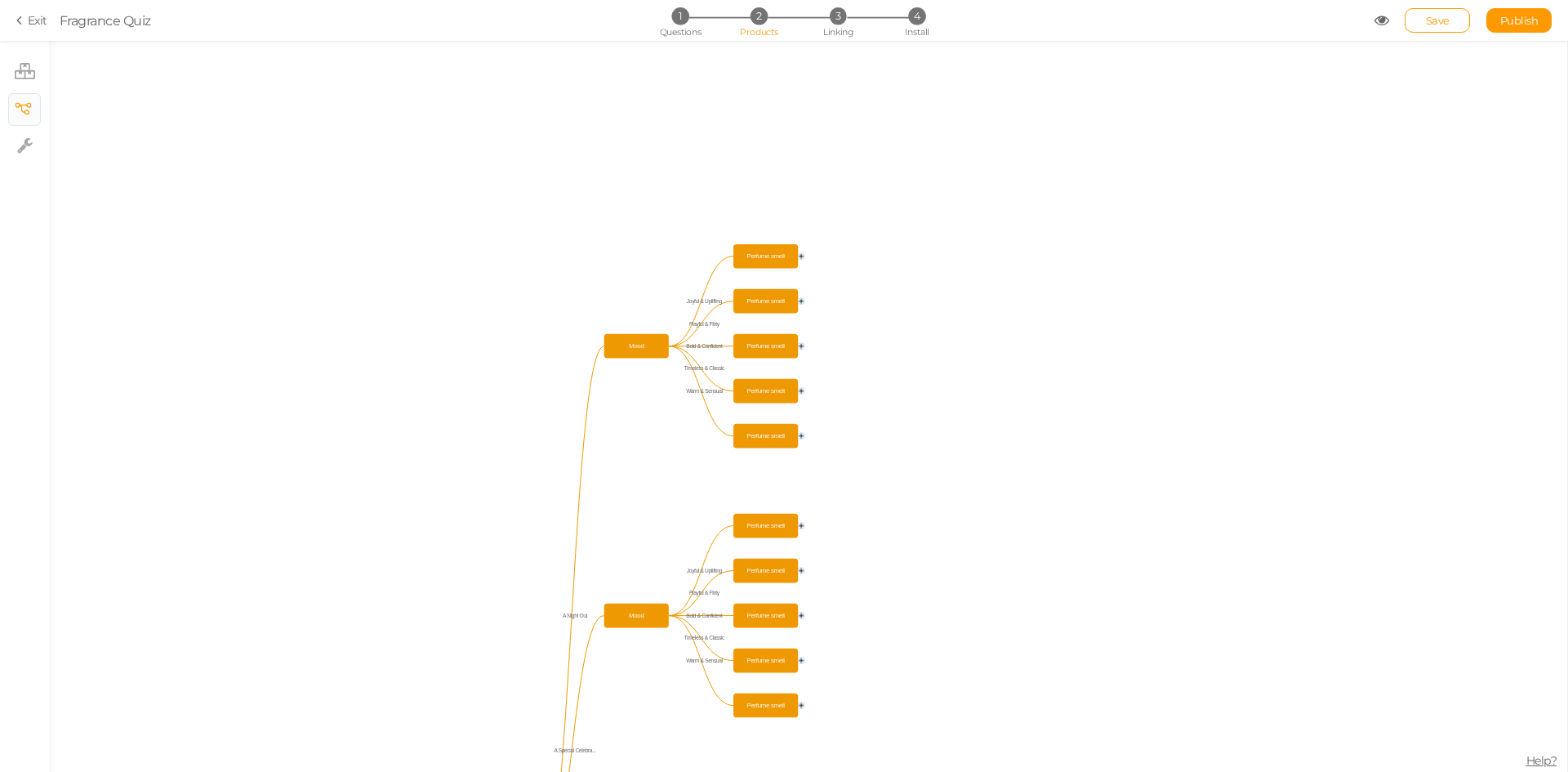
drag, startPoint x: 614, startPoint y: 183, endPoint x: 658, endPoint y: 465, distance: 285.4
click at [658, 465] on icon "Perfume smell Perfume smell Perfume smell Perfume smell Perfume smell Mood Perf…" at bounding box center [808, 407] width 1518 height 731
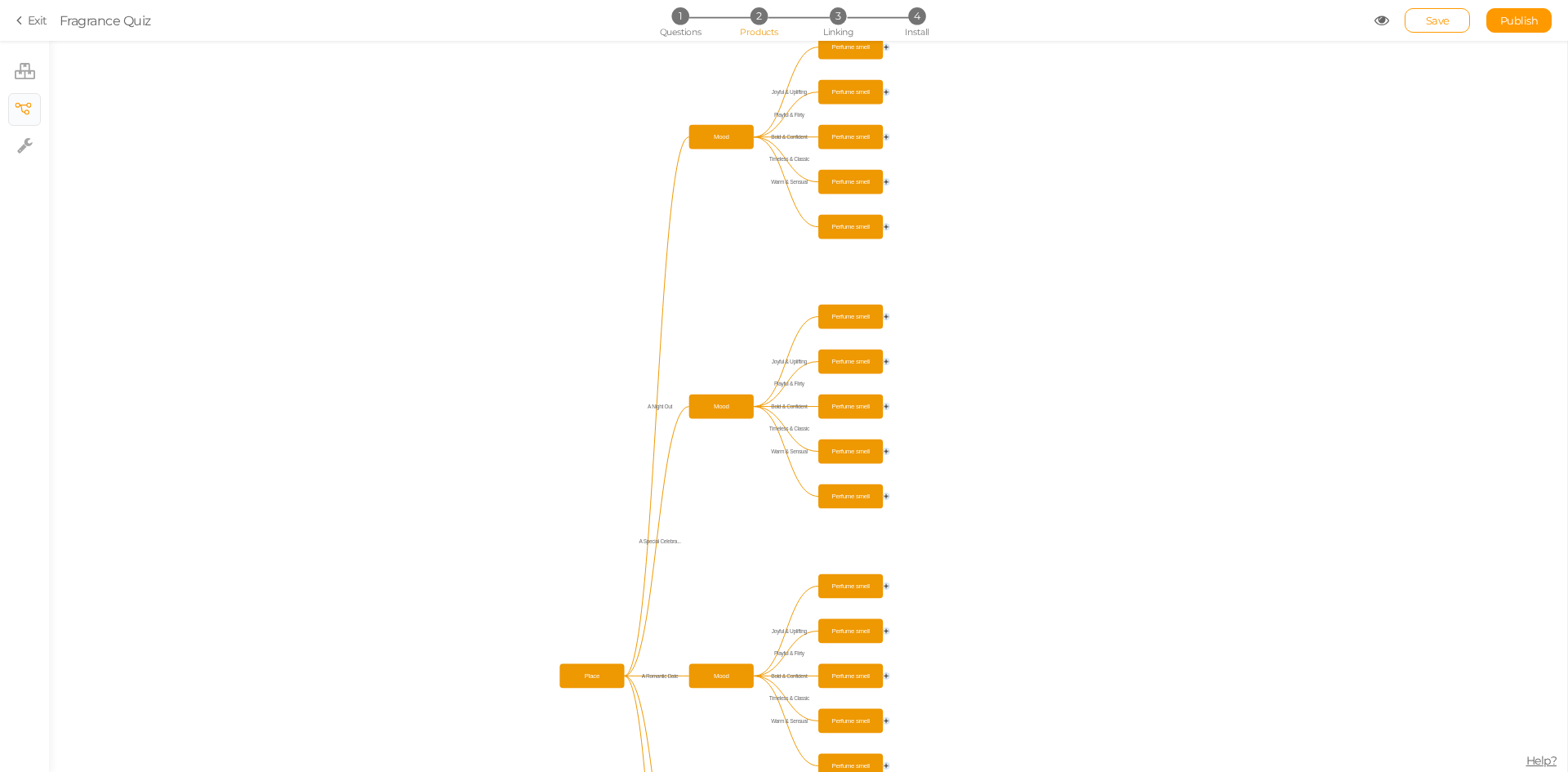
drag, startPoint x: 660, startPoint y: 502, endPoint x: 747, endPoint y: 290, distance: 229.2
click at [747, 290] on icon "Perfume smell Perfume smell Perfume smell Perfume smell Perfume smell Mood Perf…" at bounding box center [808, 407] width 1518 height 731
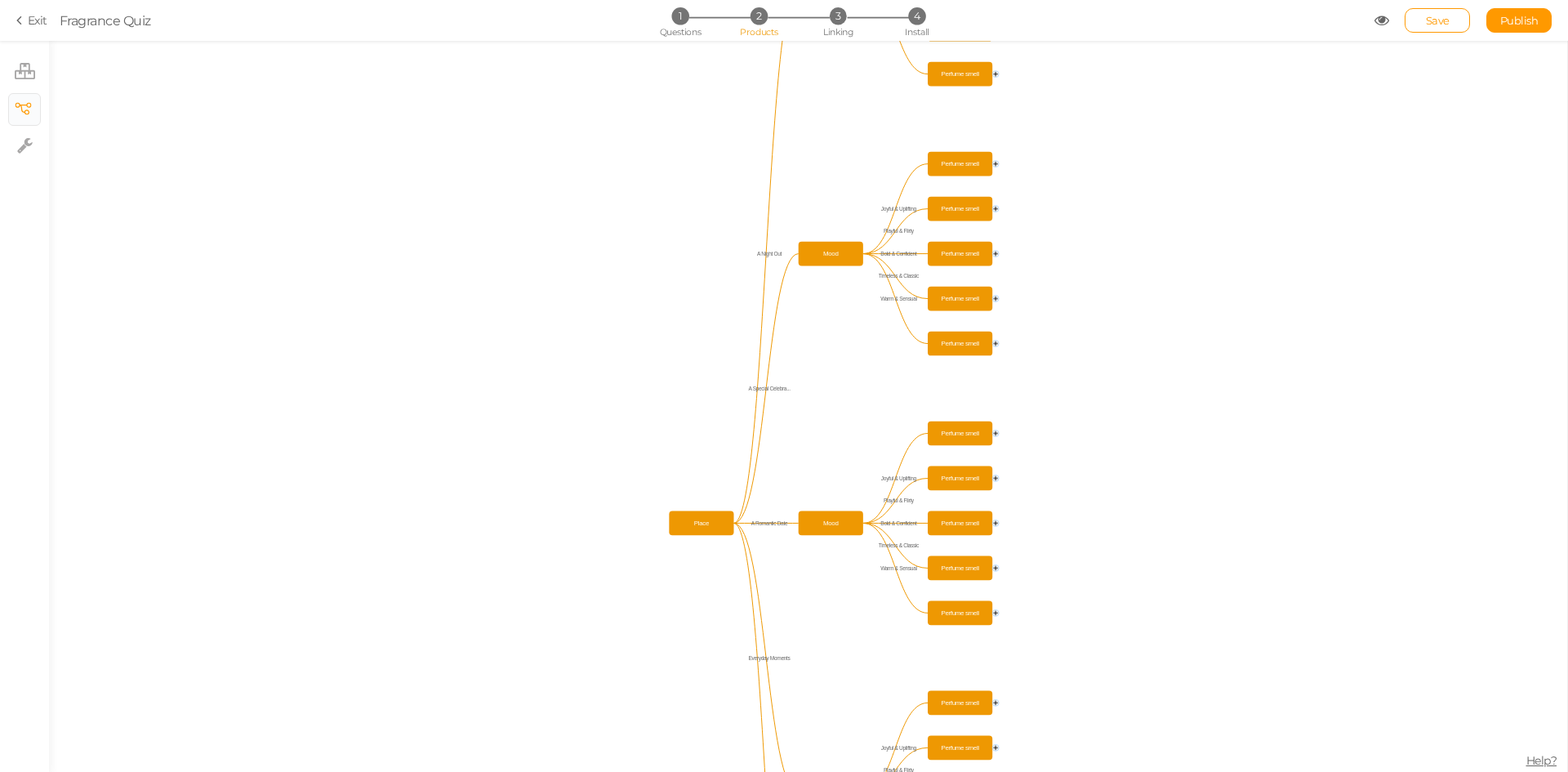
drag, startPoint x: 739, startPoint y: 506, endPoint x: 826, endPoint y: 372, distance: 159.8
click at [826, 372] on icon "Perfume smell Perfume smell Perfume smell Perfume smell Perfume smell Mood Perf…" at bounding box center [808, 407] width 1518 height 731
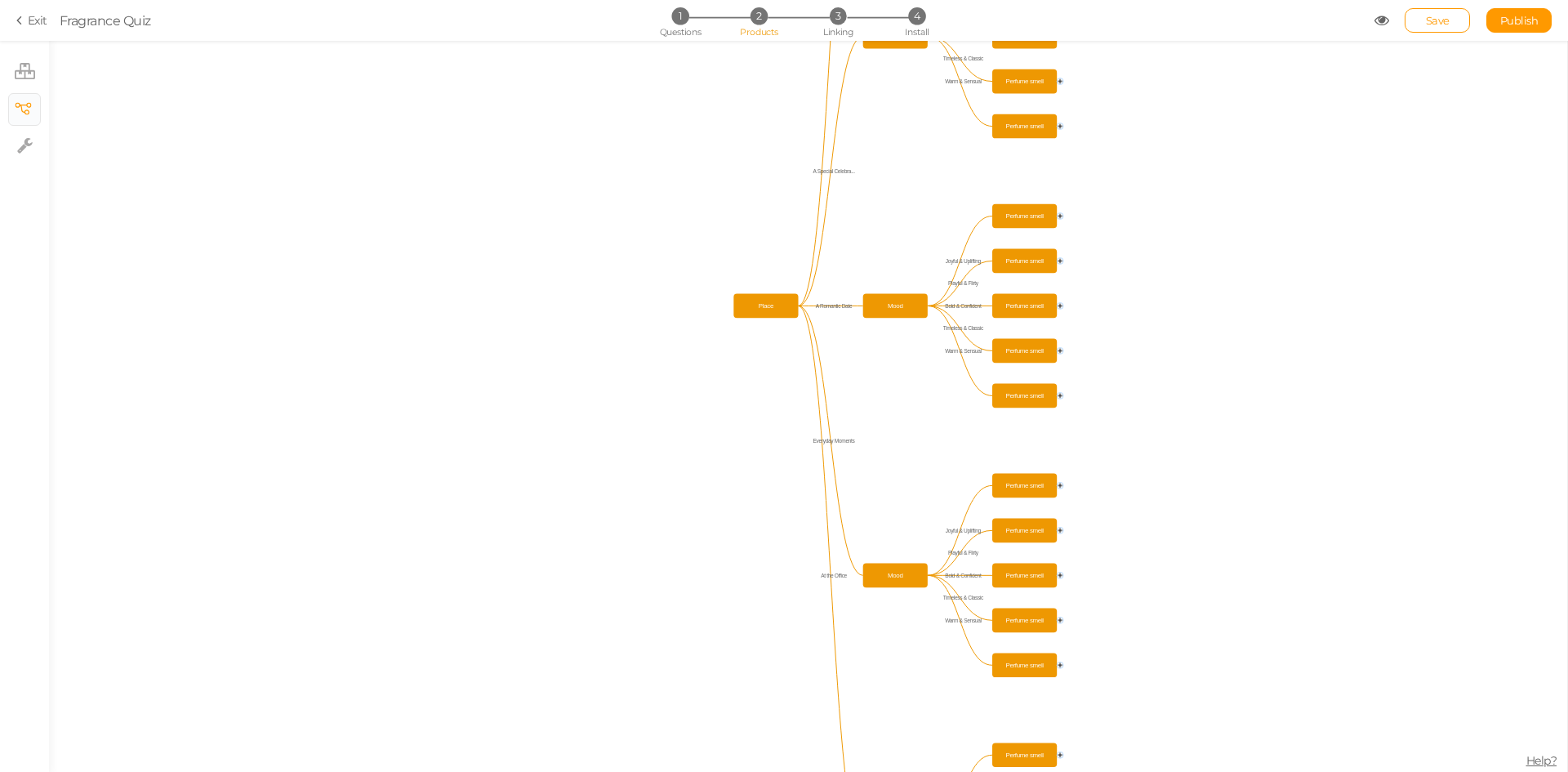
drag, startPoint x: 835, startPoint y: 386, endPoint x: 885, endPoint y: 218, distance: 175.3
click at [885, 218] on icon "Perfume smell Perfume smell Perfume smell Perfume smell Perfume smell Mood Perf…" at bounding box center [808, 407] width 1518 height 731
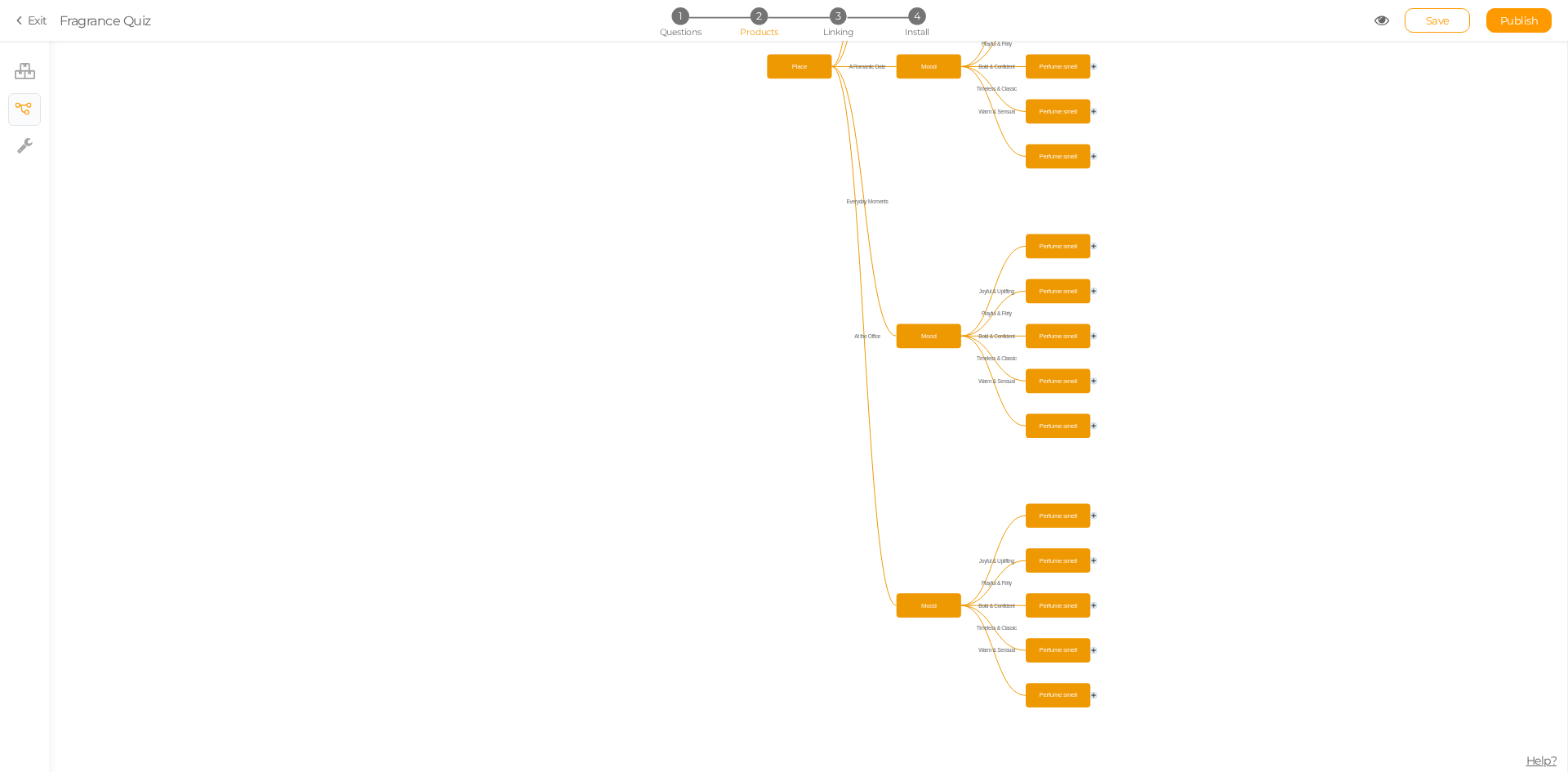
drag, startPoint x: 878, startPoint y: 463, endPoint x: 912, endPoint y: 222, distance: 243.4
click at [912, 222] on icon "Perfume smell Perfume smell Perfume smell Perfume smell Perfume smell Mood Perf…" at bounding box center [808, 407] width 1518 height 731
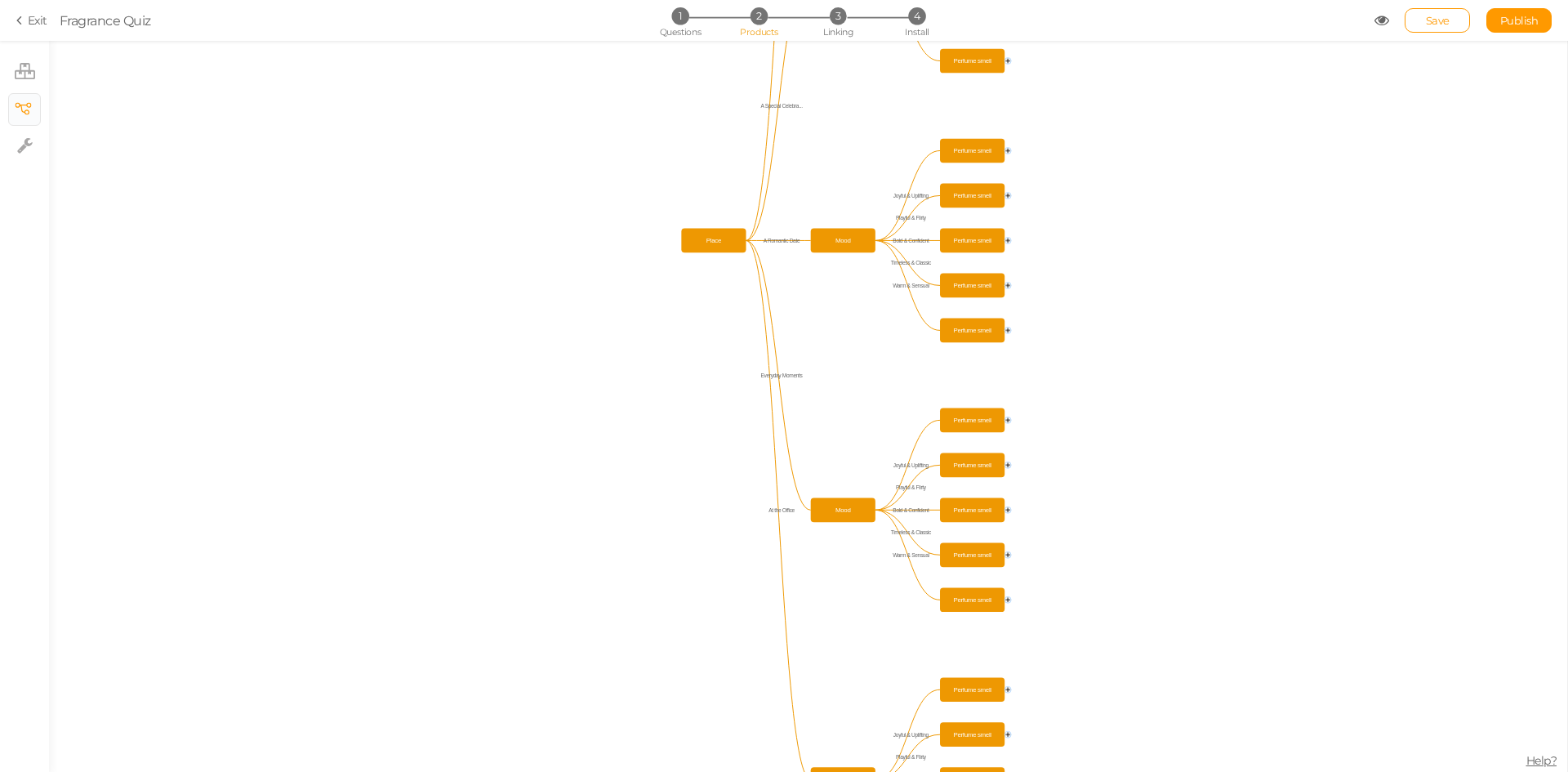
drag, startPoint x: 936, startPoint y: 490, endPoint x: 850, endPoint y: 667, distance: 196.8
click at [850, 667] on icon "Perfume smell Perfume smell Perfume smell Perfume smell Perfume smell Mood Perf…" at bounding box center [808, 407] width 1518 height 731
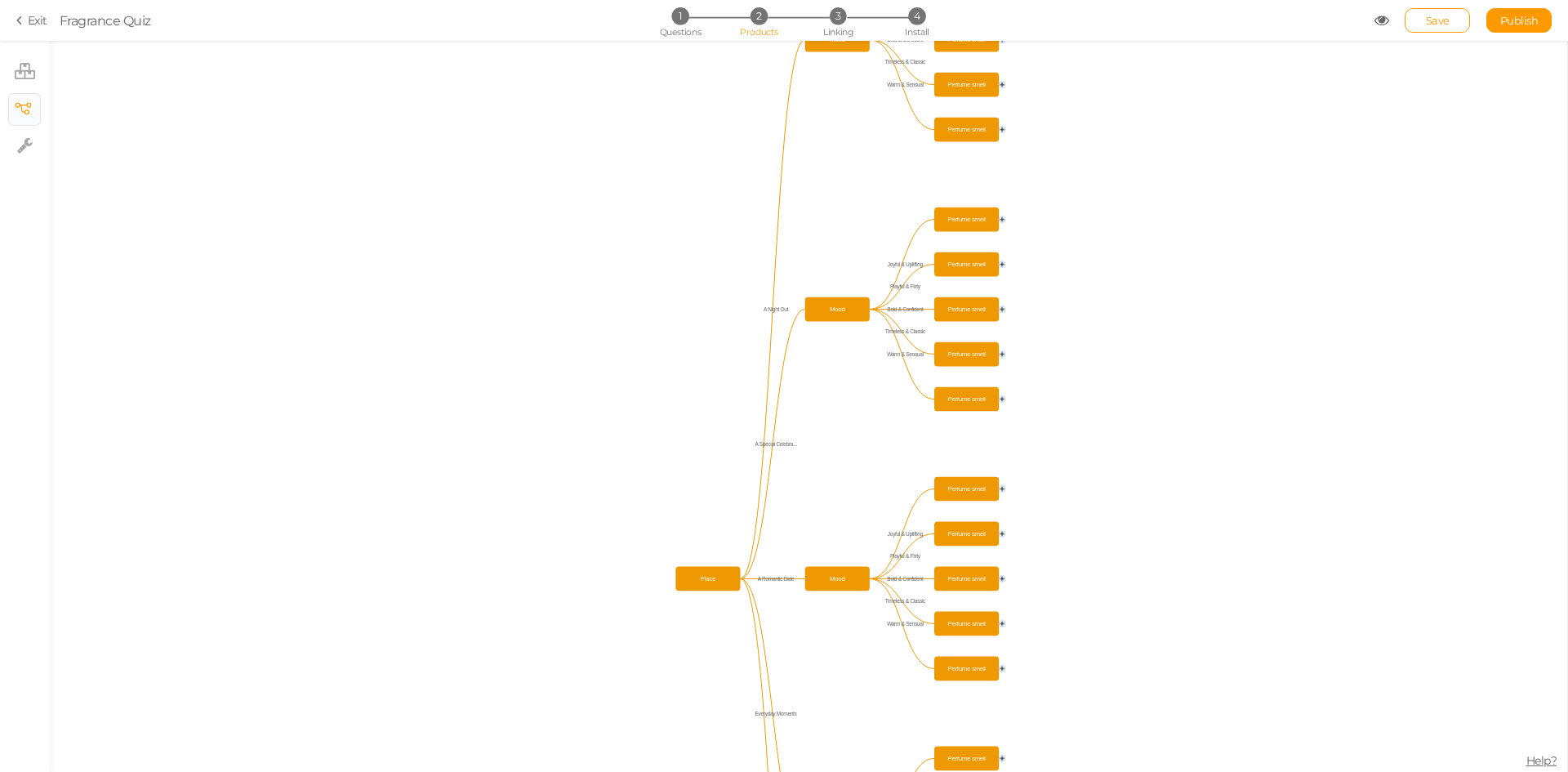
drag, startPoint x: 889, startPoint y: 171, endPoint x: 884, endPoint y: 510, distance: 339.0
click at [884, 510] on icon "Perfume smell Perfume smell Perfume smell Perfume smell Perfume smell Mood Perf…" at bounding box center [808, 407] width 1518 height 731
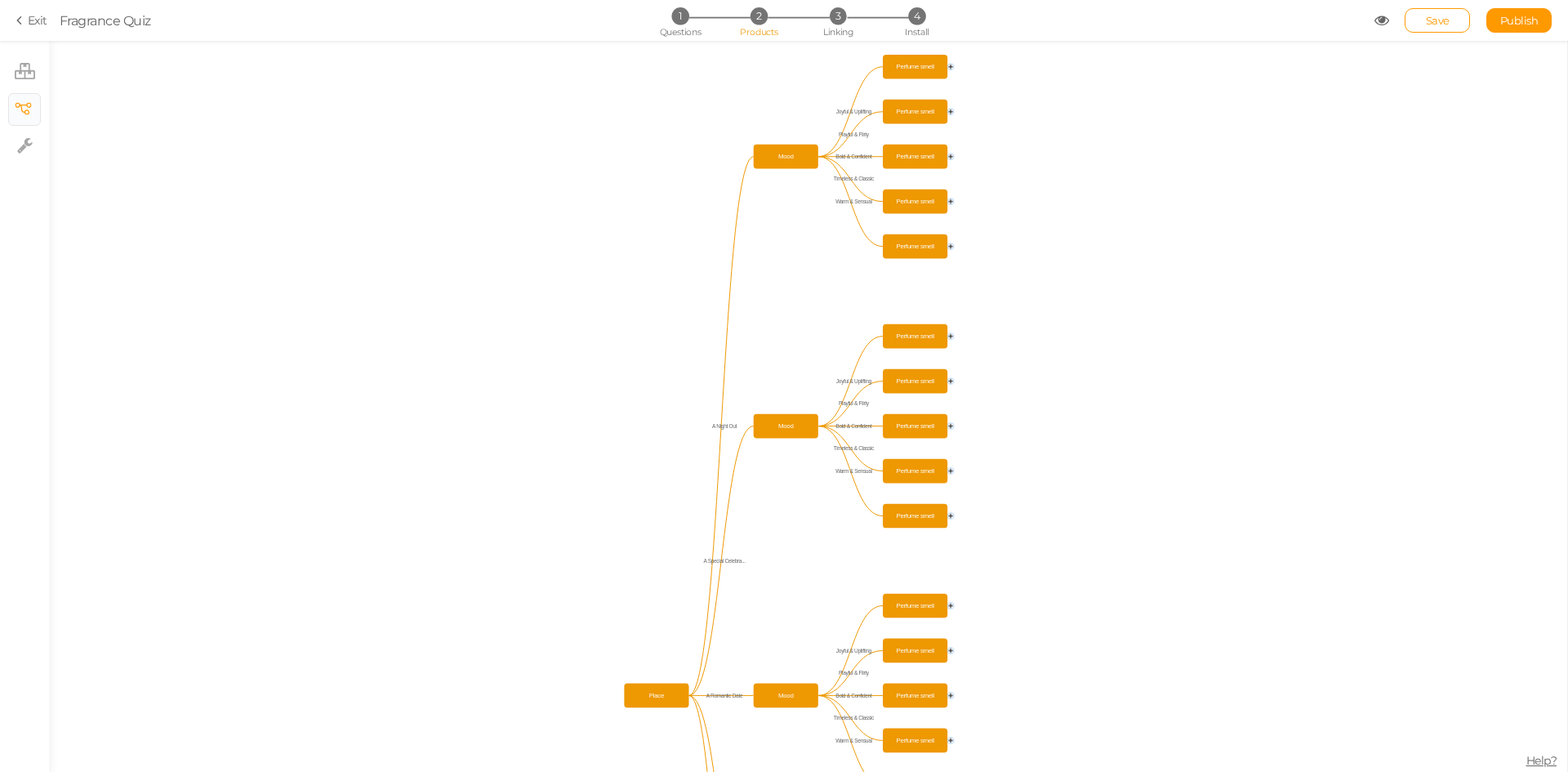
drag, startPoint x: 869, startPoint y: 198, endPoint x: 817, endPoint y: 315, distance: 128.0
click at [817, 315] on icon "Perfume smell Perfume smell Perfume smell Perfume smell Perfume smell Mood Perf…" at bounding box center [808, 407] width 1518 height 731
click at [14, 148] on link "× Settings" at bounding box center [24, 145] width 31 height 31
select select "en"
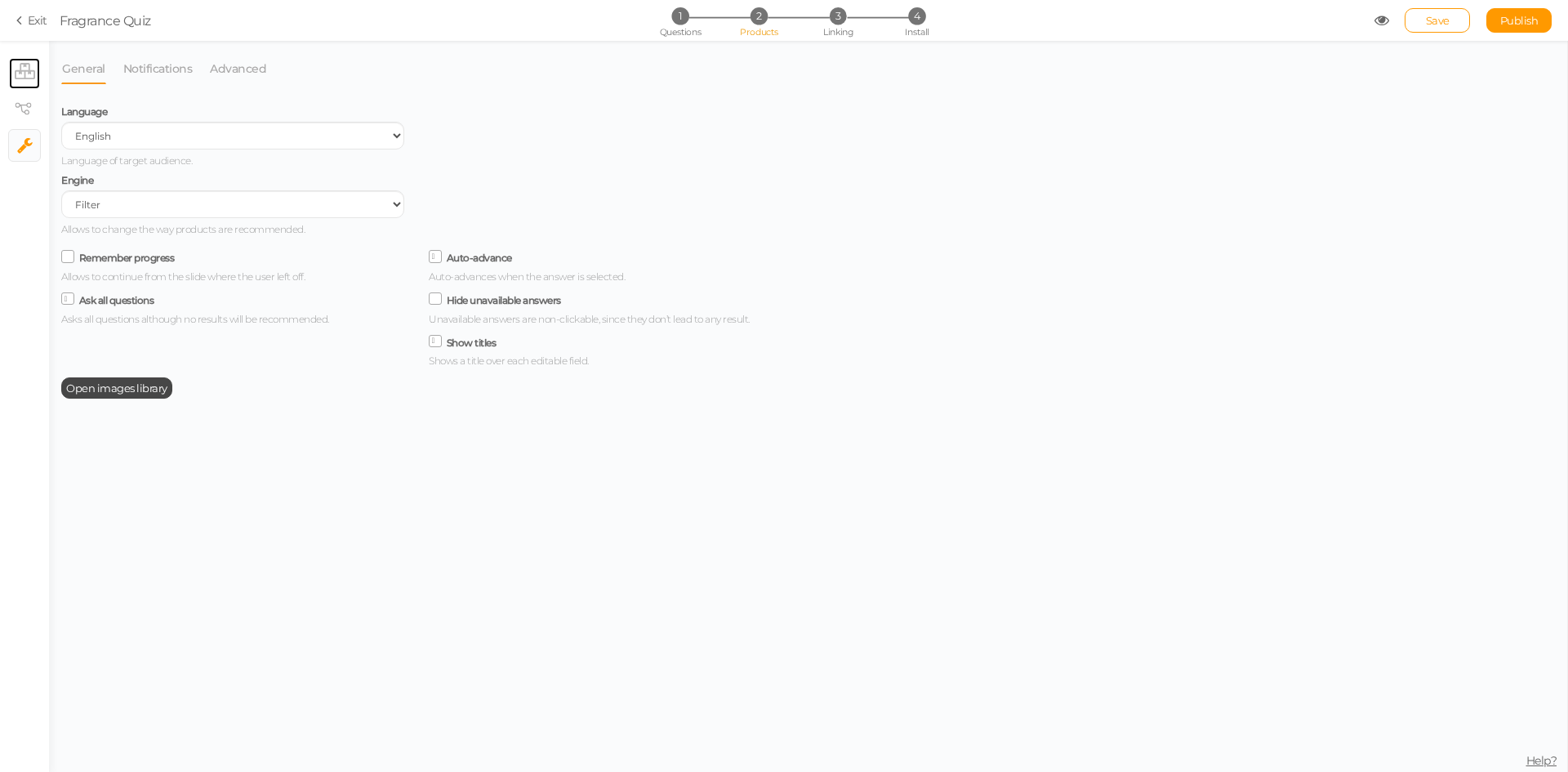
click at [10, 62] on link "× Products" at bounding box center [24, 73] width 31 height 31
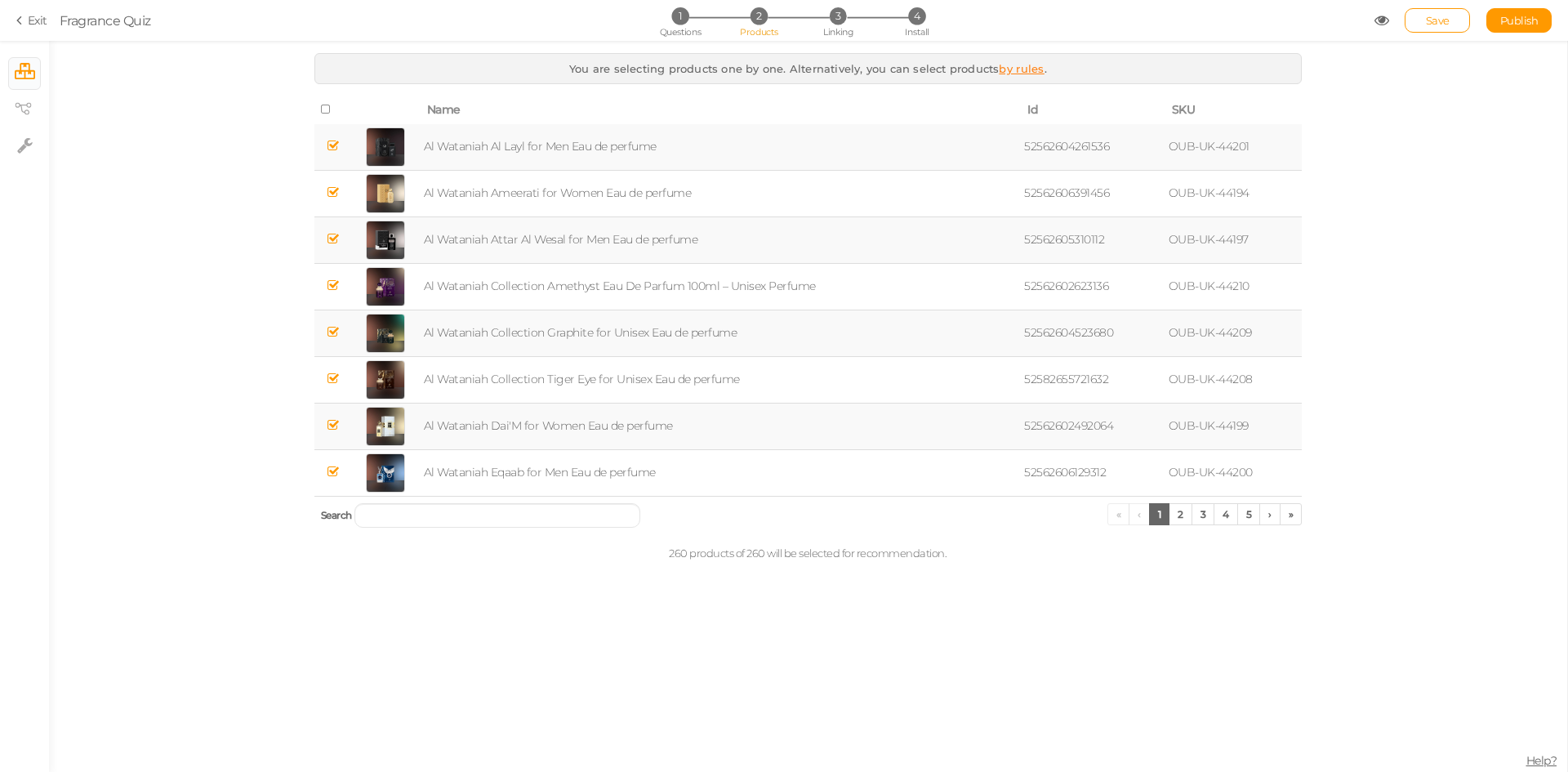
click at [683, 38] on section "Exit Fragrance Quiz 1 Questions 2 Products 3 Linking 4 Install Save Publish Vie…" at bounding box center [784, 21] width 1568 height 41
click at [683, 29] on span "Questions" at bounding box center [681, 31] width 42 height 12
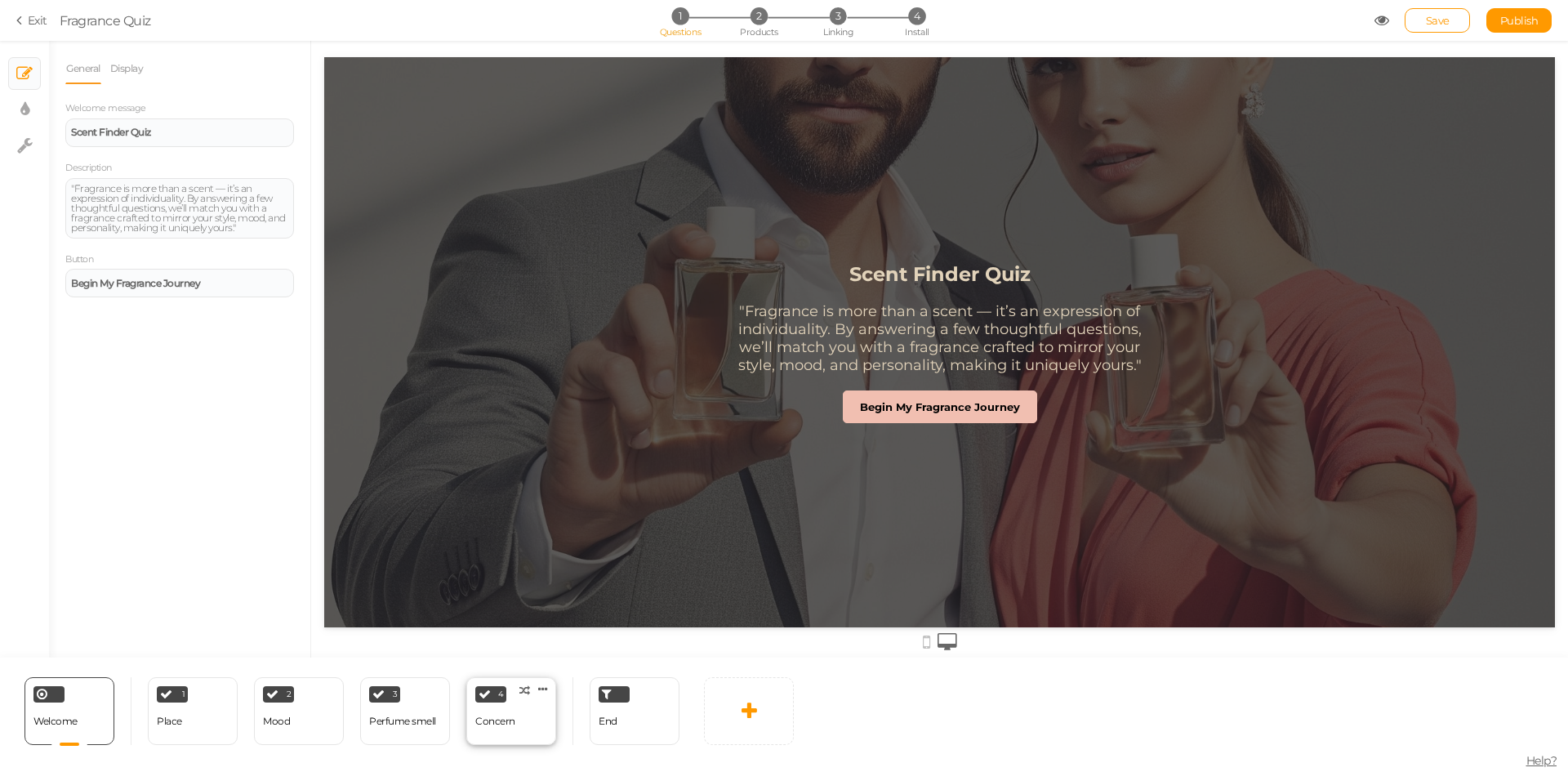
click at [538, 719] on div "4 Concern × Define the conditions to show this slide. Clone Change type Delete" at bounding box center [510, 711] width 90 height 68
